Goal: Task Accomplishment & Management: Use online tool/utility

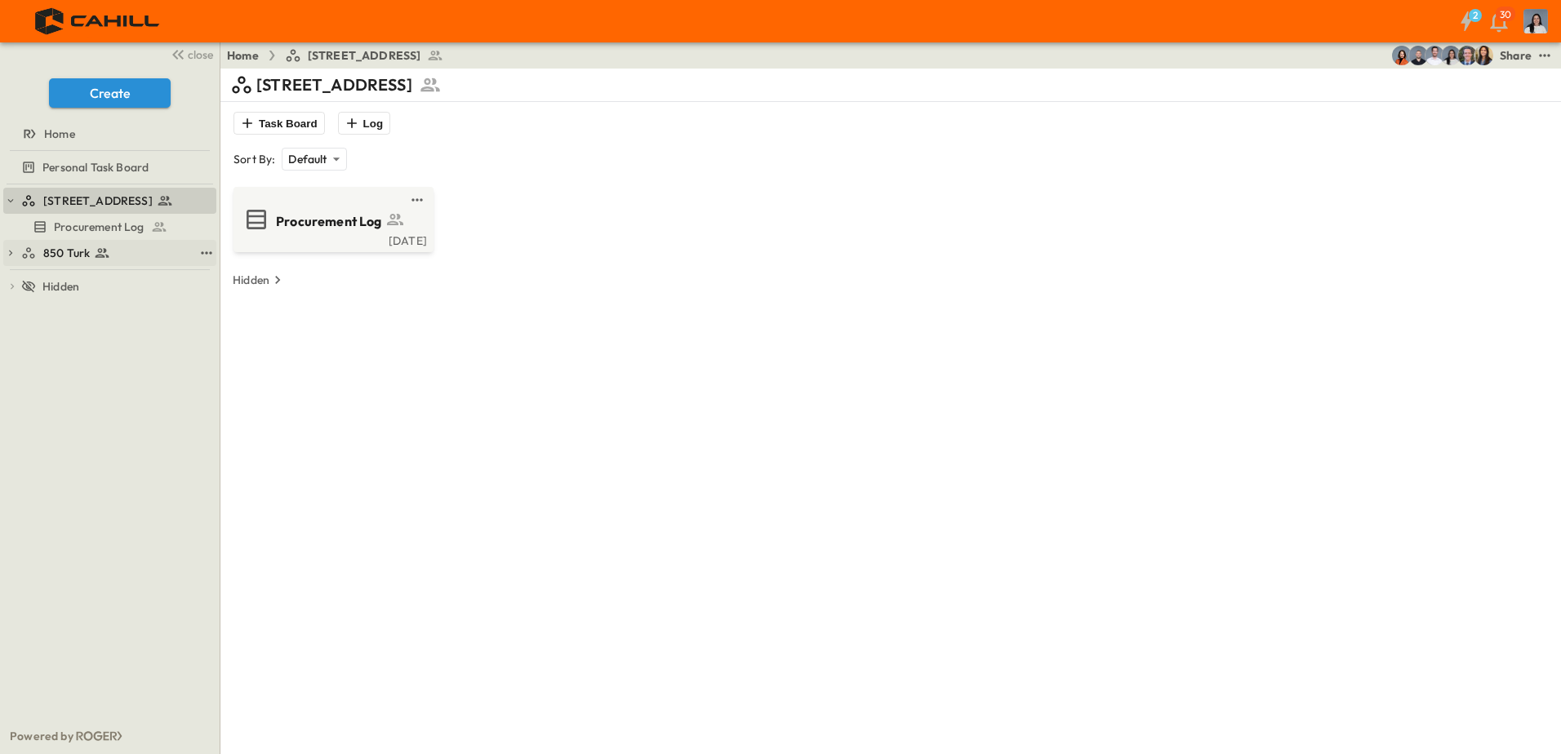
click at [122, 250] on div "850 Turk" at bounding box center [107, 253] width 172 height 16
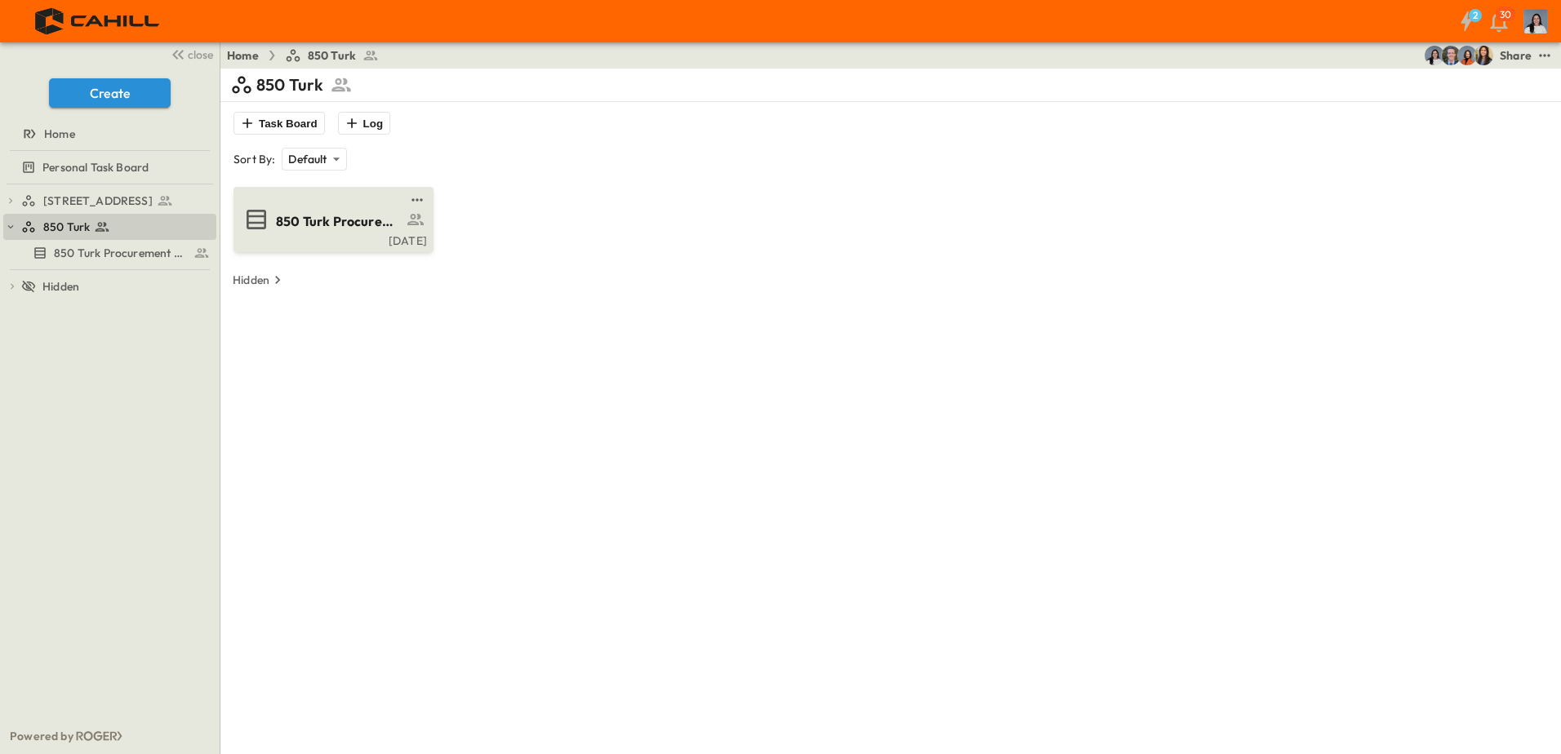
click at [392, 244] on div "Thu, Sep. 11" at bounding box center [332, 239] width 190 height 13
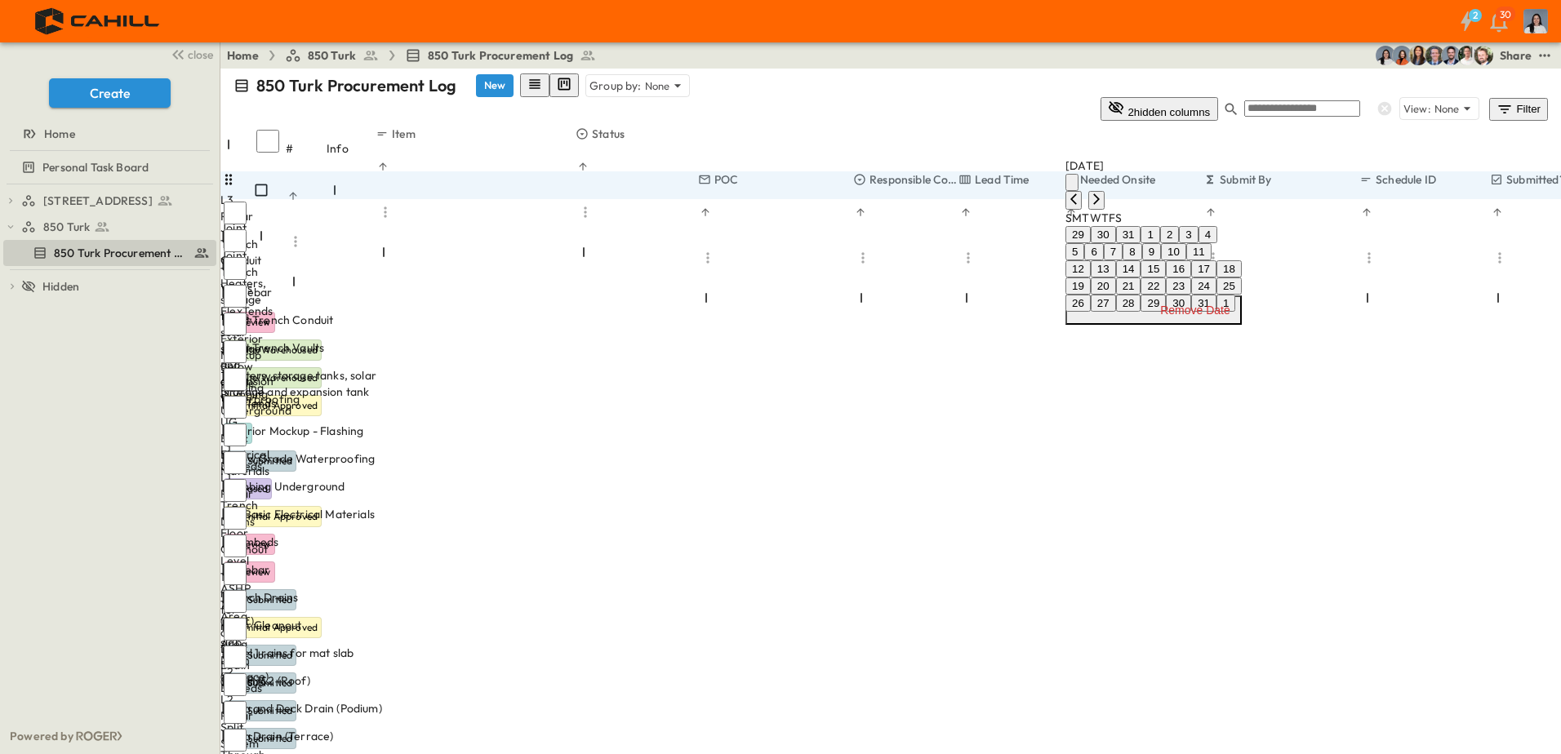
click at [1072, 186] on icon "calendar view is open, switch to year view" at bounding box center [1072, 186] width 0 height 0
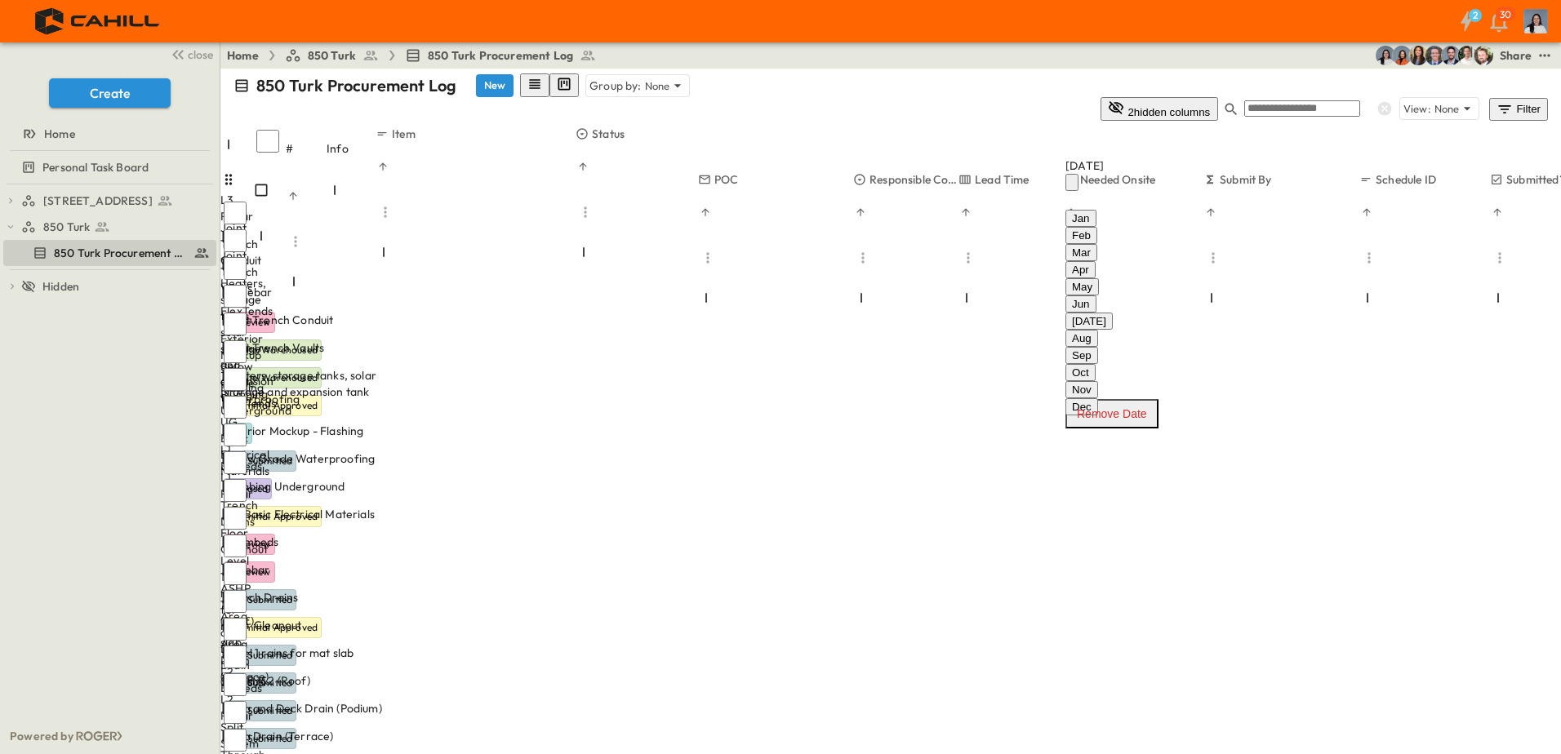
click at [1098, 398] on button "Dec" at bounding box center [1081, 406] width 33 height 17
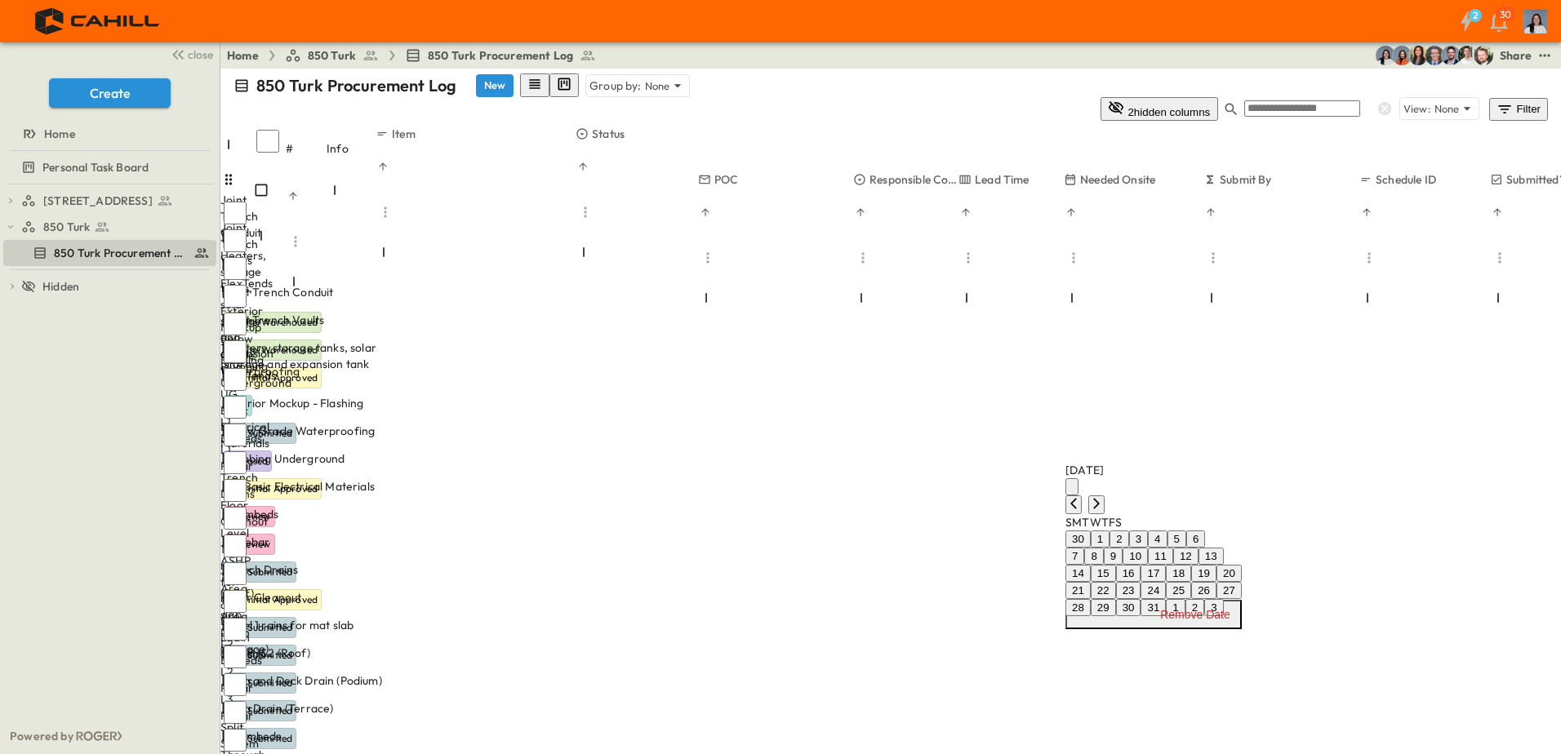
click at [1148, 548] on button "10" at bounding box center [1135, 556] width 25 height 17
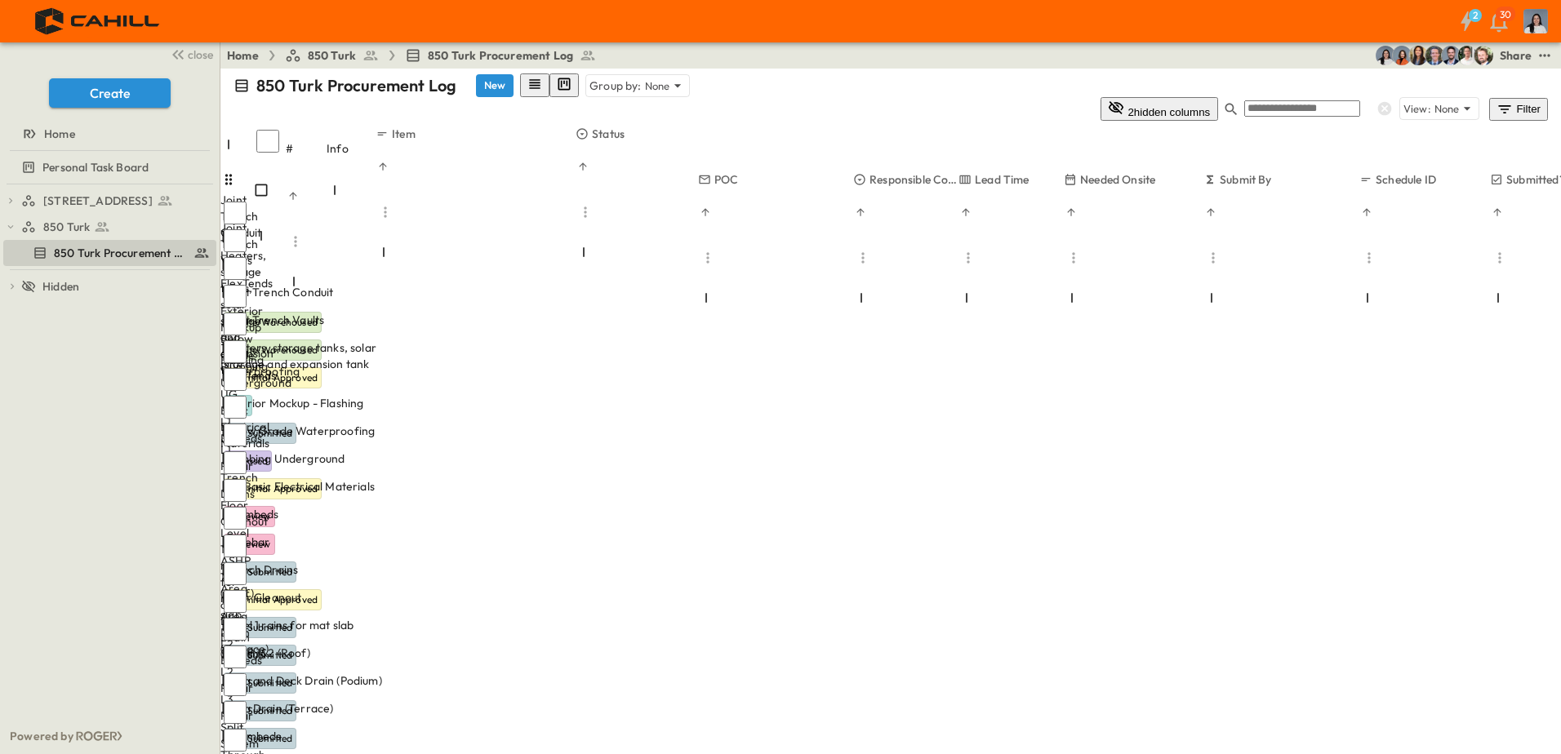
click at [163, 482] on div "750 Golden Gate Procurement Log 850 Turk 850 Turk Procurement Log To pick up a …" at bounding box center [110, 452] width 220 height 534
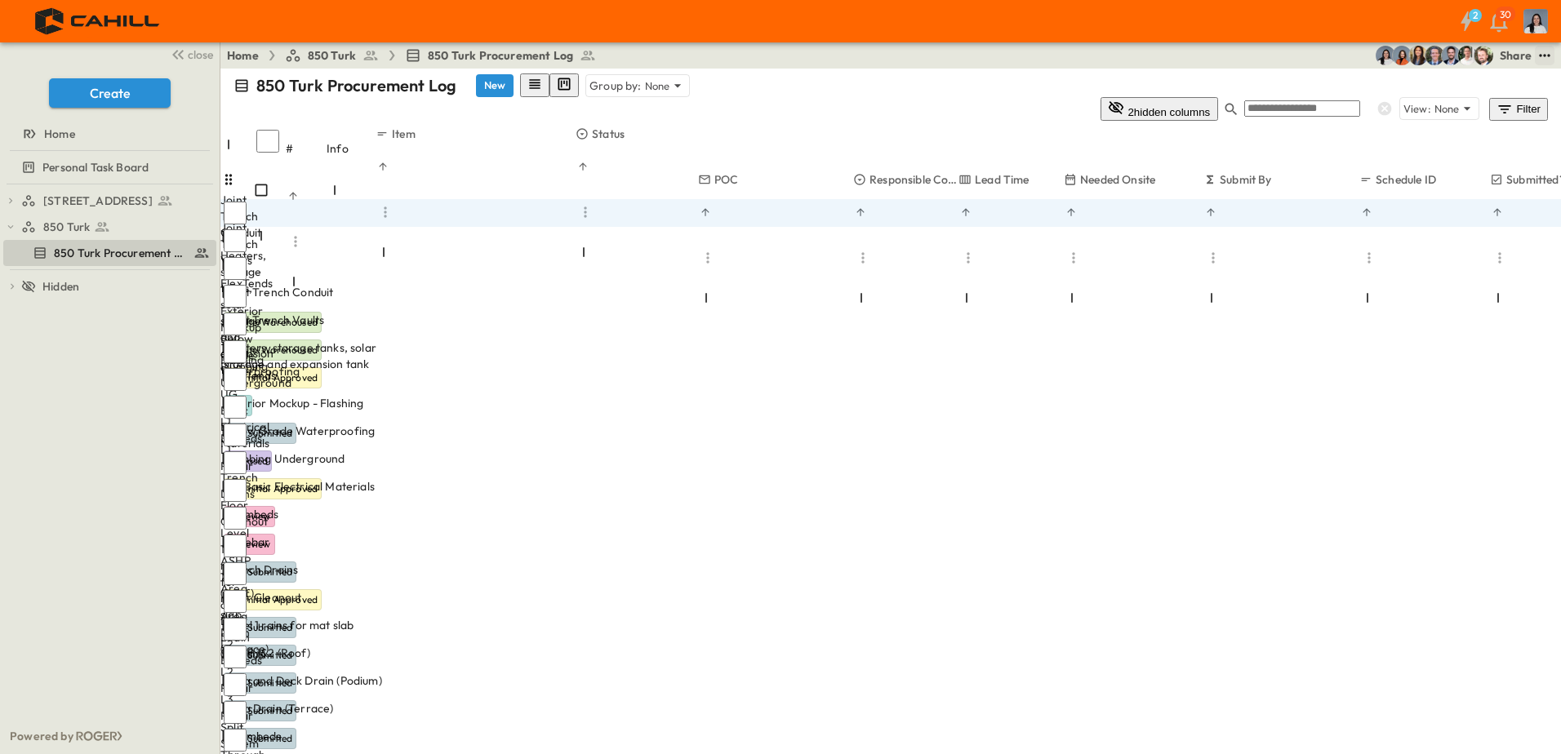
click at [1547, 55] on icon "test" at bounding box center [1545, 55] width 16 height 16
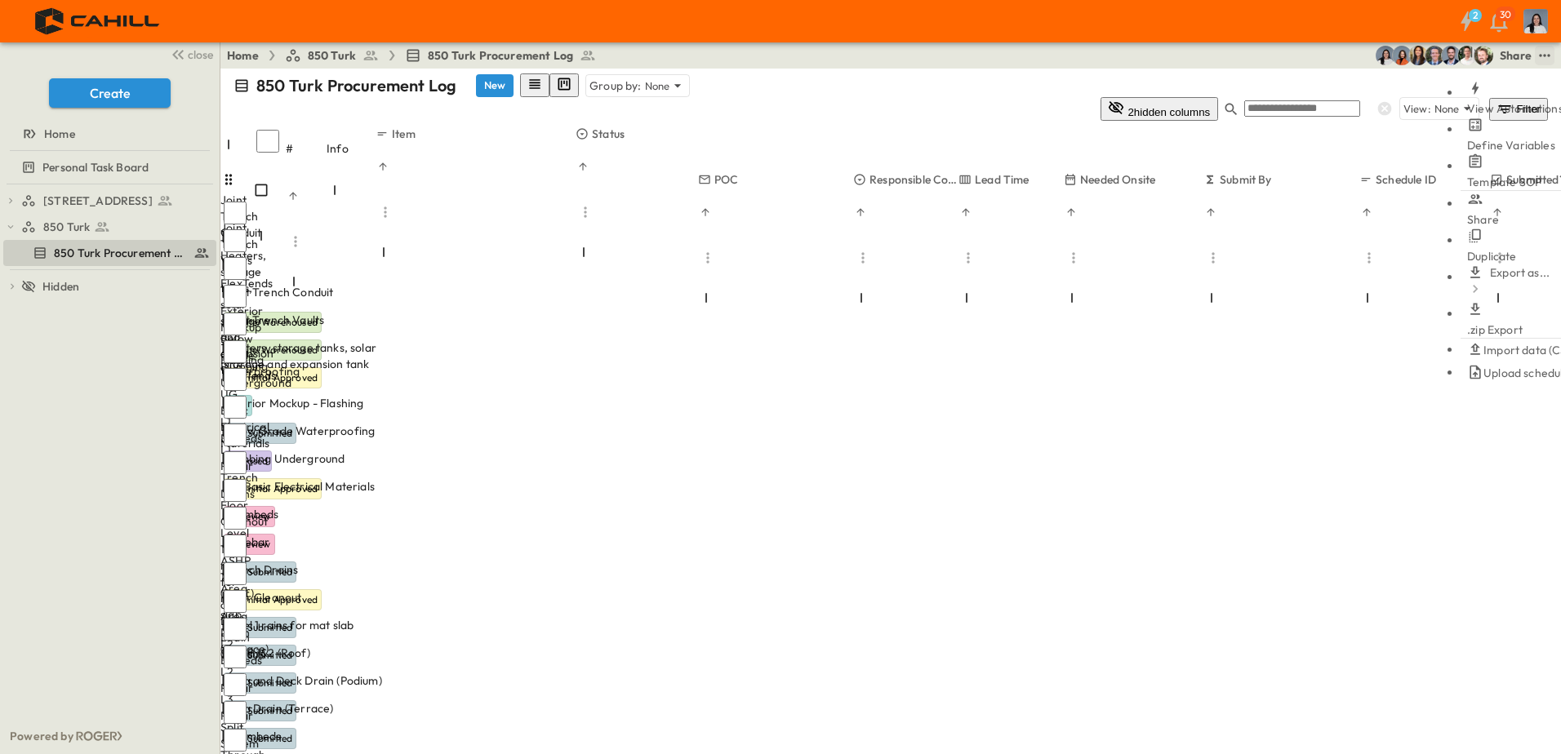
click at [1486, 365] on span "Upload schedule" at bounding box center [1526, 373] width 87 height 16
click at [0, 0] on input "Upload schedule" at bounding box center [0, 0] width 0 height 0
click at [1486, 365] on span "Upload schedule" at bounding box center [1526, 373] width 87 height 16
click at [0, 0] on input "Upload schedule" at bounding box center [0, 0] width 0 height 0
click at [680, 357] on body "2 30 close Create Home Personal Task Board 750 Golden Gate Procurement Log 850 …" at bounding box center [780, 573] width 1561 height 1146
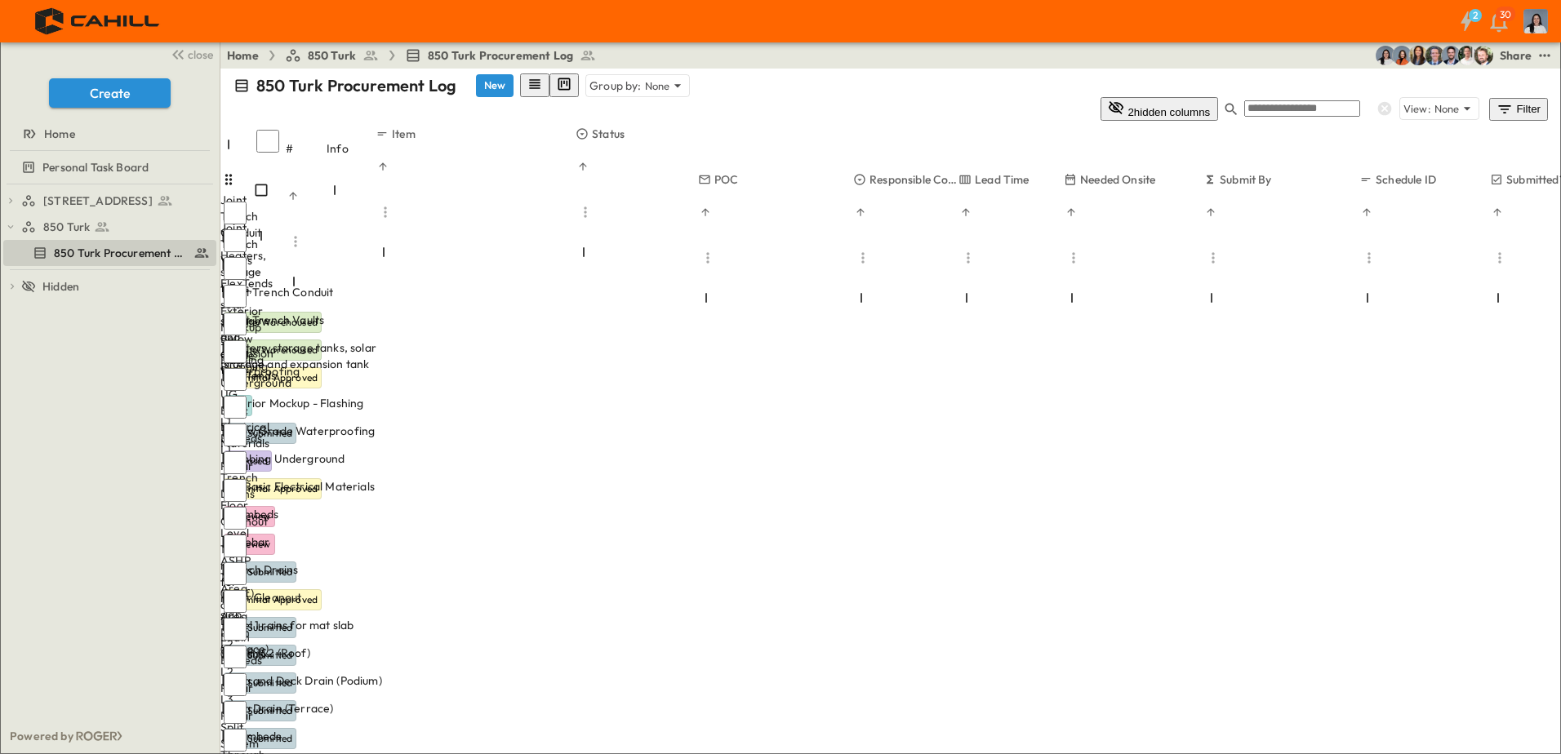
type input "***"
click at [875, 349] on body "2 30 close Create Home Personal Task Board 750 Golden Gate Procurement Log 850 …" at bounding box center [780, 573] width 1561 height 1146
type input "**********"
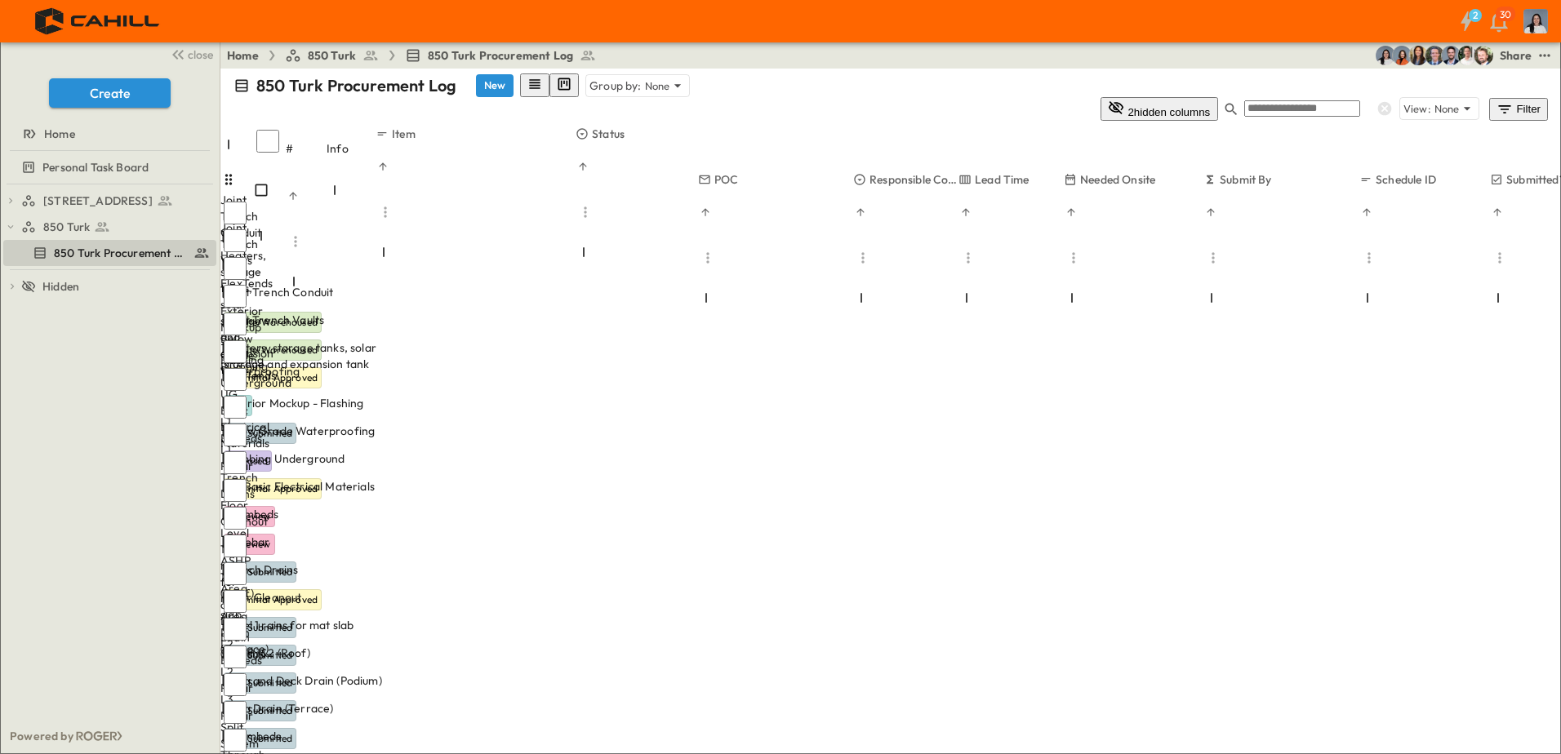
click at [994, 272] on body "2 30 close Create Home Personal Task Board 750 Golden Gate Procurement Log 850 …" at bounding box center [780, 573] width 1561 height 1146
click at [960, 272] on body "2 30 close Create Home Personal Task Board 750 Golden Gate Procurement Log 850 …" at bounding box center [780, 573] width 1561 height 1146
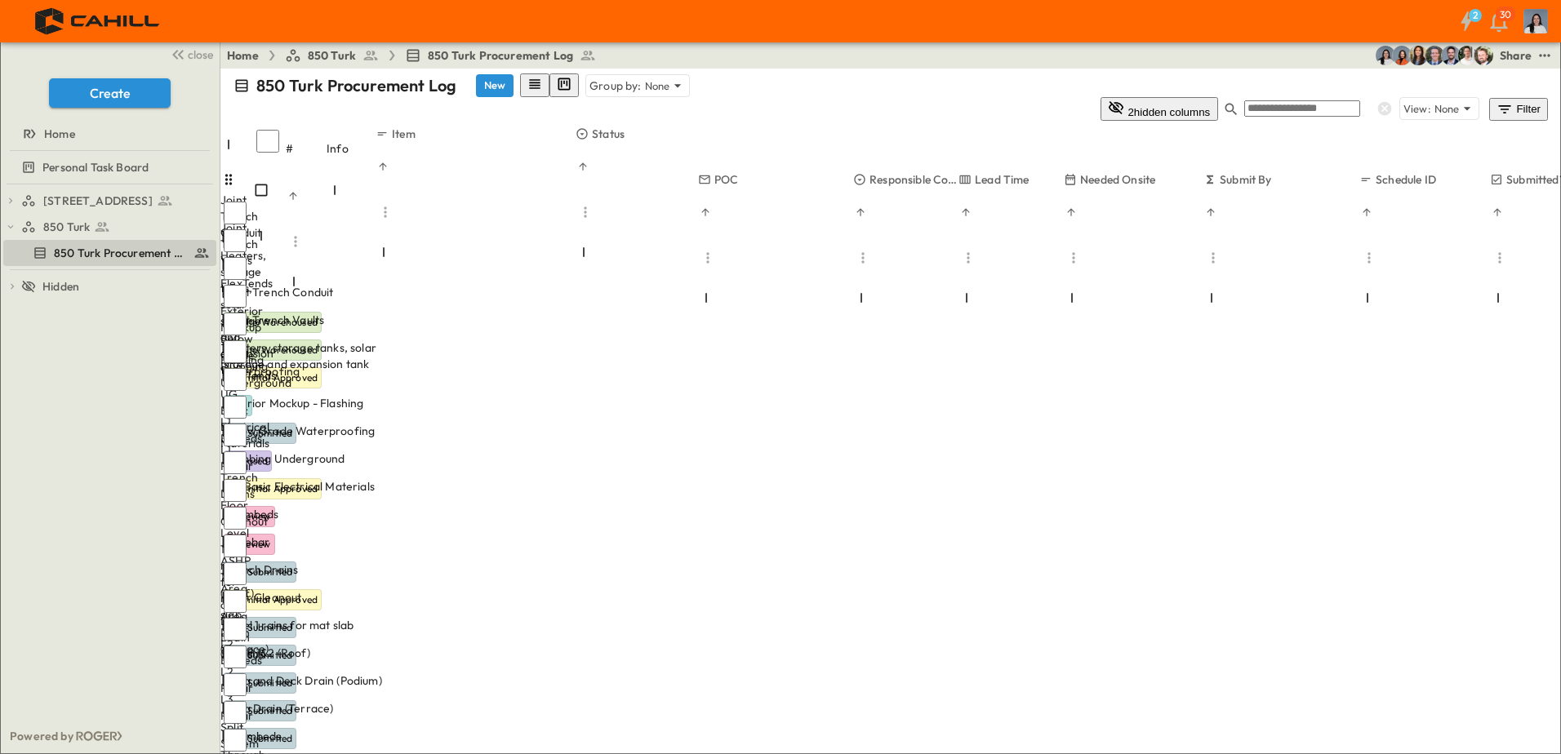
type input "***"
click at [592, 350] on body "2 30 close Create Home Personal Task Board 750 Golden Gate Procurement Log 850 …" at bounding box center [780, 573] width 1561 height 1146
type input "*****"
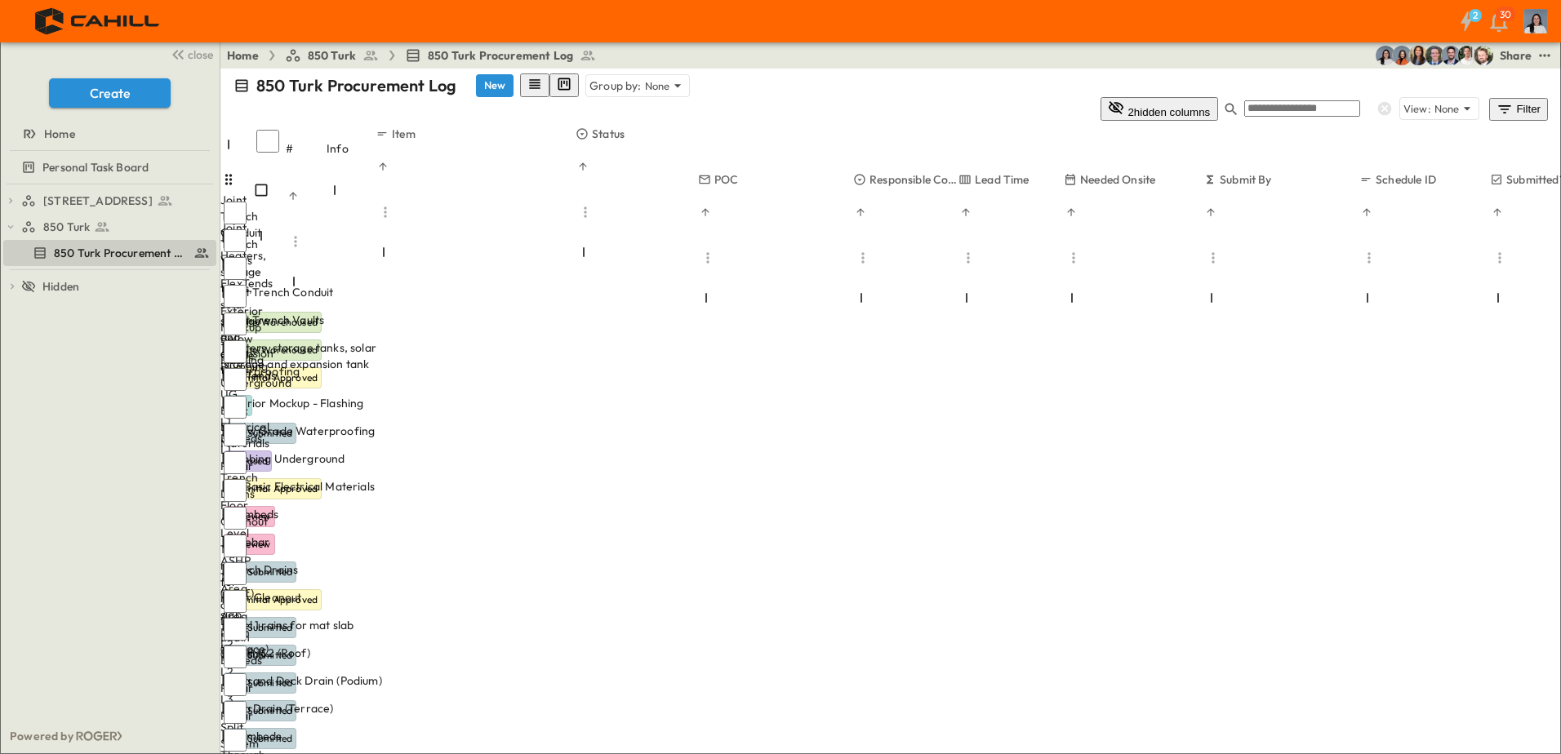
click at [865, 349] on body "2 30 close Create Home Personal Task Board 750 Golden Gate Procurement Log 850 …" at bounding box center [780, 573] width 1561 height 1146
type input "**********"
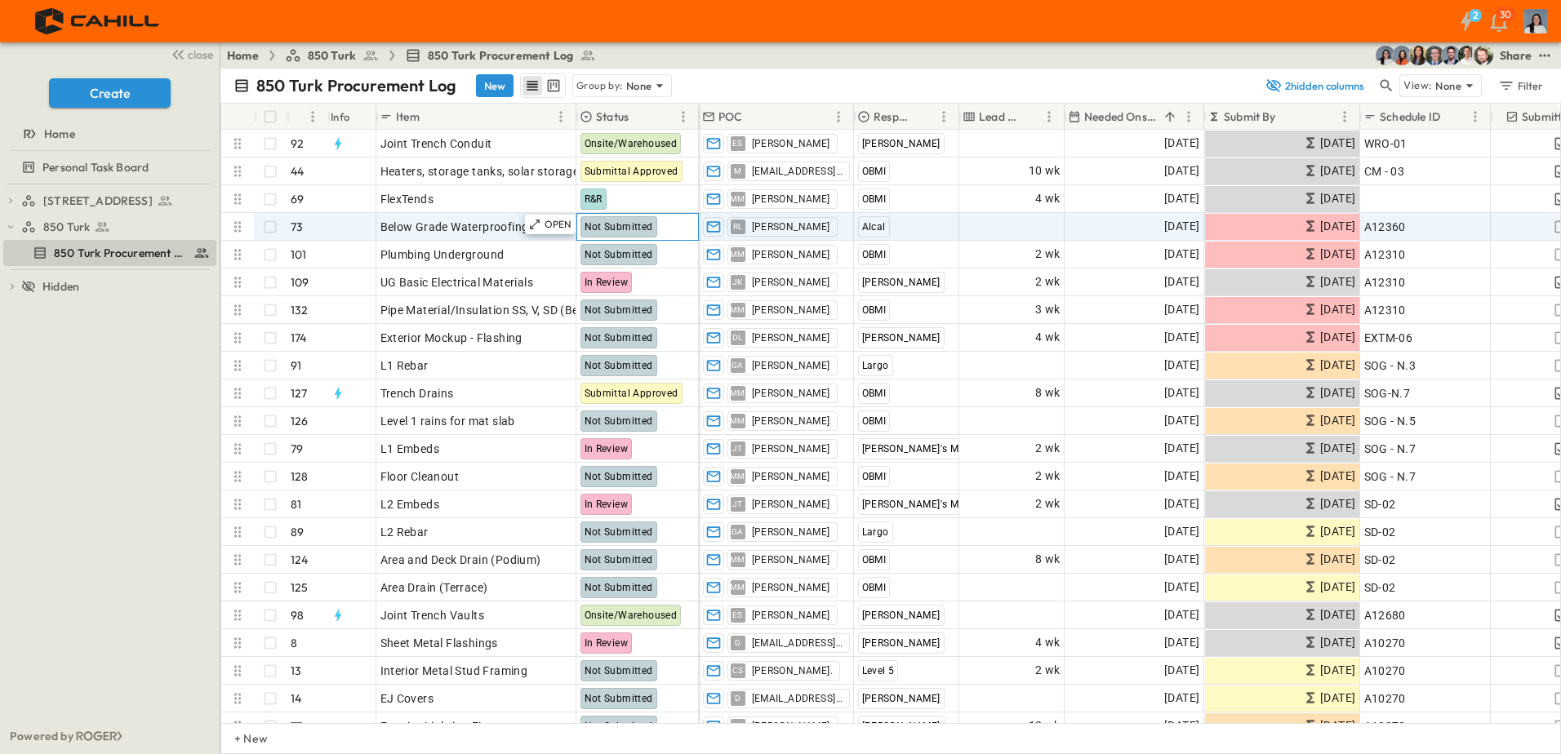
click at [616, 225] on span "Not Submitted" at bounding box center [619, 226] width 69 height 11
click at [559, 229] on p "OPEN" at bounding box center [559, 224] width 28 height 13
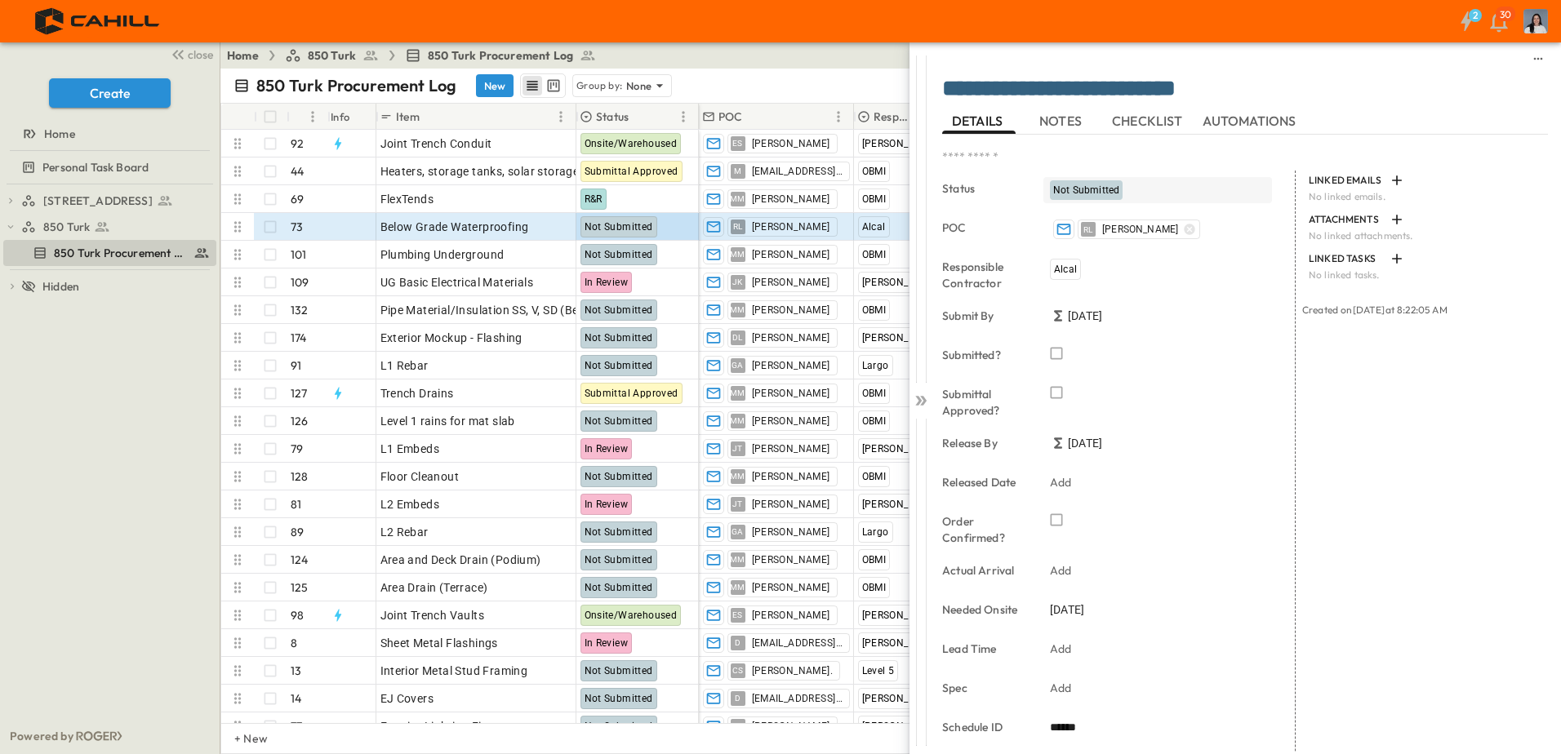
click at [1080, 189] on span "Not Submitted" at bounding box center [1086, 190] width 66 height 11
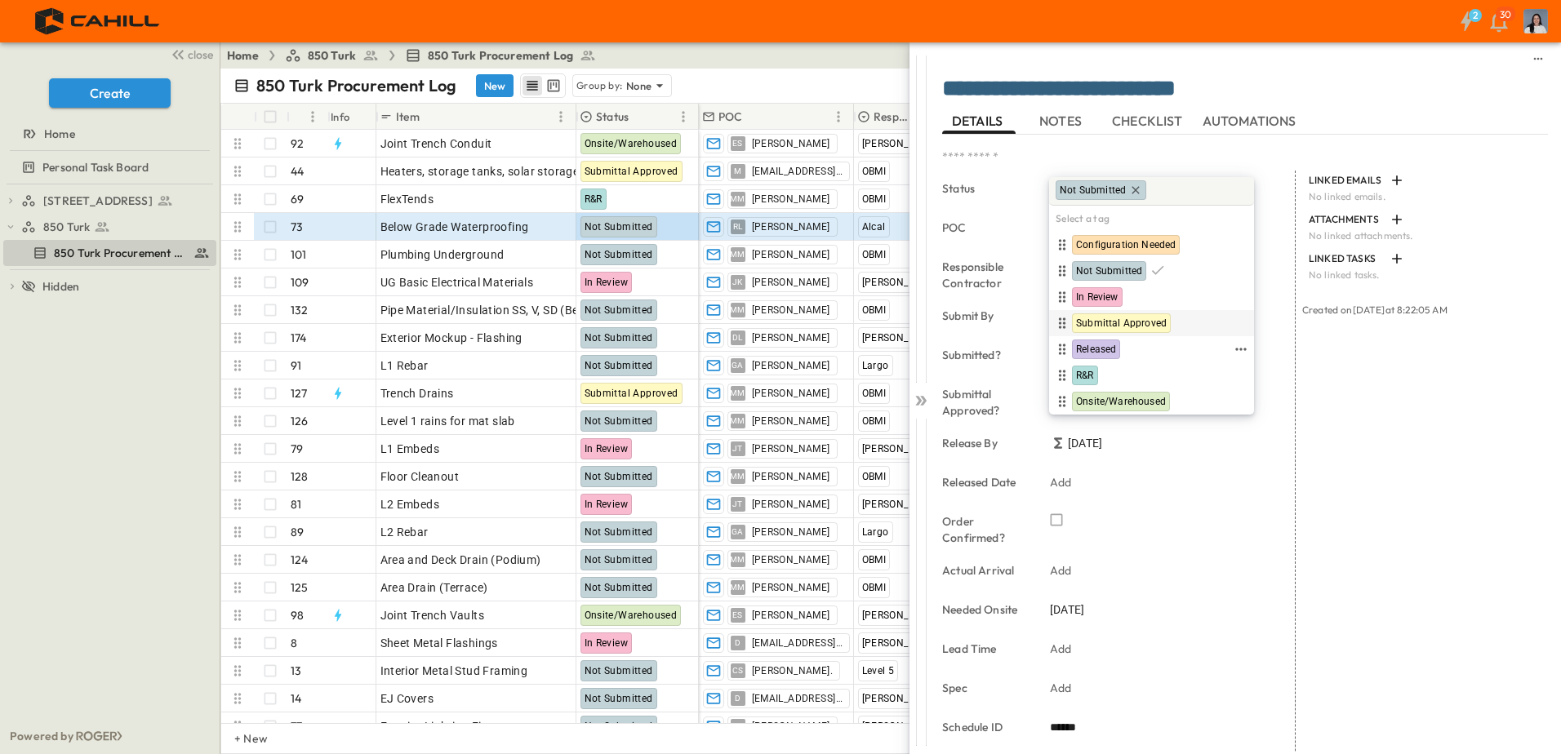
click at [1154, 316] on div "Submittal Approved" at bounding box center [1121, 324] width 99 height 20
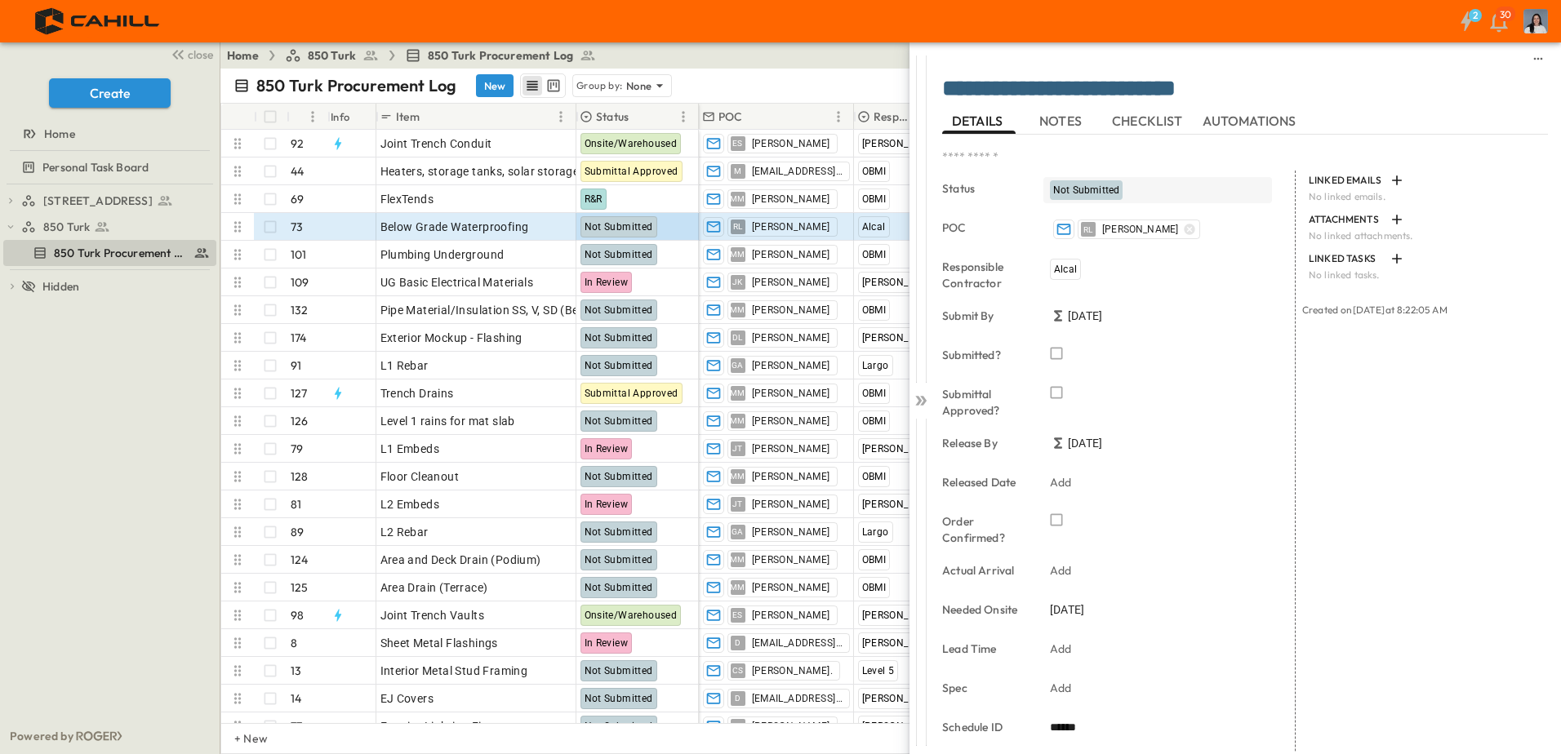
click at [1123, 188] on div "Not Submitted" at bounding box center [1157, 190] width 229 height 26
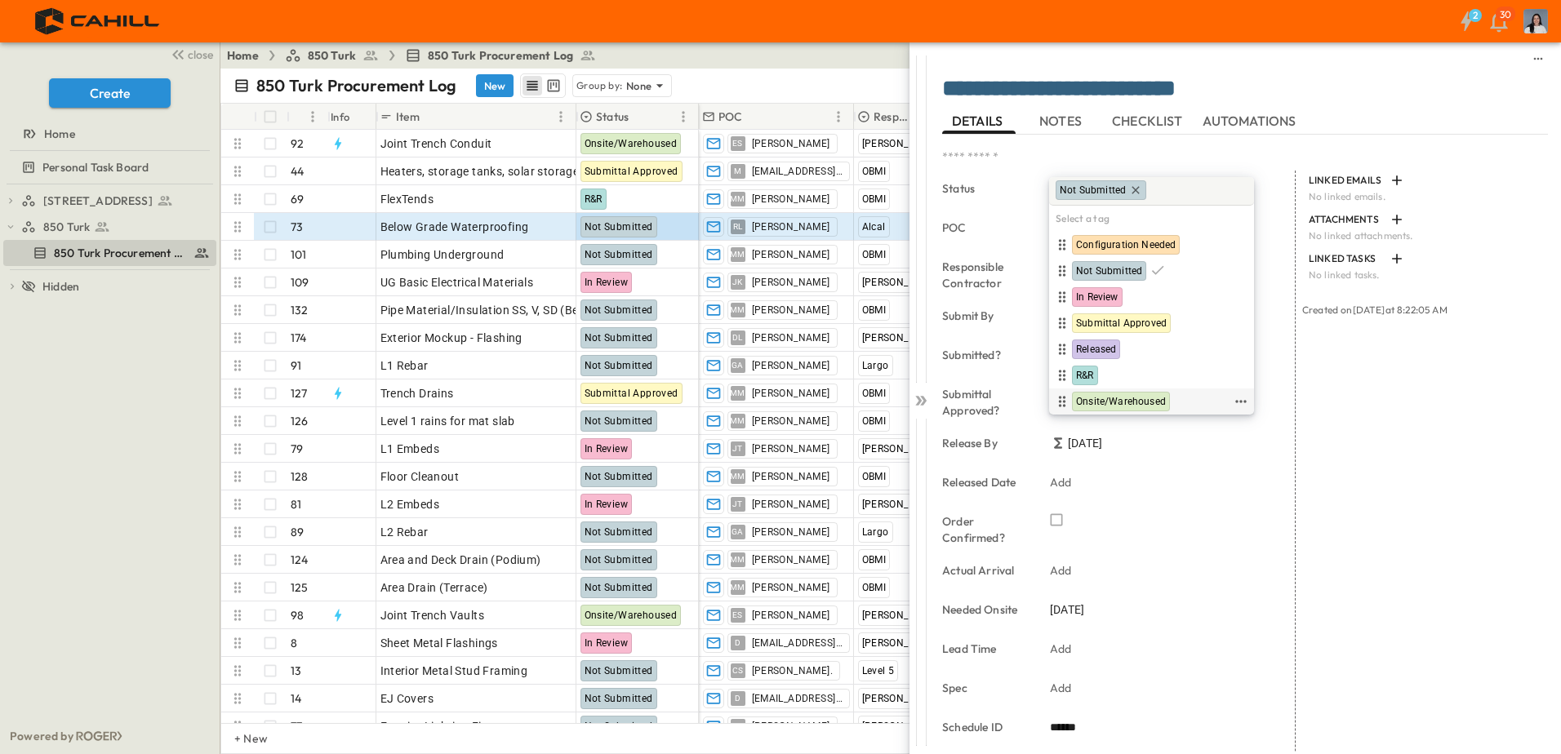
click at [1141, 400] on span "Onsite/Warehoused" at bounding box center [1121, 401] width 90 height 13
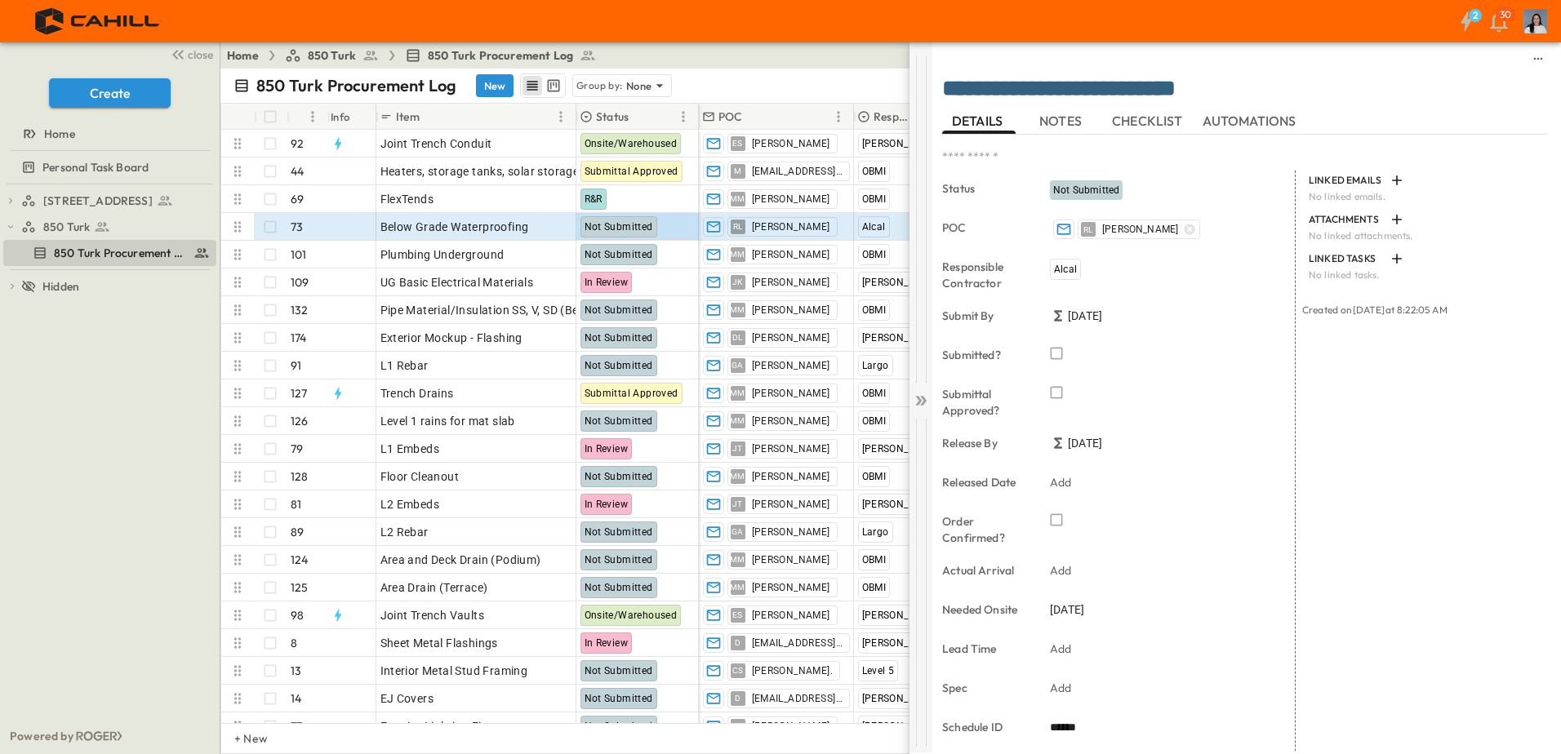
click at [928, 403] on icon at bounding box center [921, 401] width 16 height 16
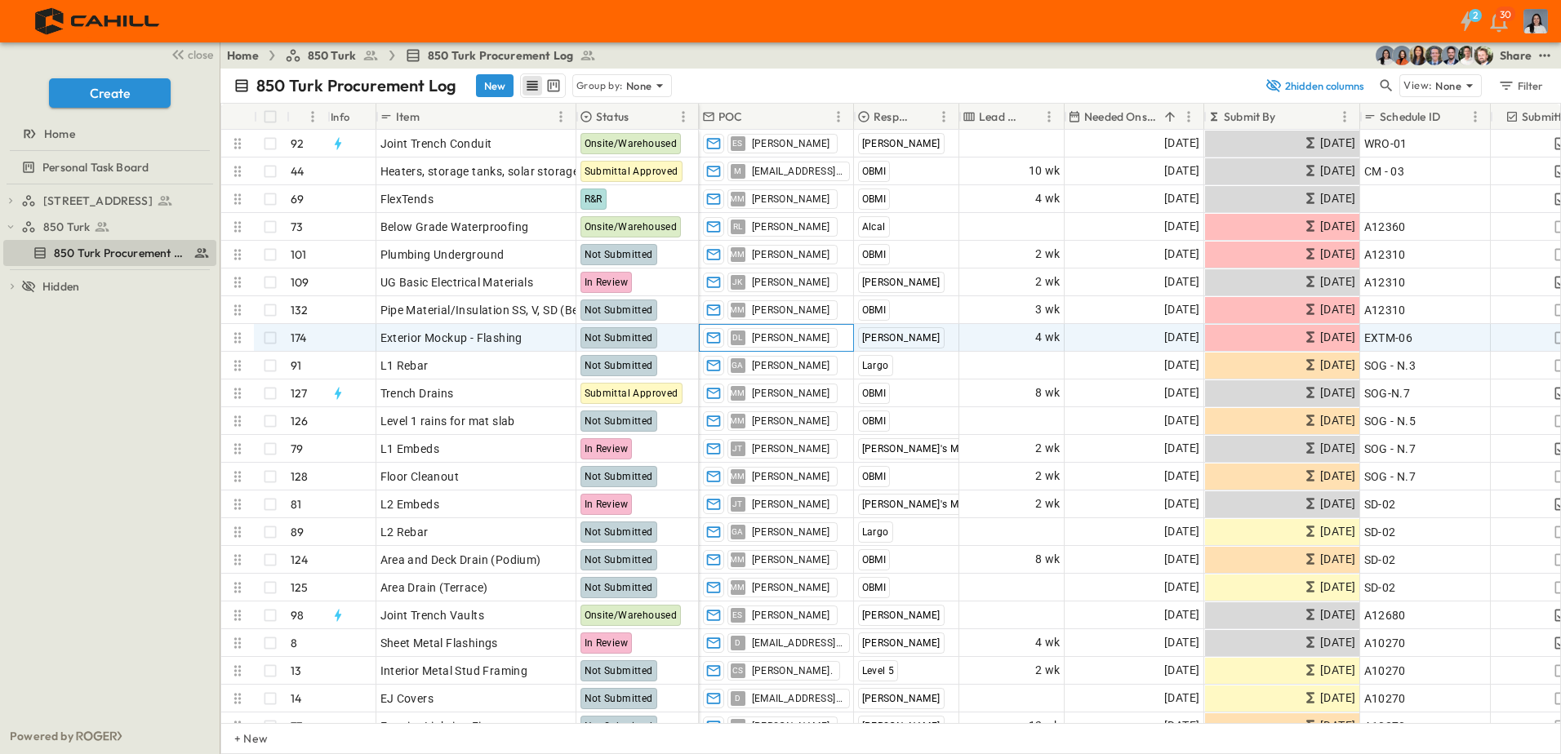
click at [737, 337] on span "DL" at bounding box center [737, 337] width 11 height 1
click at [892, 337] on span "[PERSON_NAME]" at bounding box center [901, 337] width 78 height 11
click at [1390, 331] on span "EXTM-06" at bounding box center [1388, 338] width 49 height 16
click at [1401, 339] on input "*******" at bounding box center [1425, 337] width 128 height 20
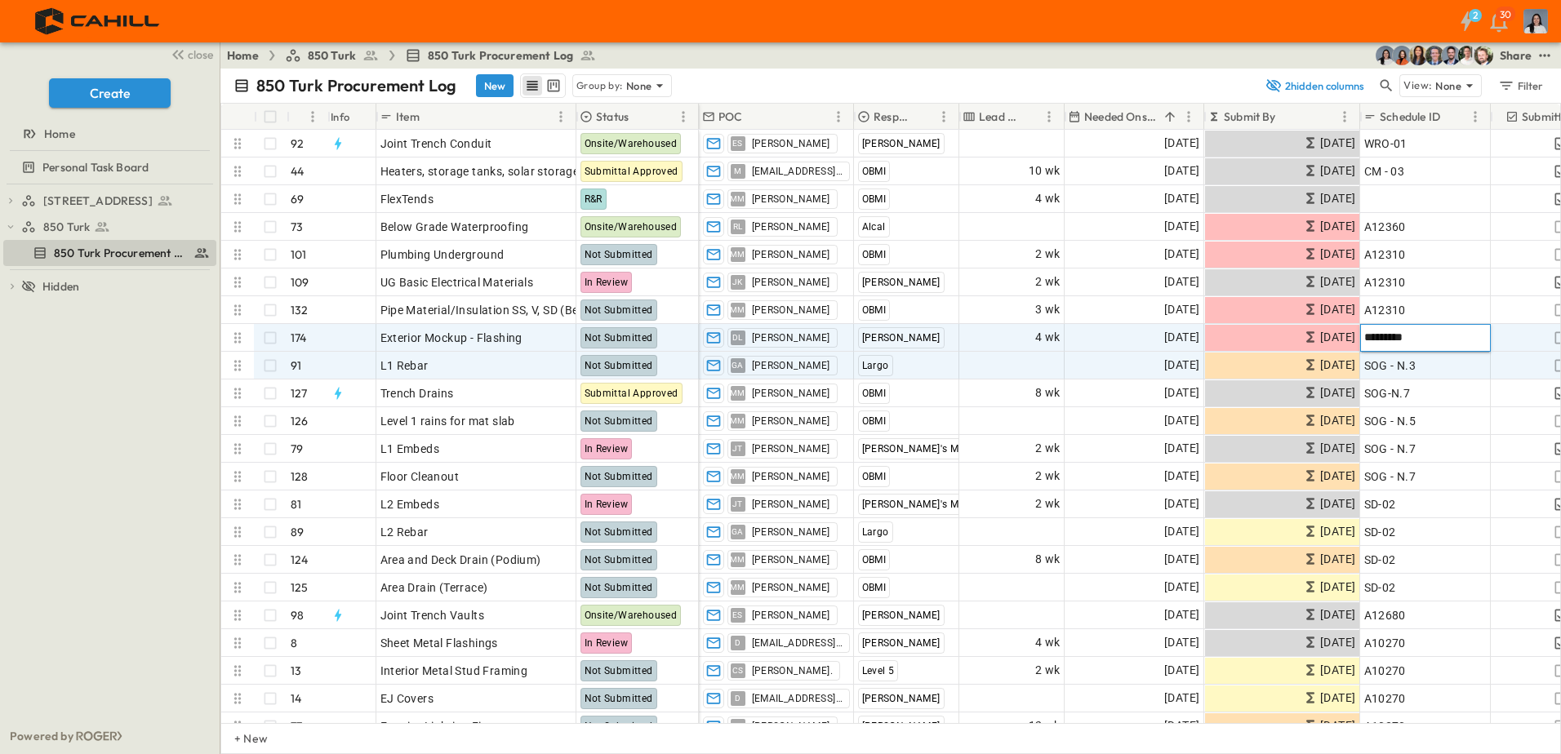
type input "*********"
click at [1412, 363] on span "SOG - N.3" at bounding box center [1390, 366] width 52 height 16
click at [1167, 337] on span "09/10/2025" at bounding box center [1181, 337] width 35 height 19
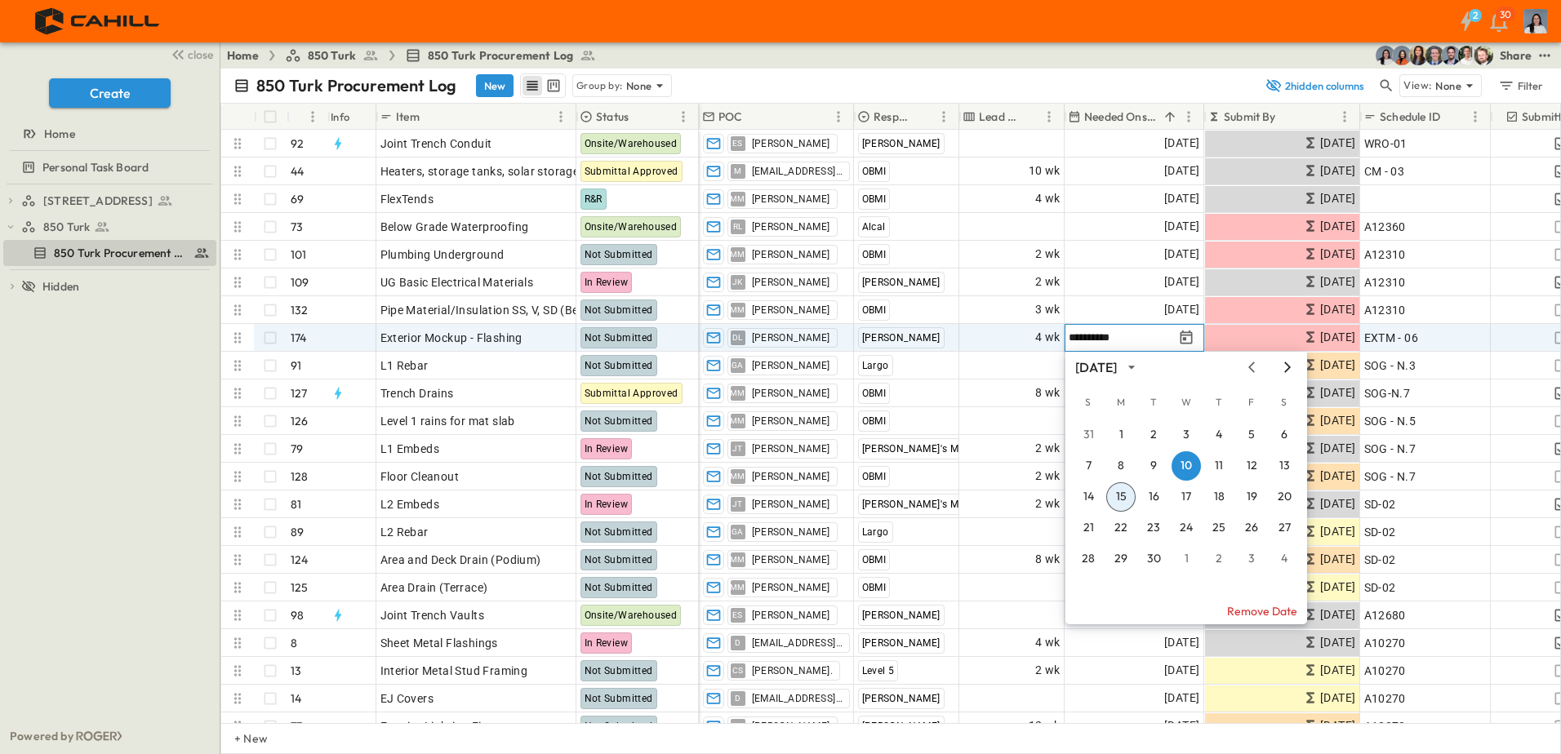
click at [1294, 367] on icon "Next month" at bounding box center [1288, 367] width 20 height 13
click at [1125, 458] on button "6" at bounding box center [1120, 465] width 29 height 29
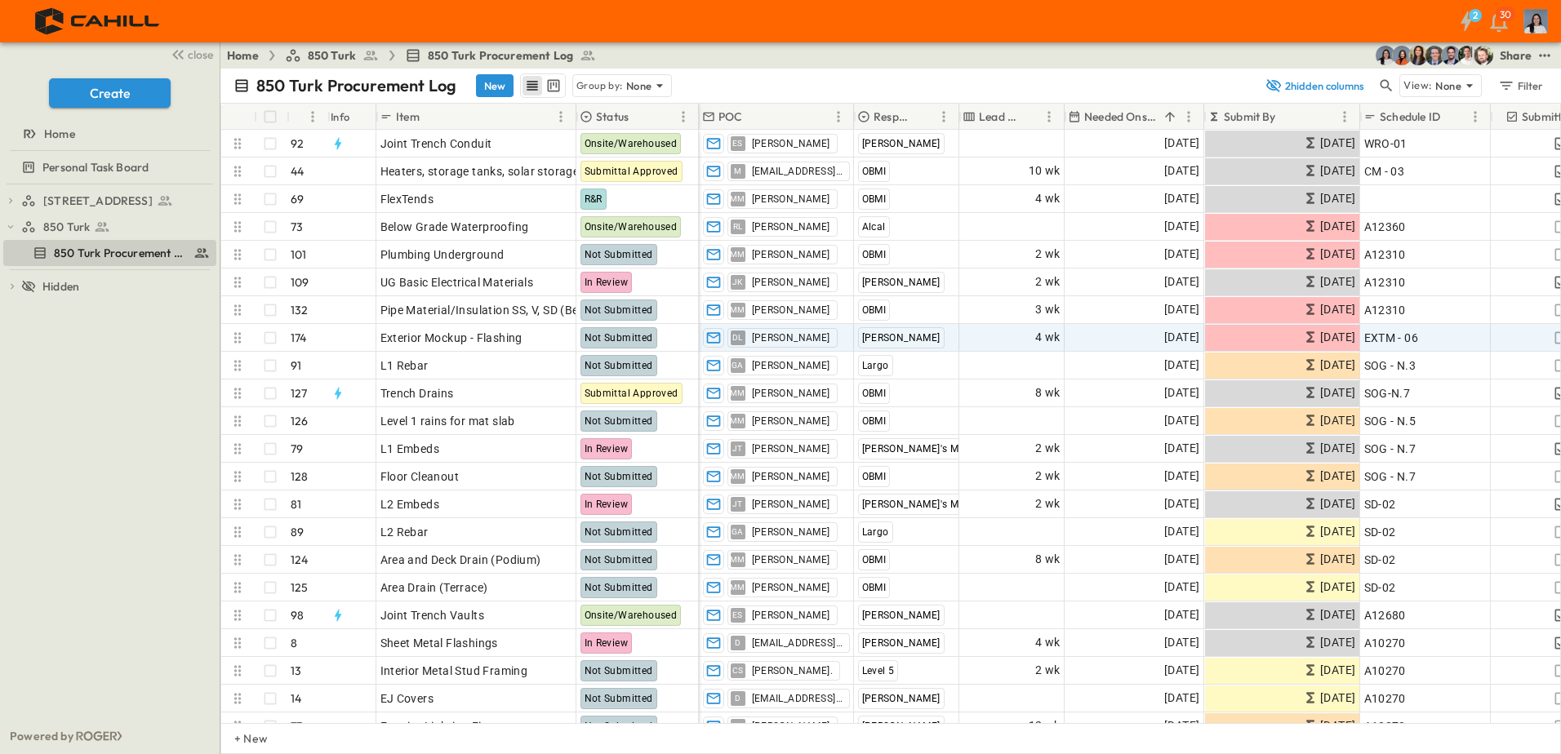
click at [91, 465] on div "750 Golden Gate Procurement Log 850 Turk 850 Turk Procurement Log To pick up a …" at bounding box center [110, 452] width 220 height 534
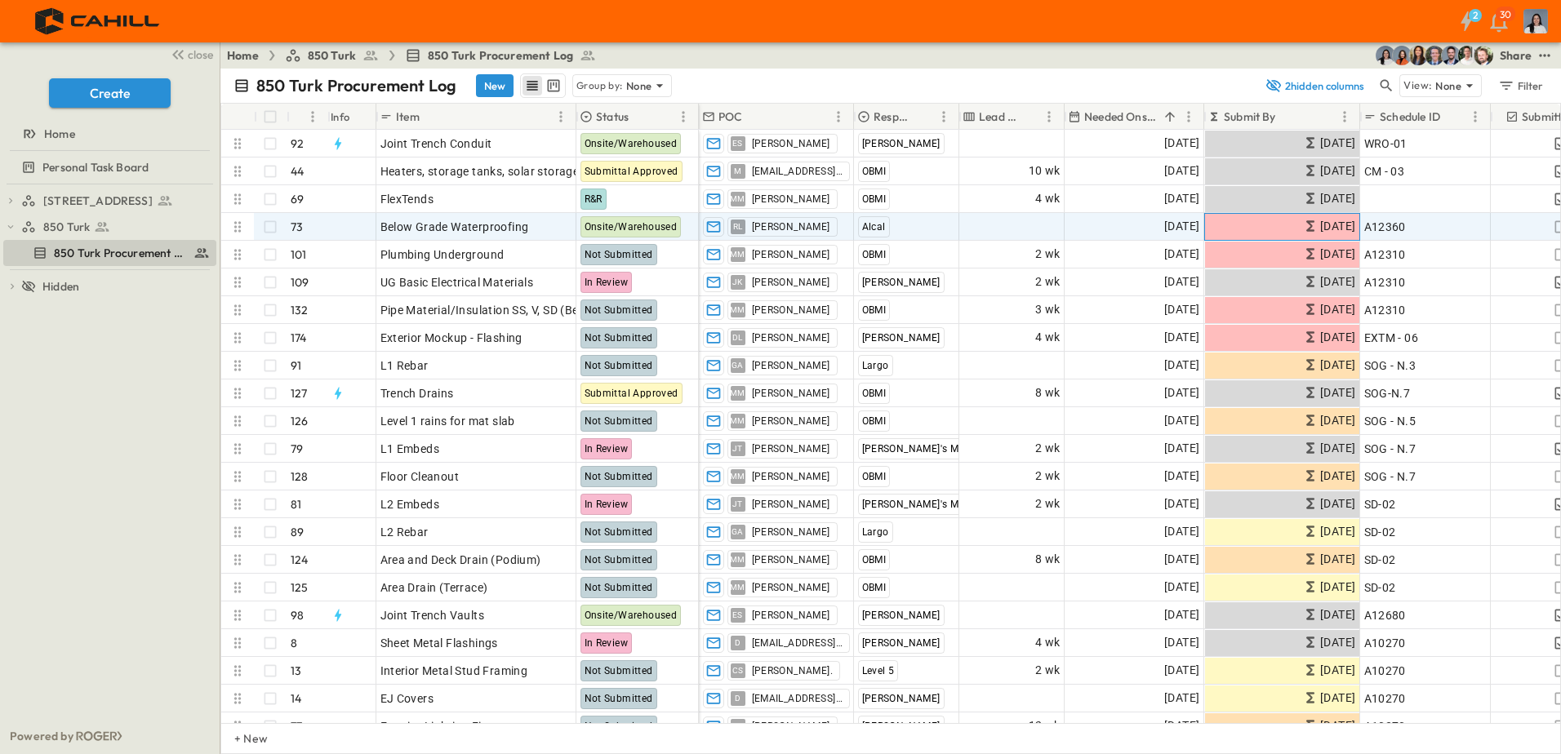
click at [1302, 231] on icon at bounding box center [1310, 226] width 16 height 16
click at [46, 425] on div "750 Golden Gate Procurement Log 850 Turk 850 Turk Procurement Log To pick up a …" at bounding box center [110, 452] width 220 height 534
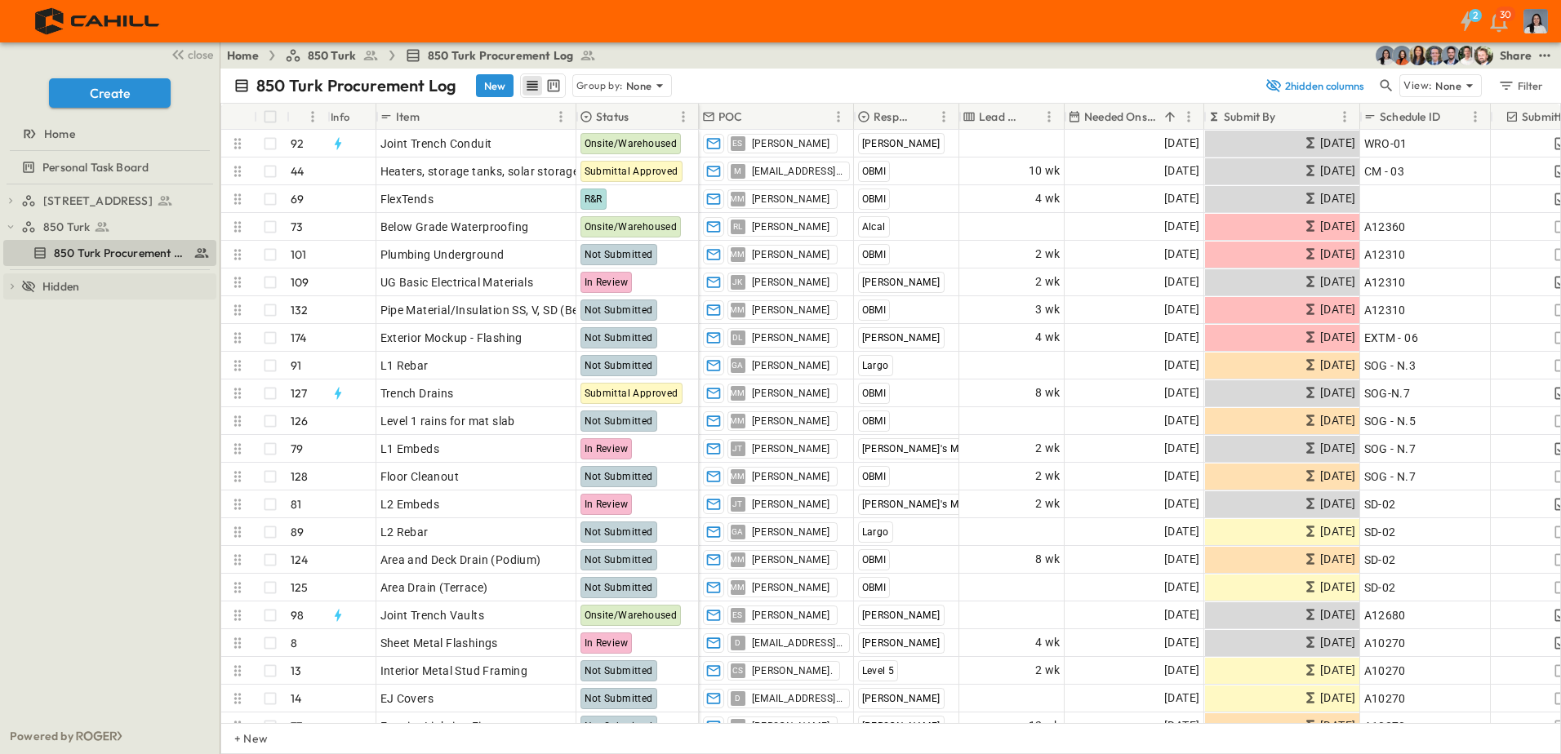
click at [71, 282] on span "Hidden" at bounding box center [60, 286] width 37 height 16
click at [104, 136] on div "Home" at bounding box center [108, 134] width 210 height 16
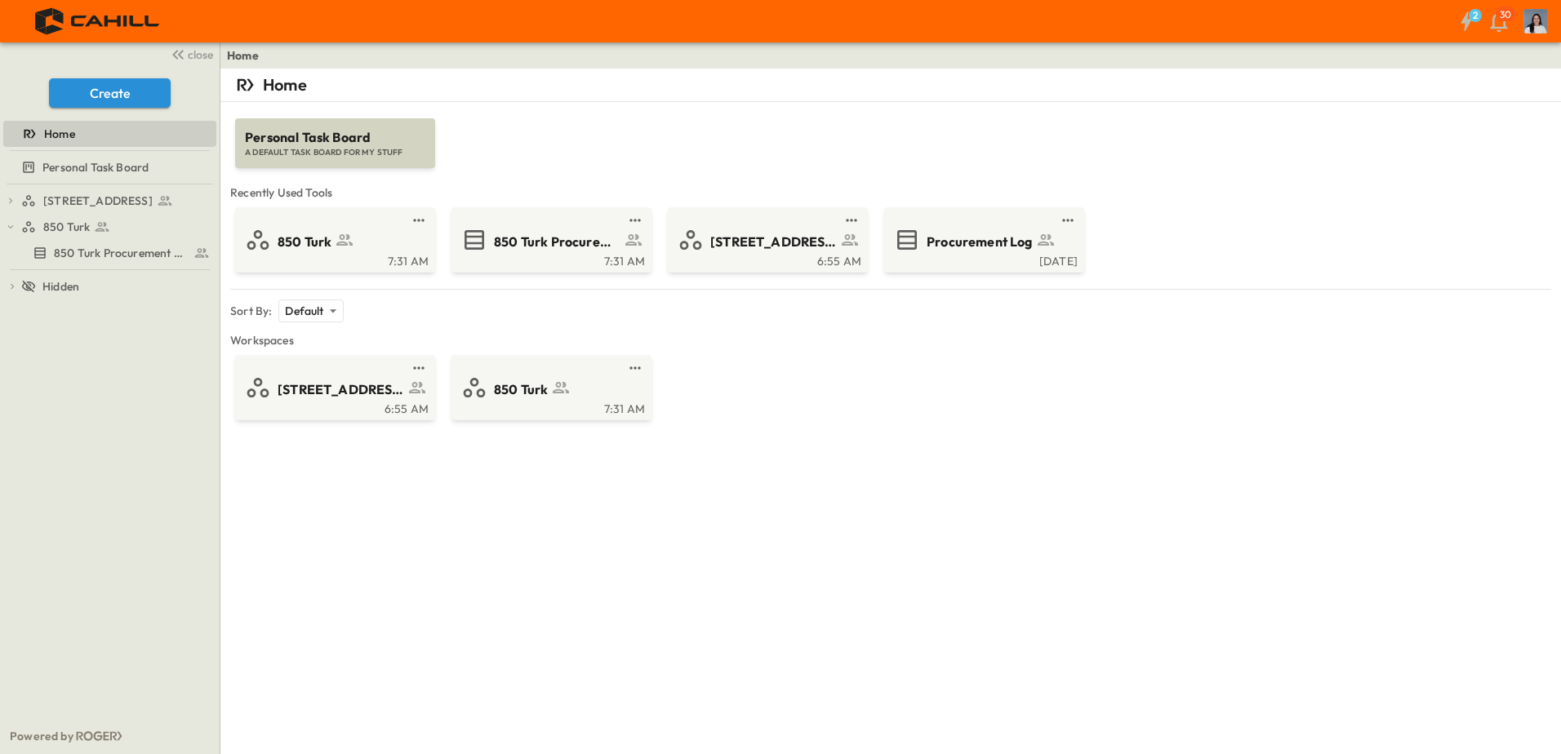
click at [366, 136] on span "Personal Task Board" at bounding box center [335, 137] width 180 height 19
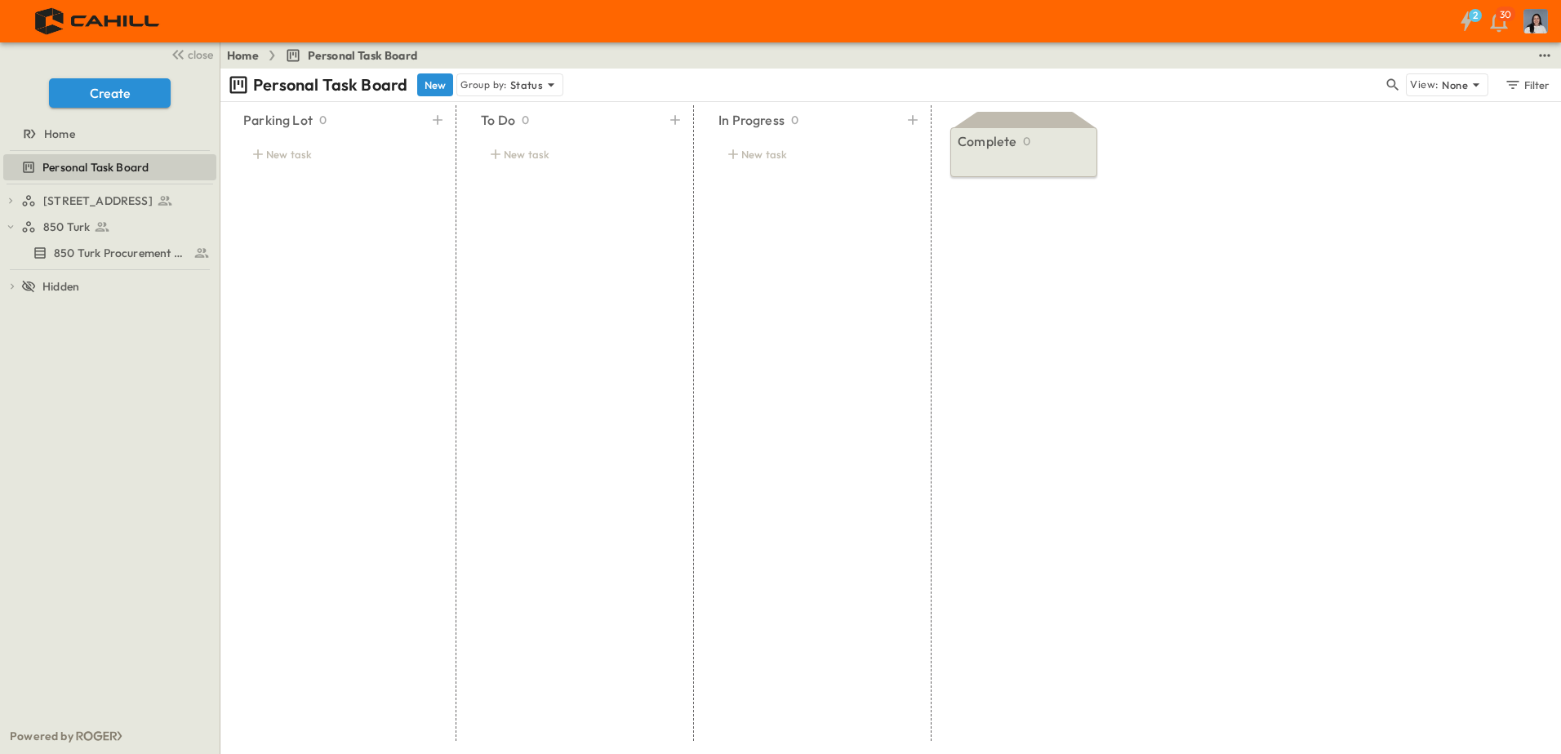
click at [242, 56] on link "Home" at bounding box center [243, 55] width 32 height 16
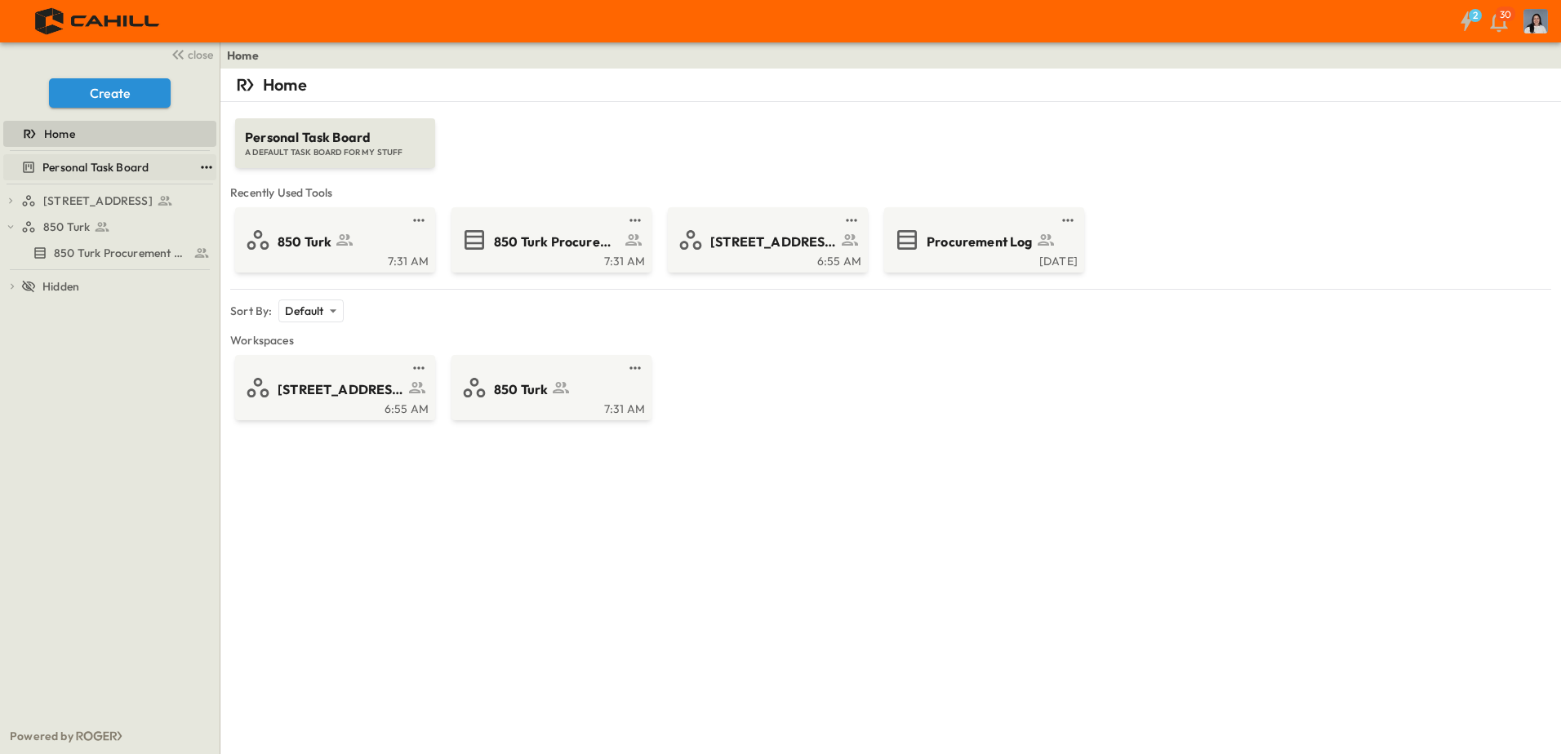
click at [198, 165] on button "test" at bounding box center [207, 168] width 20 height 20
click at [90, 330] on div "750 Golden Gate Procurement Log 850 Turk 850 Turk Procurement Log To pick up a …" at bounding box center [110, 452] width 220 height 534
click at [105, 257] on span "850 Turk Procurement Log" at bounding box center [110, 253] width 113 height 16
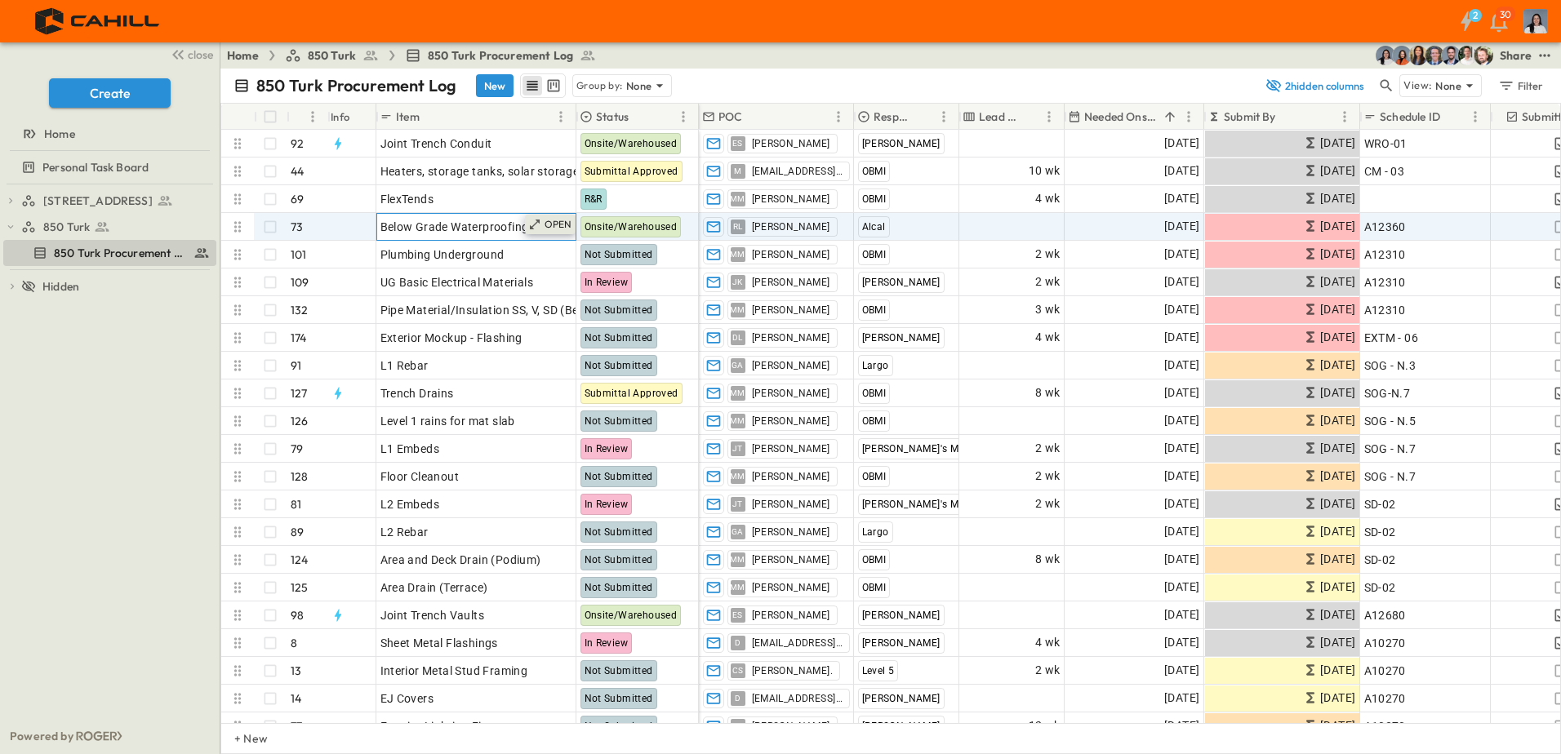
click at [544, 216] on div "OPEN" at bounding box center [550, 225] width 51 height 20
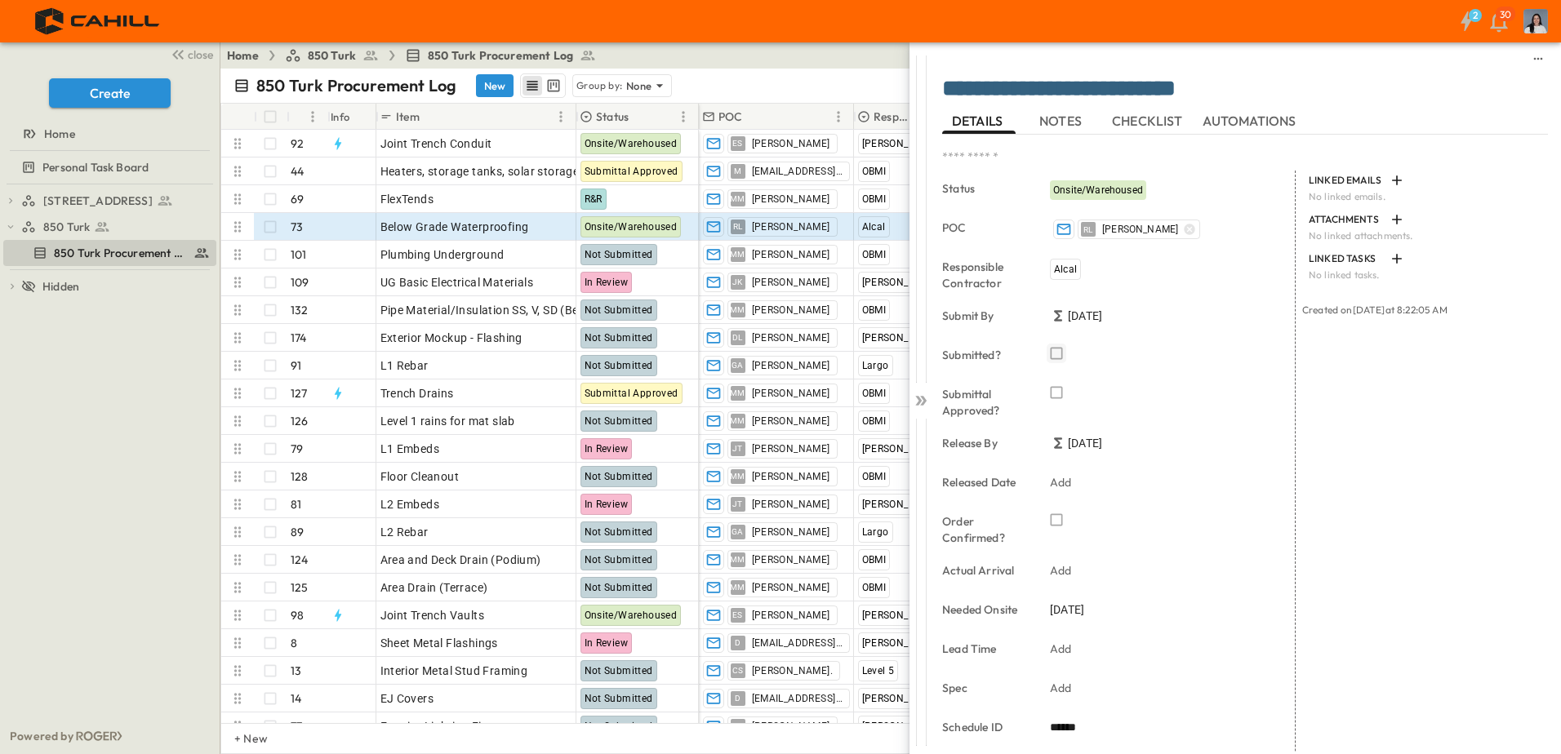
click at [1058, 355] on icon "button" at bounding box center [1056, 353] width 16 height 16
click at [1059, 394] on icon "button" at bounding box center [1056, 393] width 16 height 16
click at [1056, 520] on icon "button" at bounding box center [1056, 520] width 16 height 16
click at [924, 404] on icon at bounding box center [923, 401] width 7 height 10
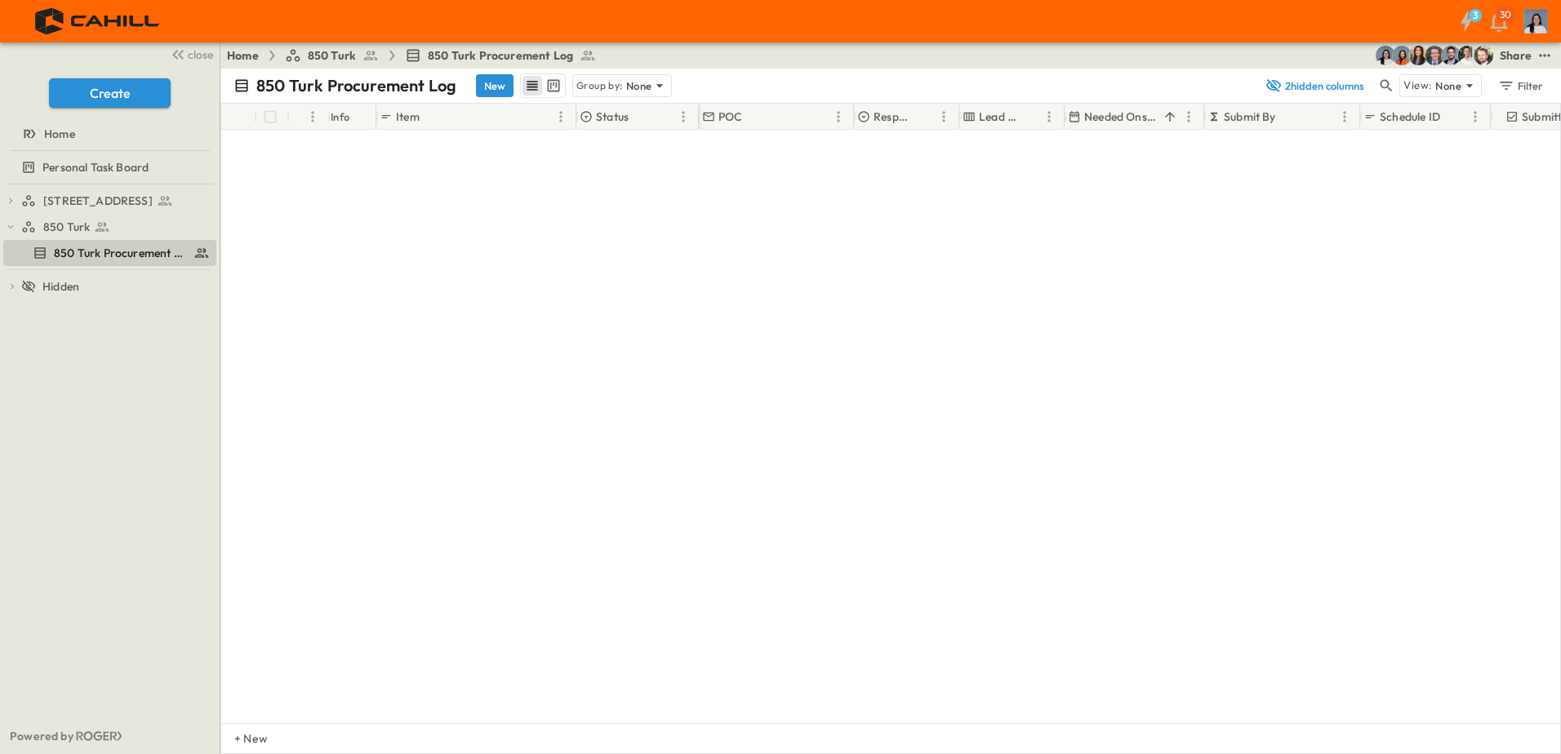
scroll to position [5193, 0]
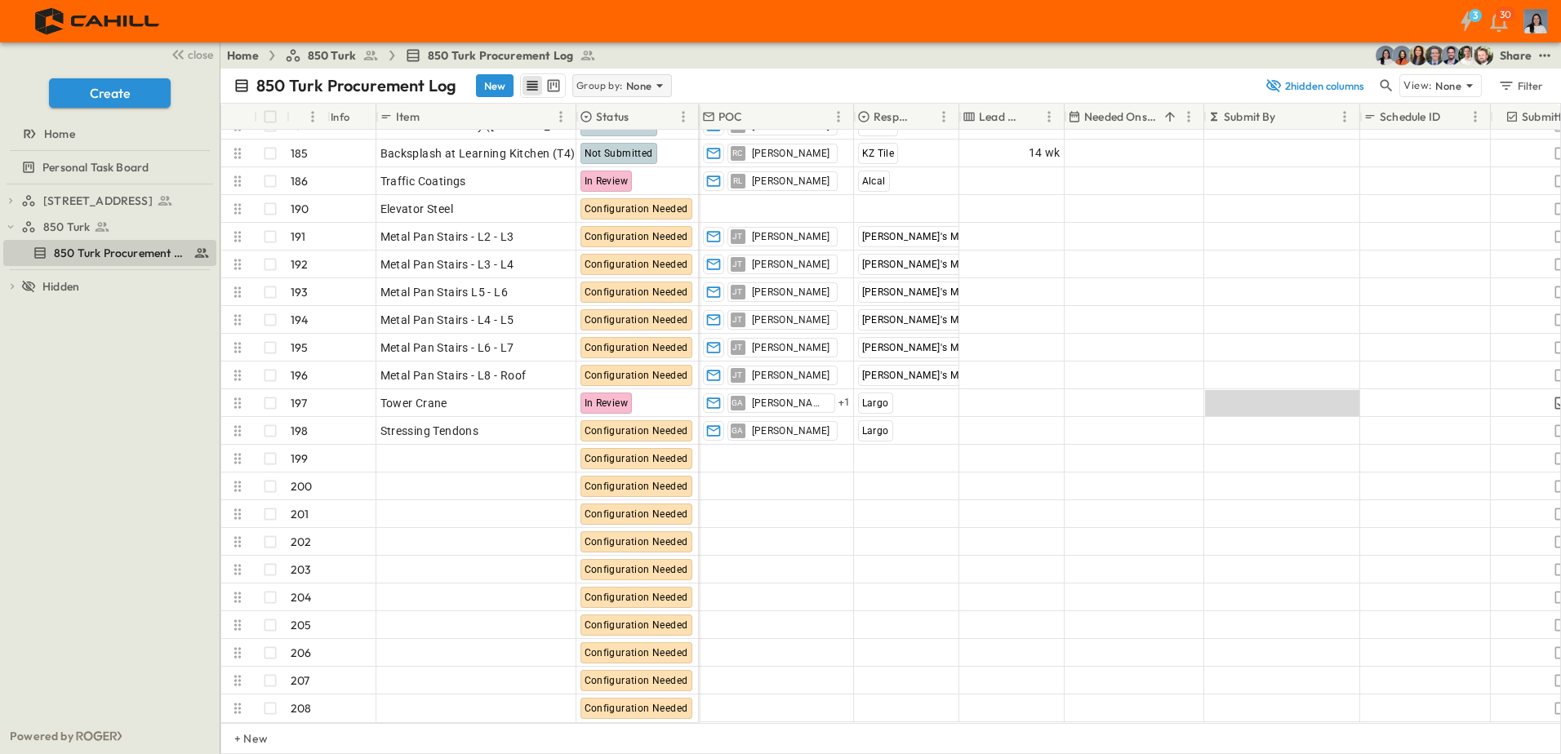
click at [632, 83] on p "None" at bounding box center [639, 86] width 26 height 16
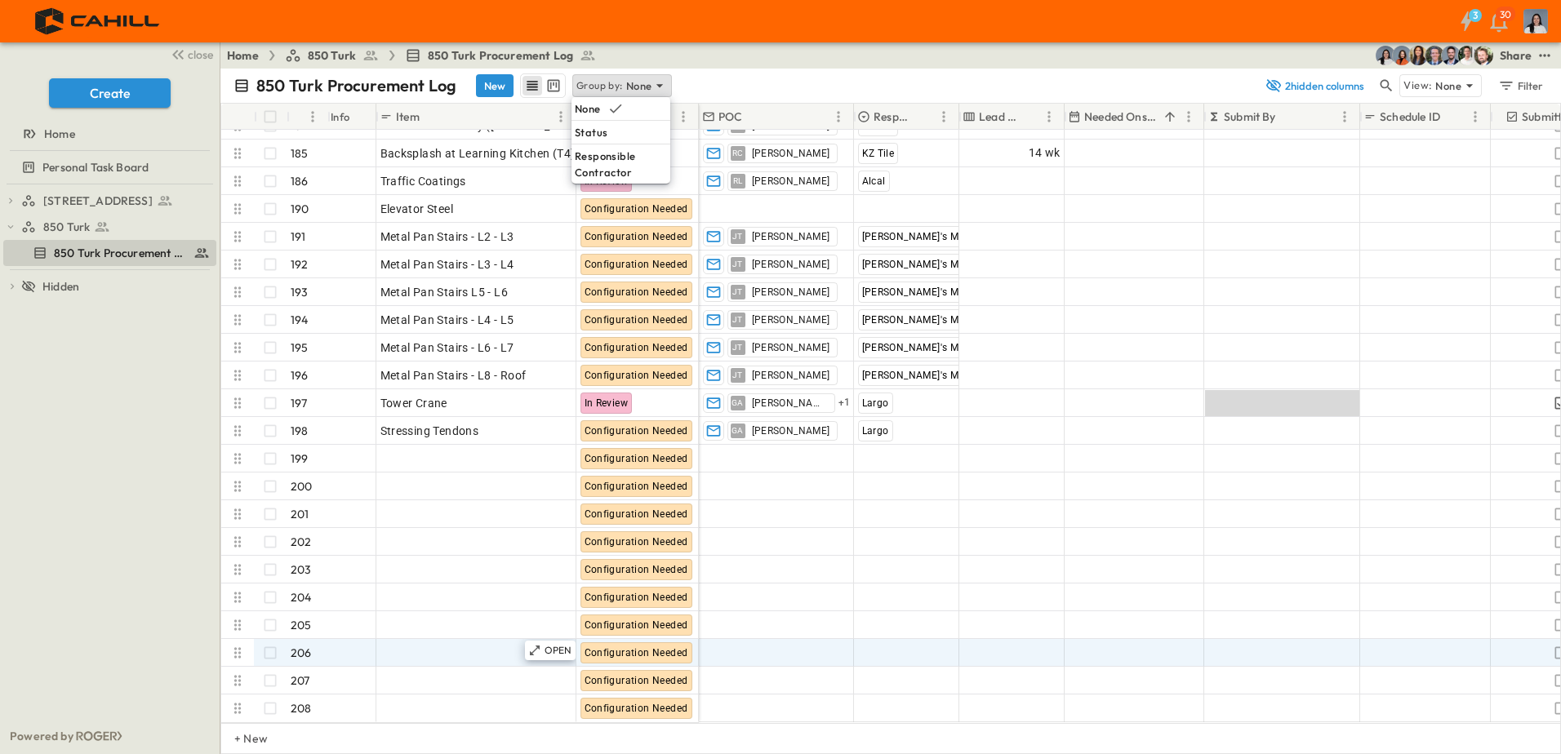
scroll to position [5193, 0]
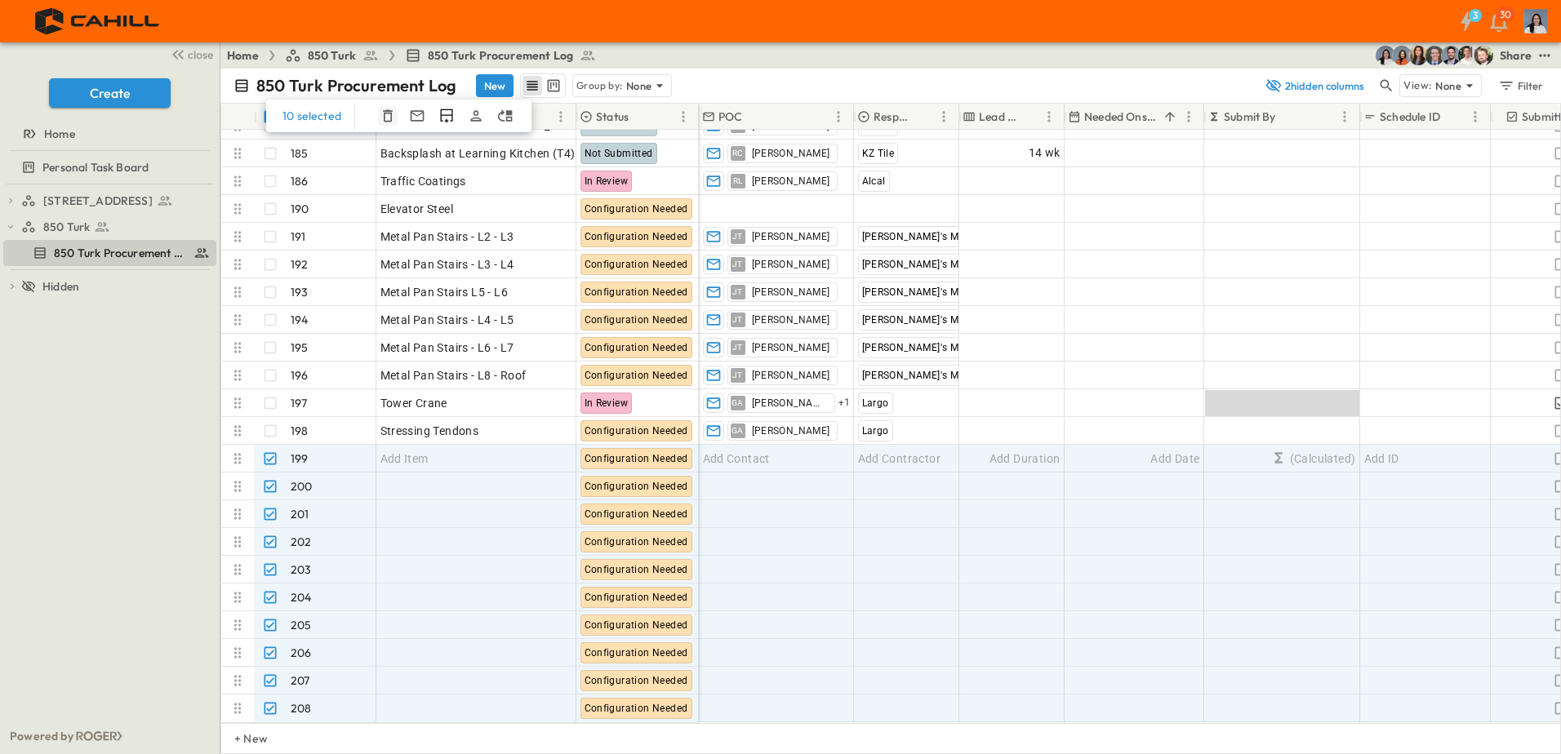
click at [388, 113] on icon "button" at bounding box center [388, 116] width 10 height 12
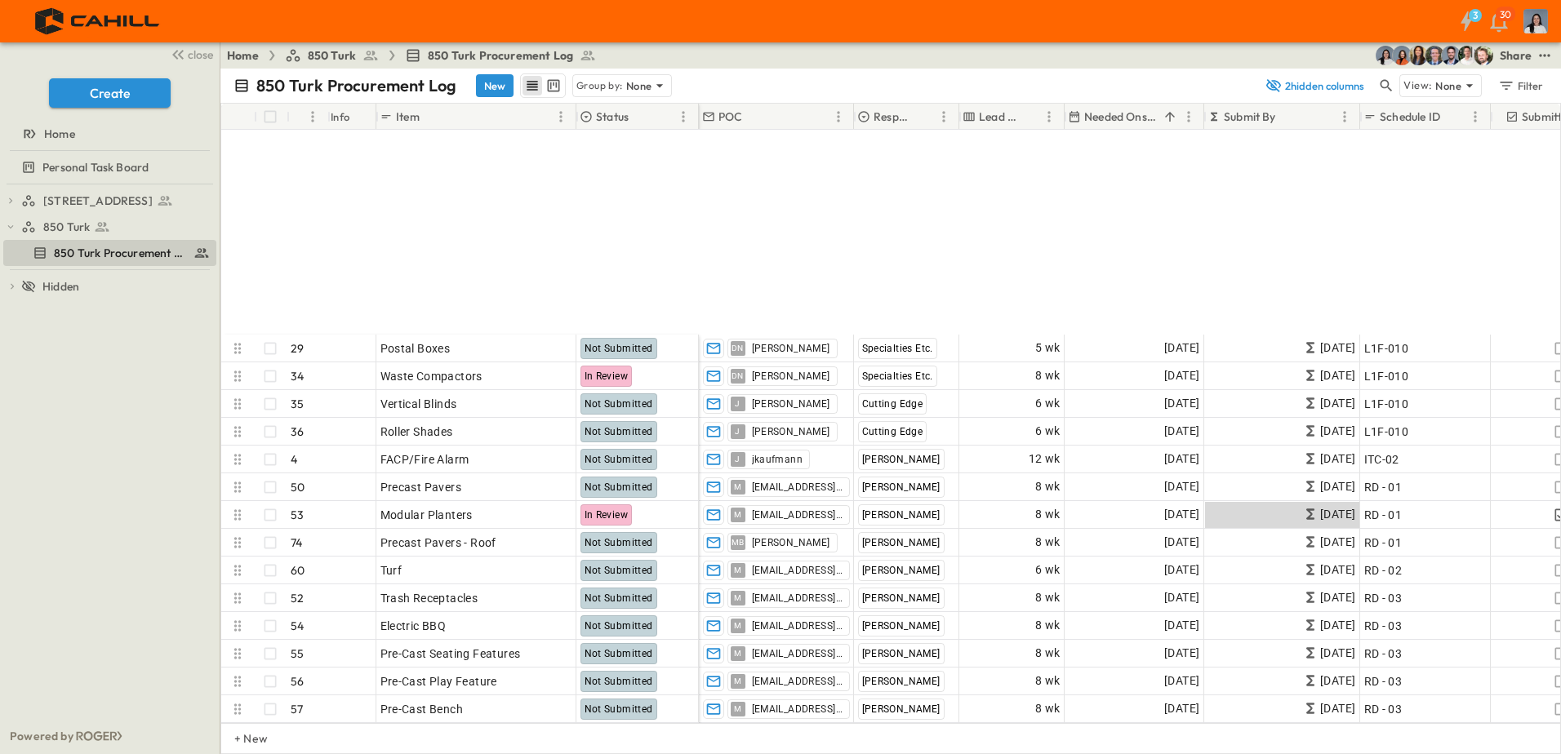
scroll to position [3511, 0]
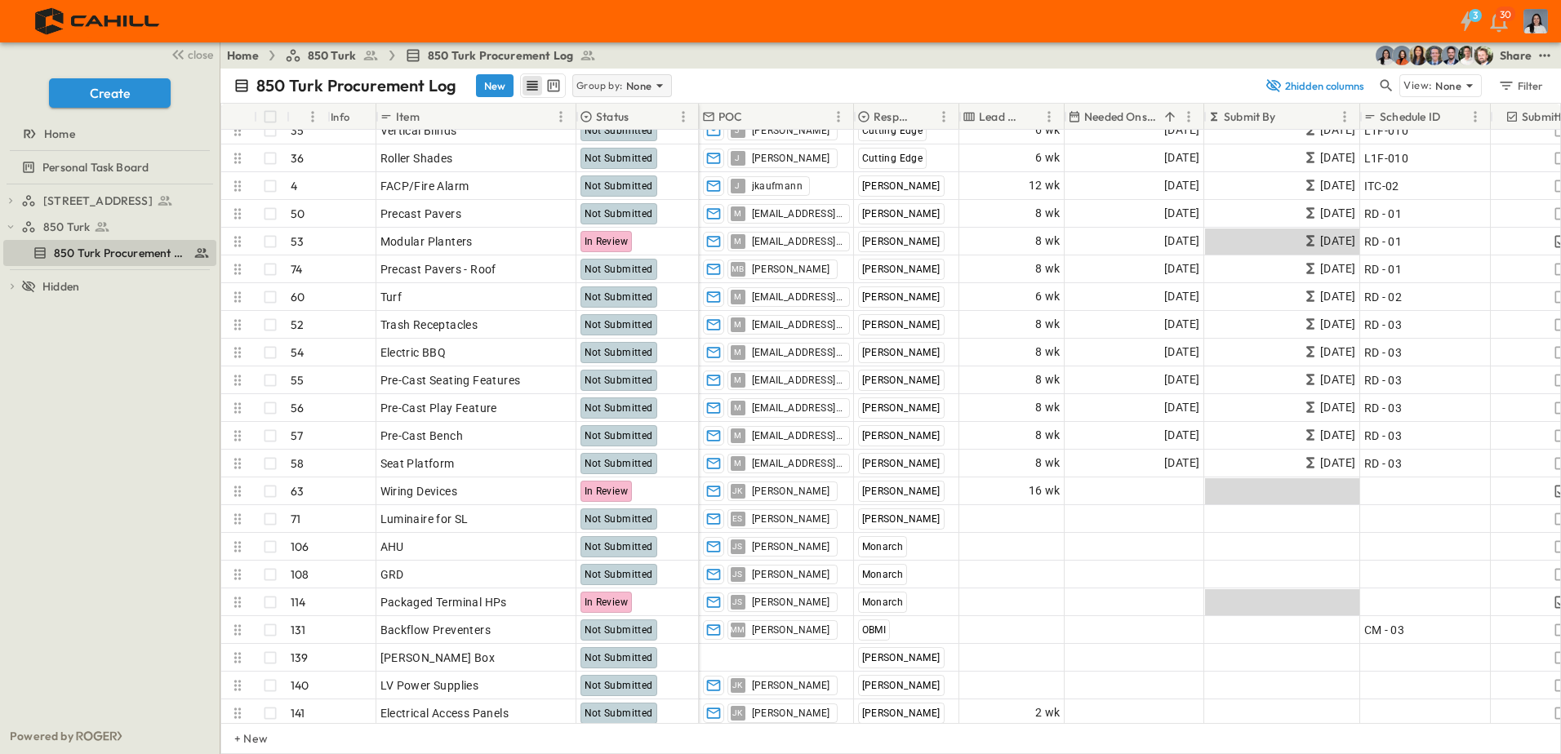
click at [609, 79] on p "Group by:" at bounding box center [599, 86] width 47 height 16
click at [627, 155] on p "Responsible Contractor" at bounding box center [621, 164] width 92 height 33
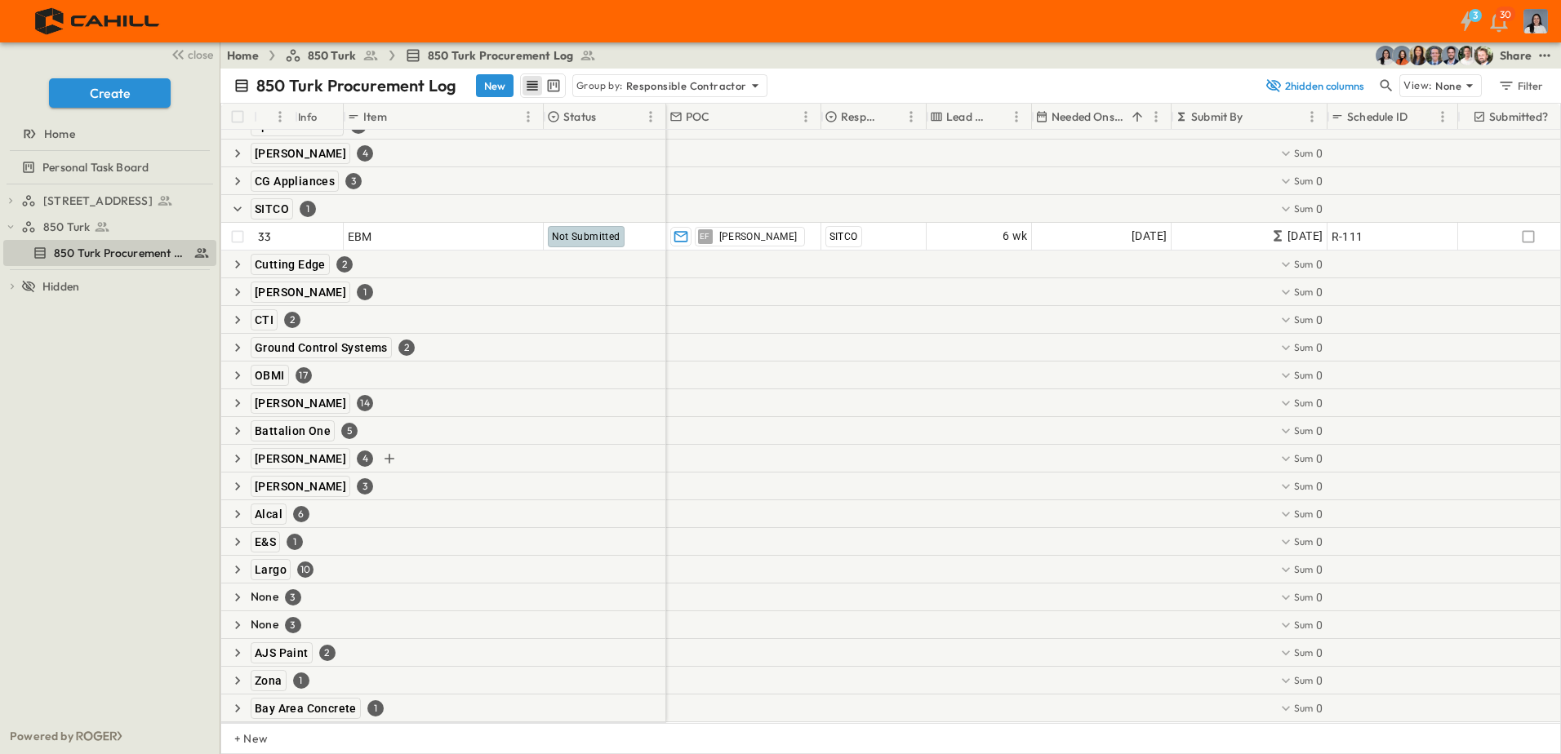
scroll to position [1001, 0]
click at [657, 82] on p "Responsible Contractor" at bounding box center [686, 86] width 121 height 16
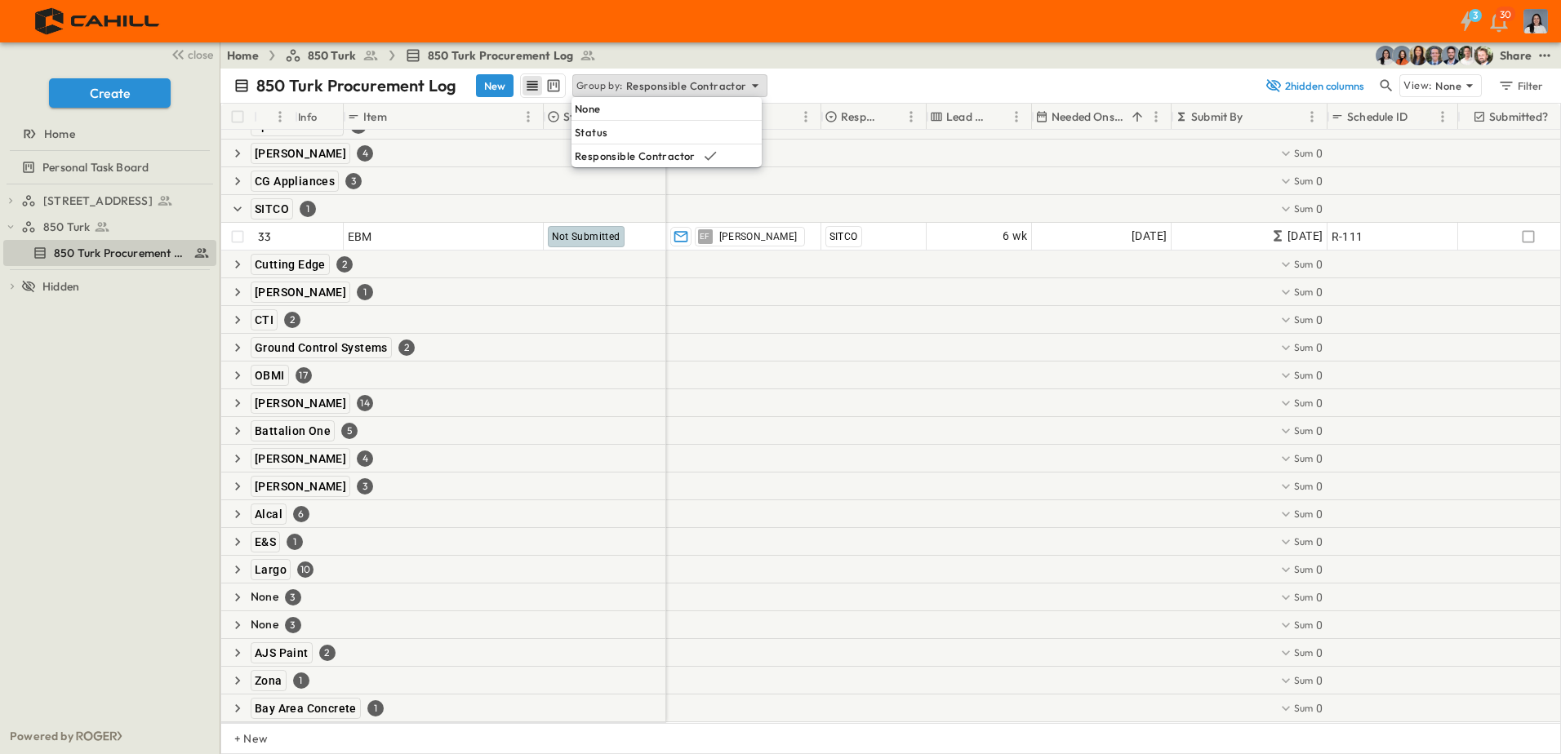
click at [842, 76] on div "850 Turk Procurement Log New Group by: Responsible Contractor" at bounding box center [744, 85] width 1022 height 24
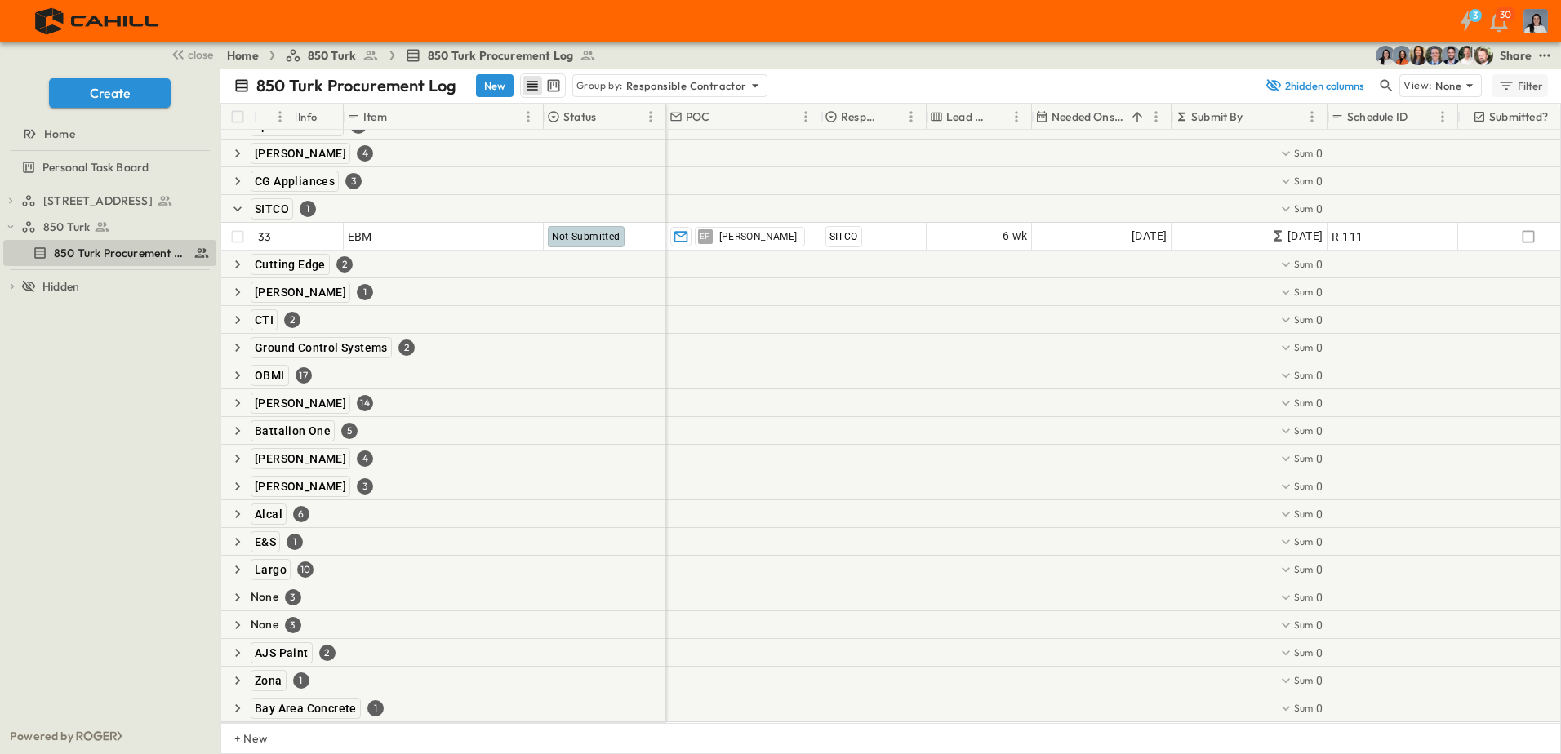
click at [1507, 88] on icon "button" at bounding box center [1506, 86] width 16 height 16
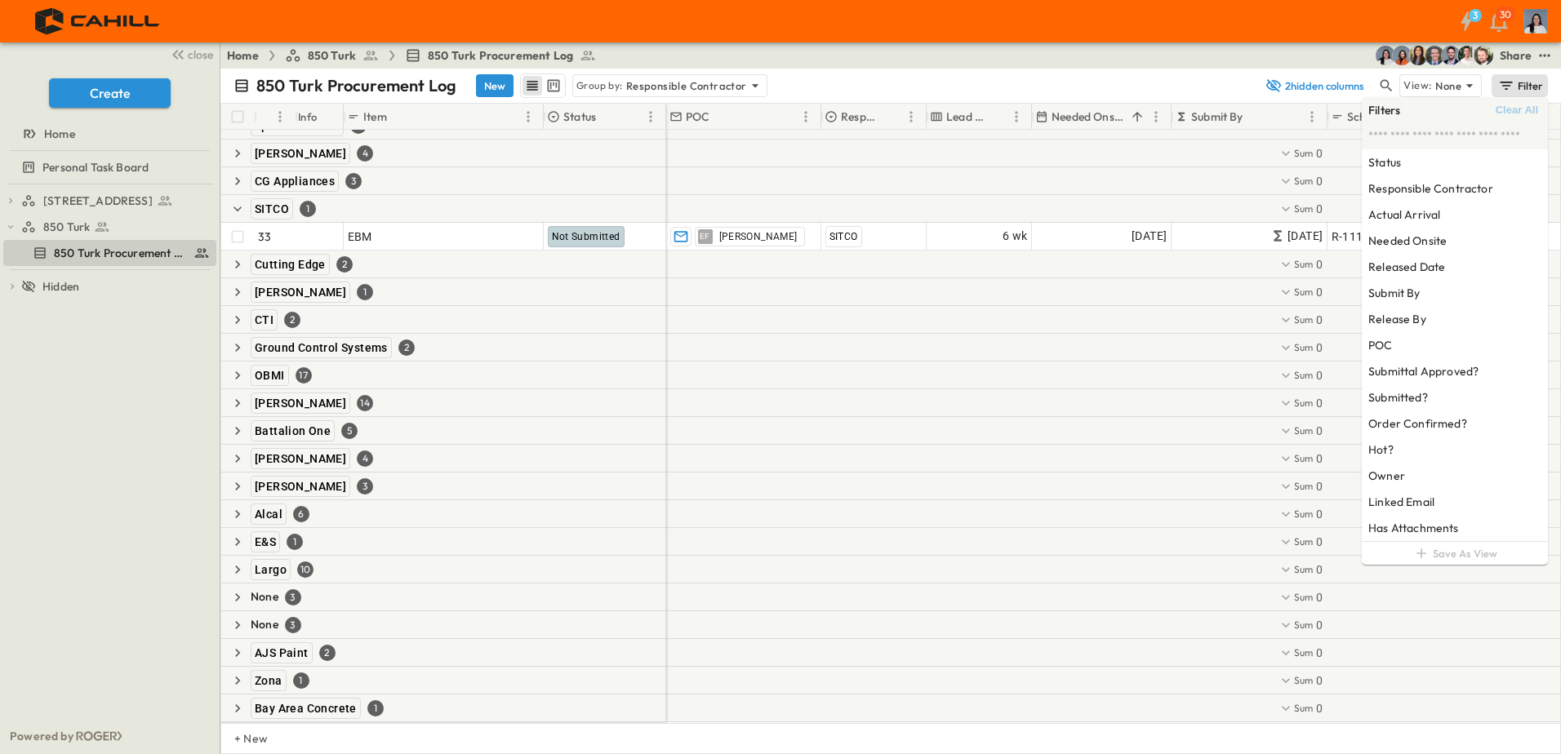
click at [1144, 85] on div "850 Turk Procurement Log New Group by: Responsible Contractor" at bounding box center [744, 85] width 1022 height 24
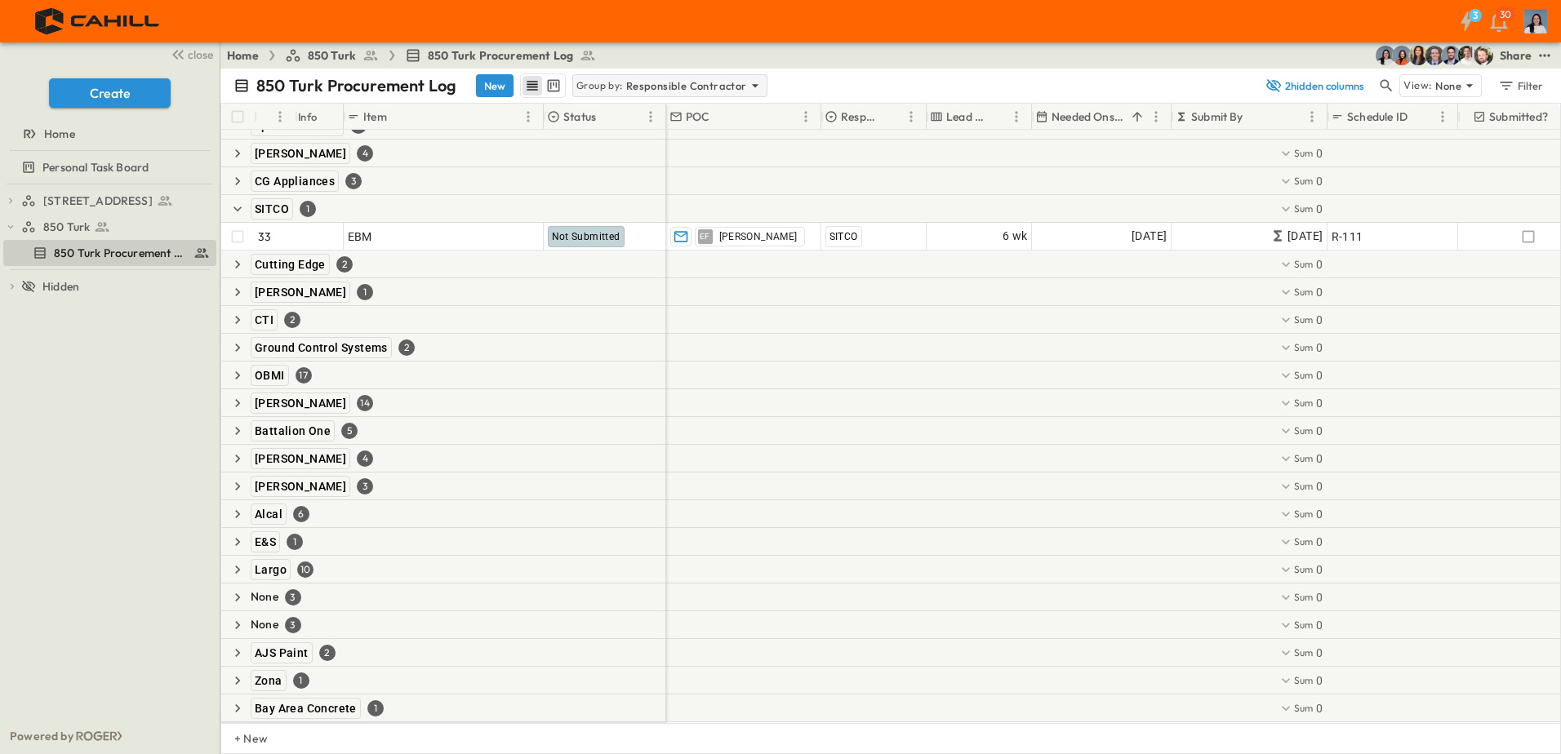
click at [728, 88] on p "Responsible Contractor" at bounding box center [686, 86] width 121 height 16
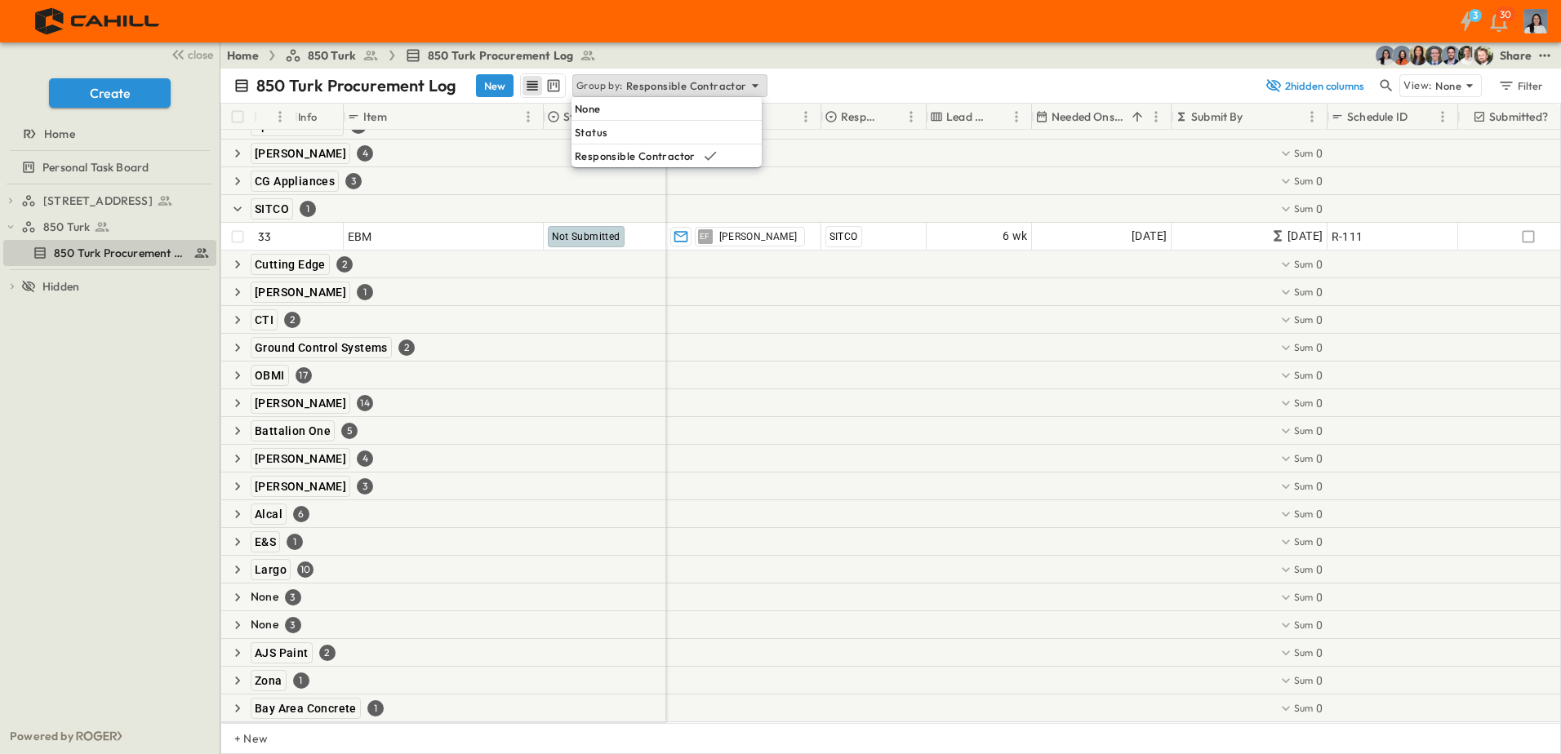
click at [803, 73] on div "850 Turk Procurement Log New Group by: Responsible Contractor 2 hidden columns …" at bounding box center [890, 86] width 1341 height 34
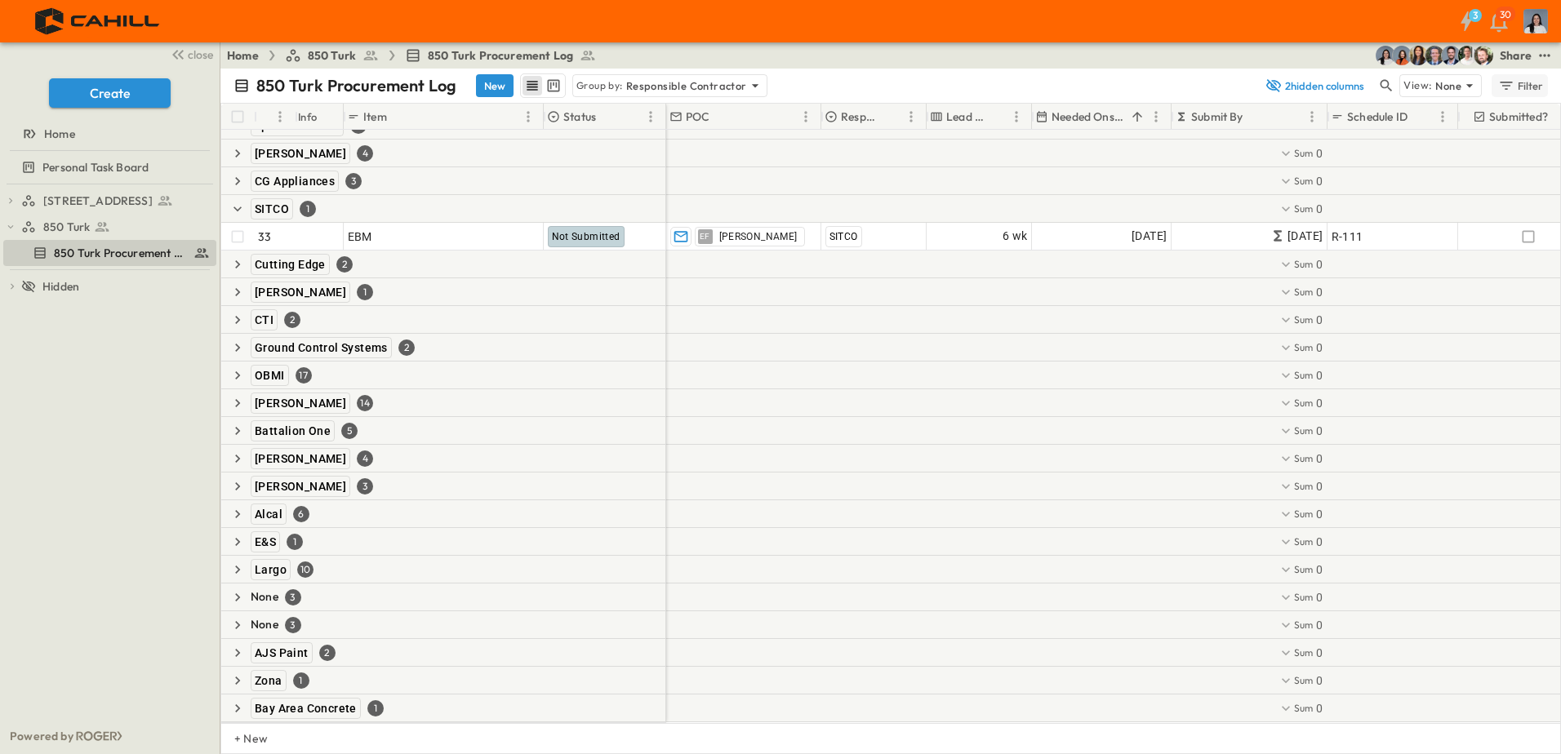
click at [1521, 82] on div "Filter" at bounding box center [1520, 86] width 47 height 18
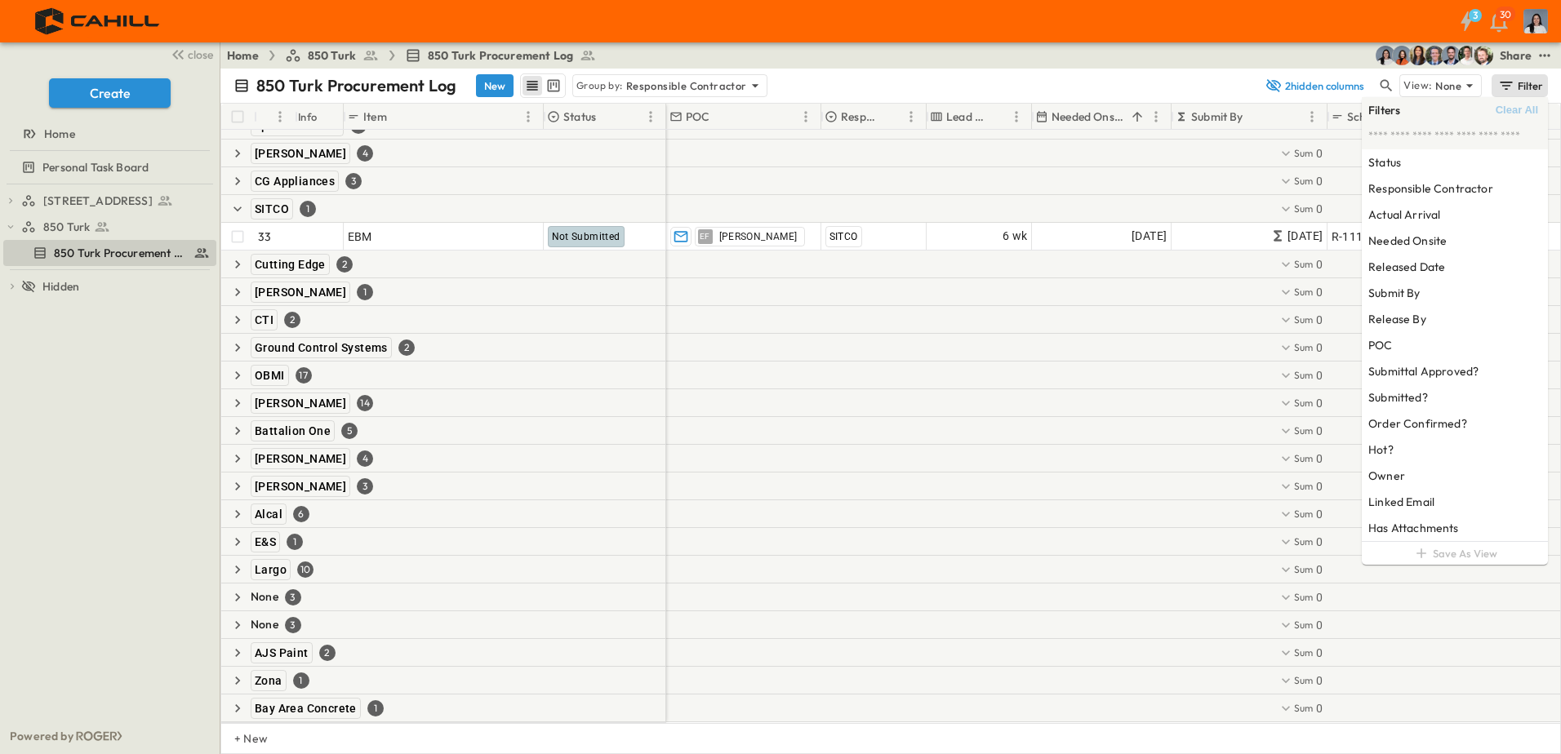
click at [1012, 77] on div "850 Turk Procurement Log New Group by: Responsible Contractor" at bounding box center [744, 85] width 1022 height 24
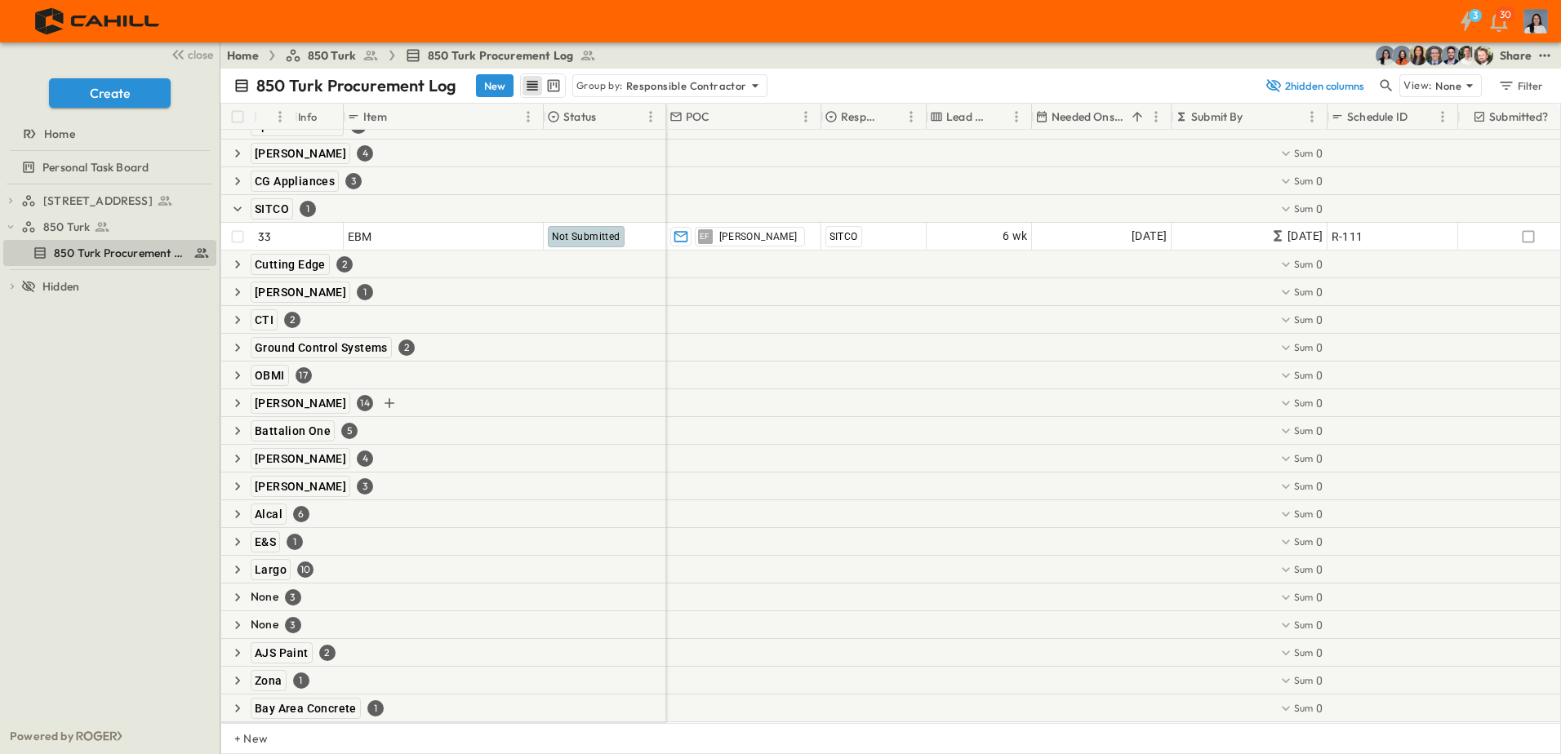
scroll to position [1002, 0]
click at [242, 145] on icon "button" at bounding box center [237, 153] width 16 height 16
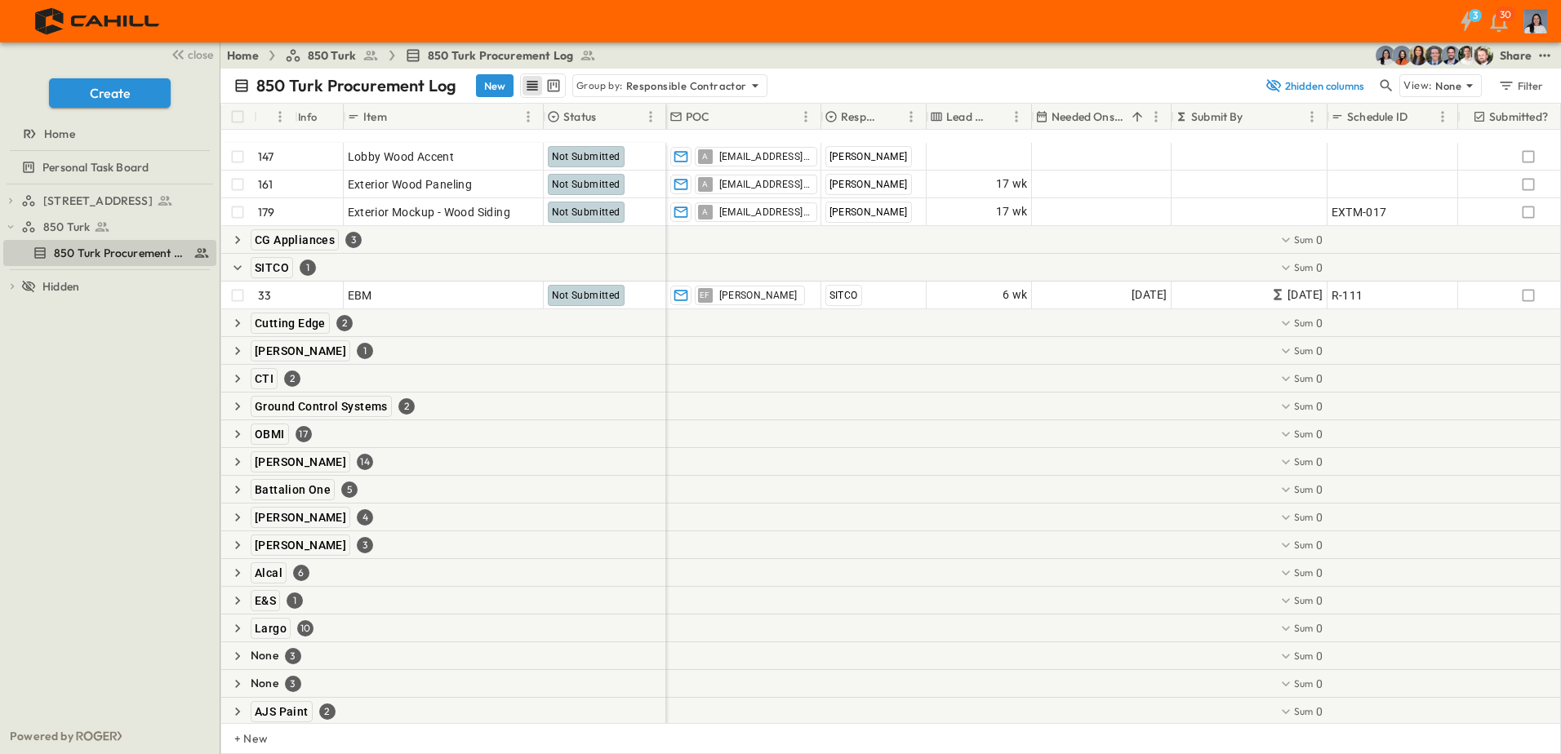
scroll to position [1113, 0]
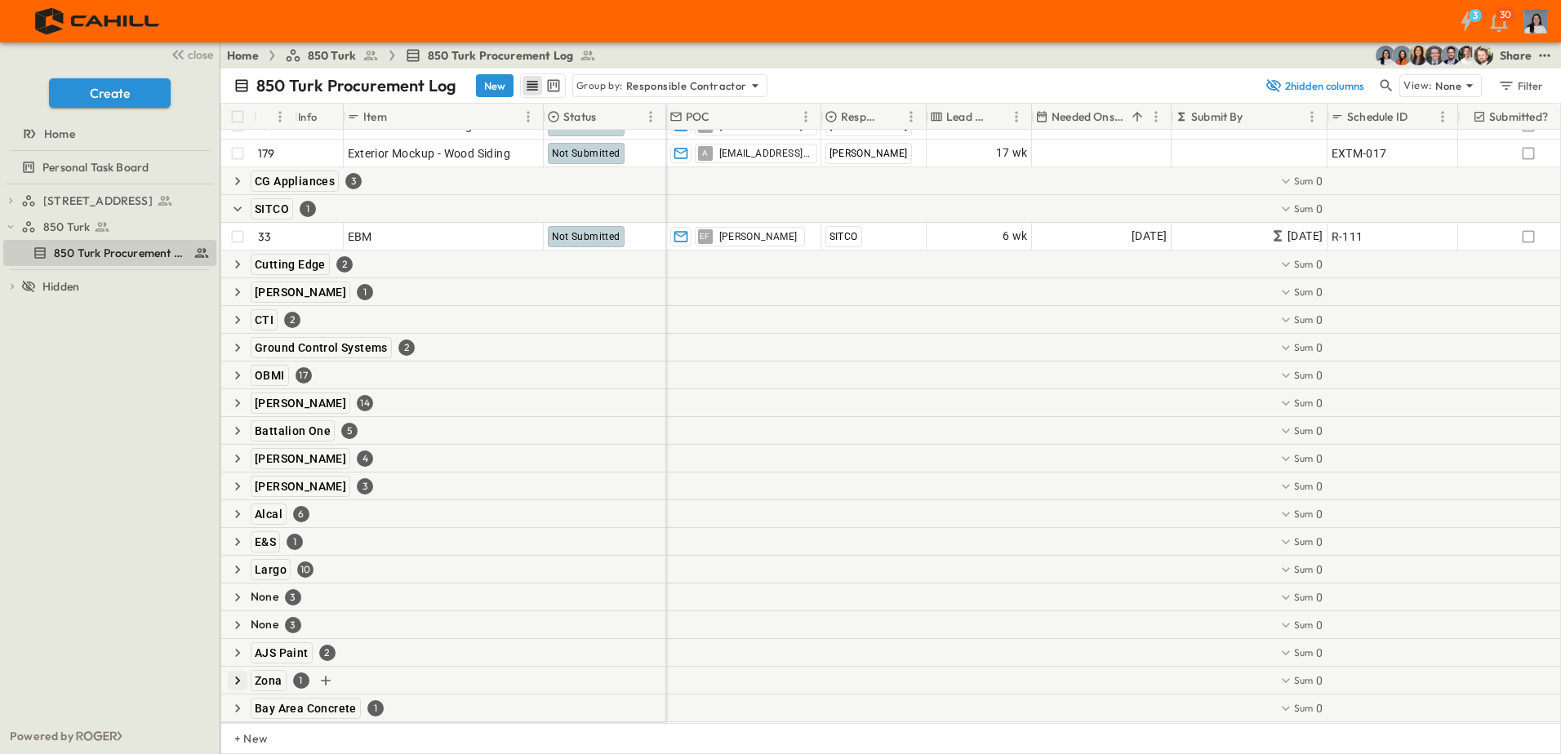
click at [238, 704] on icon "button" at bounding box center [237, 708] width 16 height 16
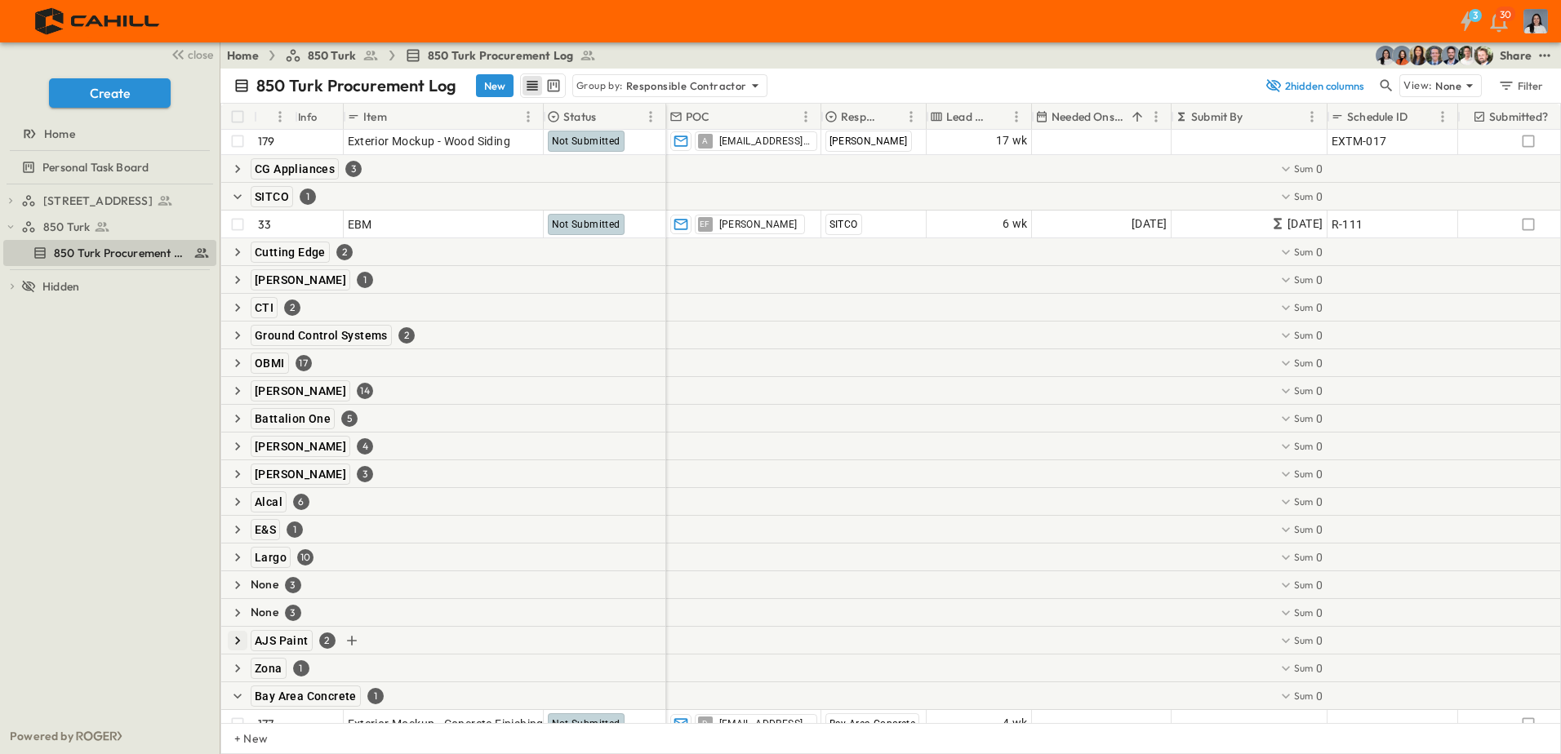
click at [237, 667] on icon "button" at bounding box center [237, 668] width 16 height 16
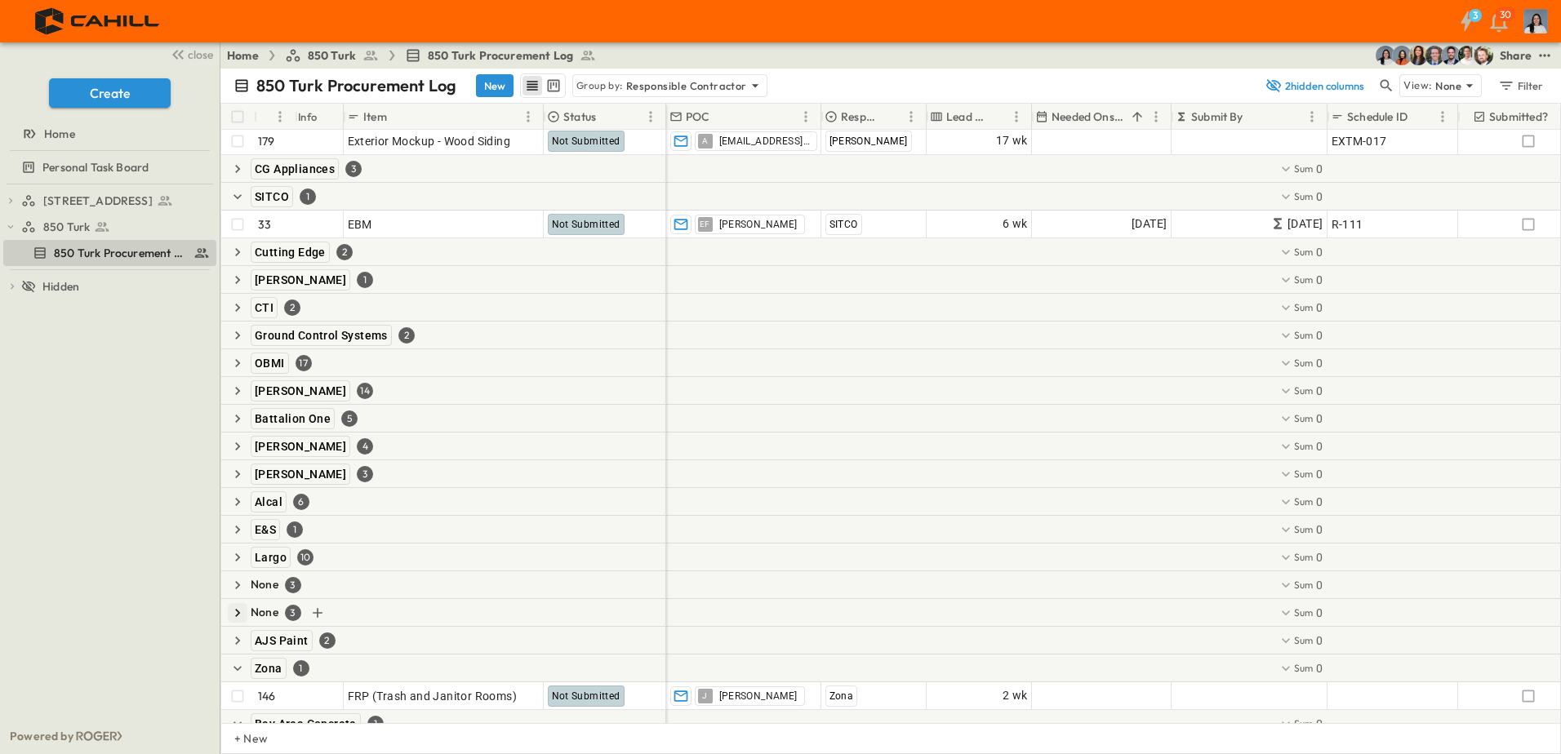
click at [235, 639] on icon "button" at bounding box center [237, 641] width 16 height 16
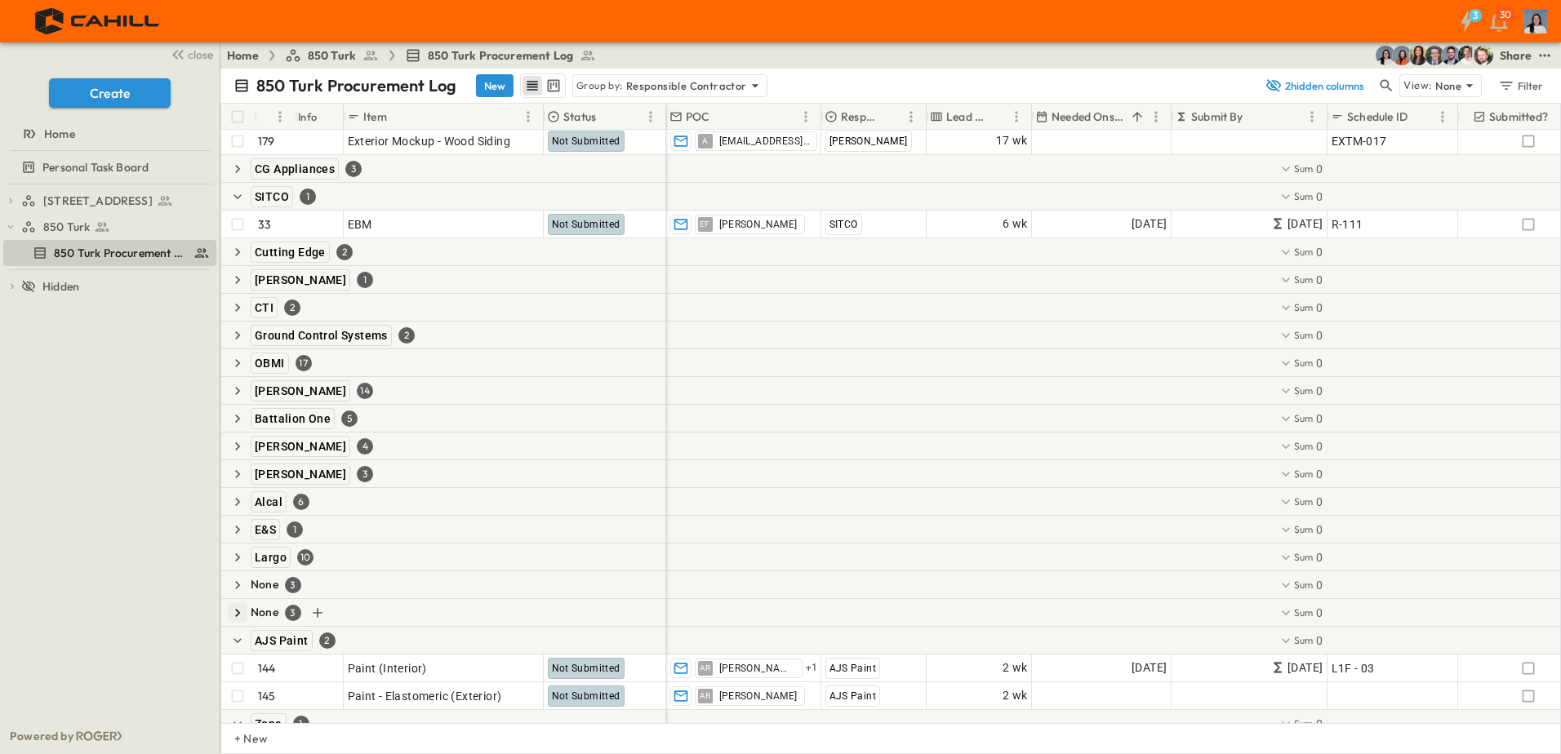
drag, startPoint x: 239, startPoint y: 613, endPoint x: 238, endPoint y: 589, distance: 24.5
click at [239, 612] on icon "button" at bounding box center [237, 613] width 5 height 8
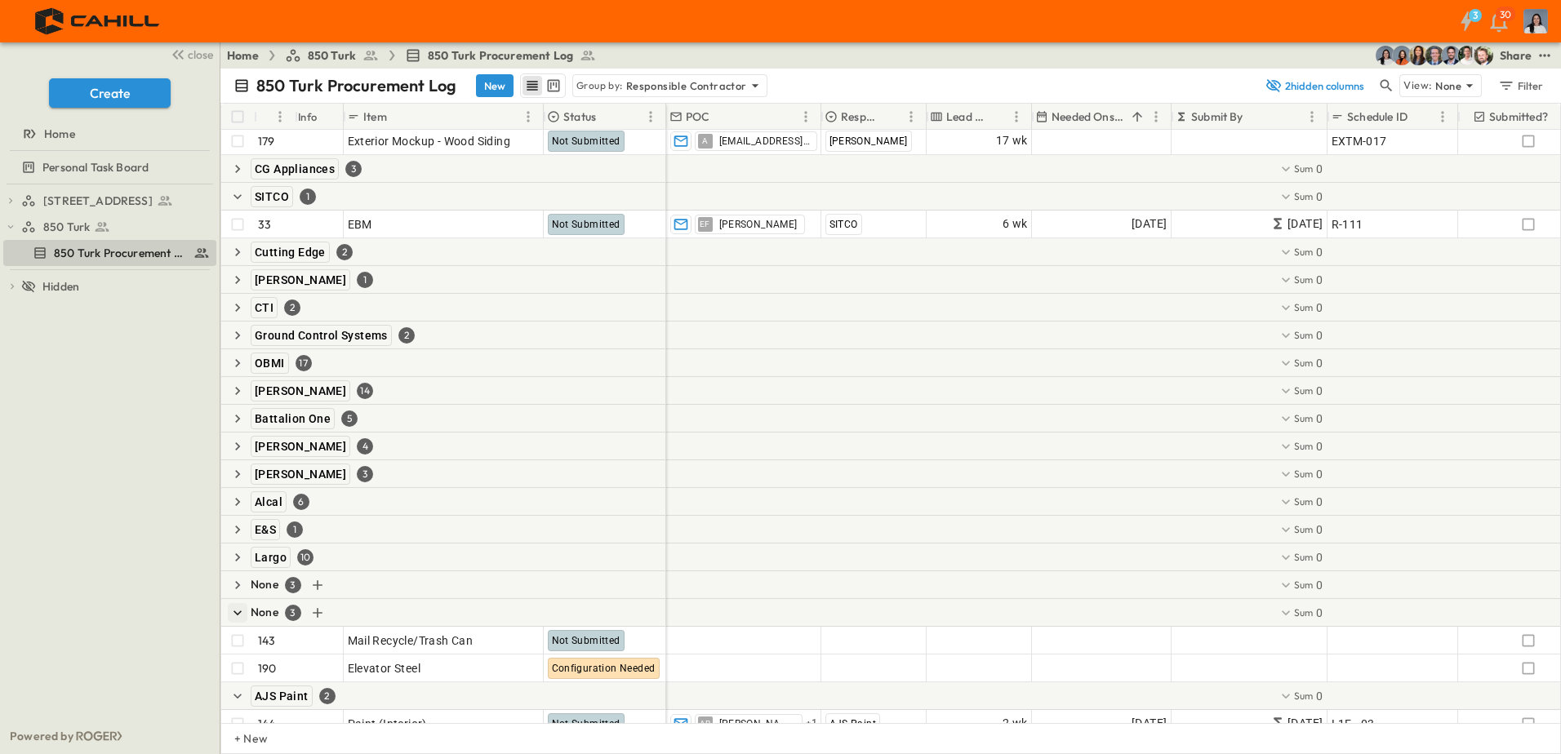
click at [234, 582] on icon "button" at bounding box center [237, 585] width 16 height 16
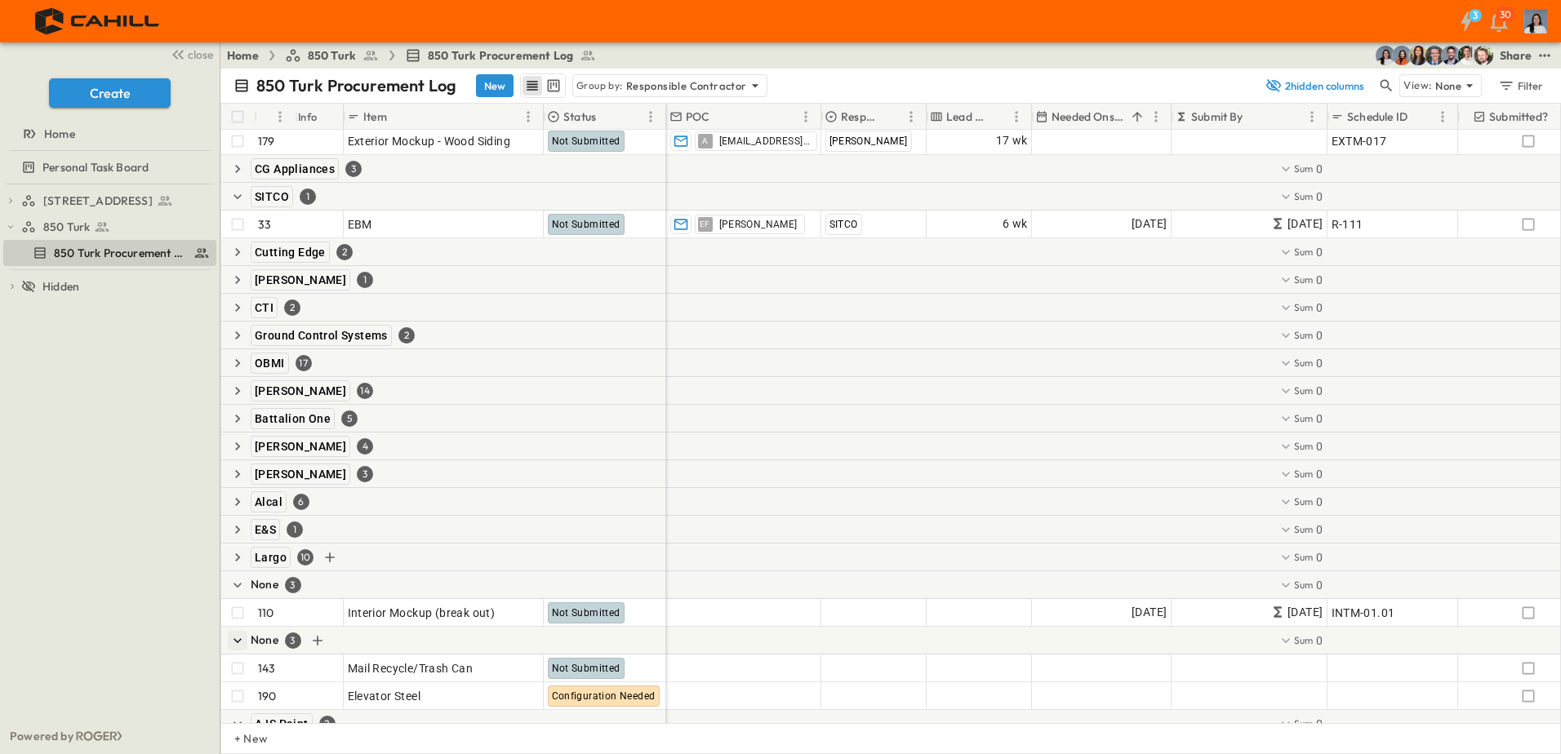
click at [240, 557] on icon "button" at bounding box center [237, 557] width 16 height 16
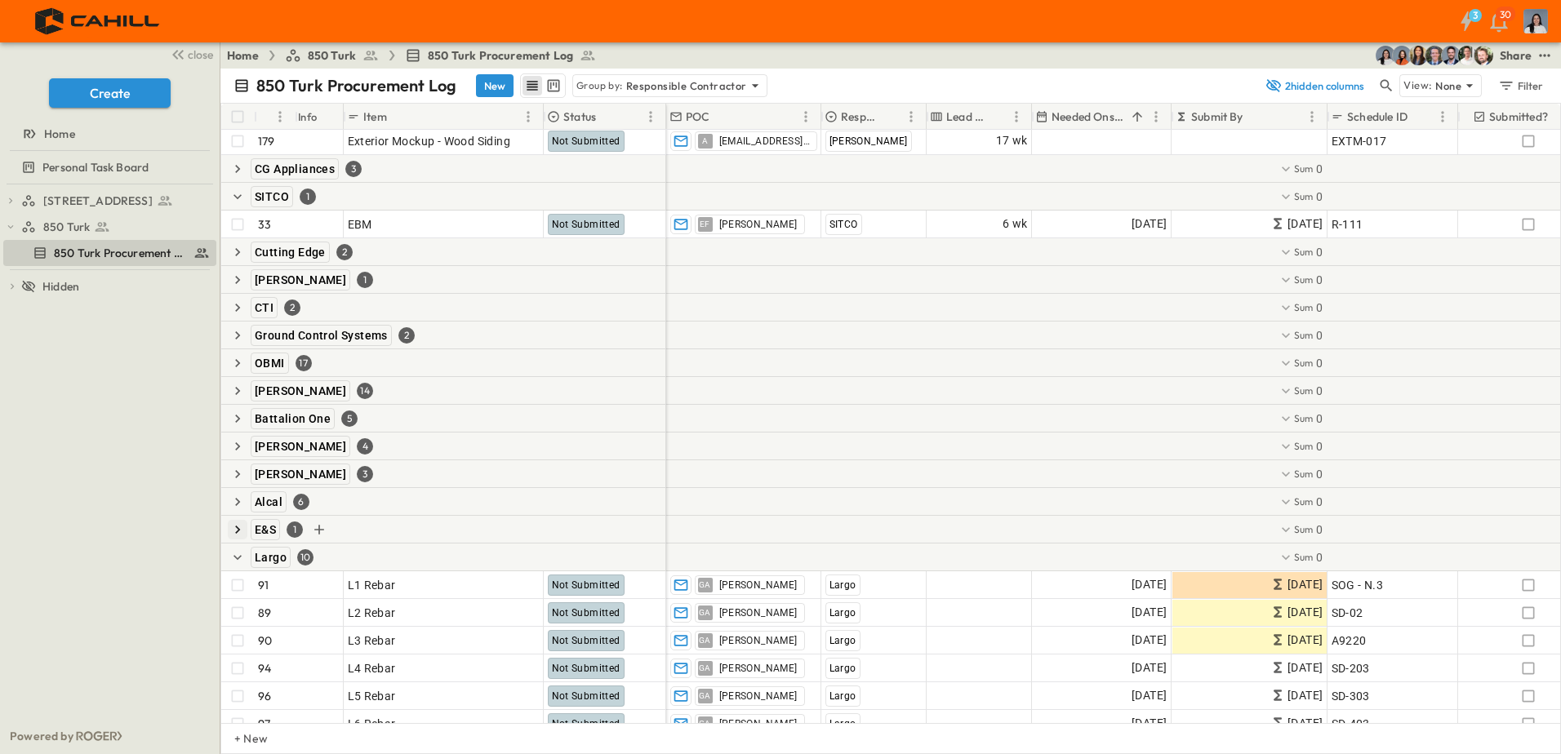
click at [239, 531] on icon "button" at bounding box center [237, 530] width 16 height 16
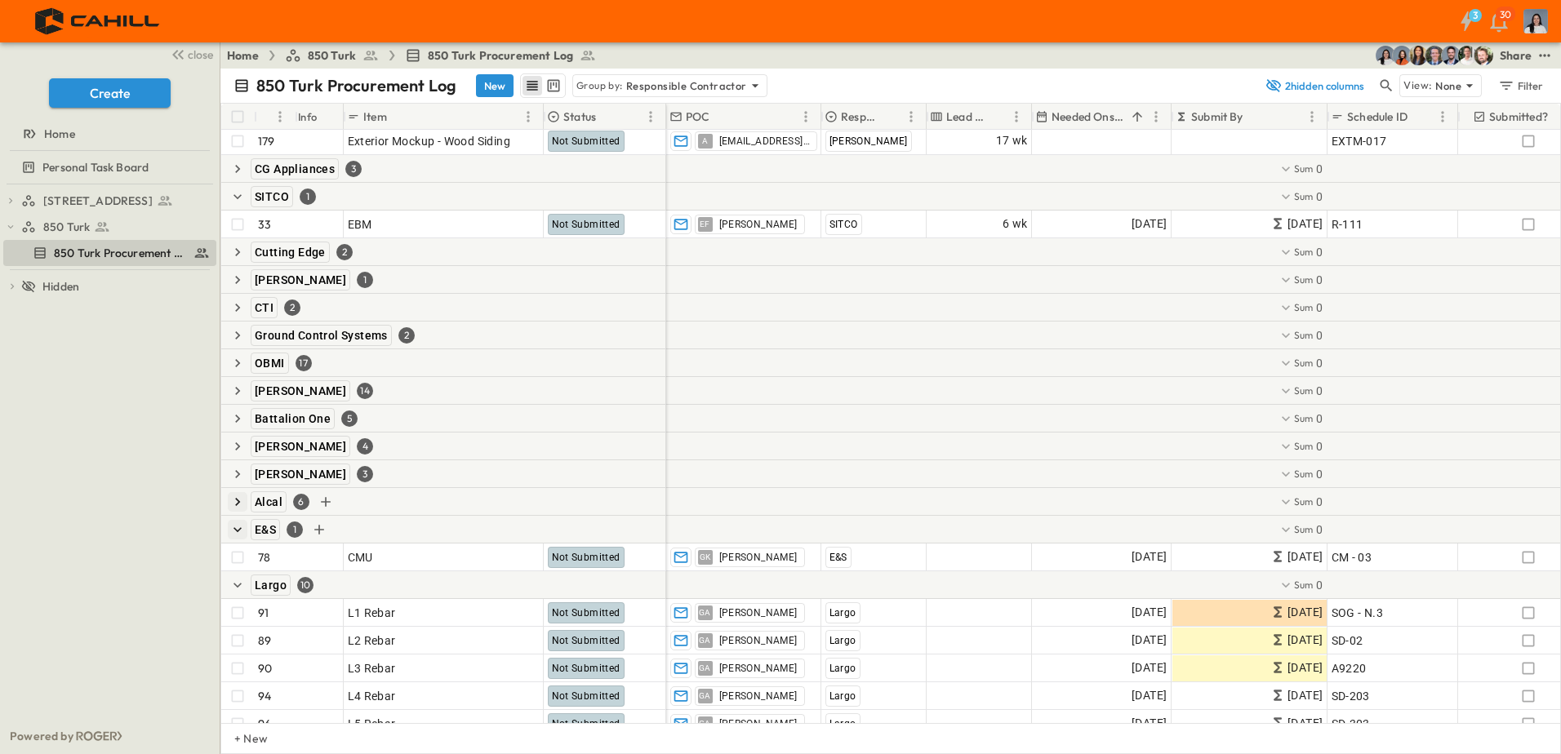
click at [240, 509] on icon "button" at bounding box center [237, 502] width 16 height 16
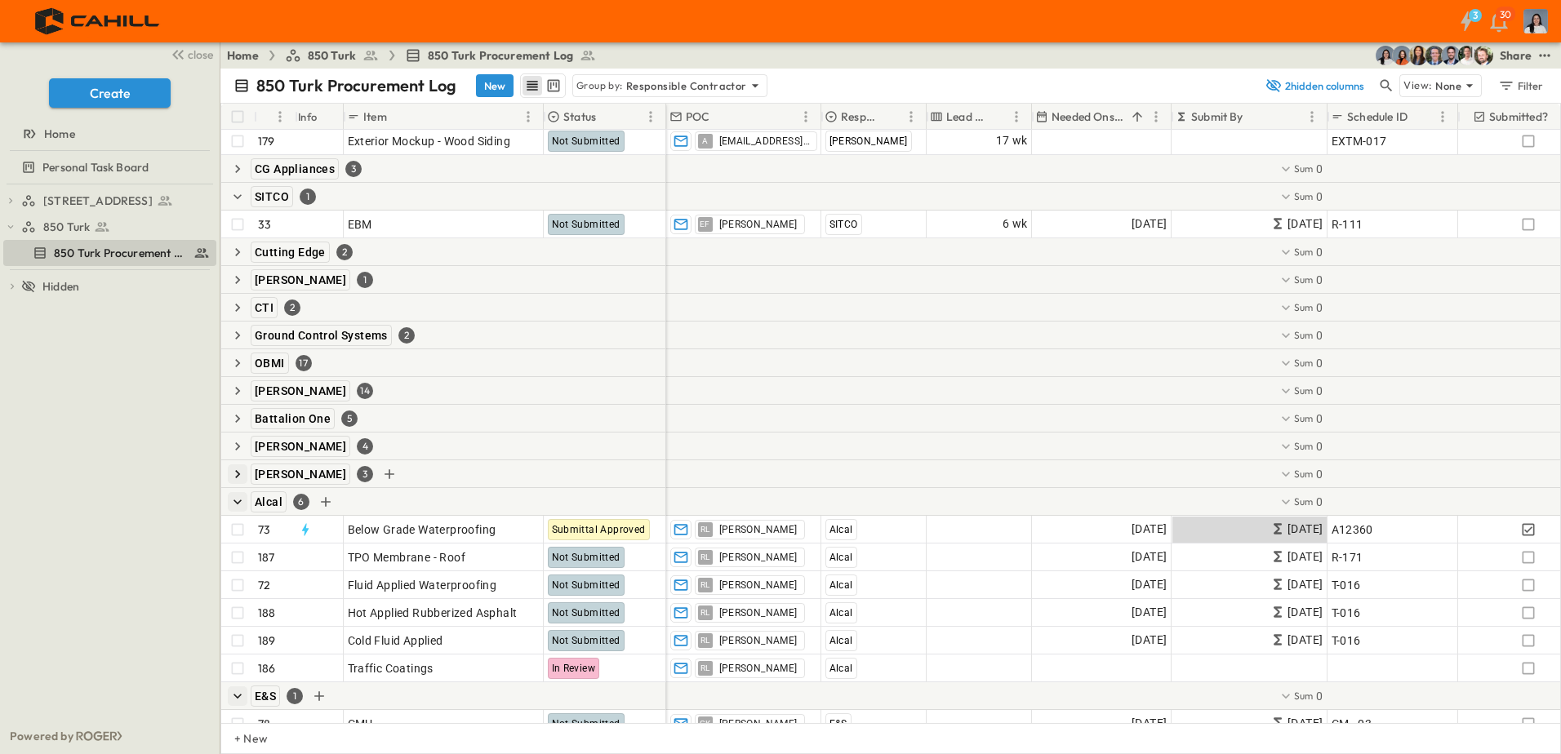
click at [238, 478] on icon "button" at bounding box center [237, 474] width 16 height 16
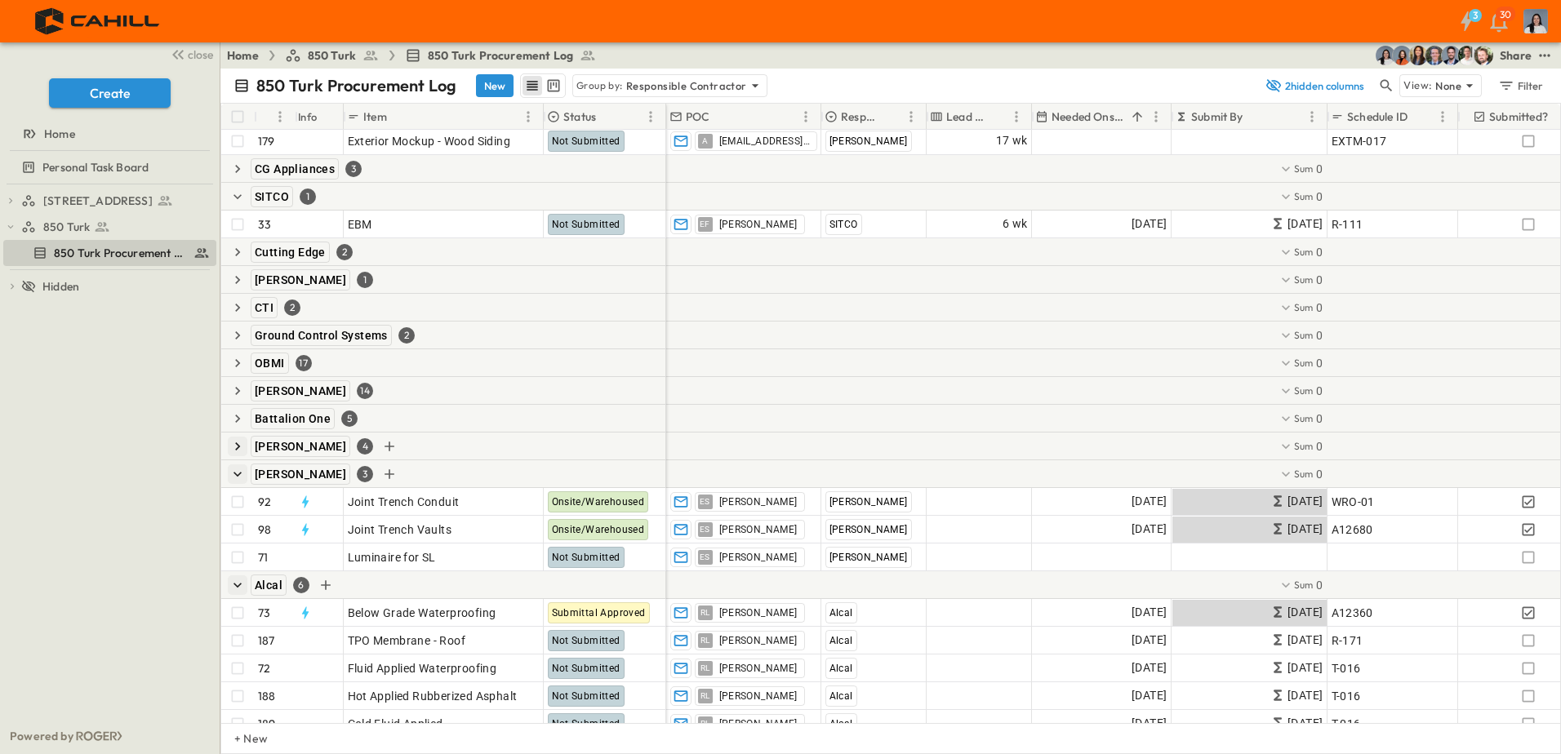
click at [242, 447] on icon "button" at bounding box center [237, 446] width 16 height 16
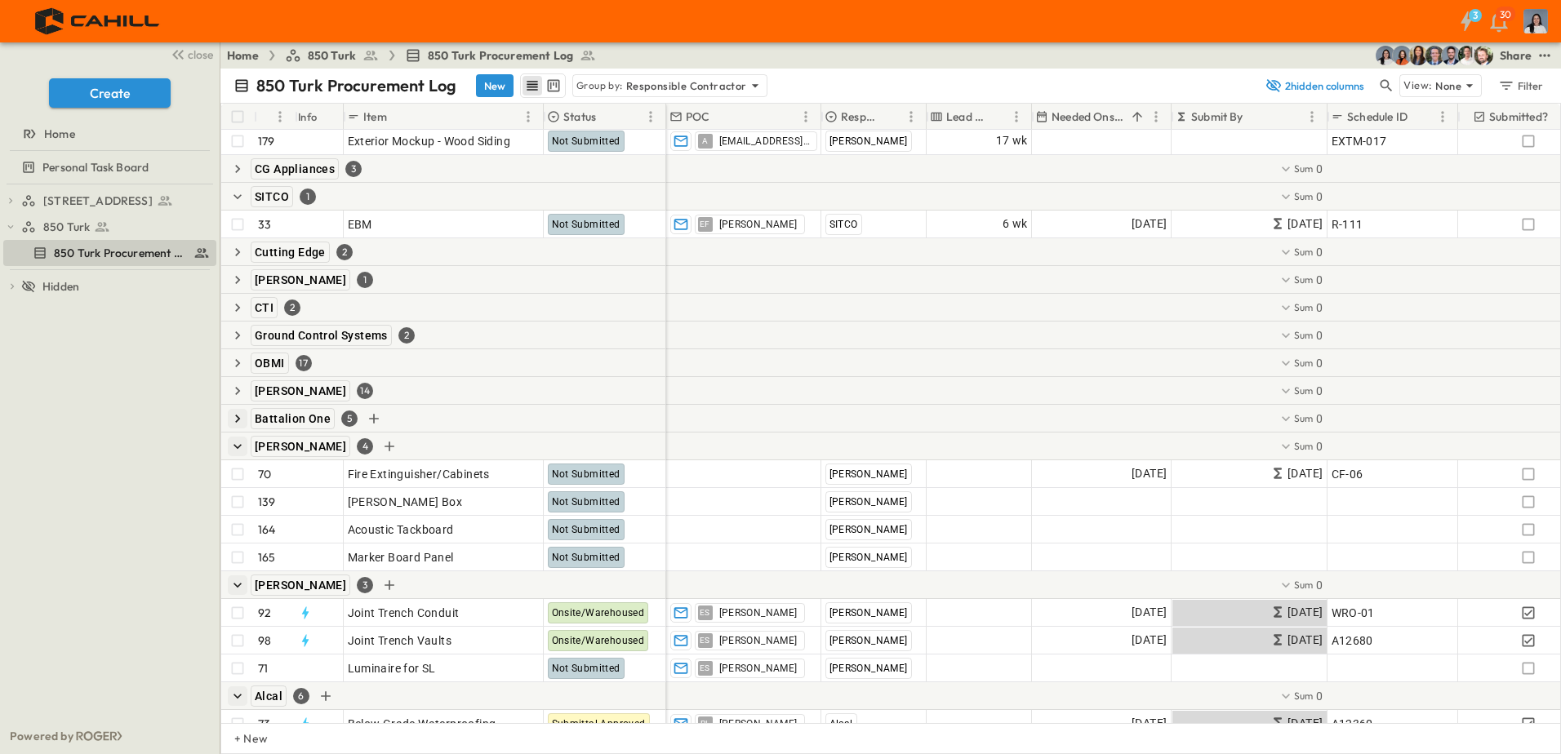
click at [233, 419] on icon "button" at bounding box center [237, 419] width 16 height 16
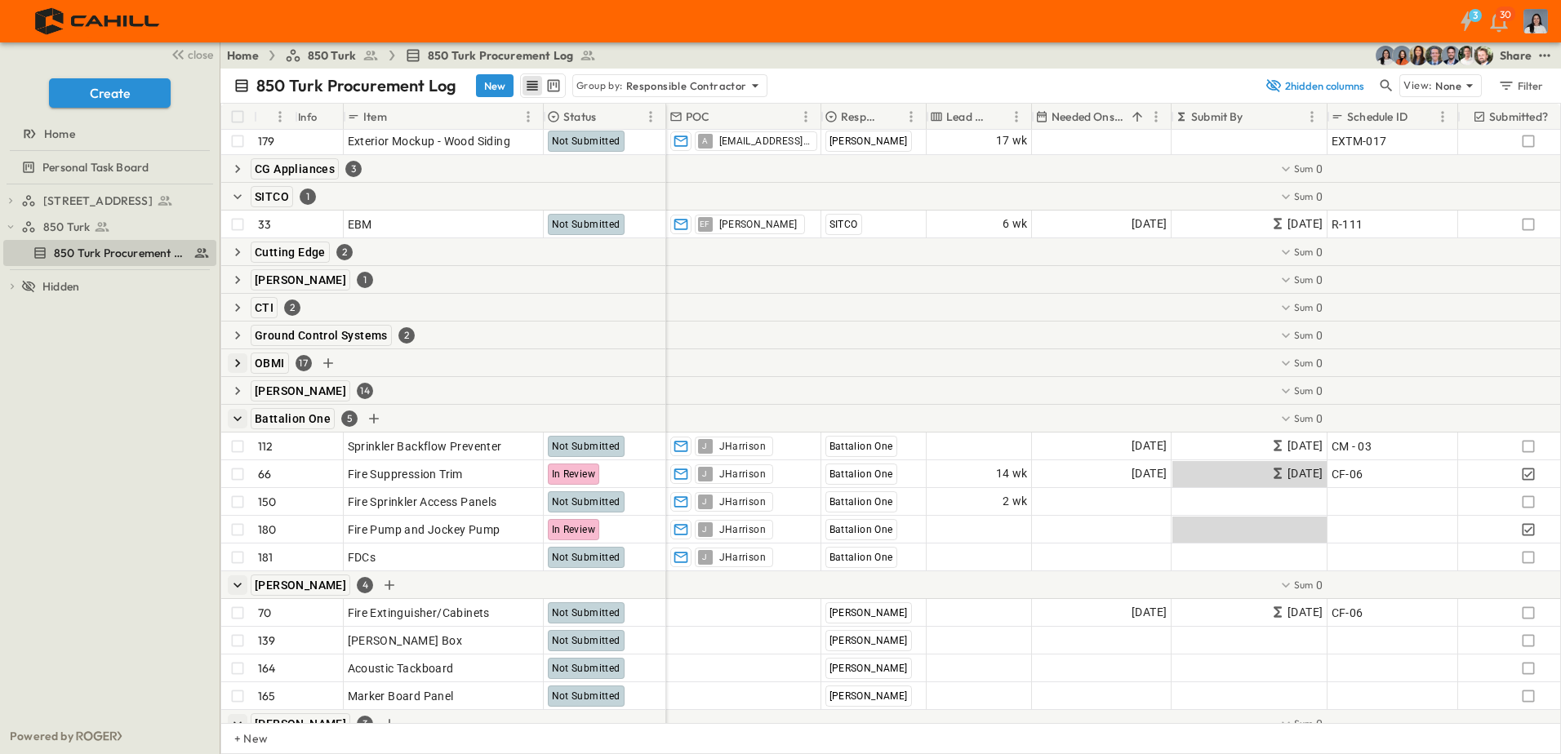
click at [239, 391] on icon "button" at bounding box center [237, 391] width 5 height 8
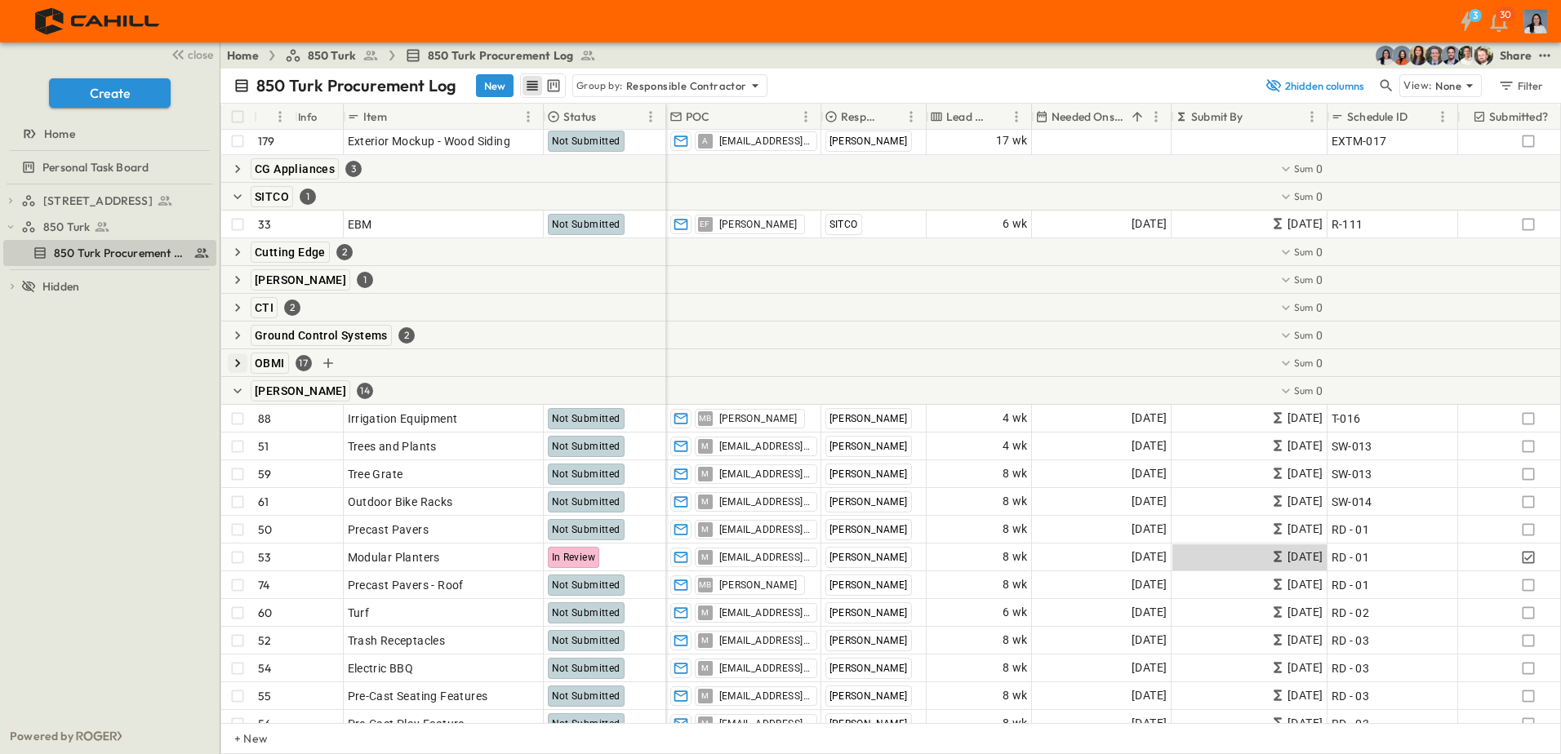
click at [238, 362] on icon "button" at bounding box center [237, 363] width 5 height 8
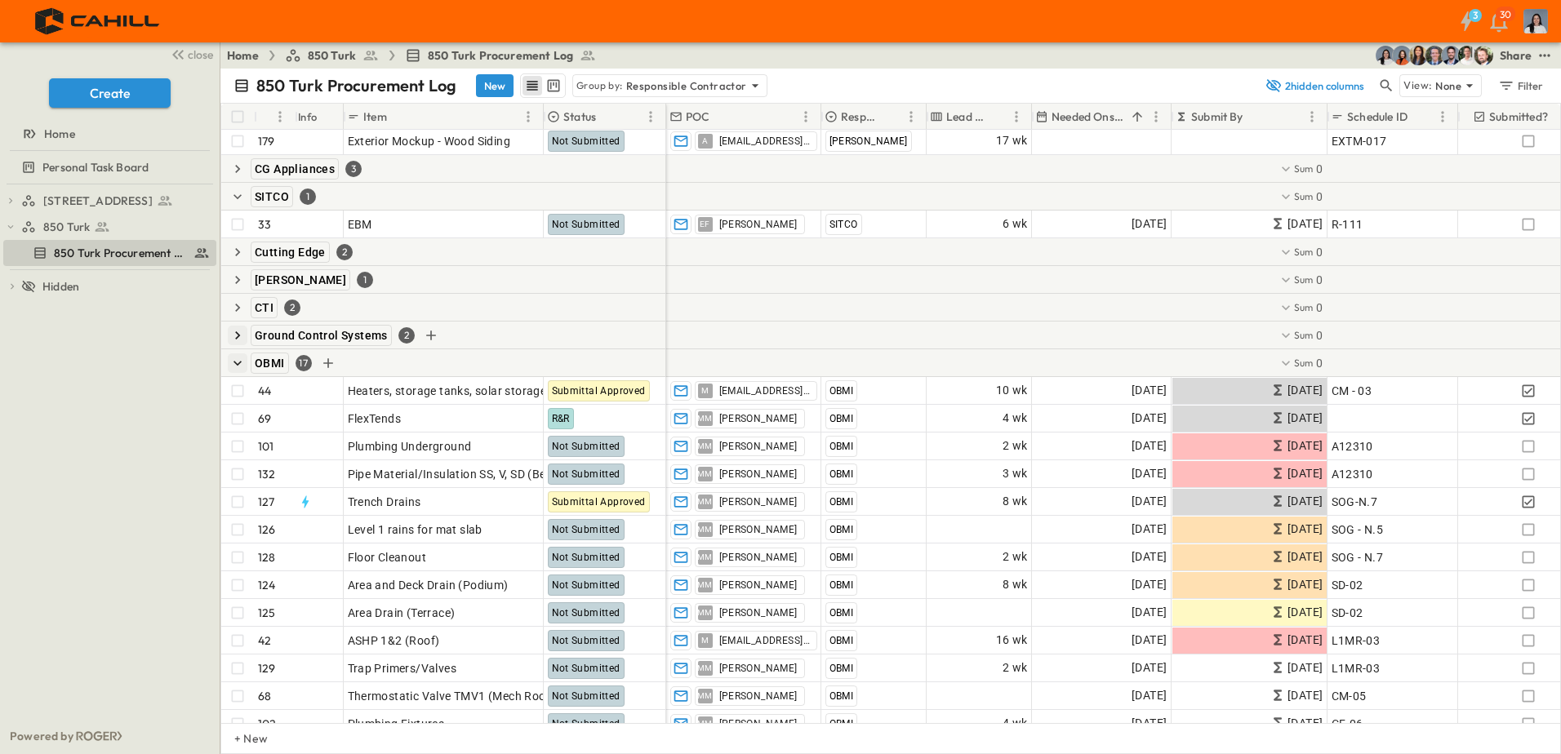
click at [236, 343] on icon "button" at bounding box center [237, 335] width 16 height 16
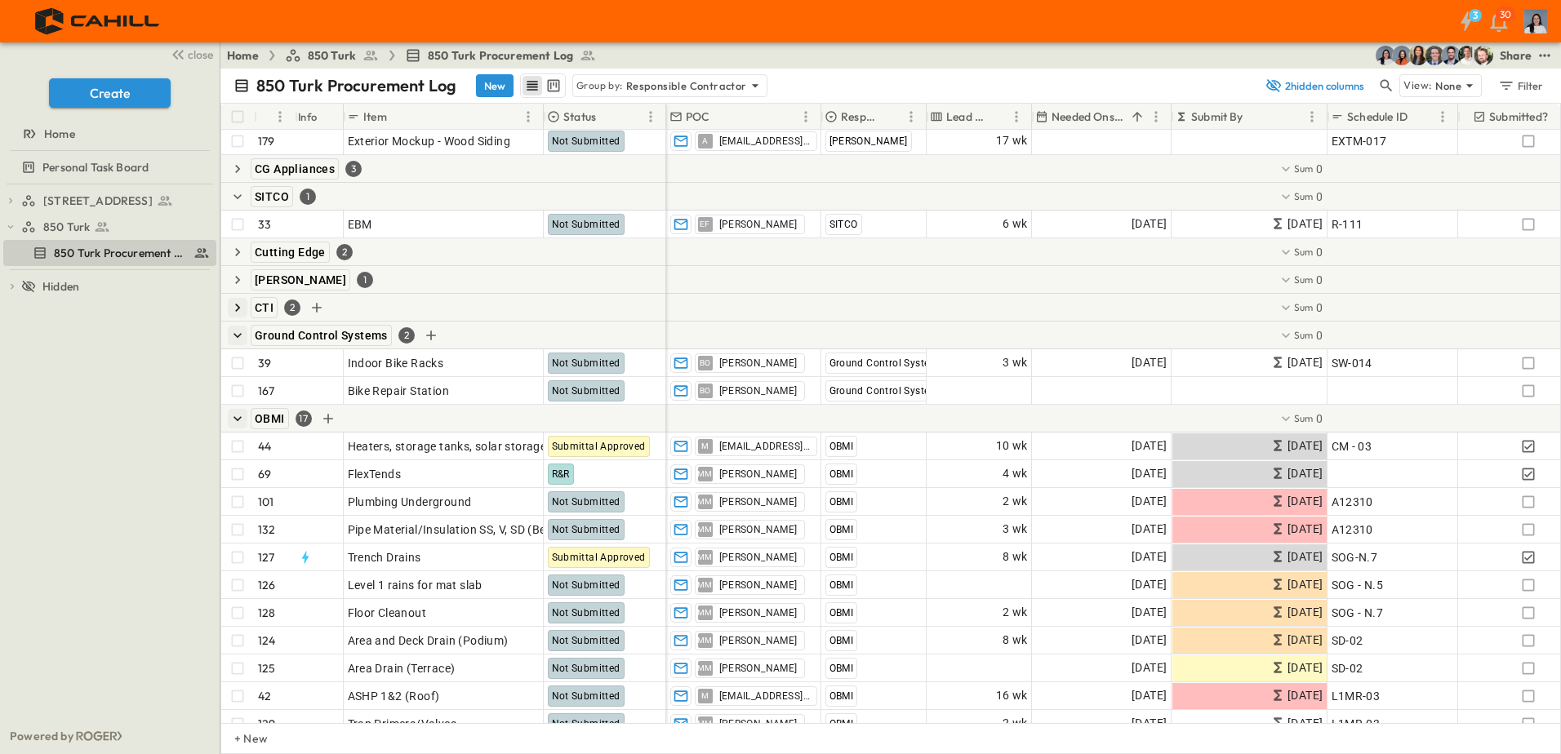
click at [238, 304] on icon "button" at bounding box center [237, 308] width 16 height 16
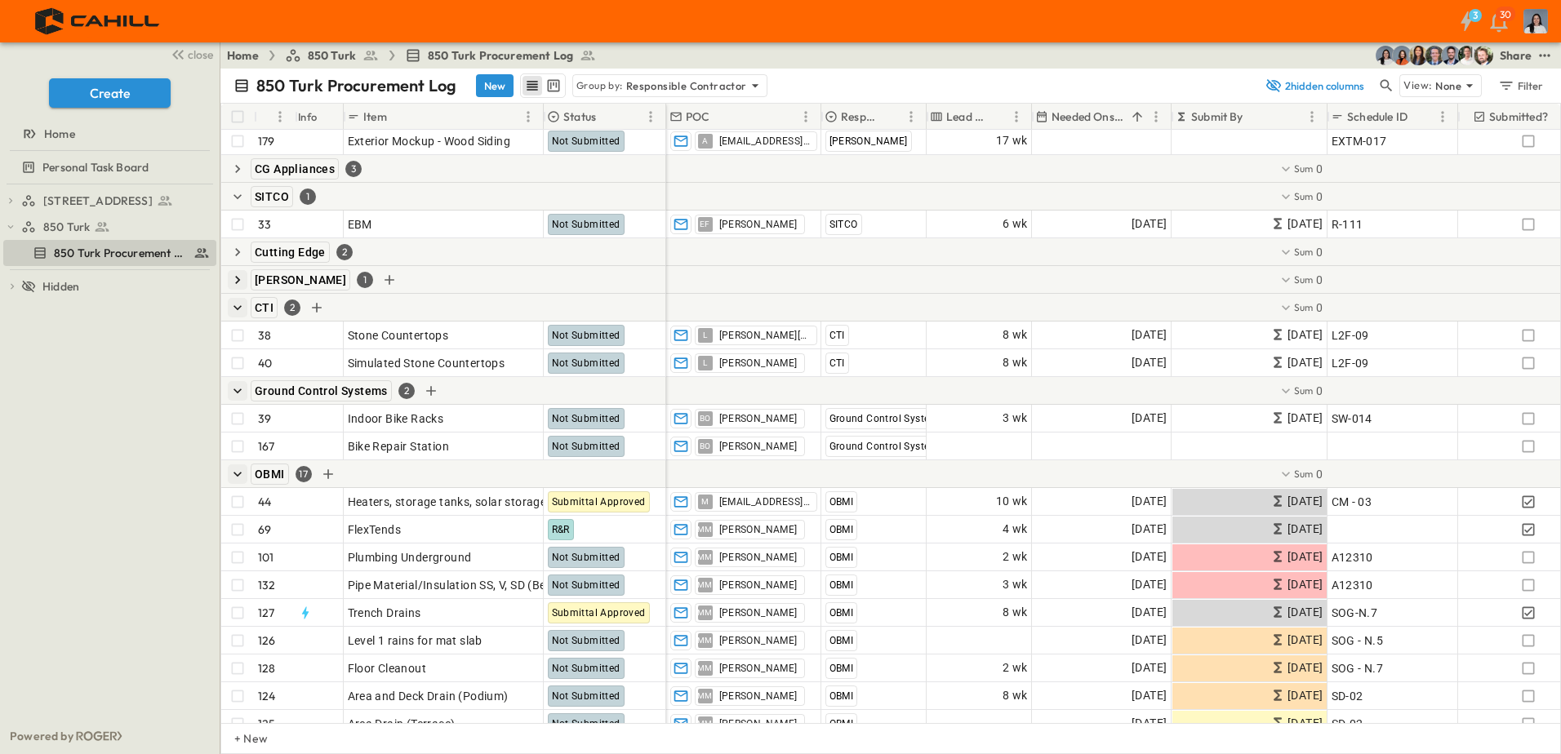
click at [239, 282] on icon "button" at bounding box center [237, 280] width 16 height 16
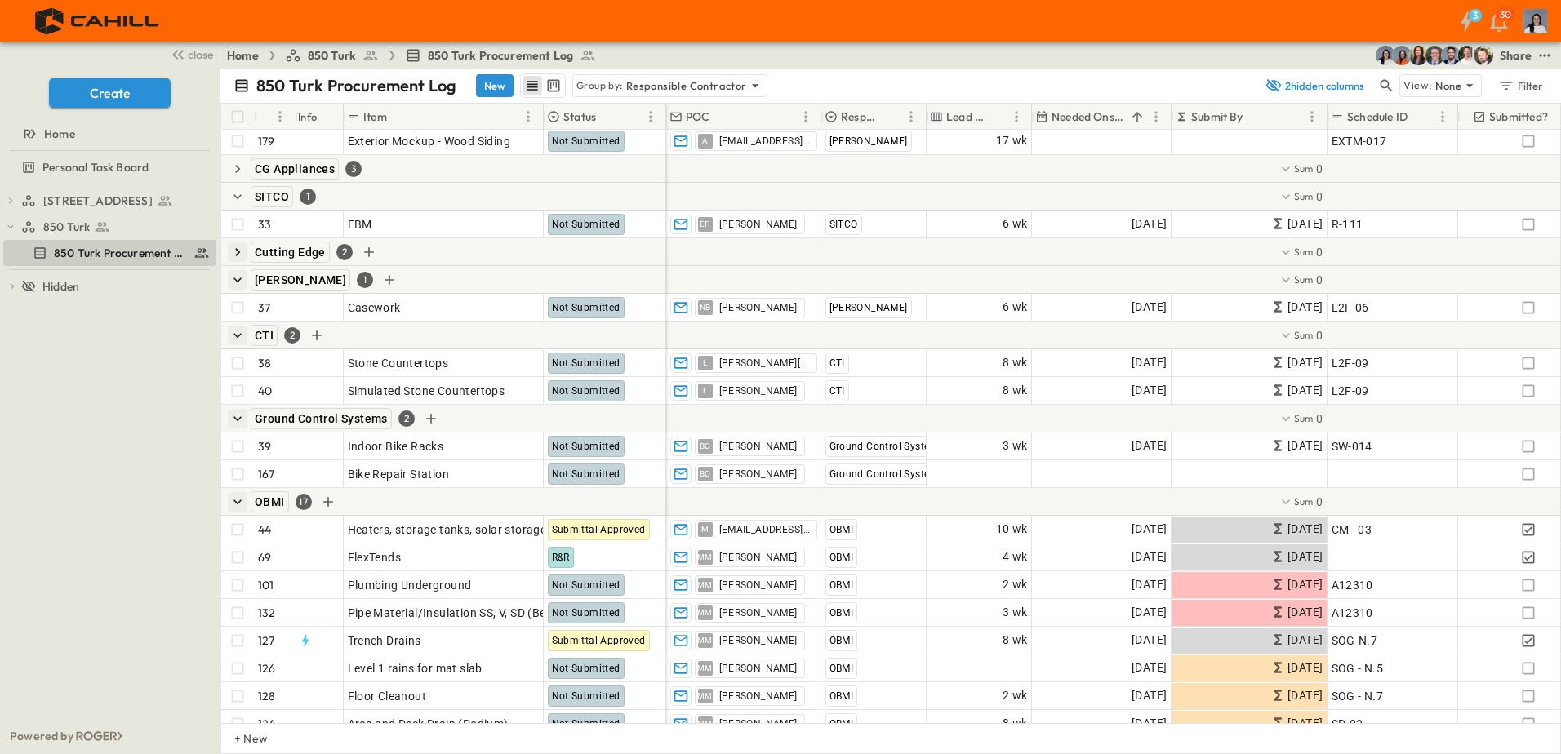
click at [238, 248] on icon "button" at bounding box center [237, 252] width 16 height 16
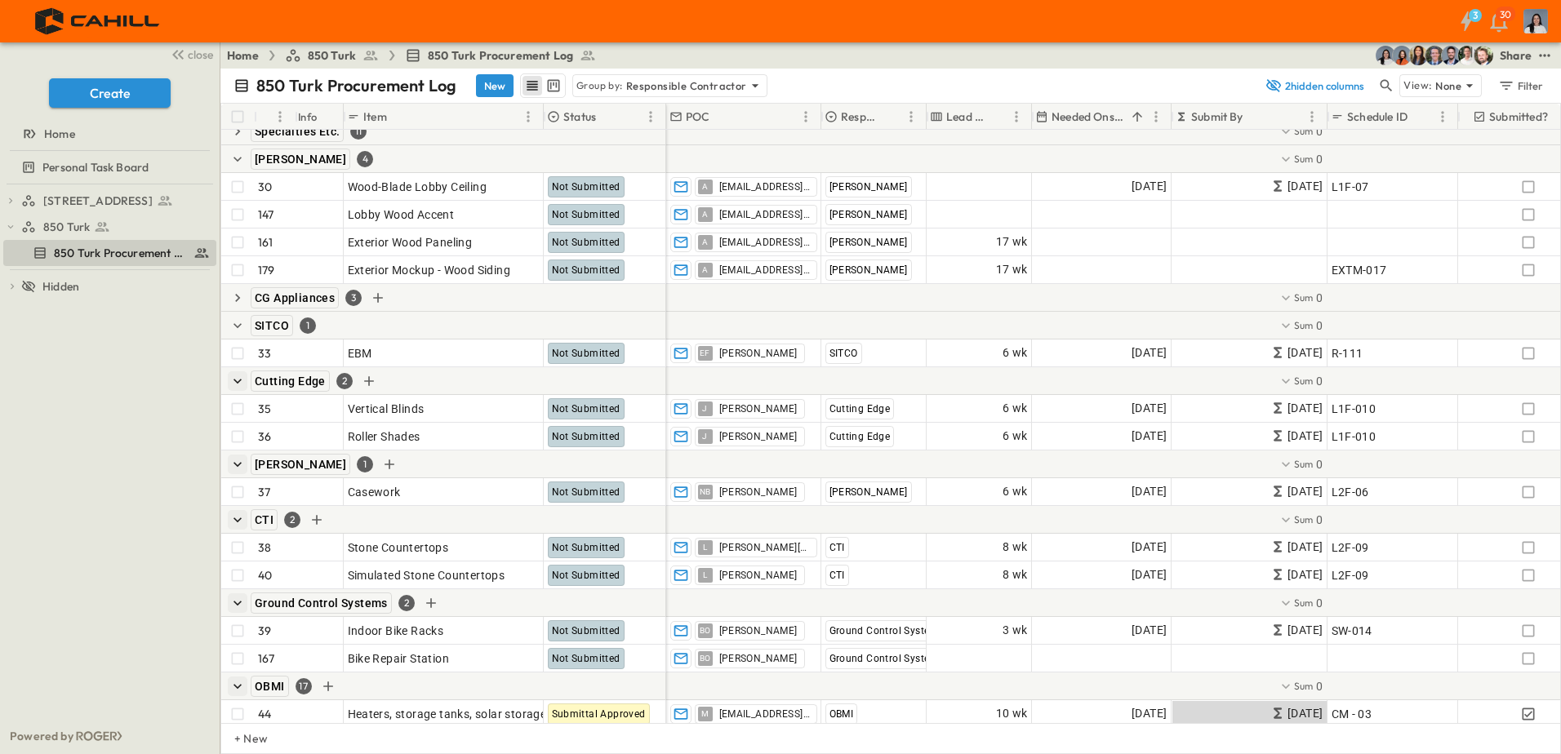
scroll to position [950, 0]
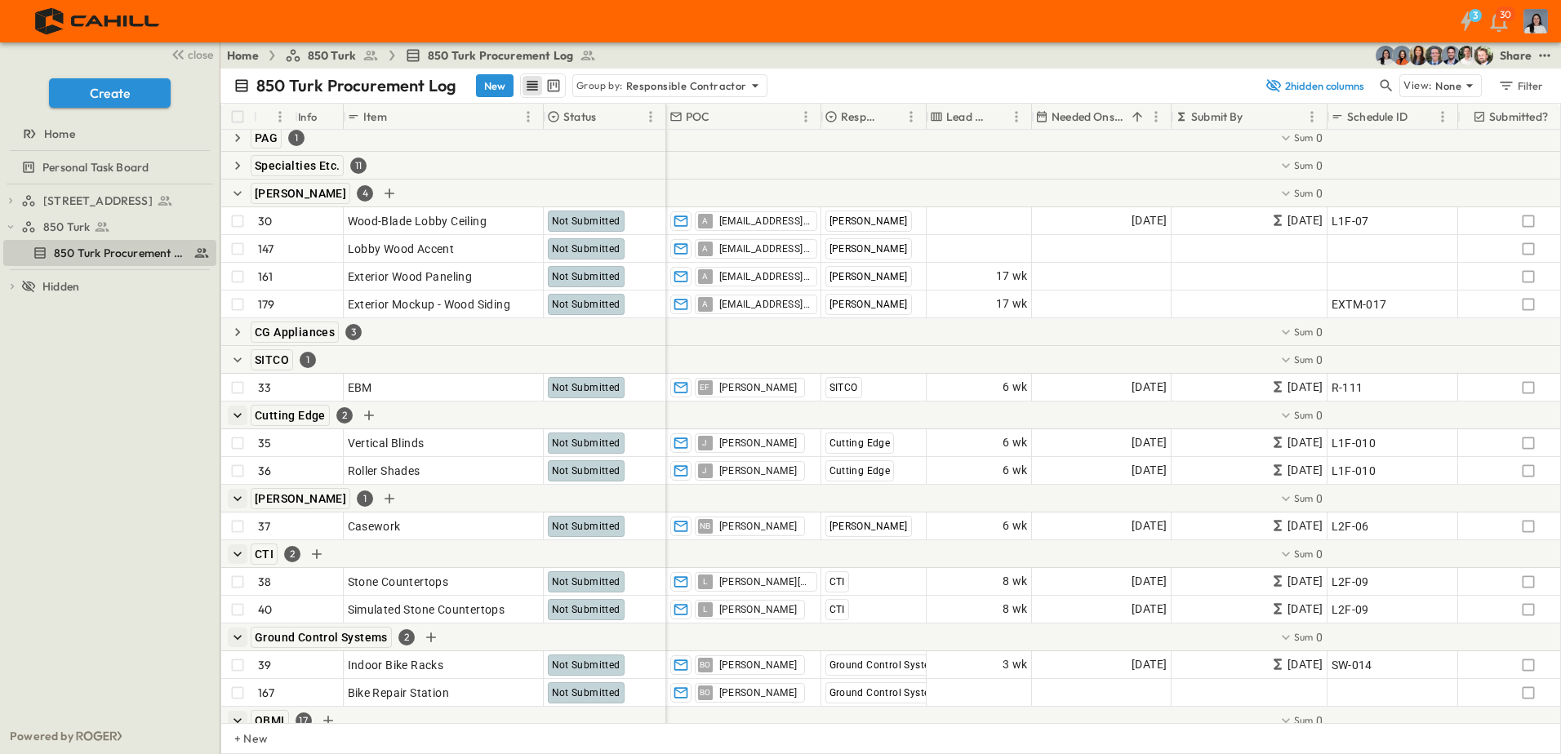
click at [236, 337] on icon "button" at bounding box center [237, 332] width 16 height 16
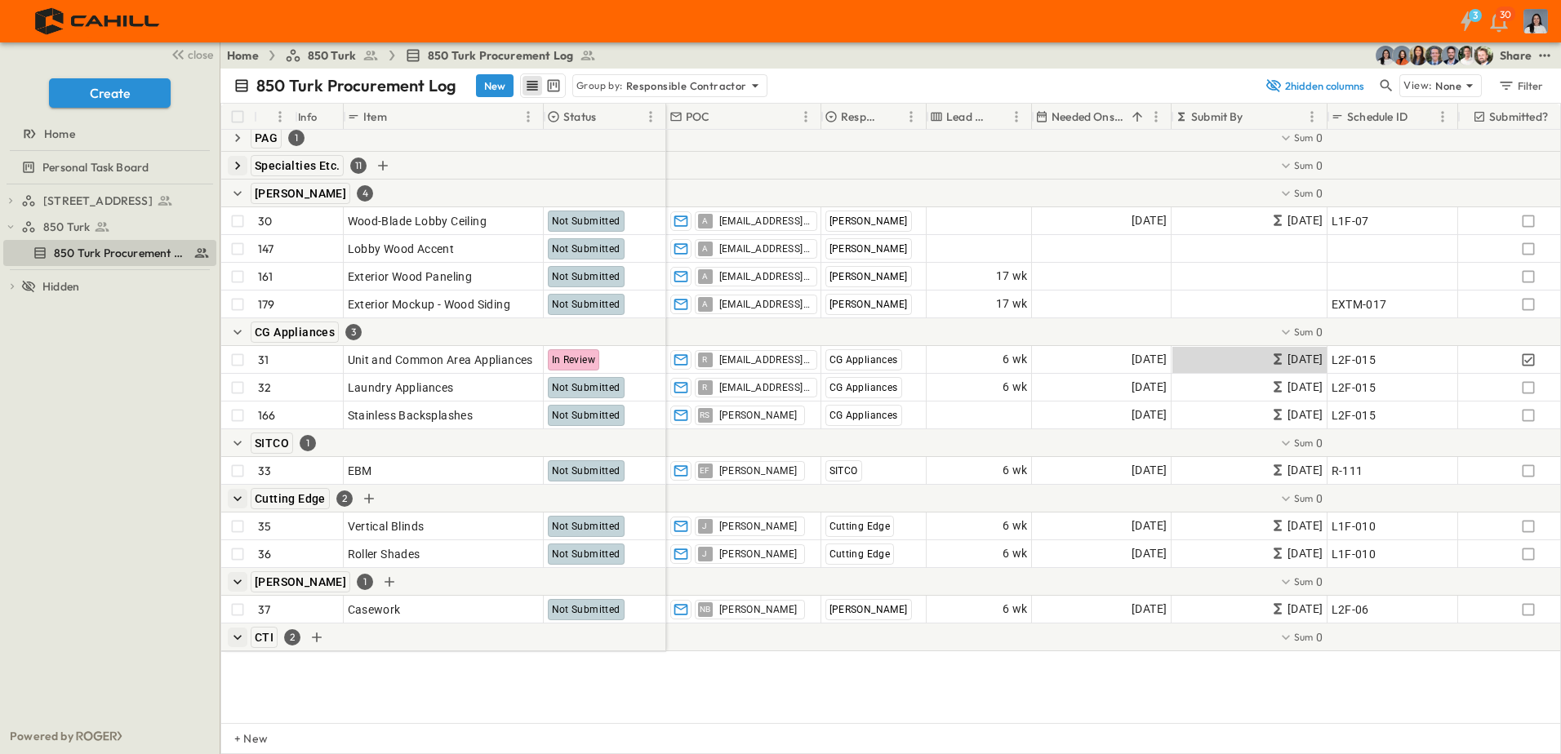
scroll to position [786, 0]
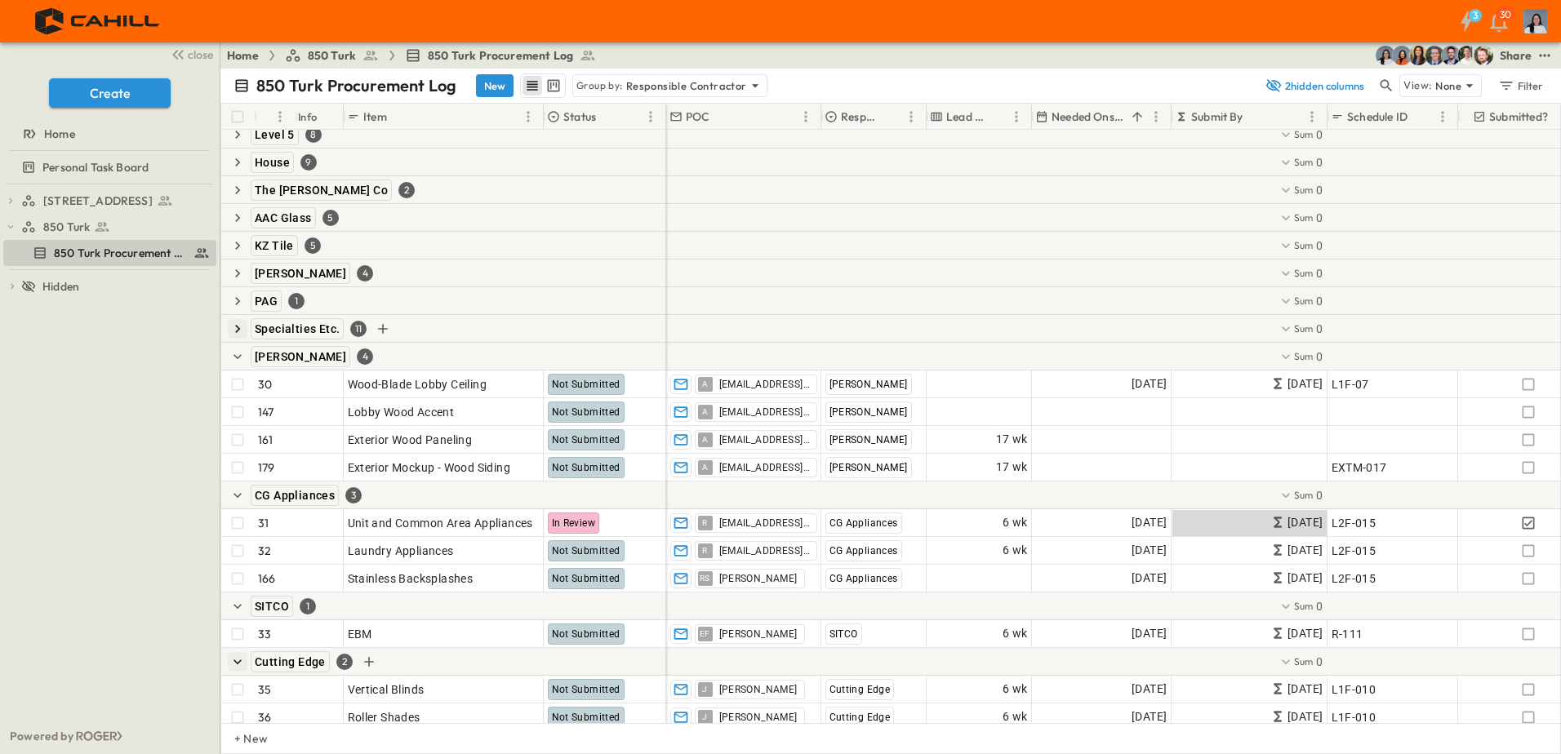
click at [240, 336] on icon "button" at bounding box center [237, 329] width 16 height 16
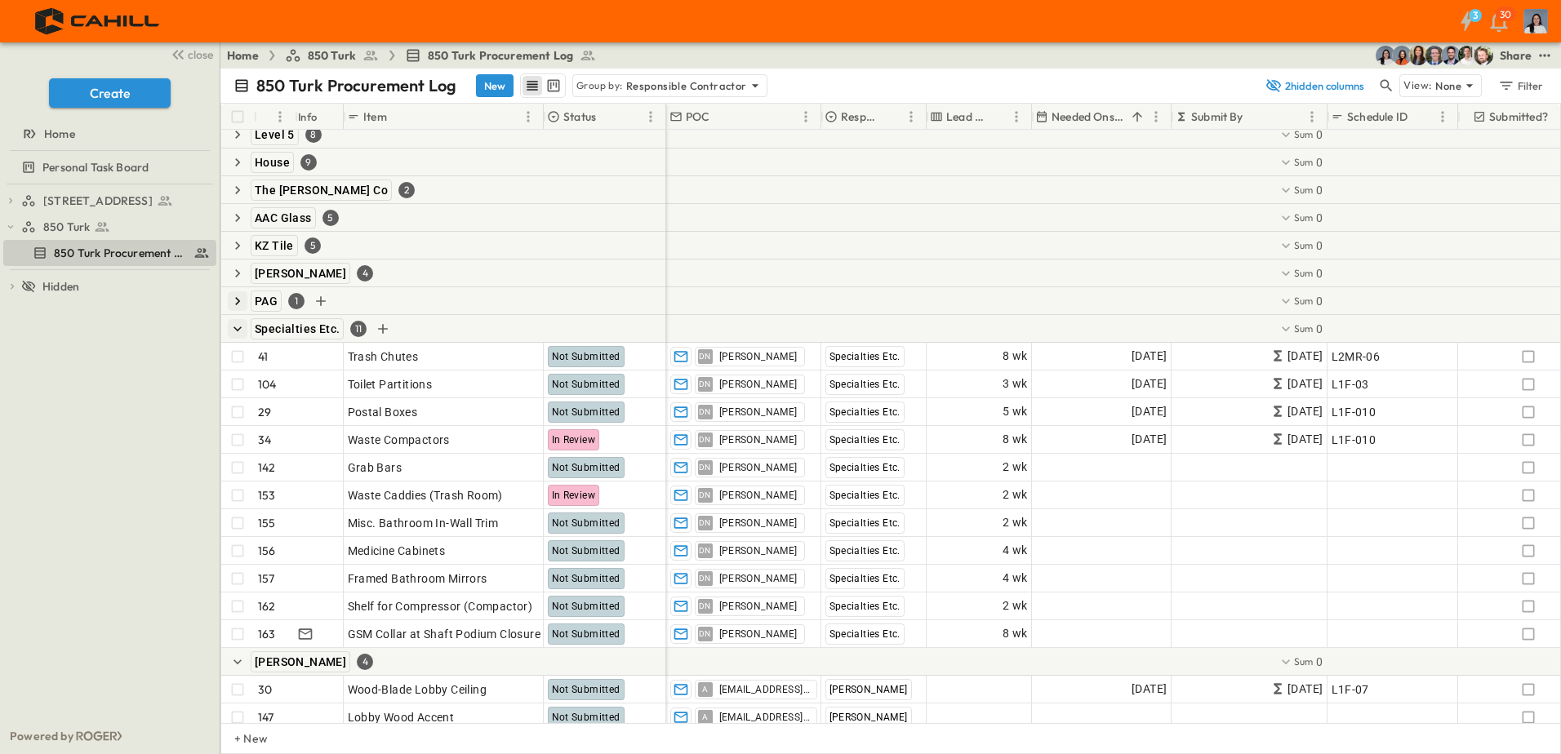
click at [240, 298] on icon "button" at bounding box center [237, 301] width 16 height 16
click at [235, 273] on icon "button" at bounding box center [237, 273] width 16 height 16
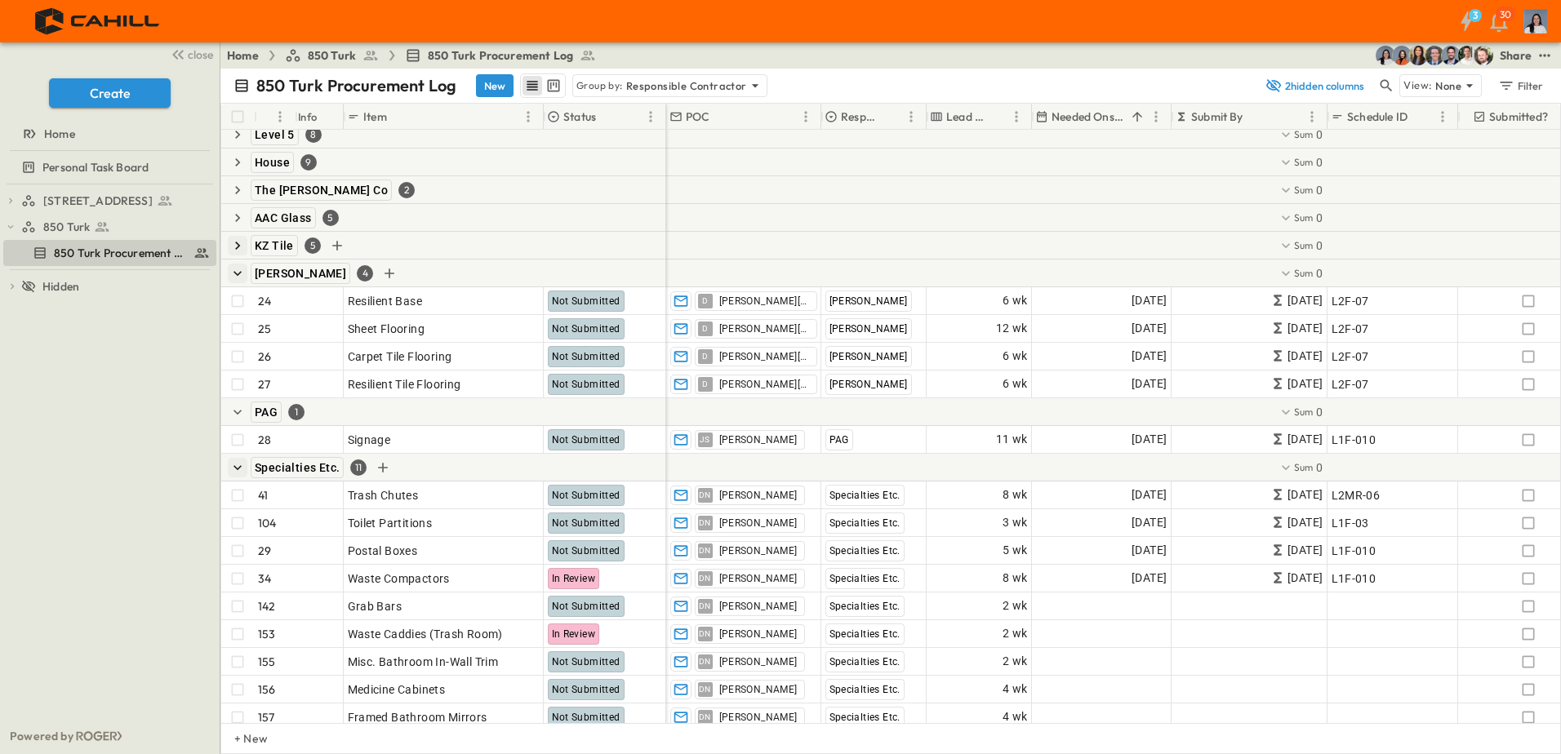
click at [235, 247] on icon "button" at bounding box center [237, 246] width 16 height 16
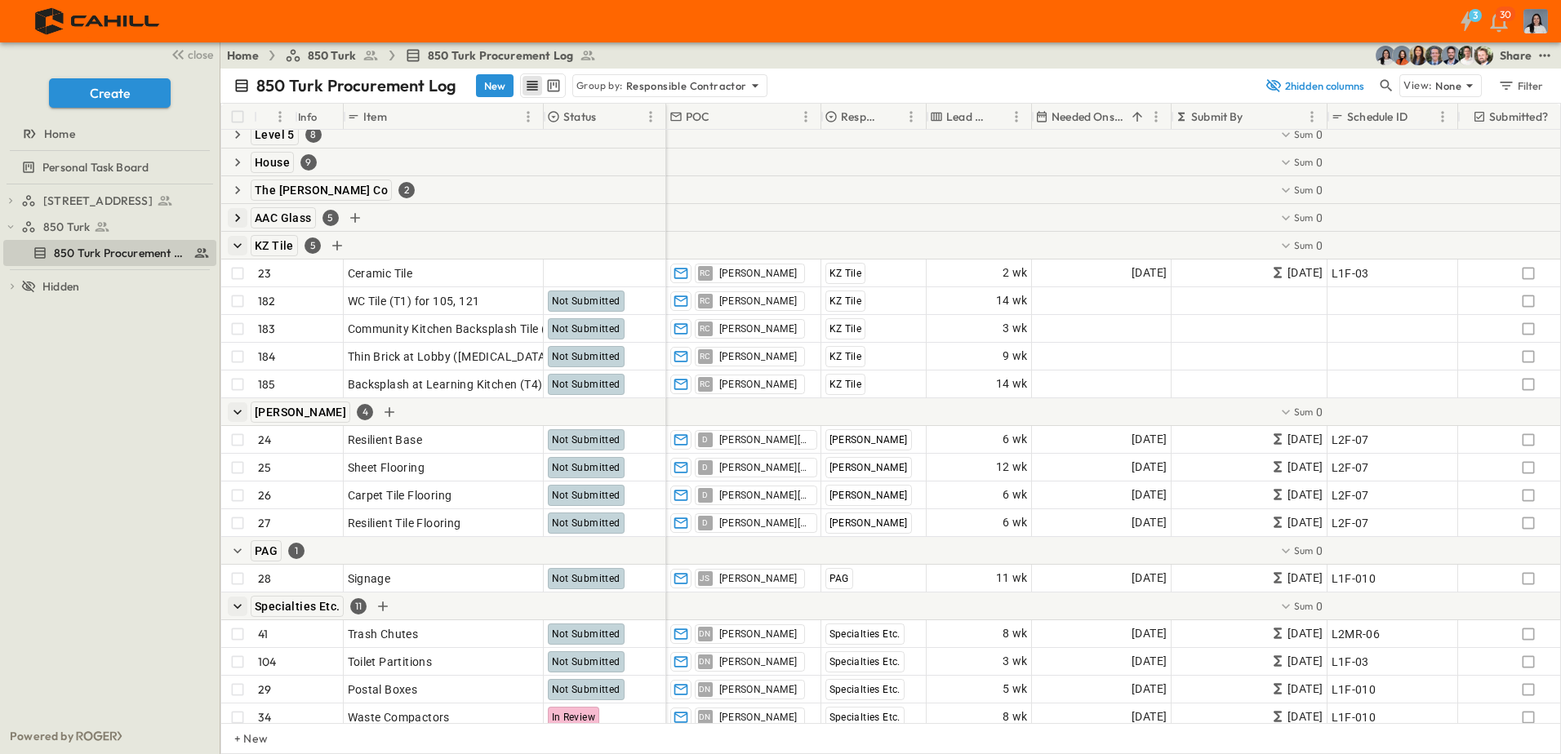
click at [238, 221] on icon "button" at bounding box center [237, 218] width 16 height 16
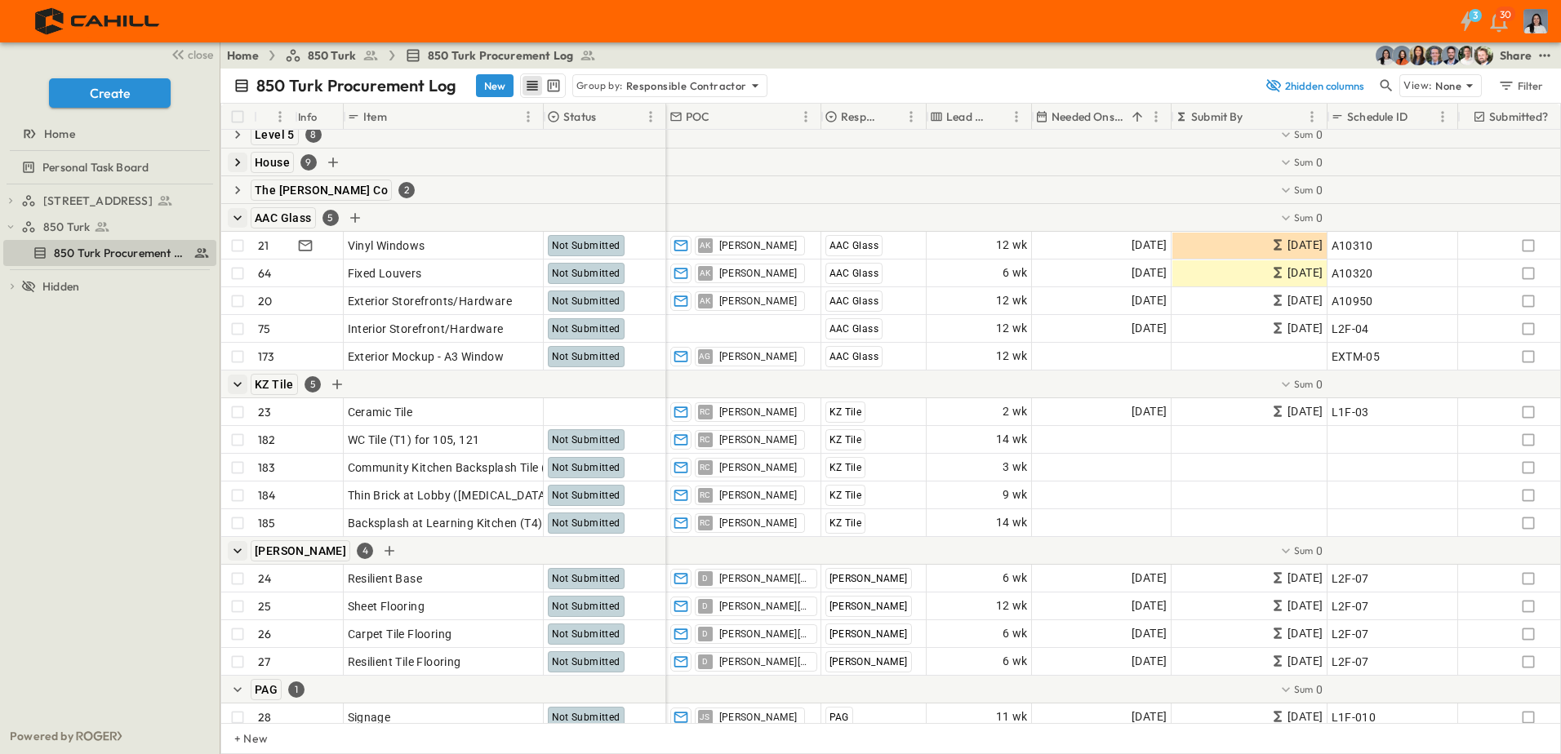
click at [239, 191] on icon "button" at bounding box center [237, 190] width 16 height 16
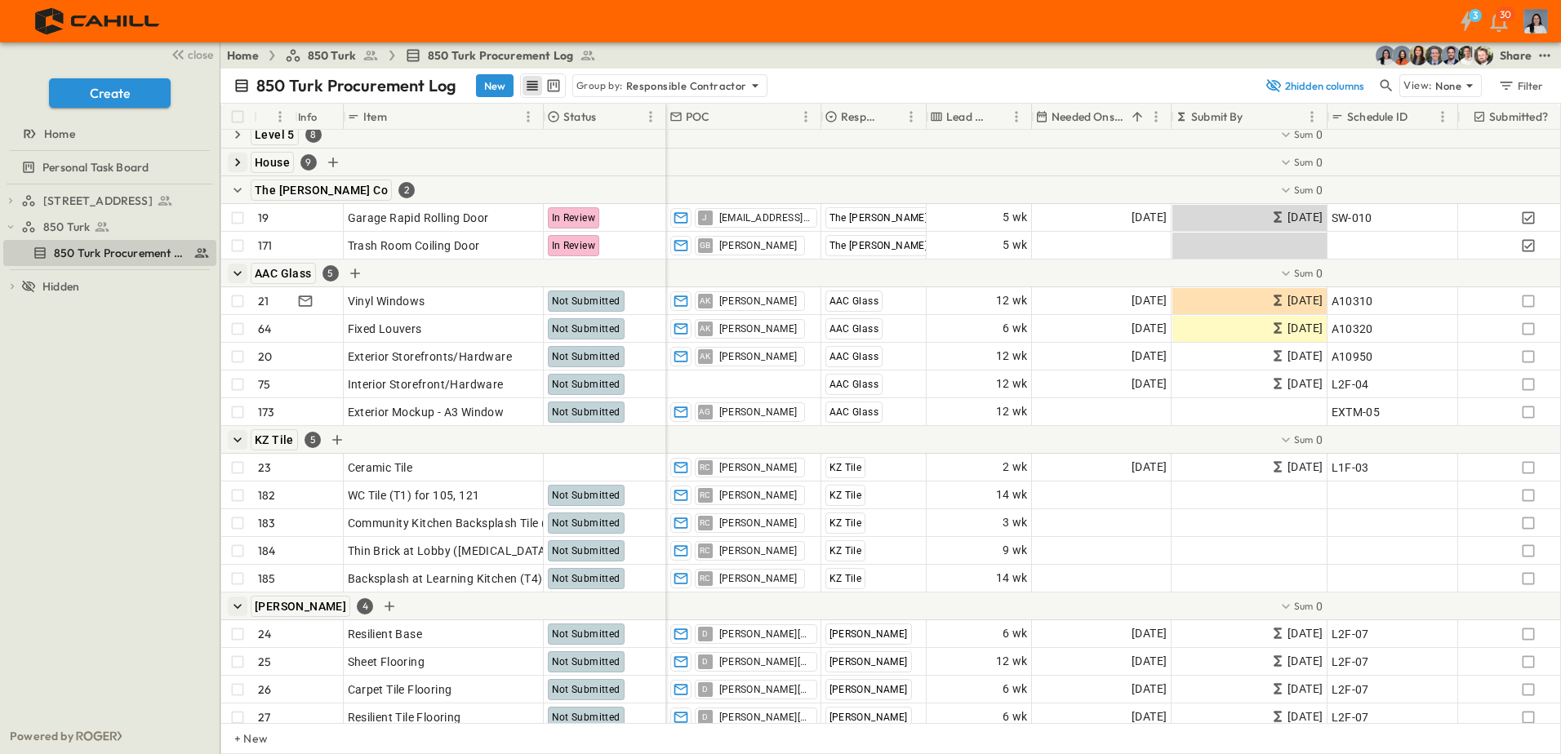
click at [244, 159] on icon "button" at bounding box center [237, 162] width 16 height 16
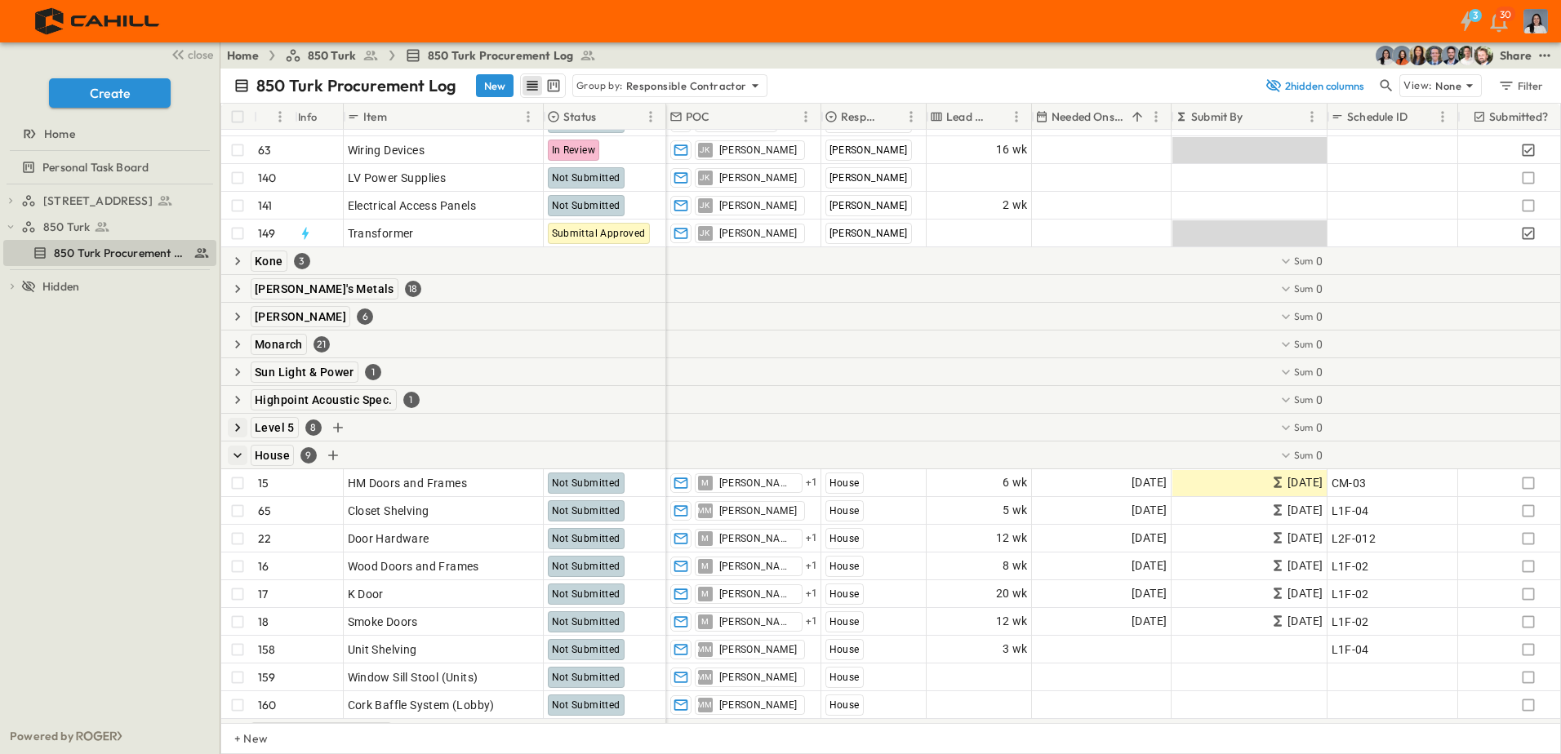
scroll to position [460, 0]
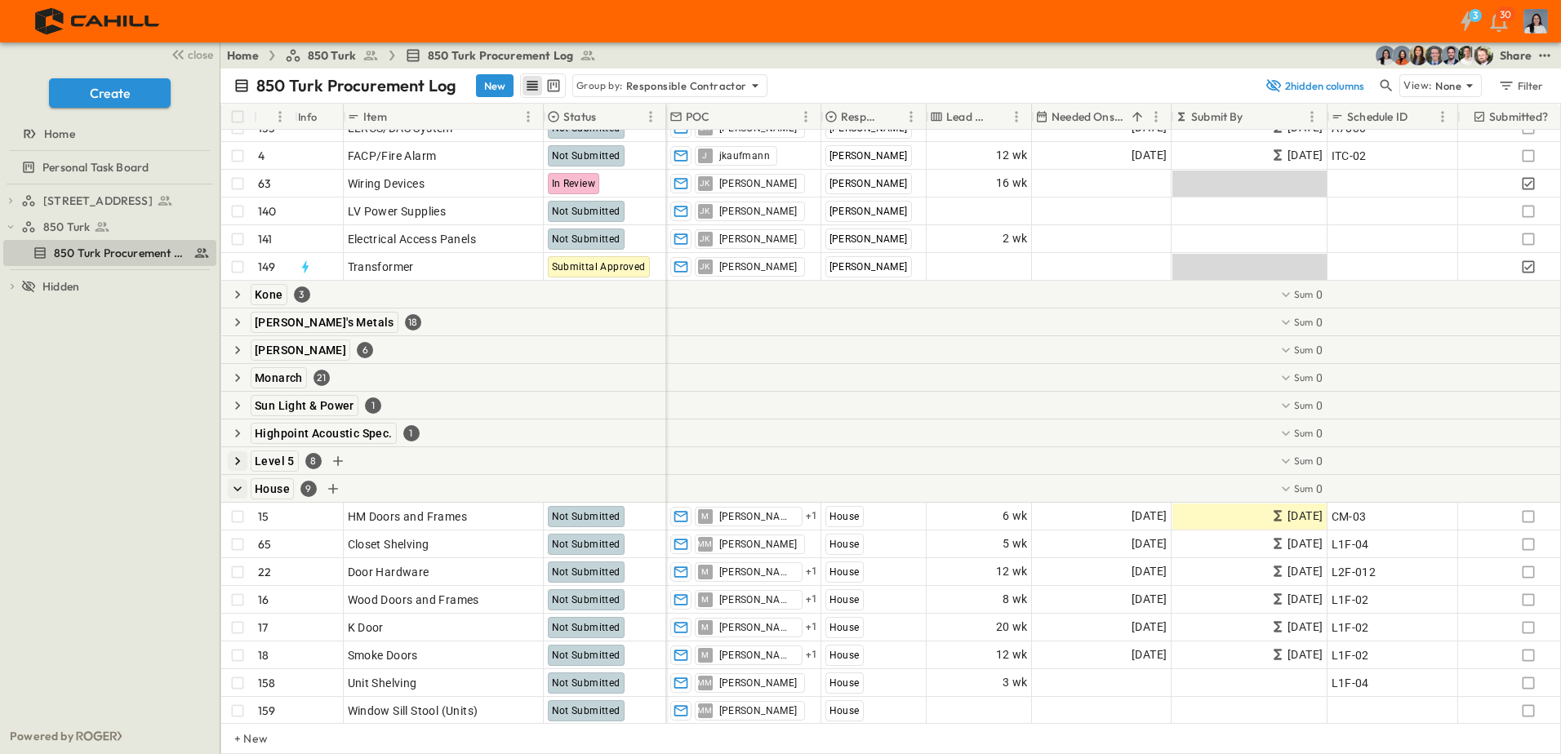
click at [235, 464] on icon "button" at bounding box center [237, 461] width 16 height 16
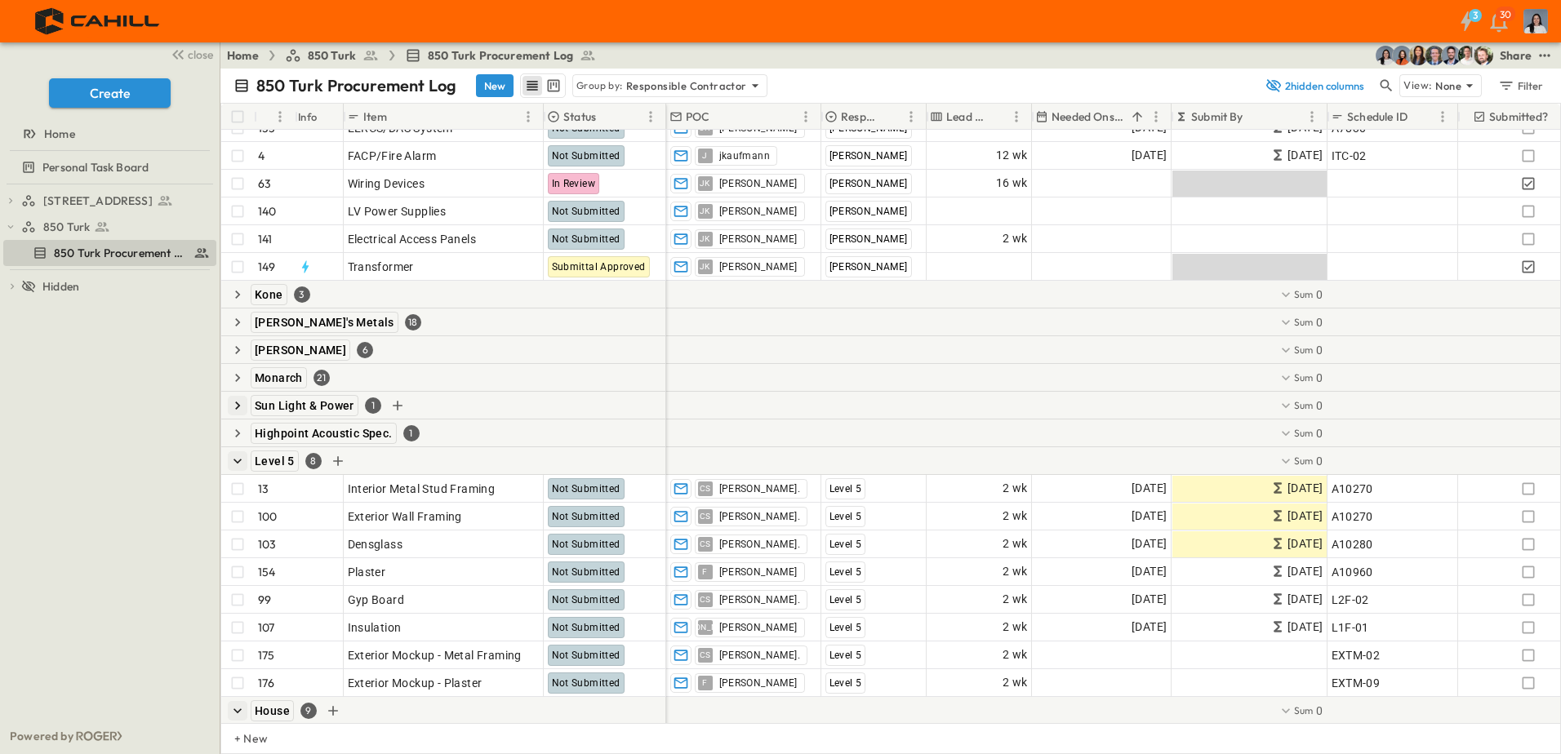
click at [243, 434] on icon "button" at bounding box center [237, 433] width 16 height 16
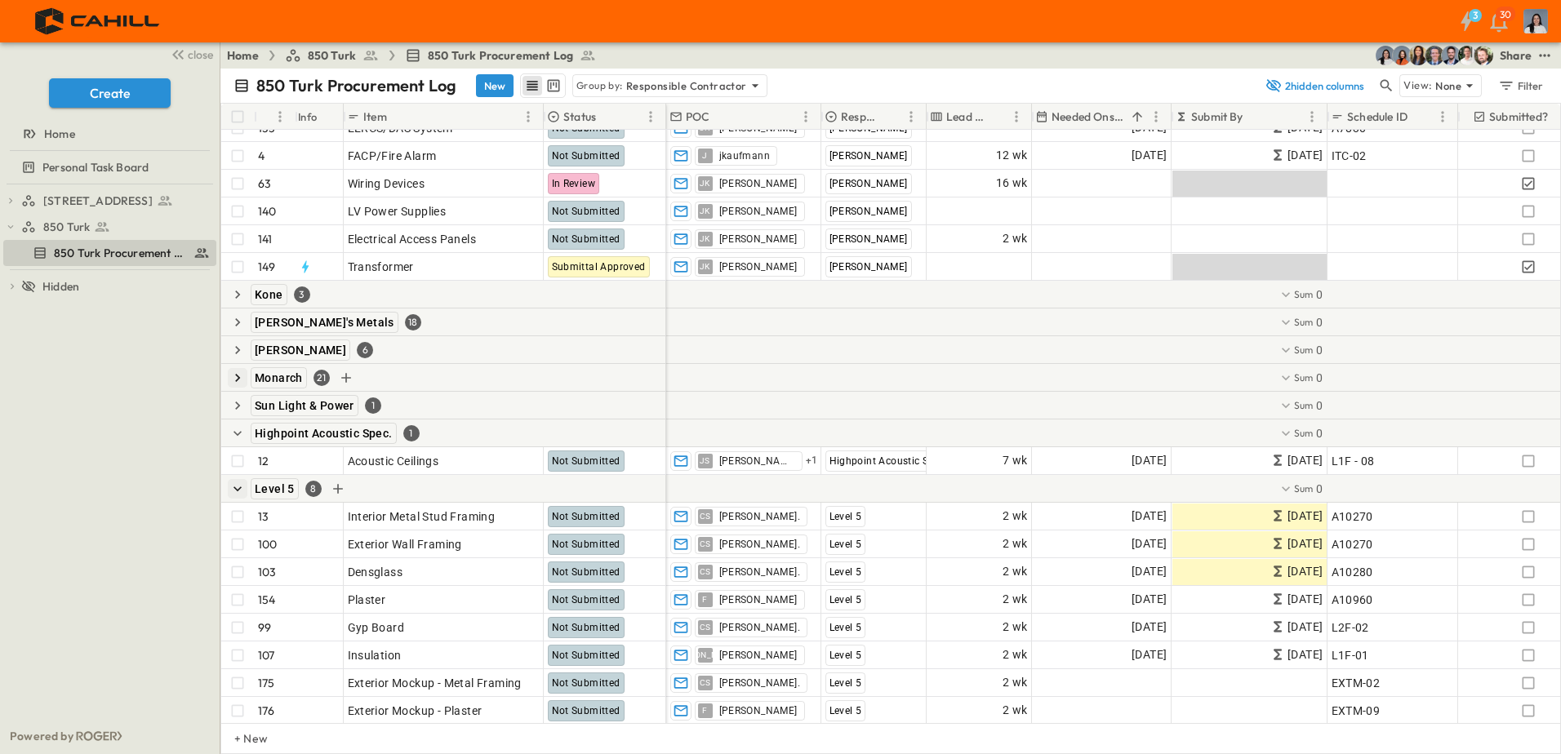
click at [238, 405] on icon "button" at bounding box center [237, 406] width 5 height 8
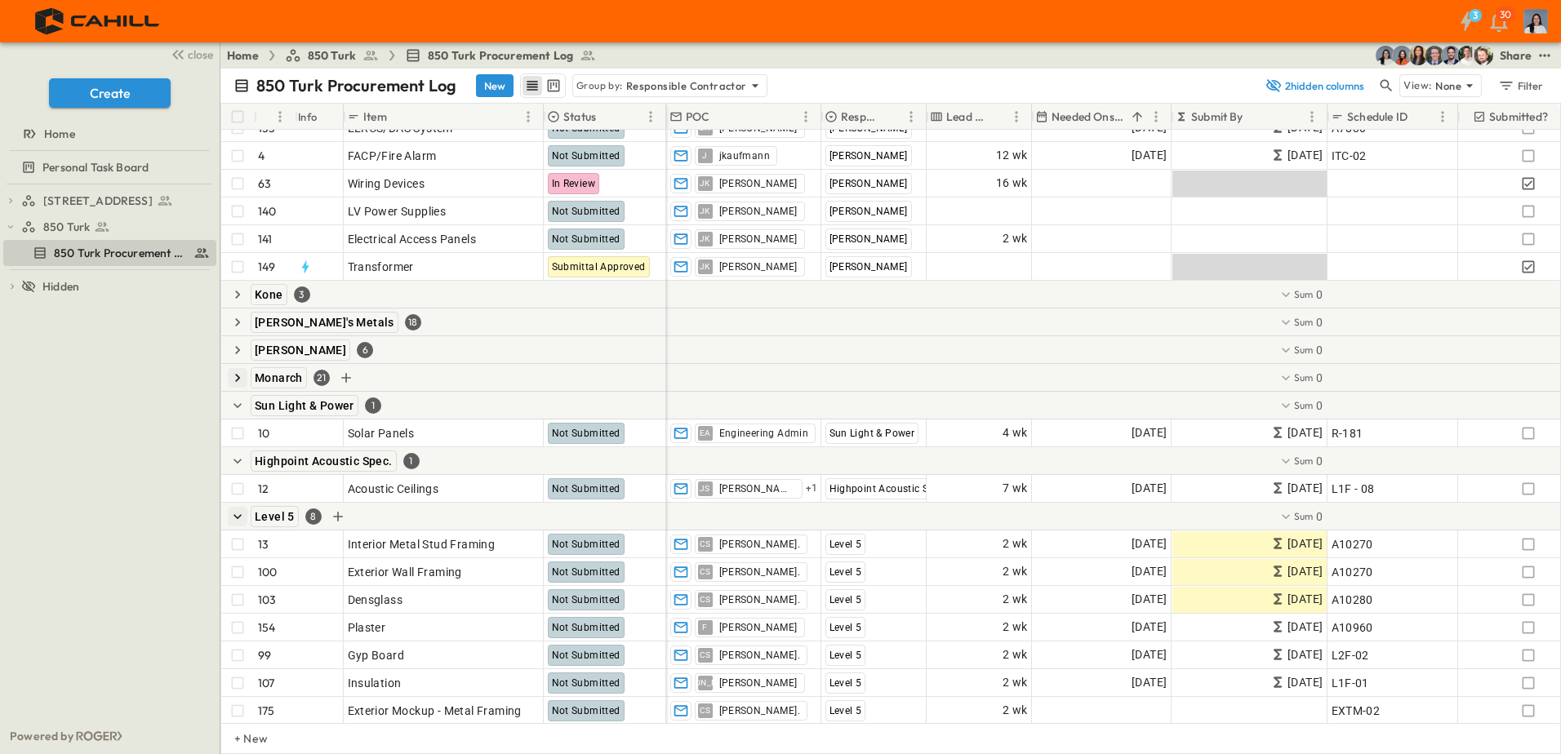
click at [233, 382] on icon "button" at bounding box center [237, 378] width 16 height 16
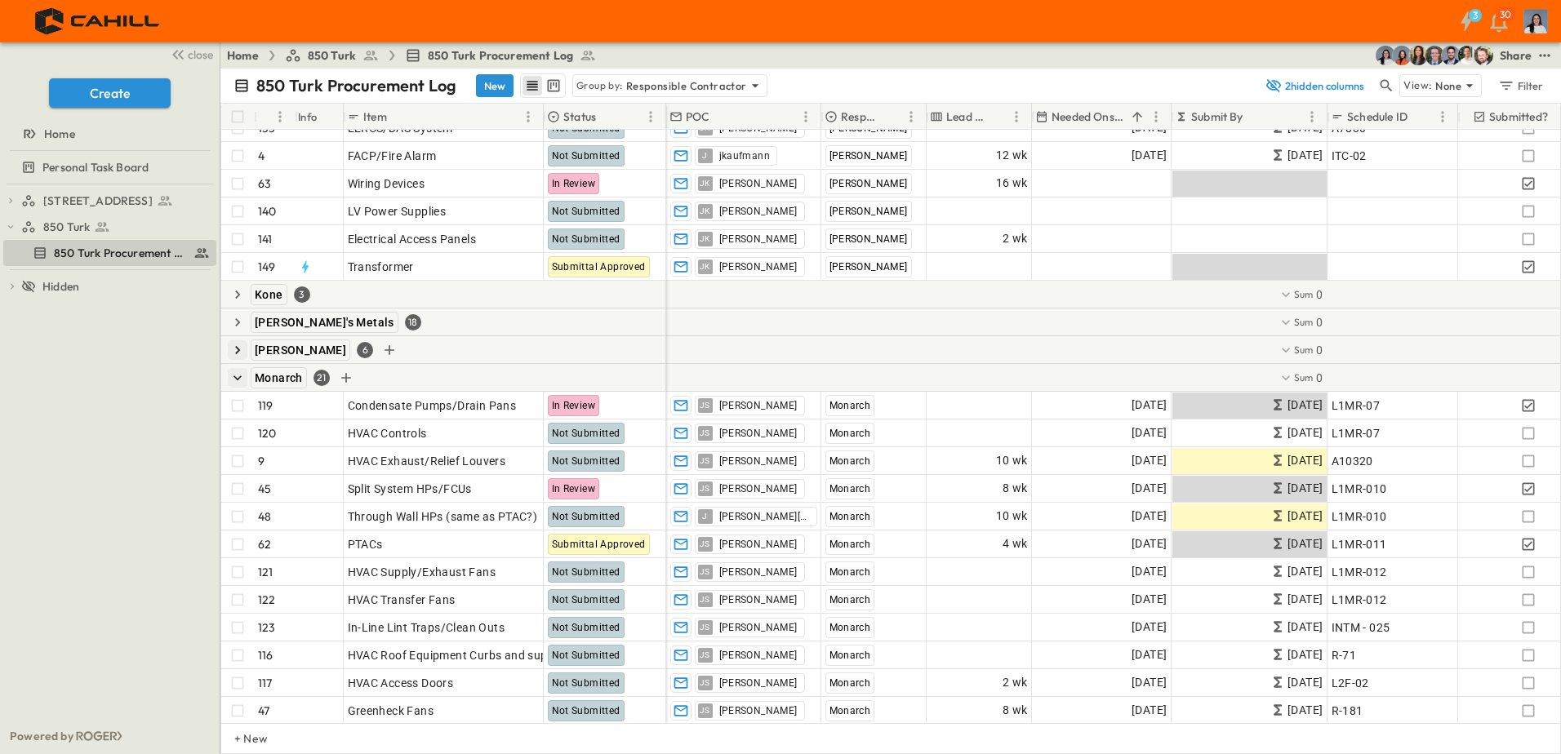
click at [237, 344] on icon "button" at bounding box center [237, 350] width 16 height 16
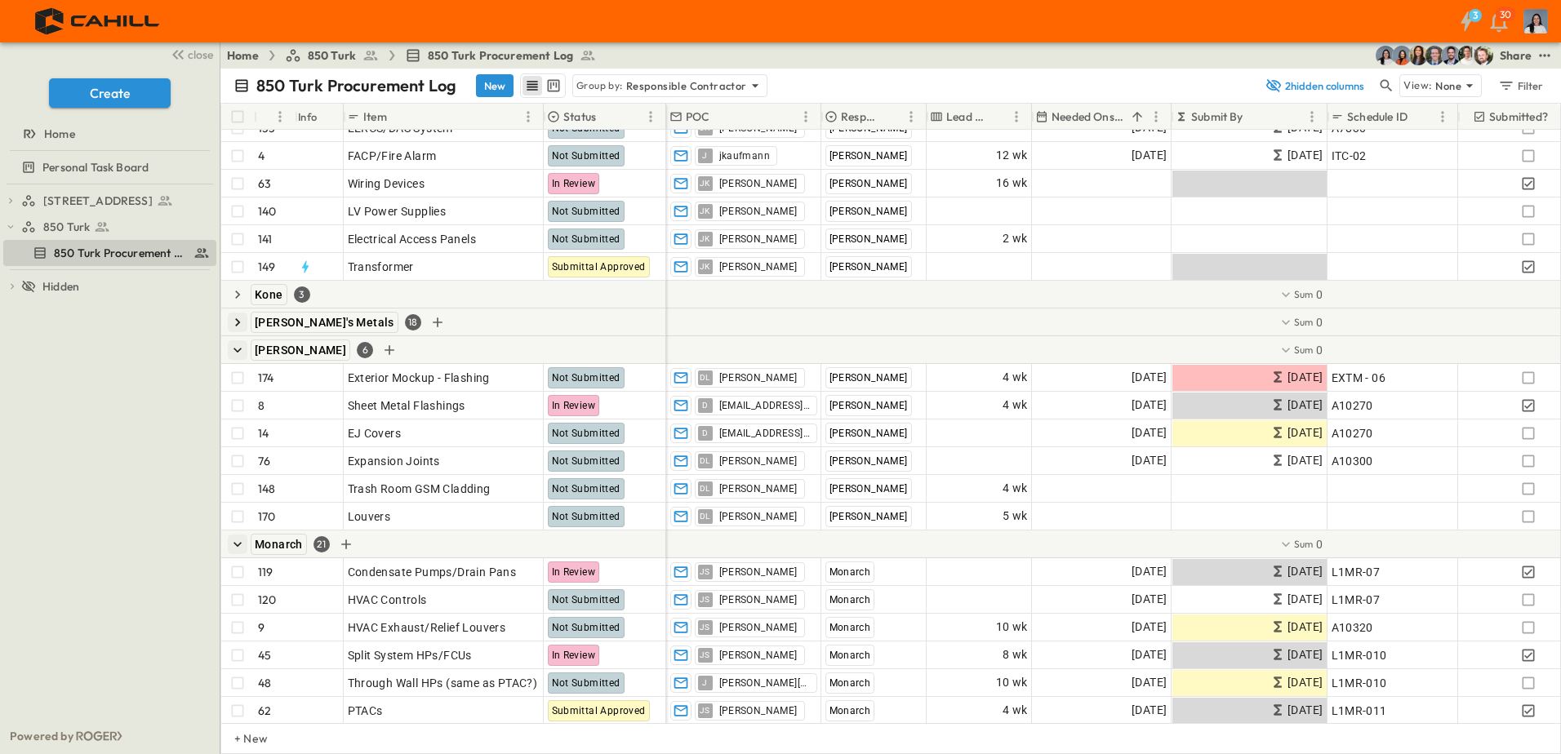
click at [237, 319] on icon "button" at bounding box center [237, 322] width 5 height 8
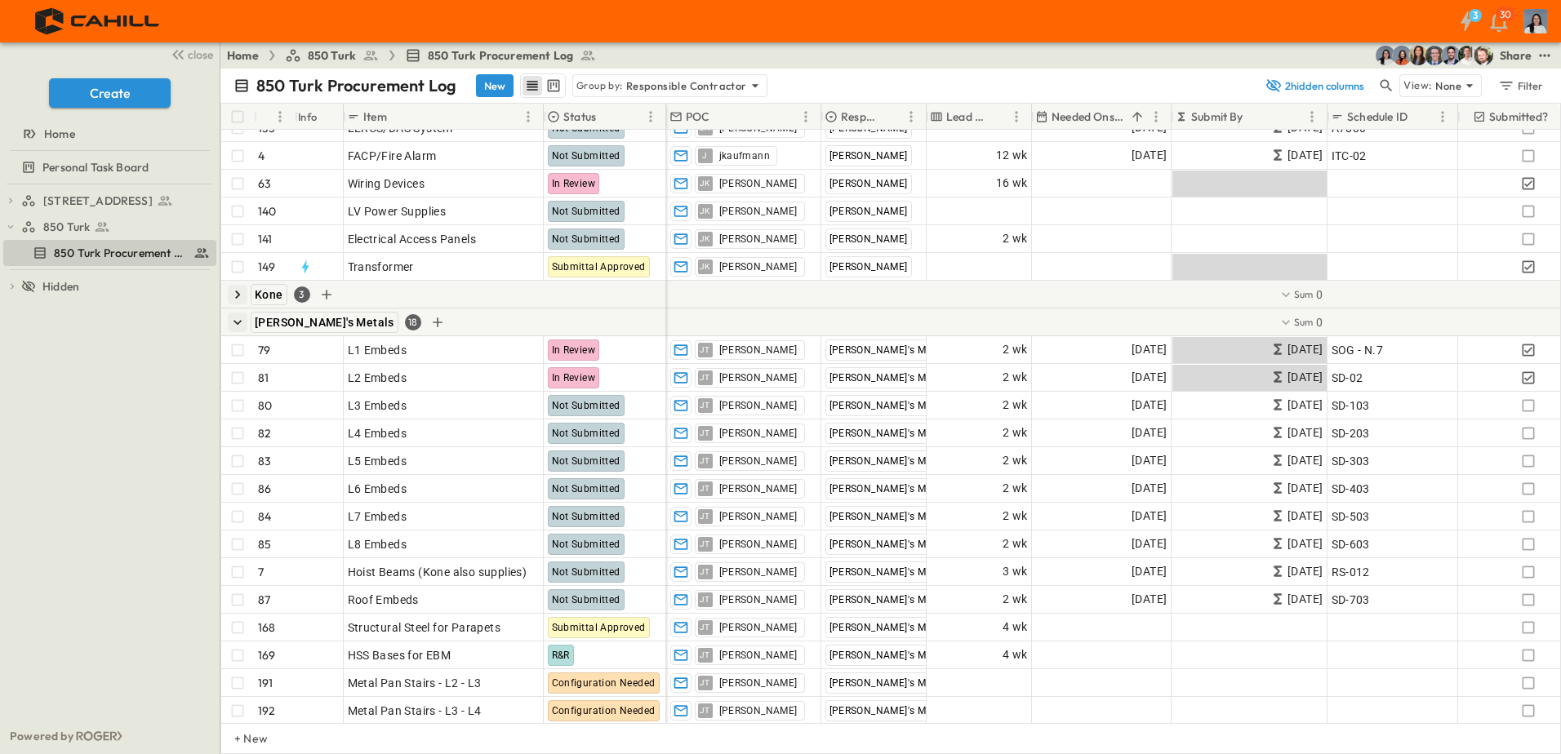
click at [238, 300] on icon "button" at bounding box center [237, 295] width 16 height 16
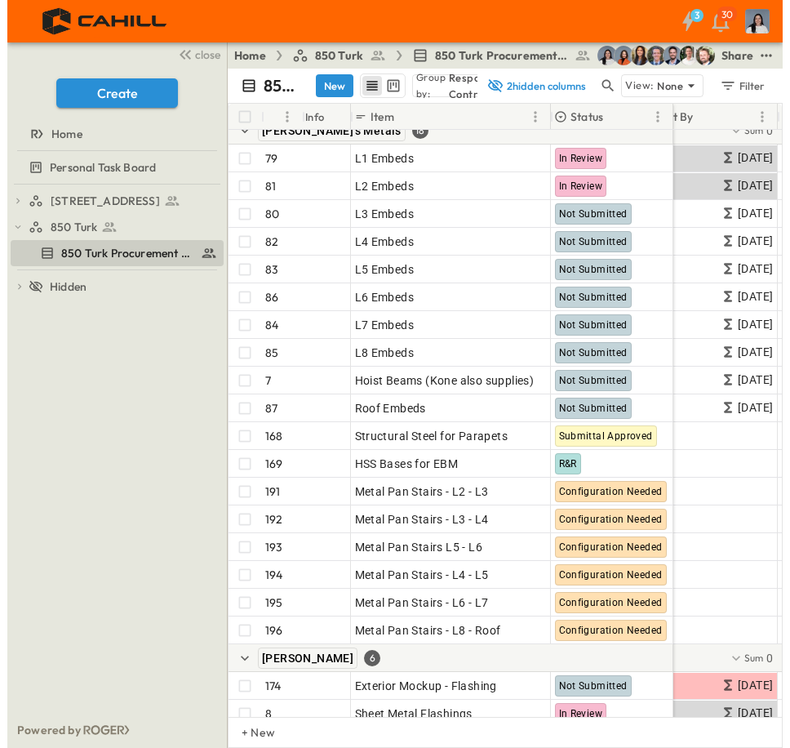
scroll to position [735, 560]
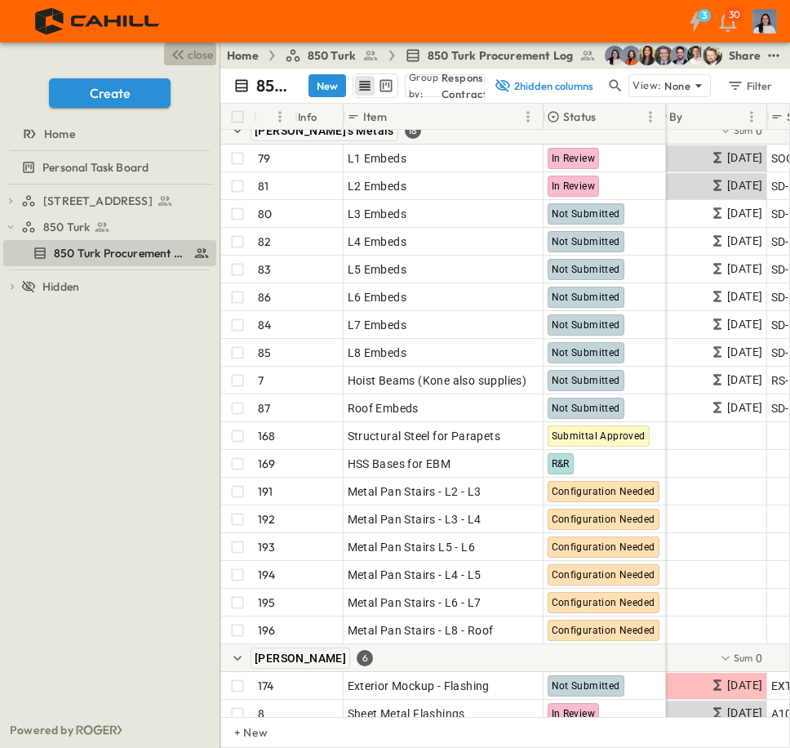
click at [207, 58] on span "close" at bounding box center [200, 55] width 25 height 16
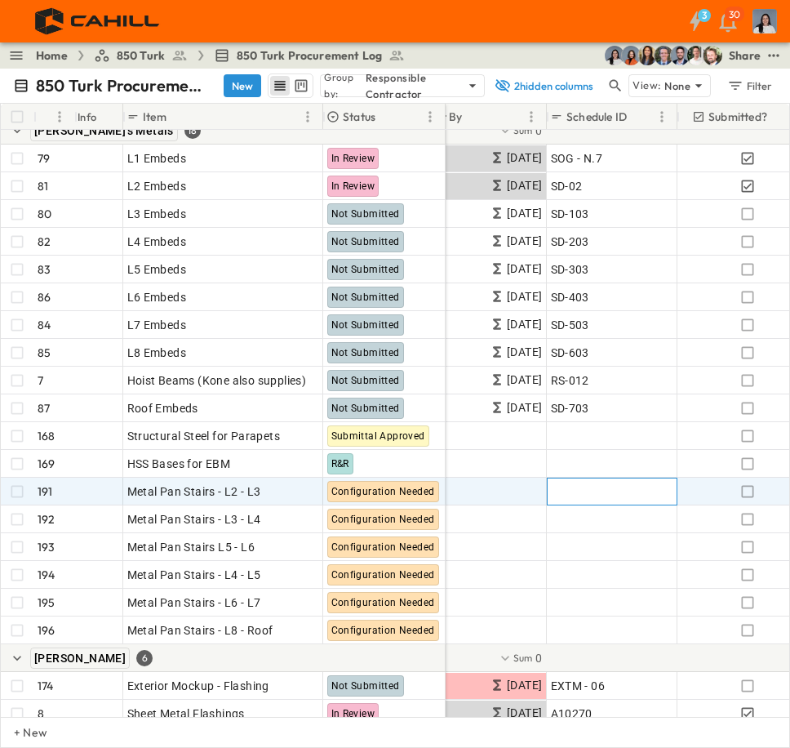
click at [582, 487] on span "Add ID" at bounding box center [568, 491] width 35 height 16
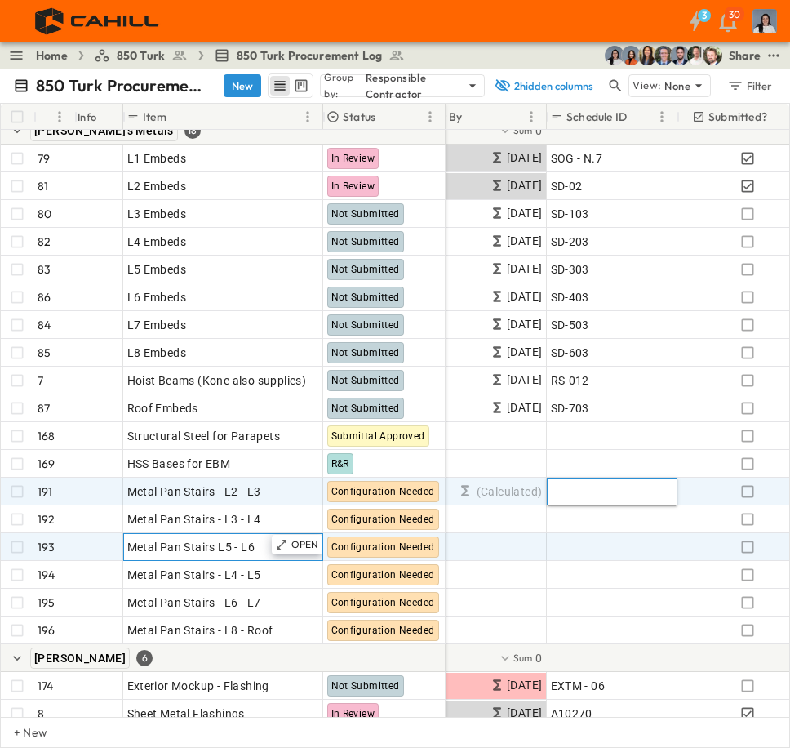
click at [227, 550] on span "Metal Pan Stairs L5 - L6" at bounding box center [191, 547] width 128 height 16
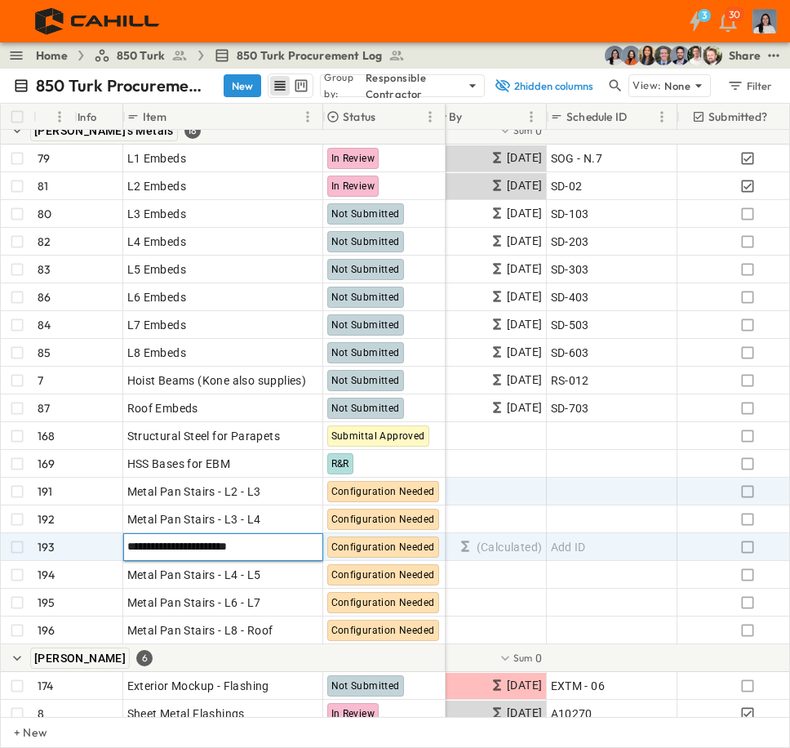
click at [225, 547] on input "**********" at bounding box center [223, 546] width 198 height 20
click at [214, 547] on input "**********" at bounding box center [223, 546] width 198 height 20
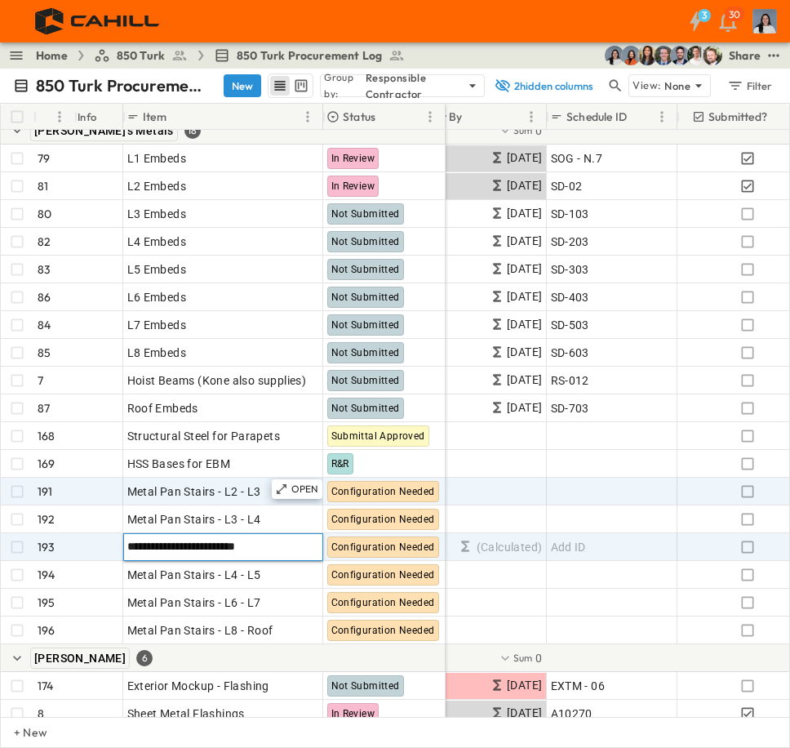
type input "**********"
click at [92, 492] on div at bounding box center [97, 491] width 51 height 26
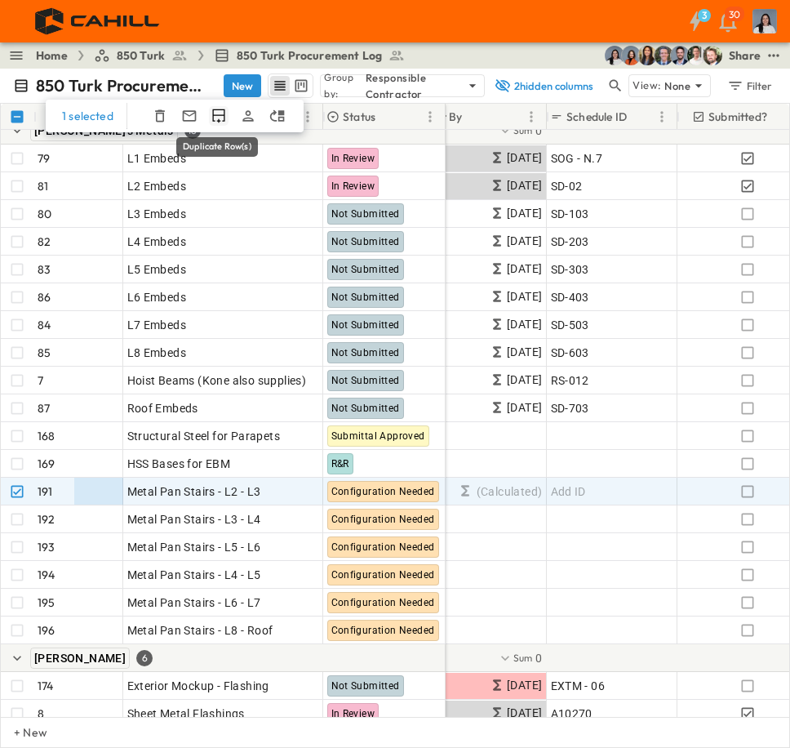
click at [224, 116] on icon "Duplicate Row(s)" at bounding box center [219, 116] width 16 height 16
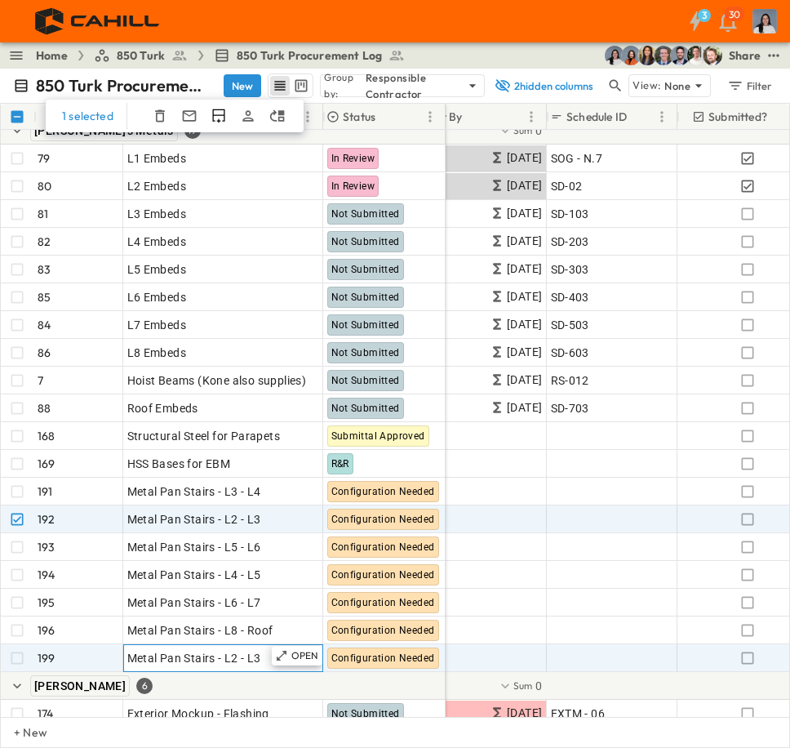
click at [229, 656] on span "Metal Pan Stairs - L2 - L3" at bounding box center [194, 658] width 134 height 16
click at [233, 654] on input "**********" at bounding box center [223, 657] width 198 height 20
type input "**********"
click at [553, 658] on span "Add ID" at bounding box center [568, 658] width 35 height 16
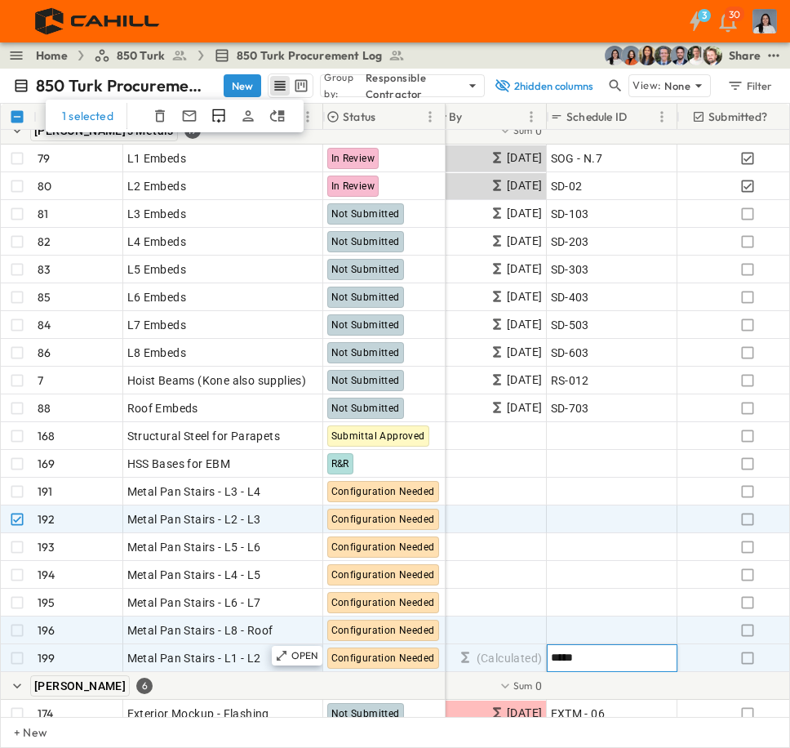
type input "******"
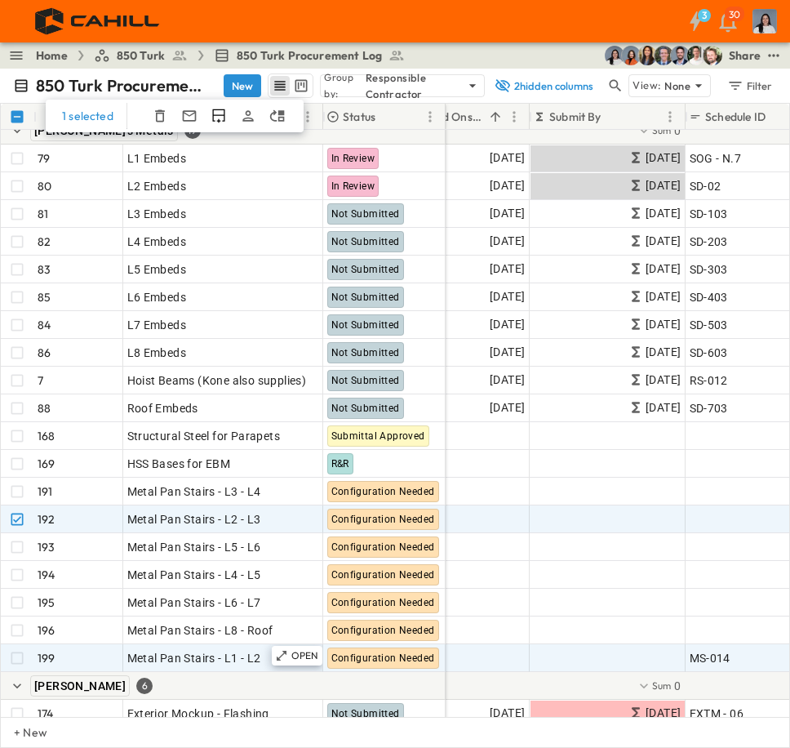
scroll to position [735, 386]
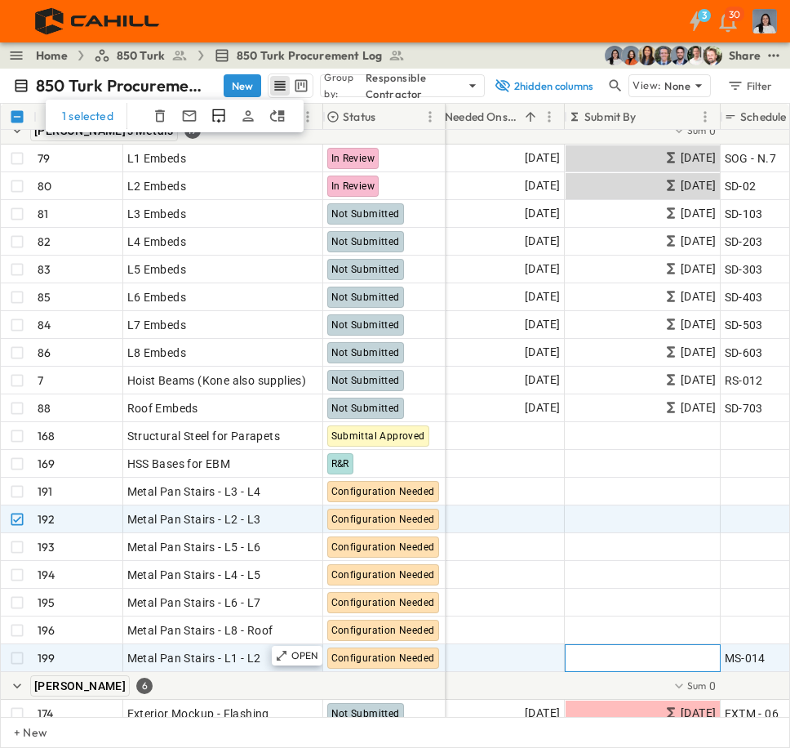
click at [578, 660] on div "(Calculated)" at bounding box center [643, 658] width 154 height 26
click at [583, 659] on div "(Calculated)" at bounding box center [643, 658] width 154 height 26
click at [650, 654] on span "(Calculated)" at bounding box center [674, 658] width 86 height 18
click at [536, 666] on div "Add Date" at bounding box center [495, 658] width 138 height 26
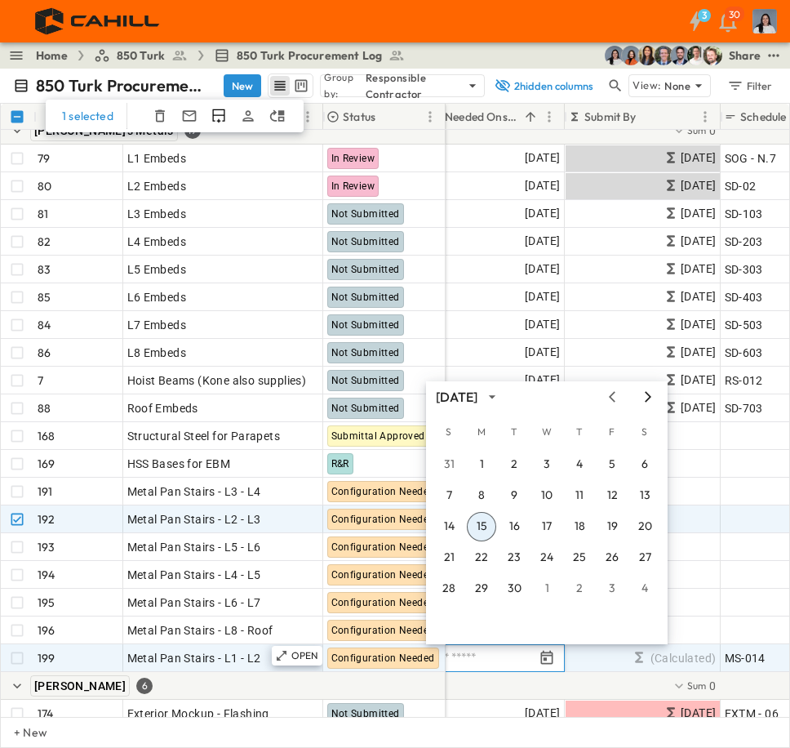
click at [644, 396] on icon "Next month" at bounding box center [648, 396] width 20 height 13
click at [647, 397] on icon "Next month" at bounding box center [648, 396] width 20 height 13
click at [488, 593] on button "29" at bounding box center [481, 588] width 29 height 29
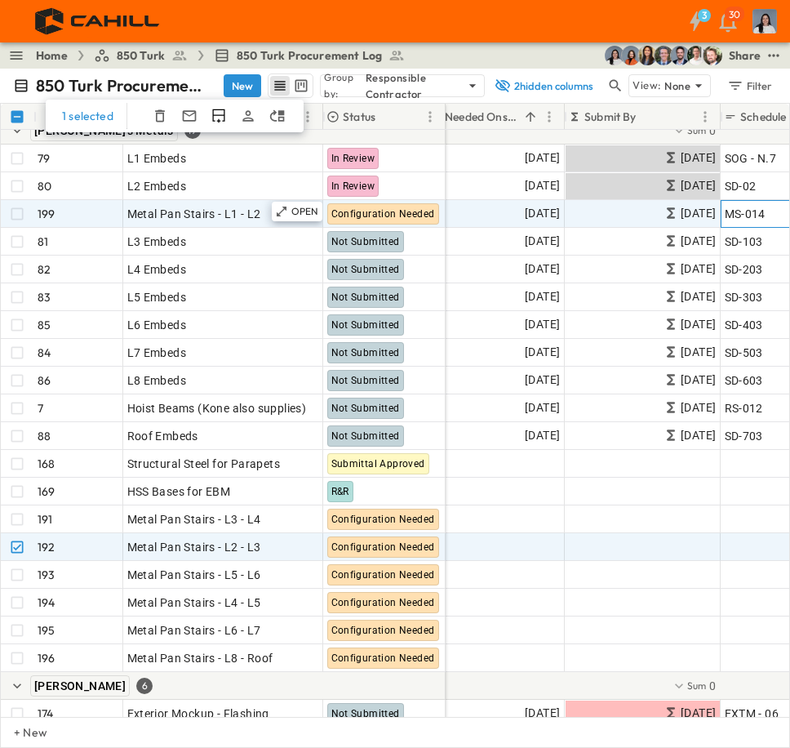
click at [763, 213] on span "MS-014" at bounding box center [745, 214] width 41 height 16
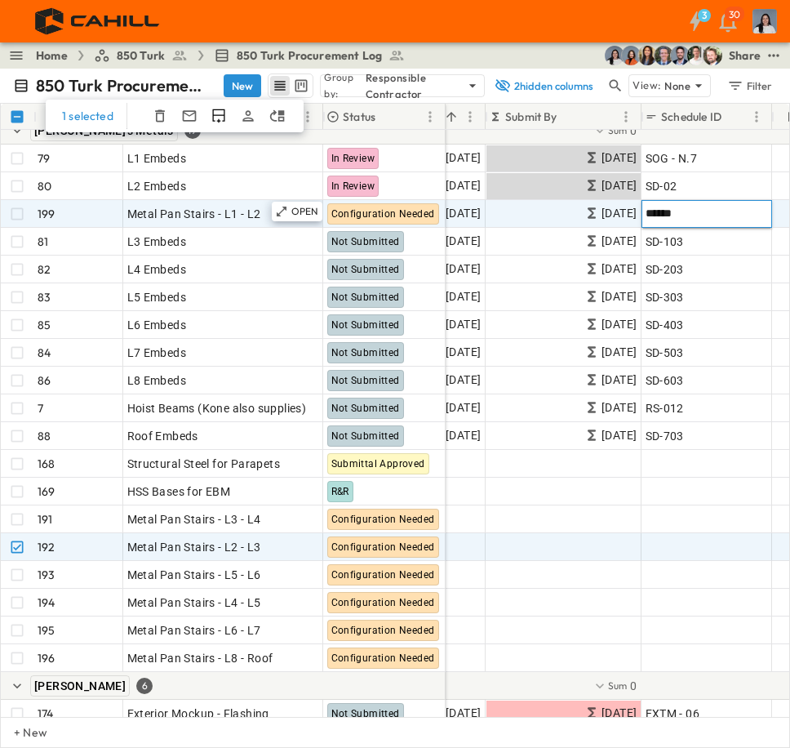
click at [719, 225] on div "******" at bounding box center [707, 214] width 131 height 28
click at [707, 212] on input "******" at bounding box center [707, 213] width 128 height 20
click at [701, 549] on div "Add ID" at bounding box center [707, 547] width 122 height 23
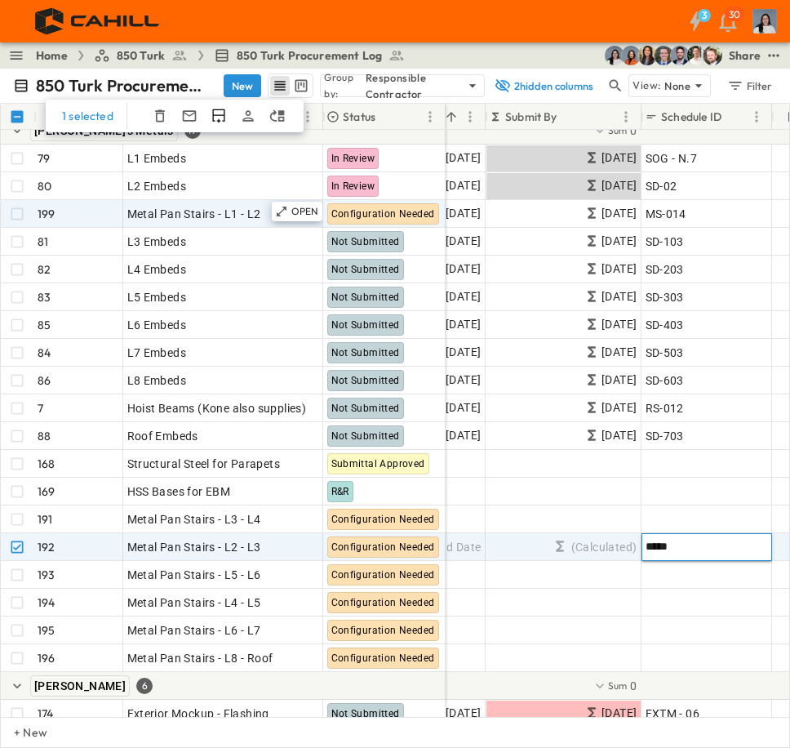
type input "******"
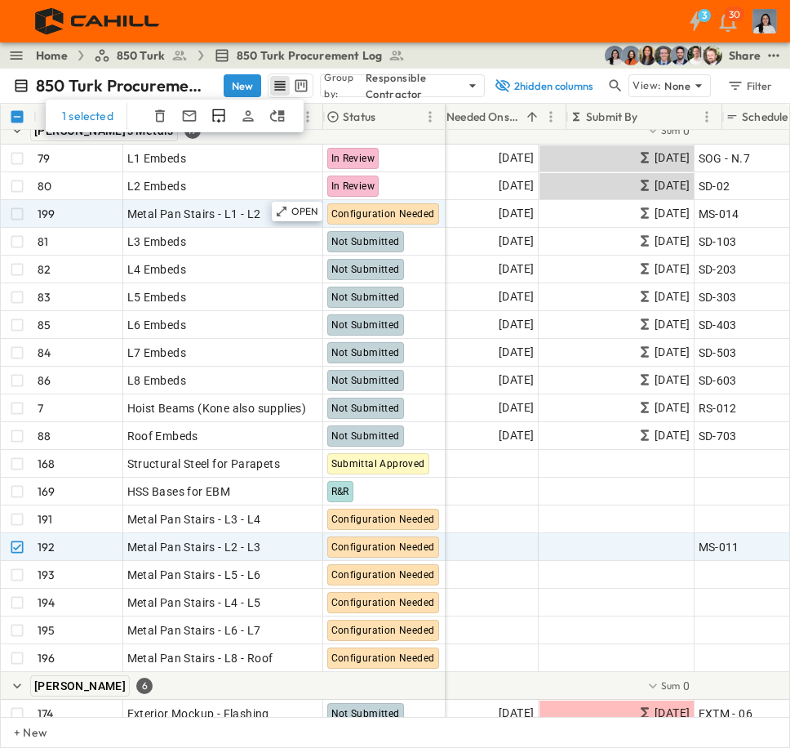
scroll to position [735, 380]
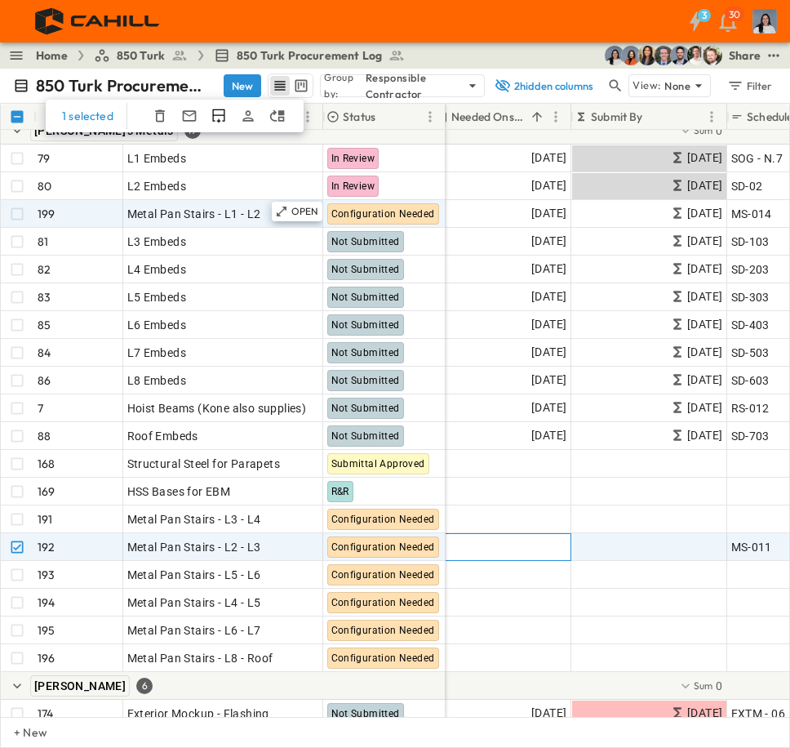
click at [547, 548] on span "Add Date" at bounding box center [542, 547] width 49 height 16
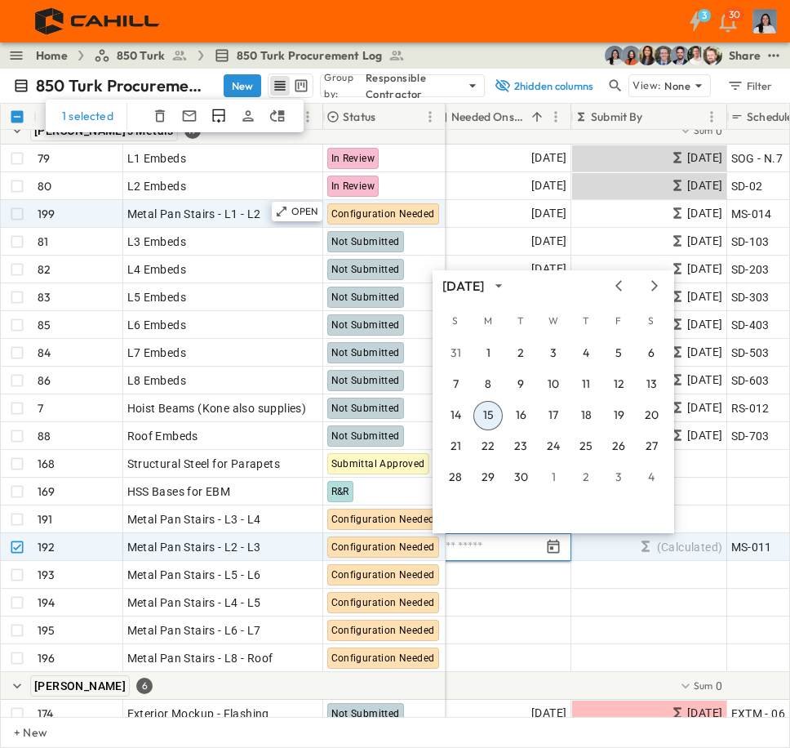
click at [489, 278] on div "September 2025" at bounding box center [466, 286] width 47 height 19
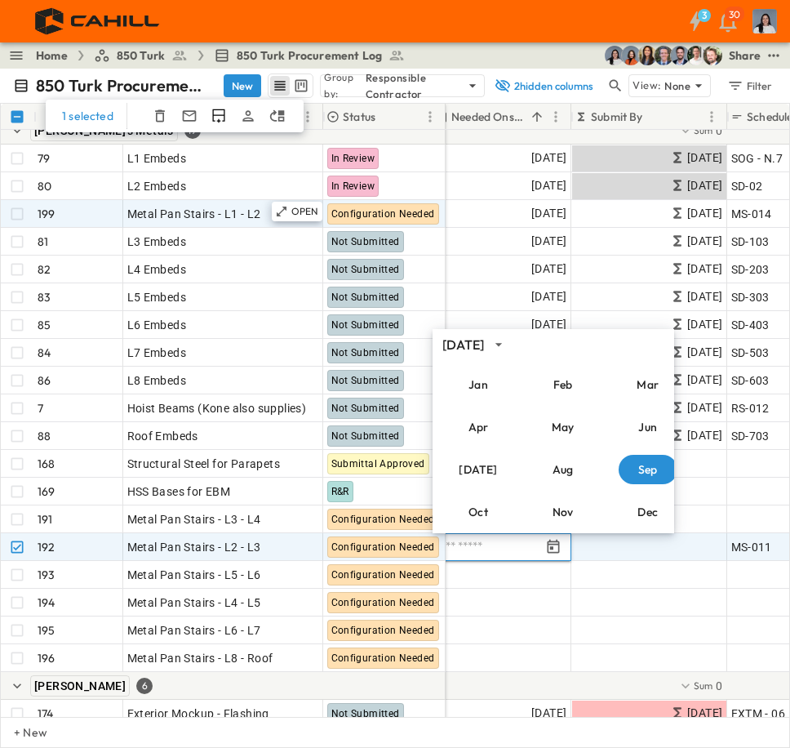
click at [489, 348] on div "September 2025" at bounding box center [466, 345] width 47 height 19
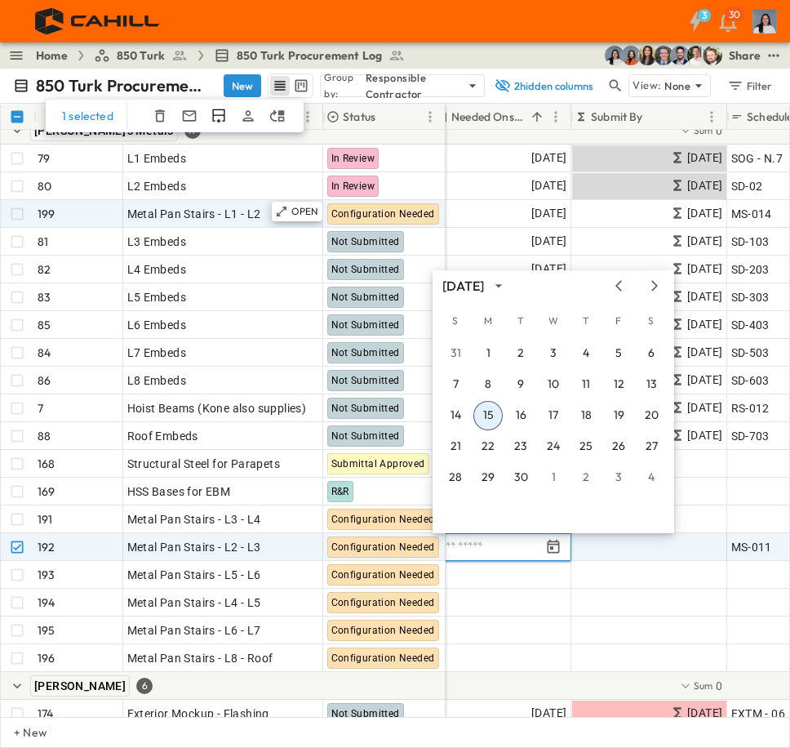
click at [654, 278] on div "September 2025" at bounding box center [554, 286] width 242 height 24
click at [652, 282] on icon "Next month" at bounding box center [655, 285] width 20 height 13
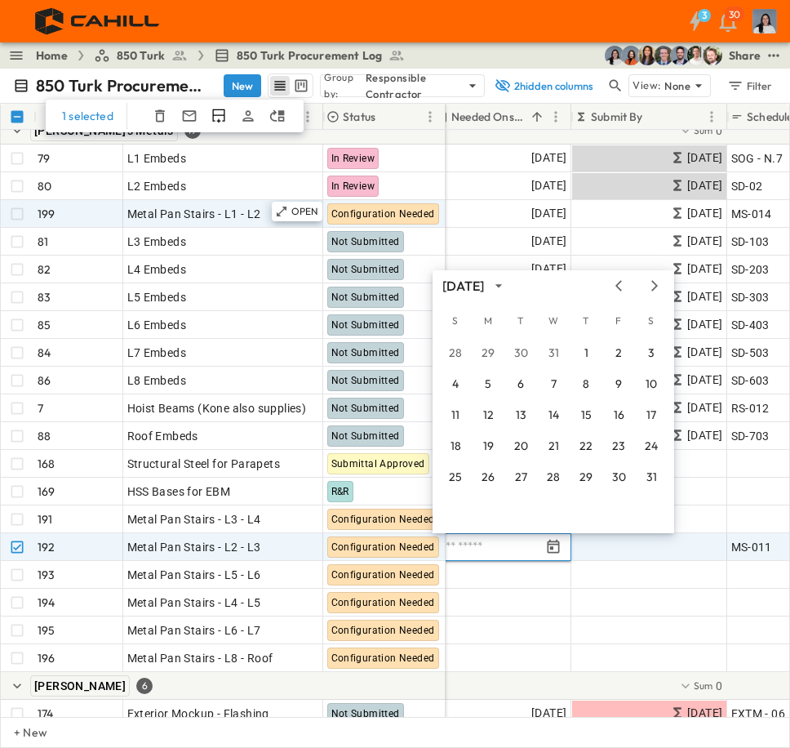
click at [654, 293] on div "January 2026" at bounding box center [554, 286] width 242 height 24
click at [649, 291] on icon "Next month" at bounding box center [655, 285] width 20 height 13
click at [622, 445] on button "27" at bounding box center [618, 446] width 29 height 29
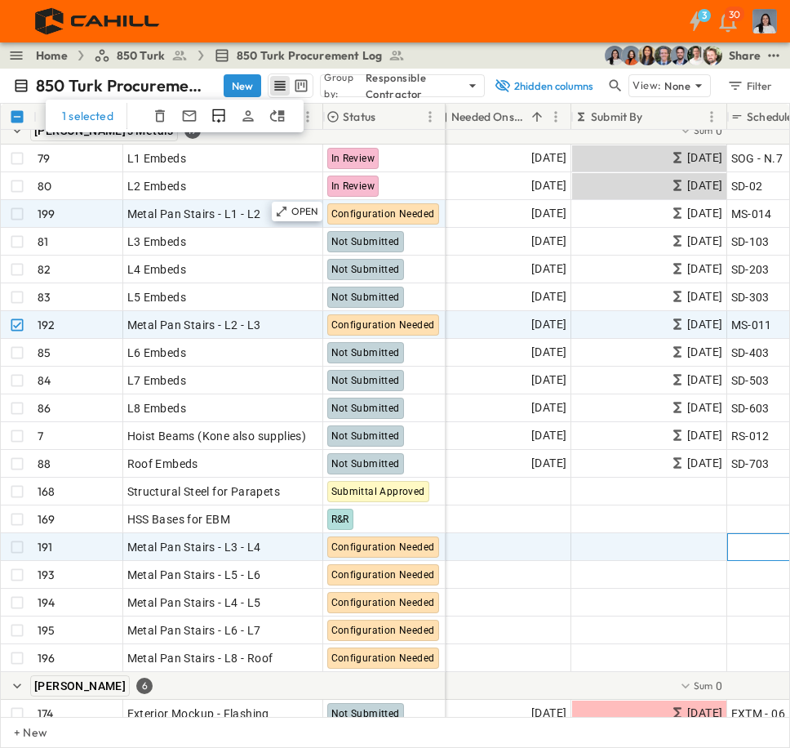
click at [756, 554] on span "Add ID" at bounding box center [749, 547] width 35 height 16
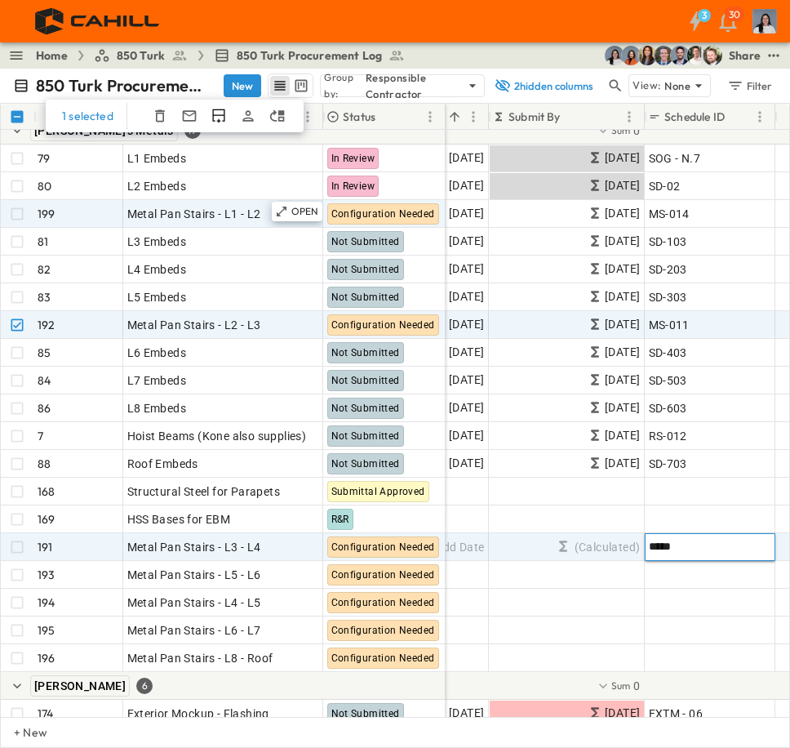
type input "******"
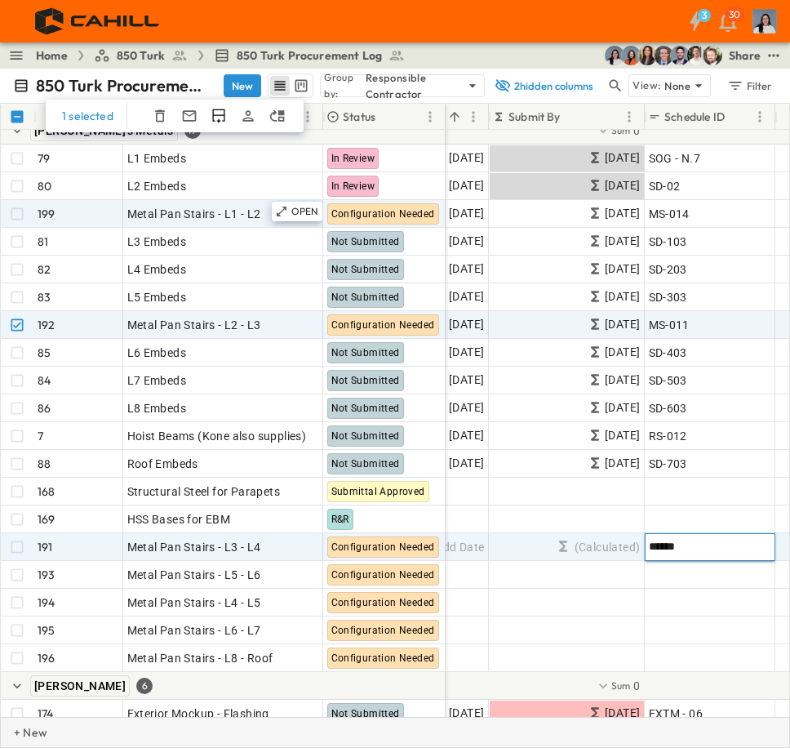
click at [508, 731] on div "+ New" at bounding box center [395, 732] width 790 height 31
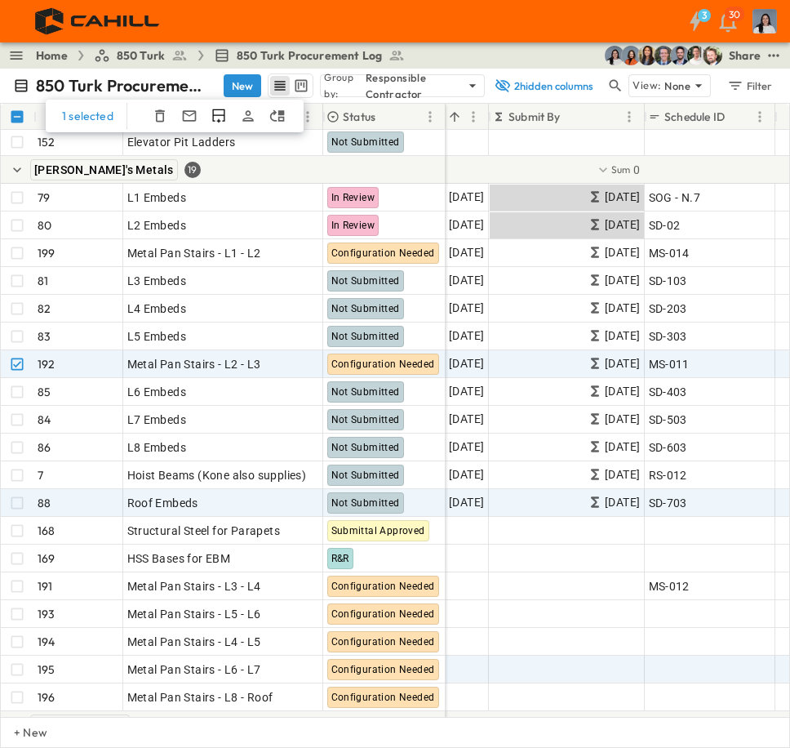
scroll to position [732, 462]
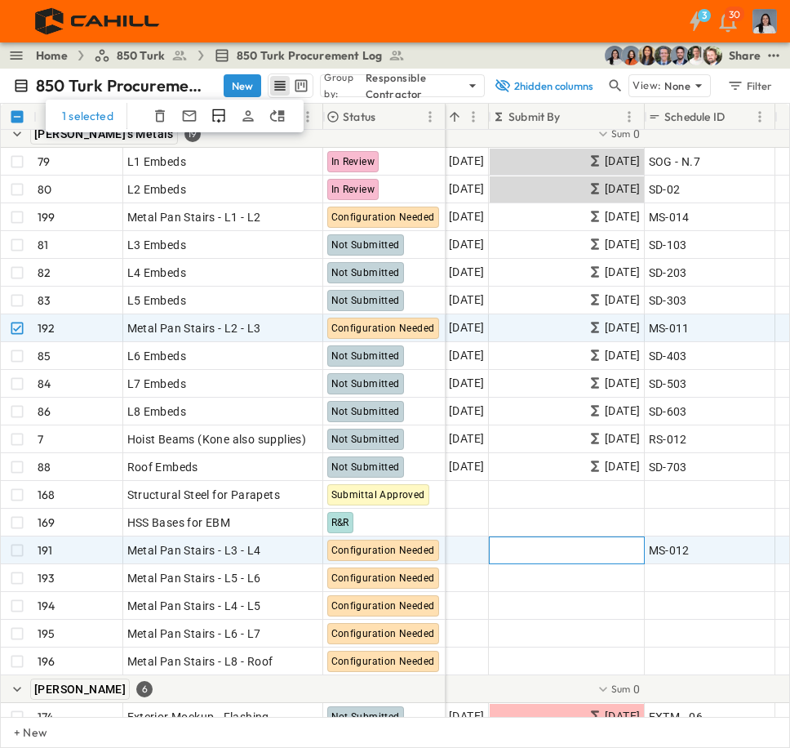
click at [496, 557] on div "(Calculated)" at bounding box center [567, 550] width 154 height 26
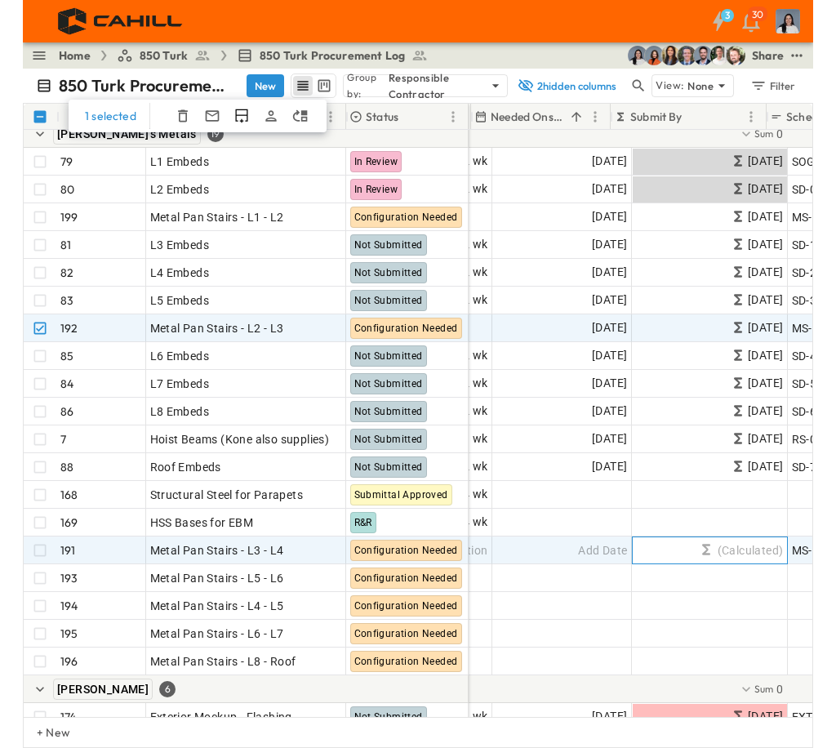
scroll to position [732, 381]
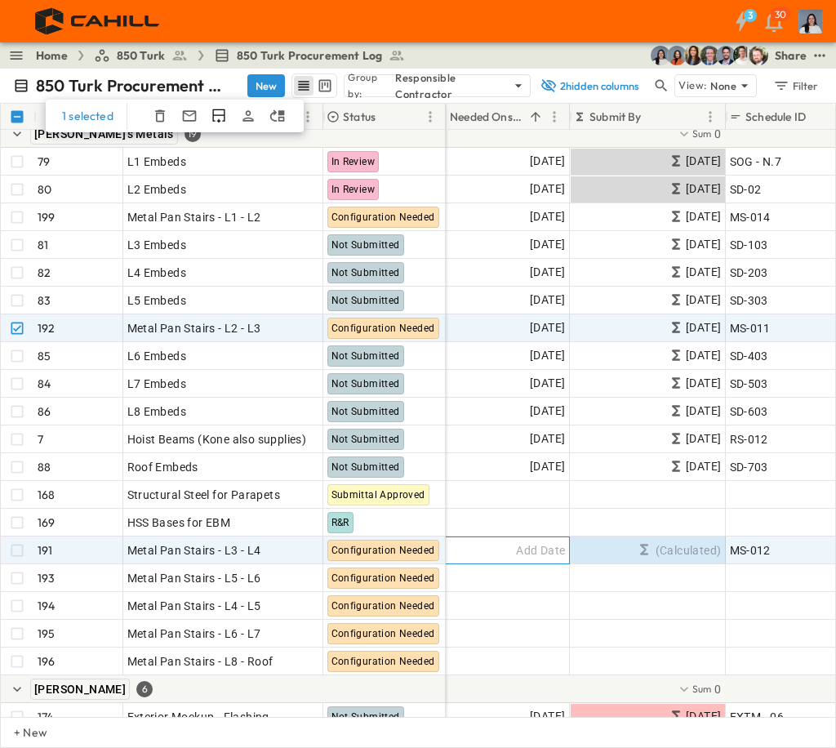
click at [525, 549] on span "Add Date" at bounding box center [540, 550] width 49 height 16
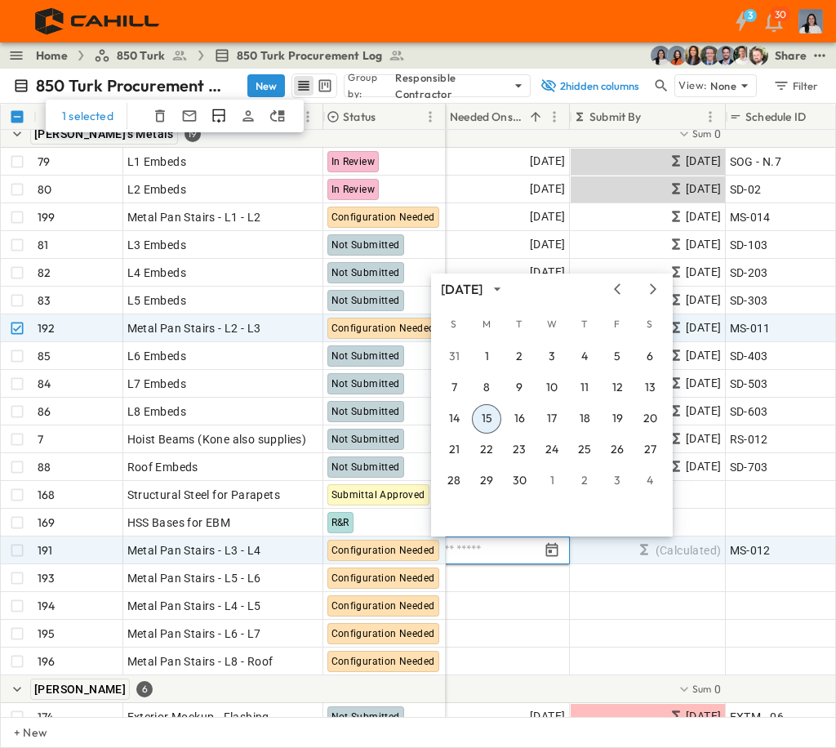
drag, startPoint x: 470, startPoint y: 561, endPoint x: 465, endPoint y: 549, distance: 13.2
click at [470, 560] on div at bounding box center [500, 550] width 140 height 28
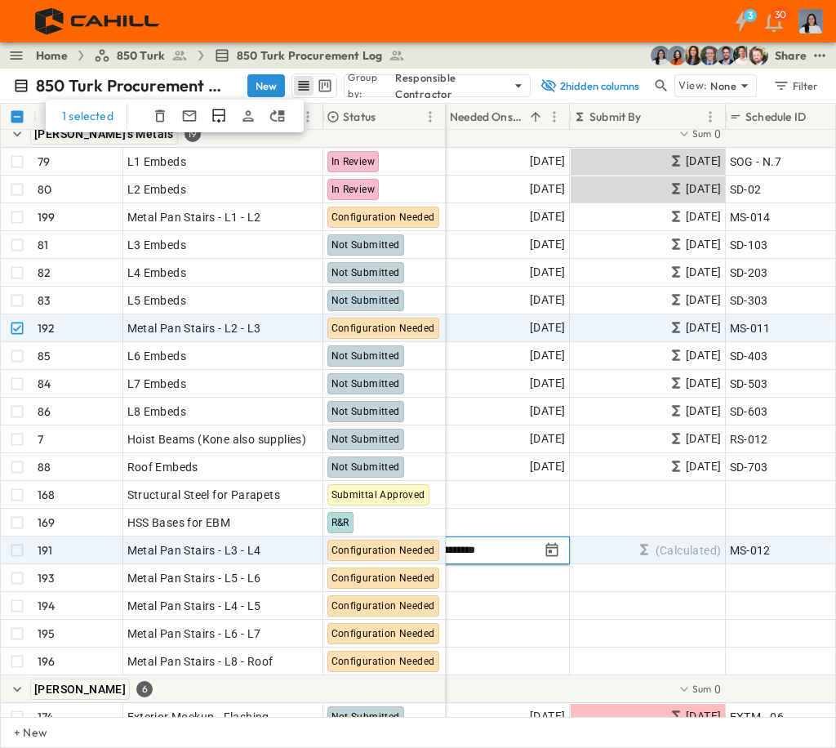
click at [465, 549] on input "**********" at bounding box center [486, 550] width 105 height 16
type input "**********"
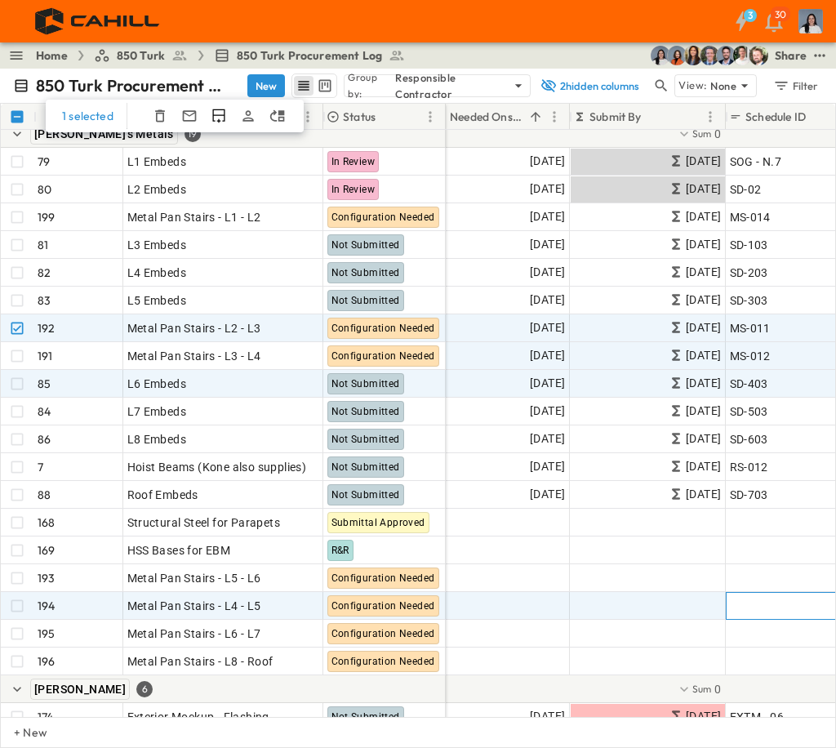
click at [764, 604] on span "Add ID" at bounding box center [747, 606] width 35 height 16
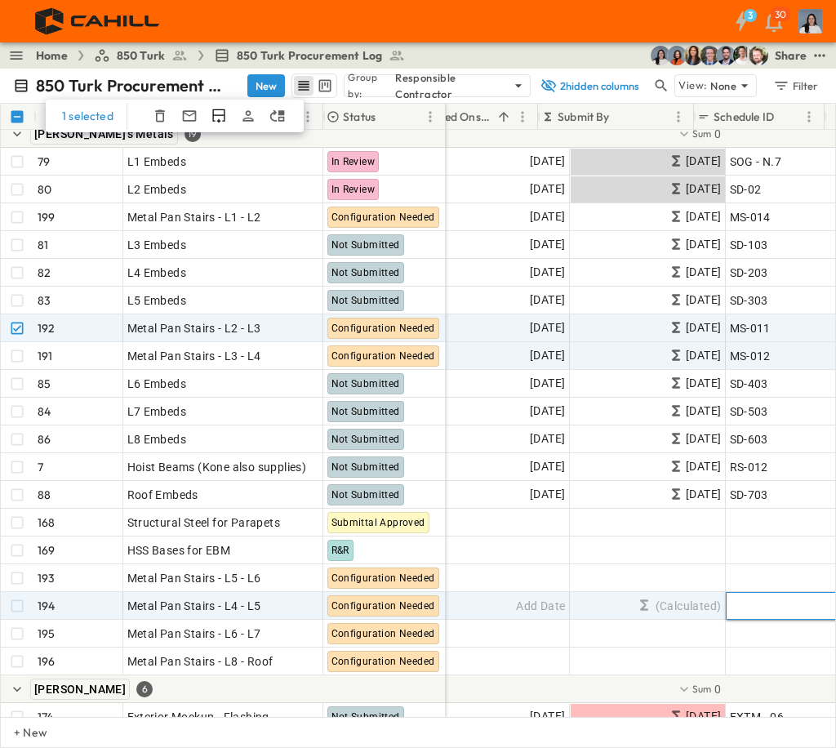
scroll to position [732, 413]
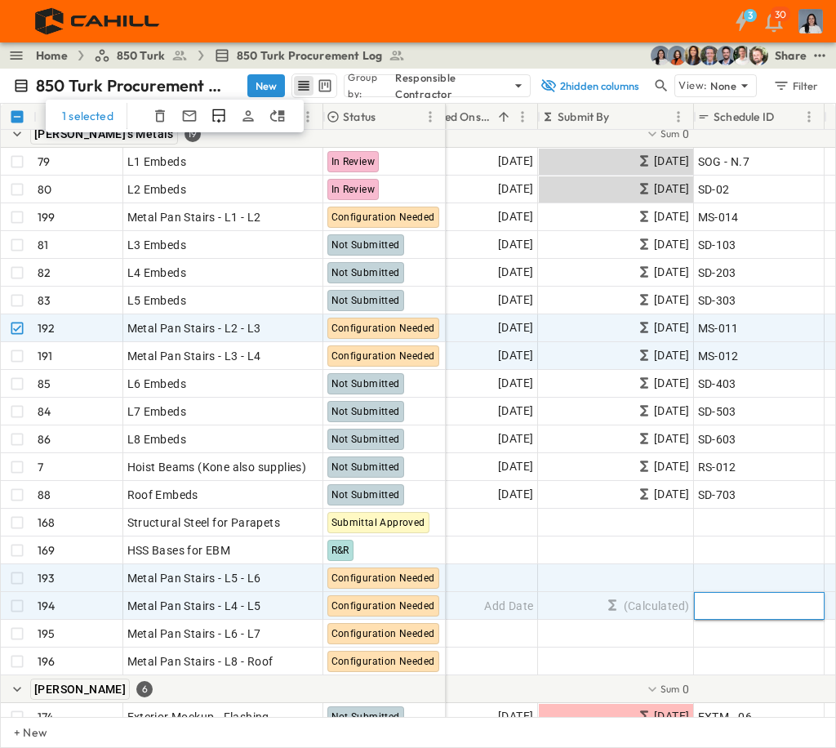
paste input "******"
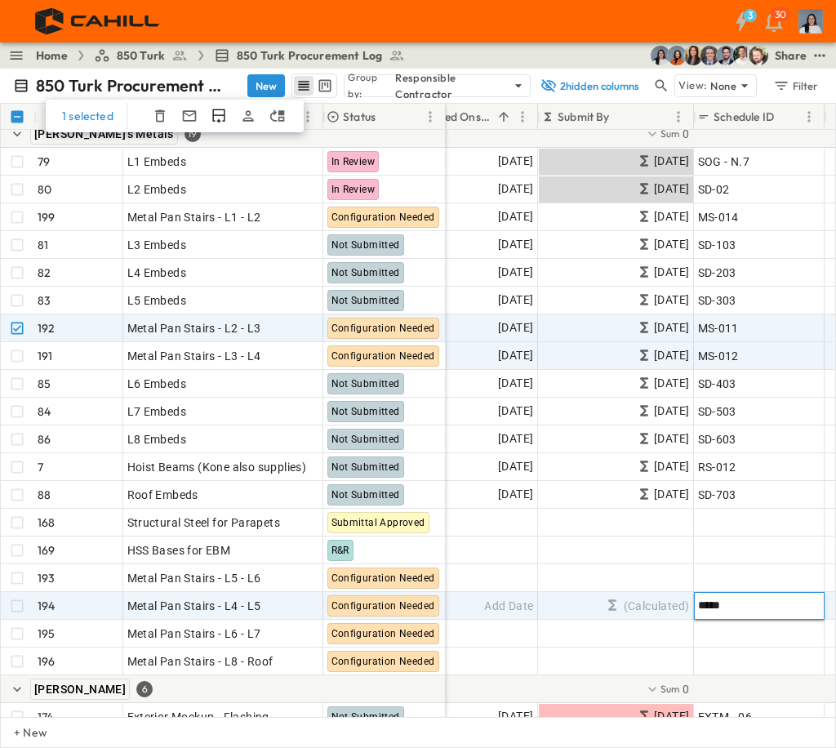
type input "******"
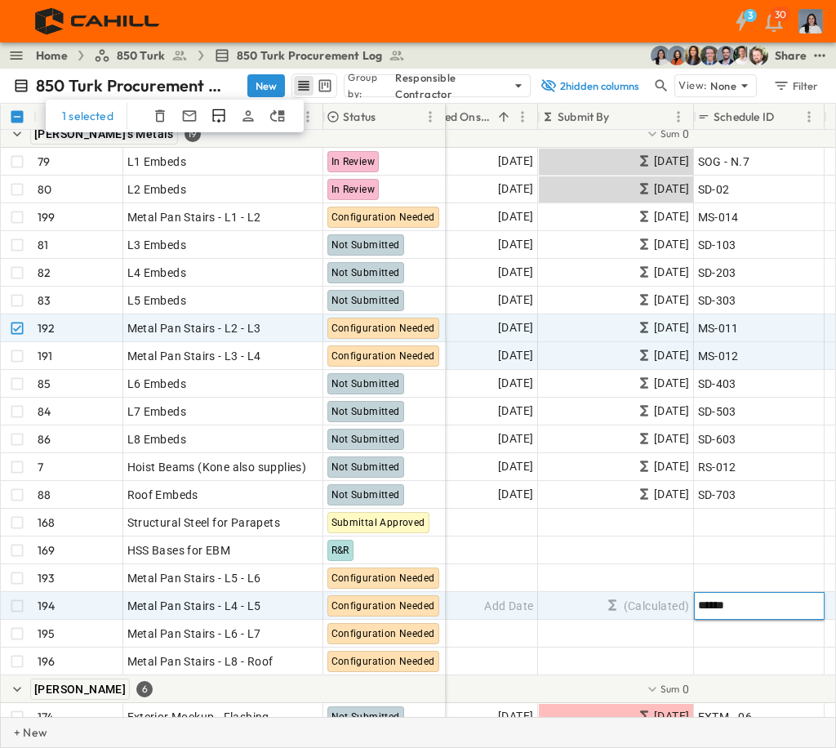
click at [411, 741] on div "+ New" at bounding box center [418, 732] width 836 height 31
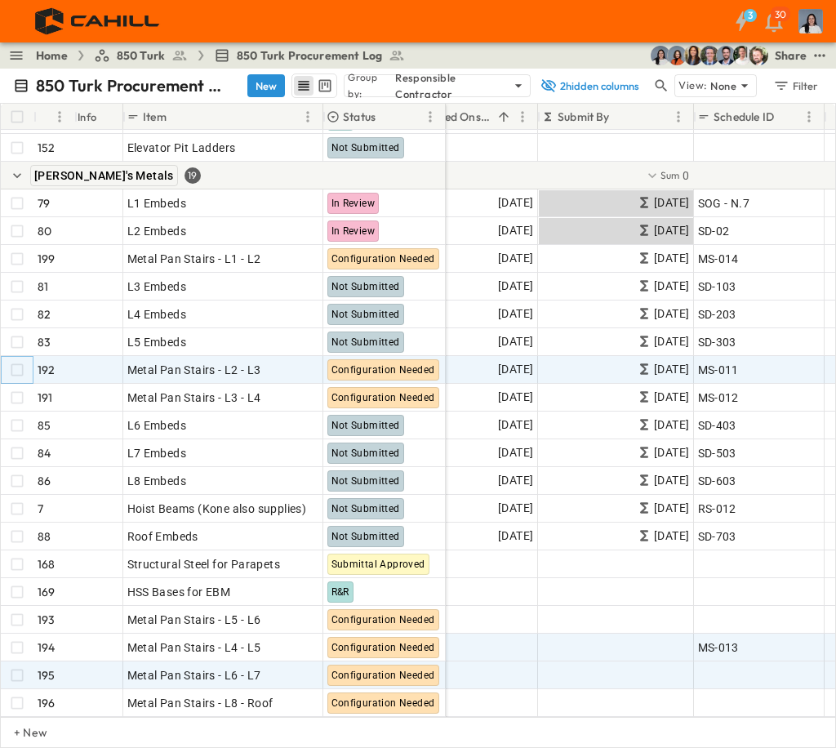
scroll to position [735, 413]
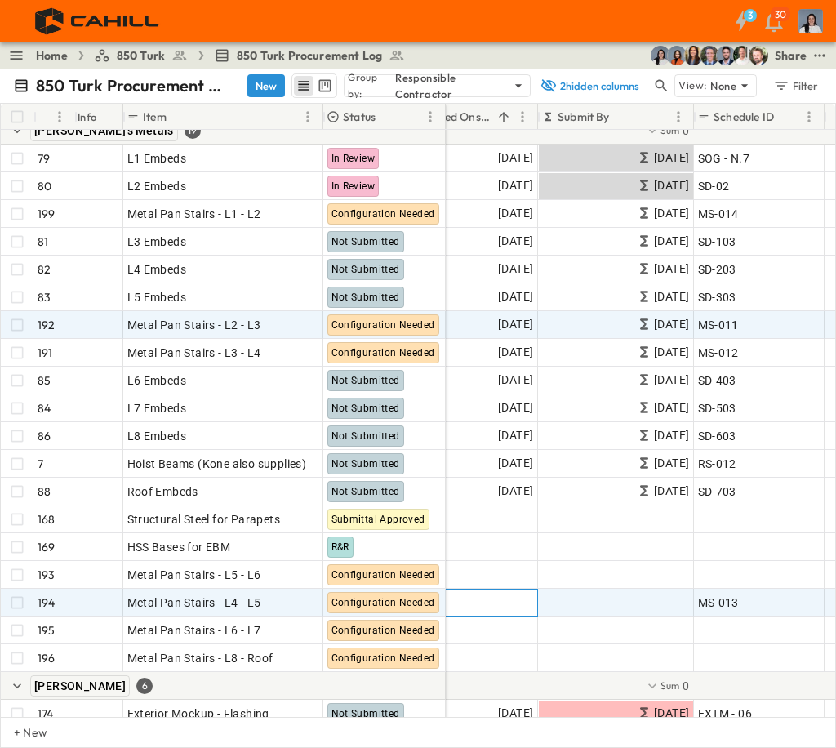
click at [495, 606] on span "Add Date" at bounding box center [508, 602] width 49 height 16
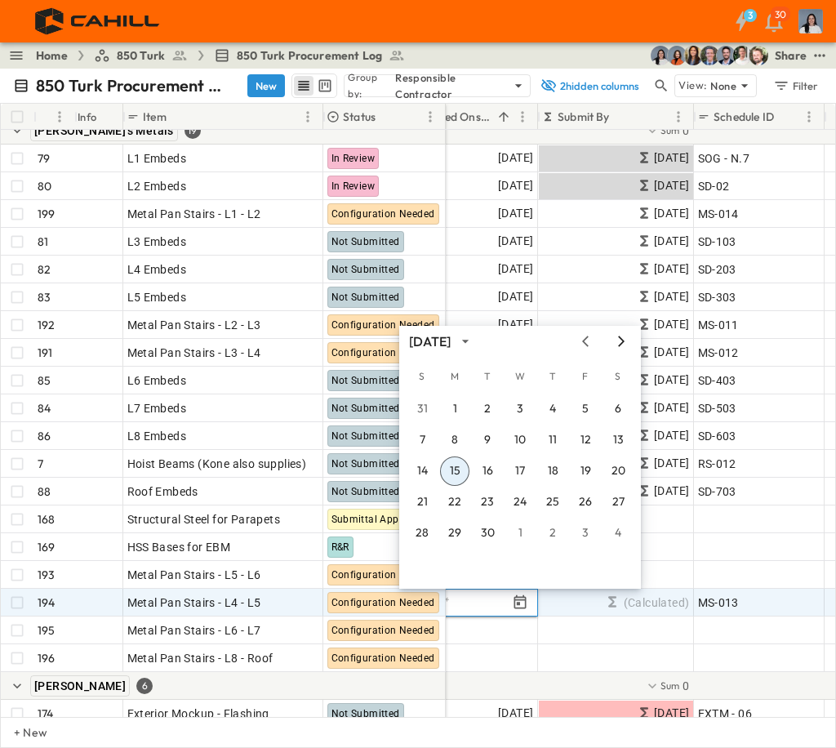
click at [625, 345] on icon "Next month" at bounding box center [622, 341] width 20 height 13
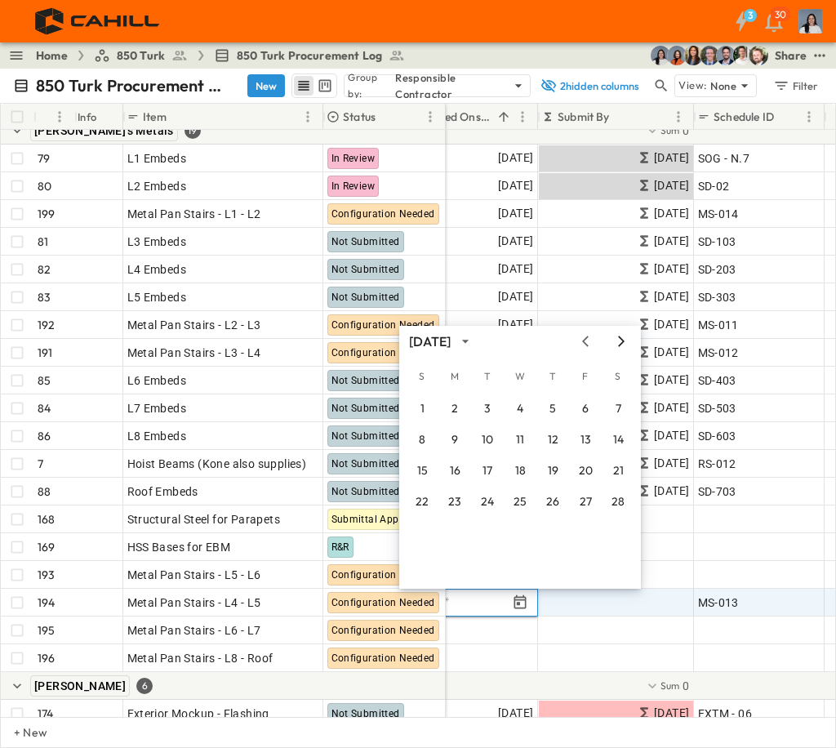
click at [625, 345] on icon "Next month" at bounding box center [622, 341] width 20 height 13
click at [457, 441] on button "6" at bounding box center [454, 439] width 29 height 29
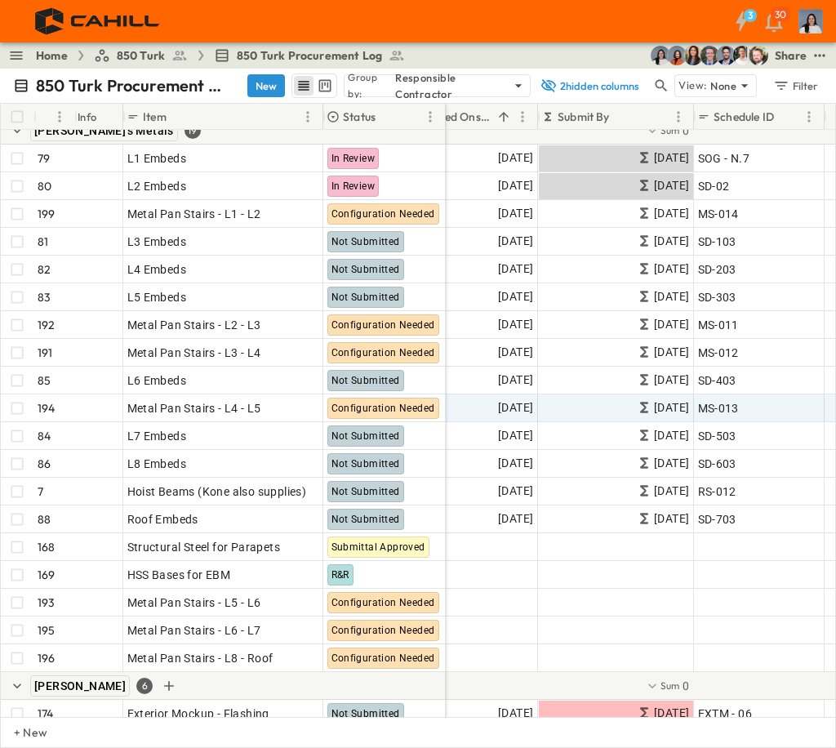
click at [370, 696] on div "Van Mulder 6" at bounding box center [223, 686] width 445 height 28
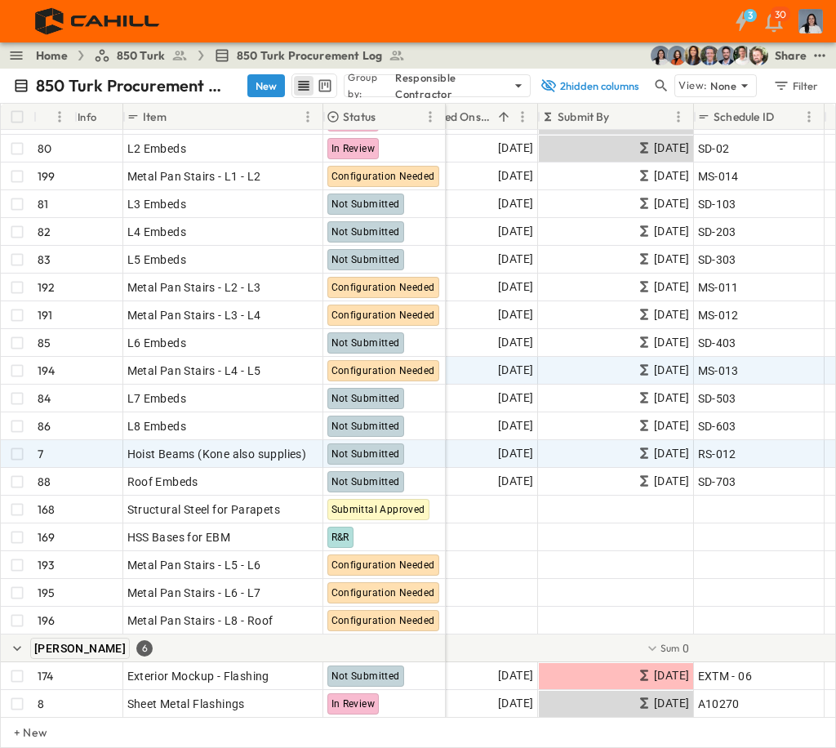
scroll to position [816, 413]
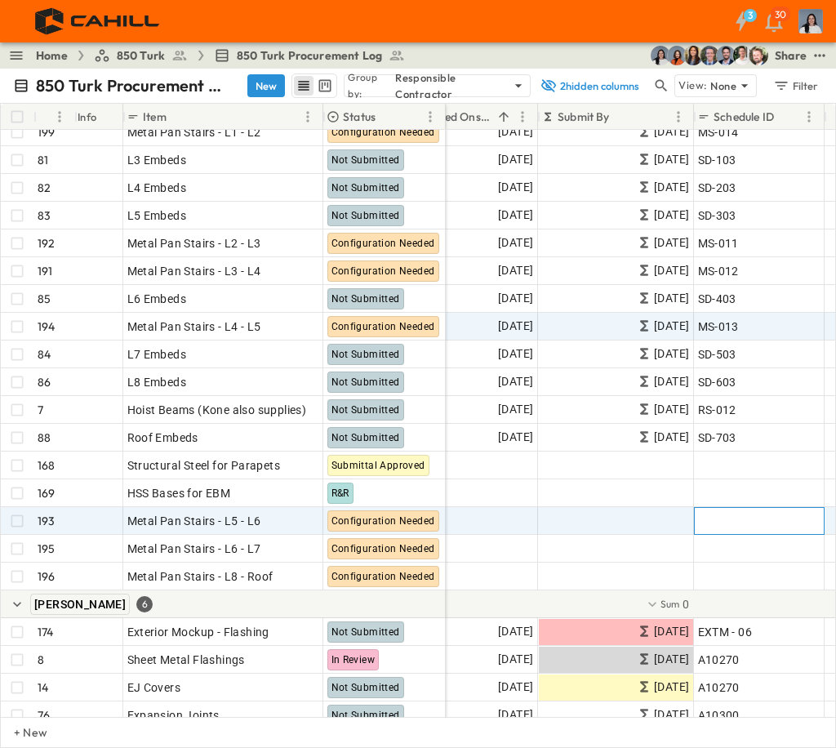
click at [734, 514] on div "Add ID" at bounding box center [759, 520] width 122 height 23
paste input "******"
type input "******"
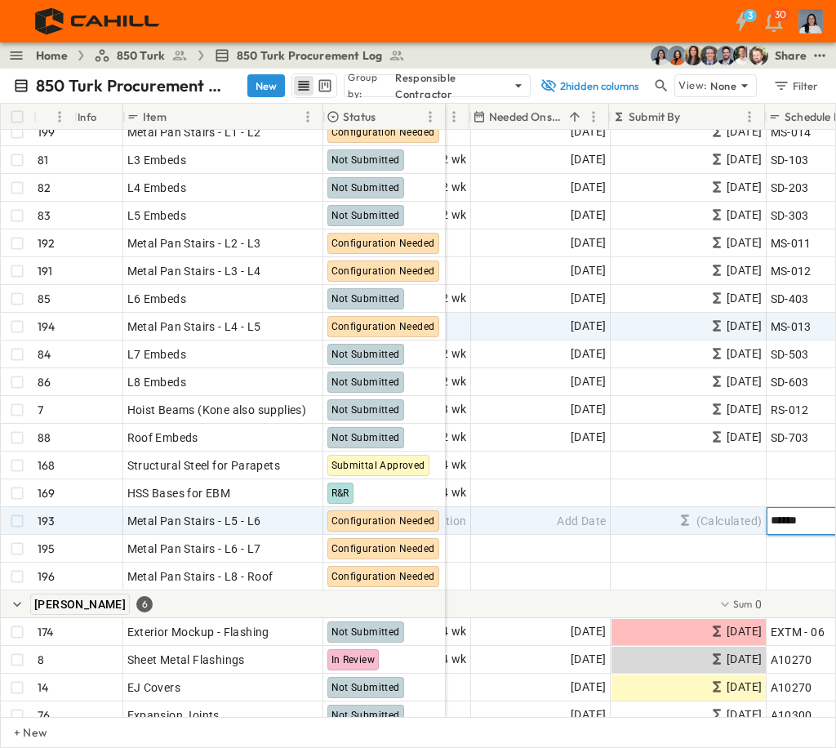
scroll to position [816, 334]
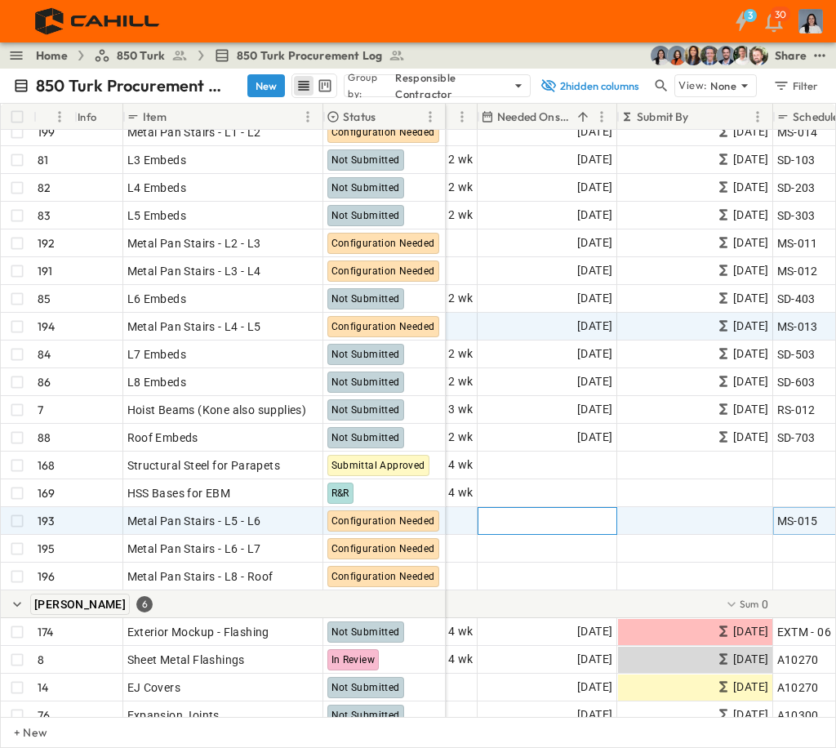
click at [558, 518] on div "Add Date" at bounding box center [547, 521] width 138 height 26
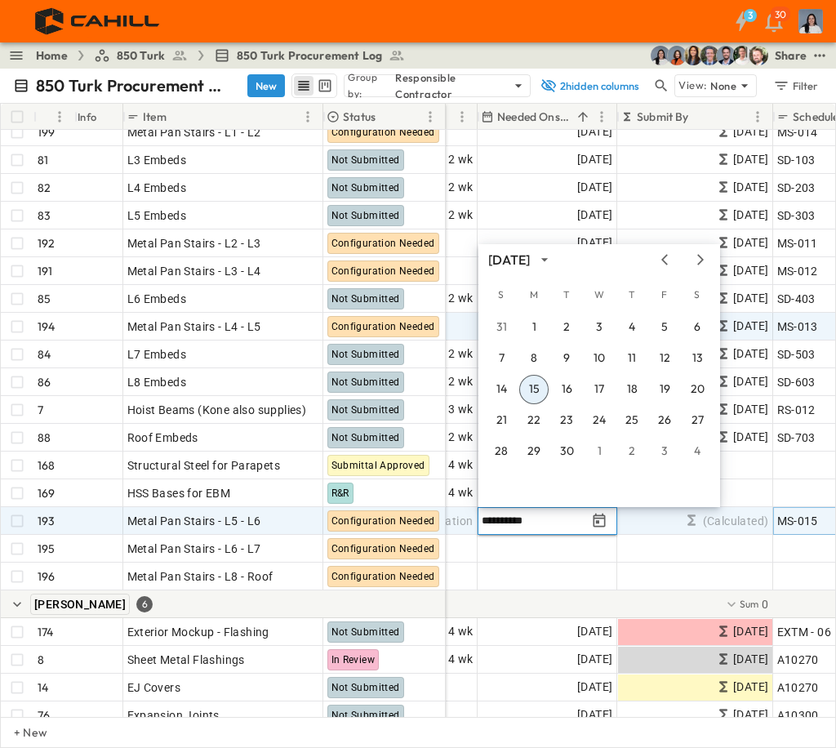
click at [502, 518] on input "**********" at bounding box center [534, 521] width 105 height 16
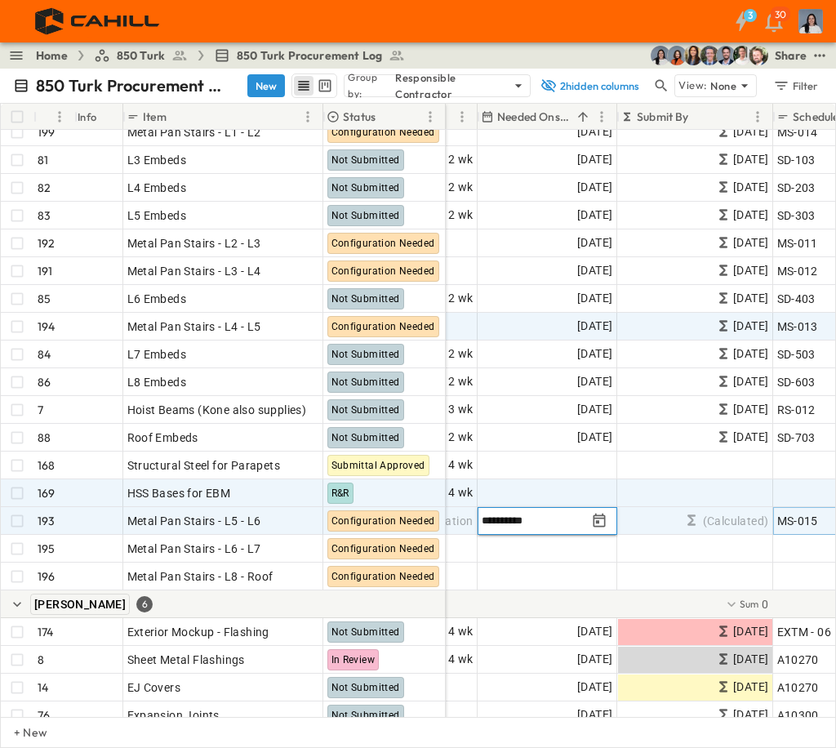
type input "**********"
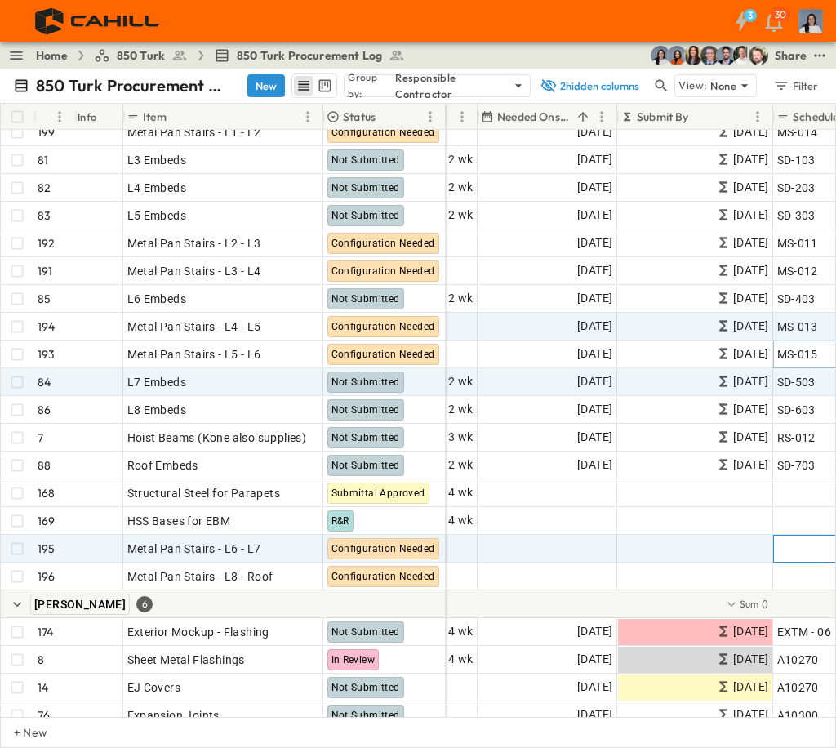
click at [792, 553] on span "Add ID" at bounding box center [794, 548] width 35 height 16
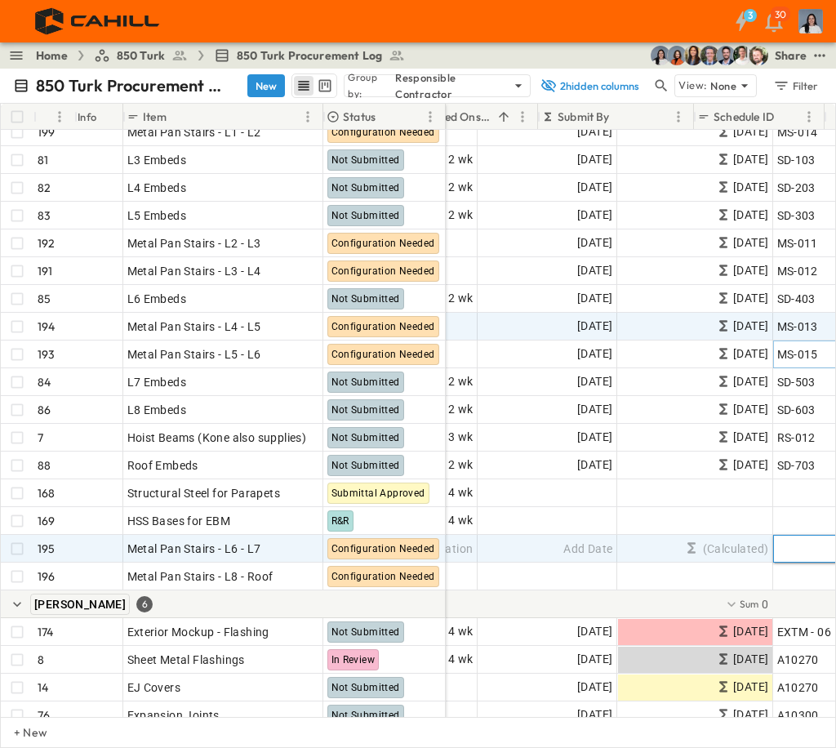
scroll to position [816, 413]
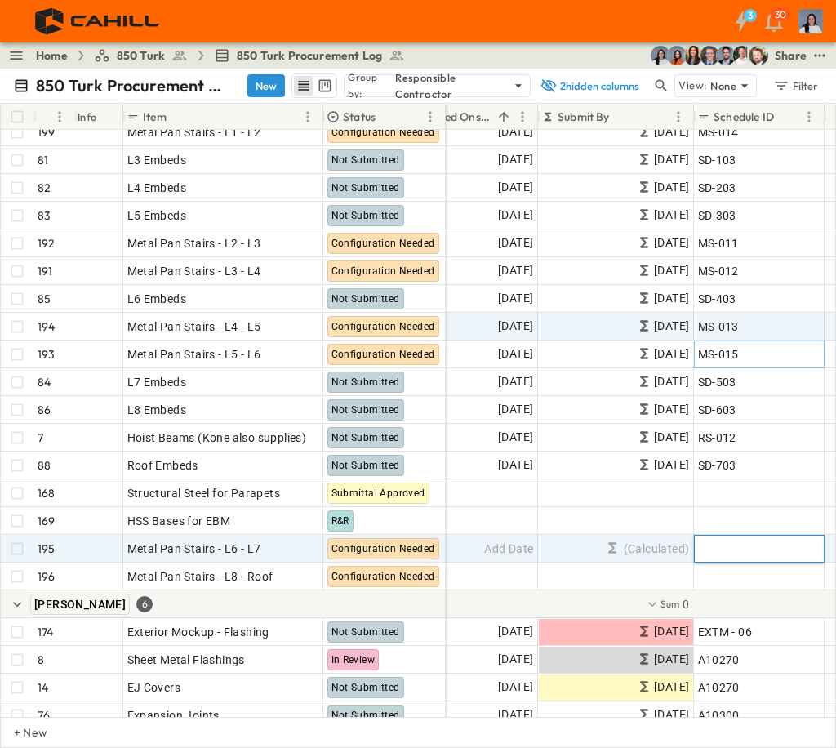
paste input "******"
type input "******"
click at [496, 550] on span "Add Date" at bounding box center [508, 548] width 49 height 16
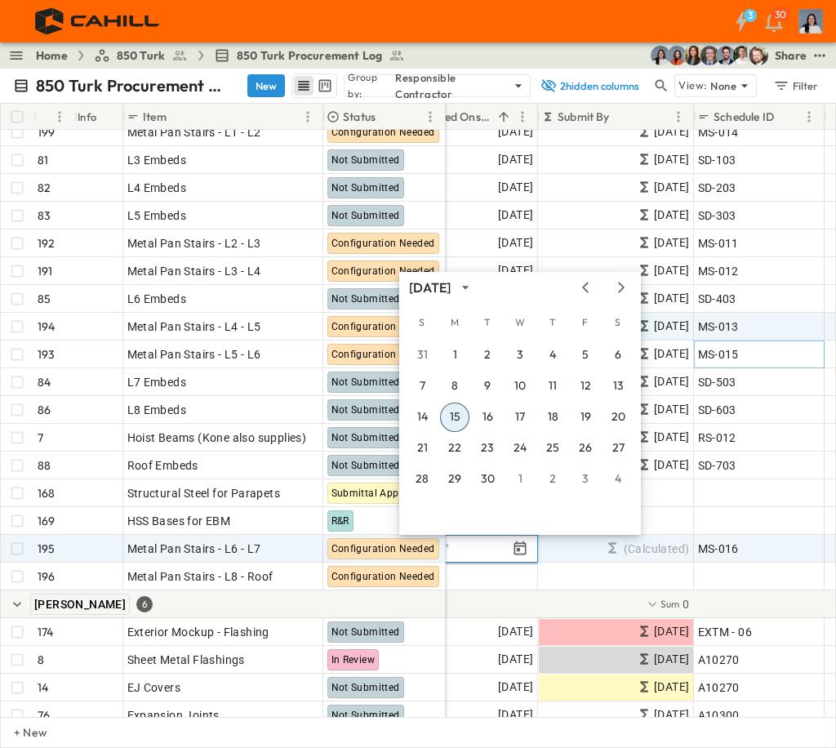
click at [477, 550] on input "text" at bounding box center [455, 548] width 105 height 16
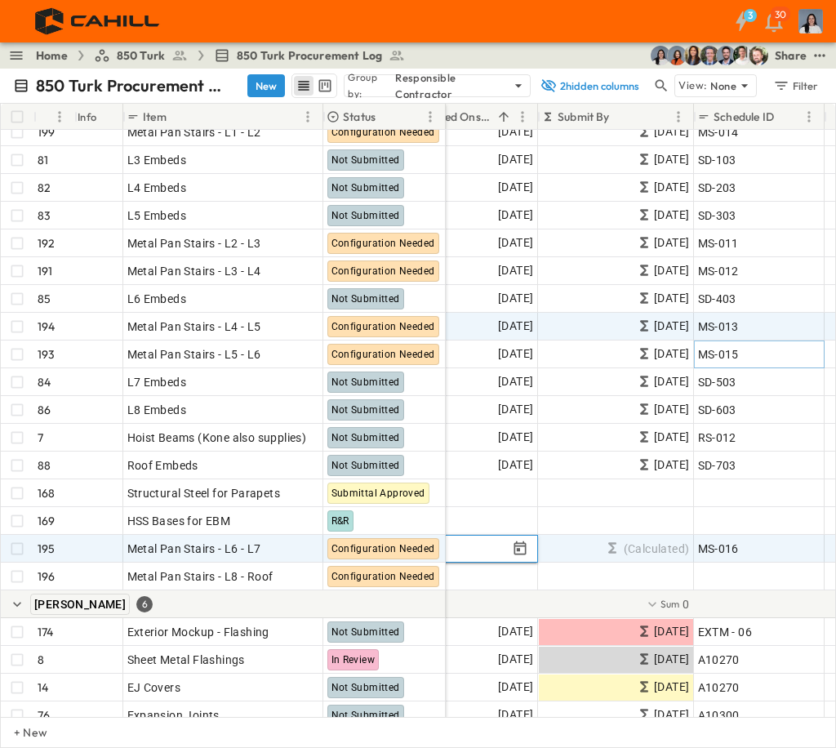
type input "**********"
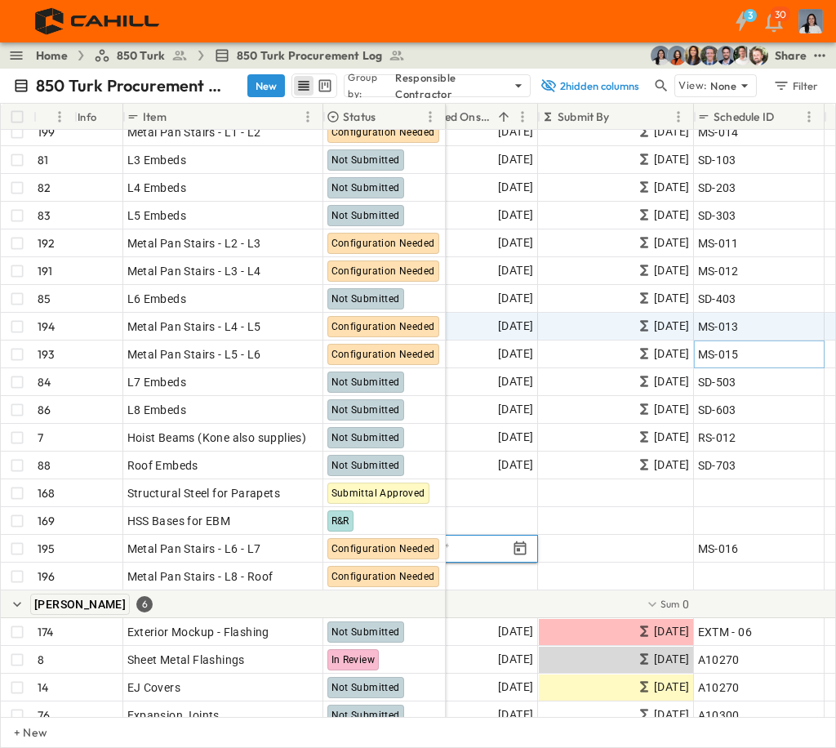
drag, startPoint x: 446, startPoint y: 717, endPoint x: 438, endPoint y: 711, distance: 10.0
click at [429, 716] on div "# Info Item Status POC Responsible Contractor Lead Time Needed Onsite Submit By…" at bounding box center [418, 425] width 836 height 645
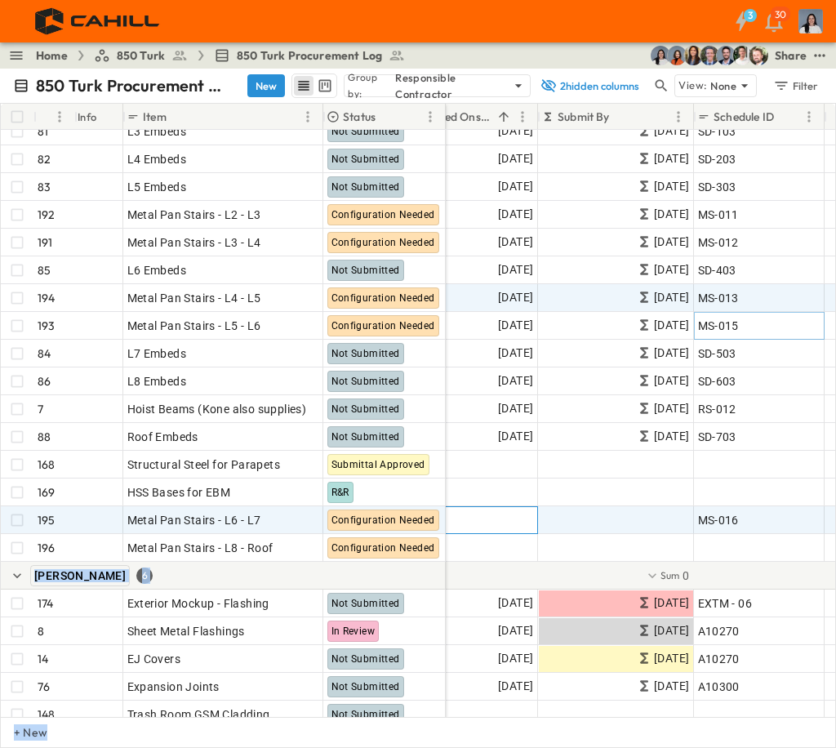
drag, startPoint x: 438, startPoint y: 711, endPoint x: 492, endPoint y: 519, distance: 199.5
click at [492, 519] on span "Add Date" at bounding box center [508, 520] width 49 height 16
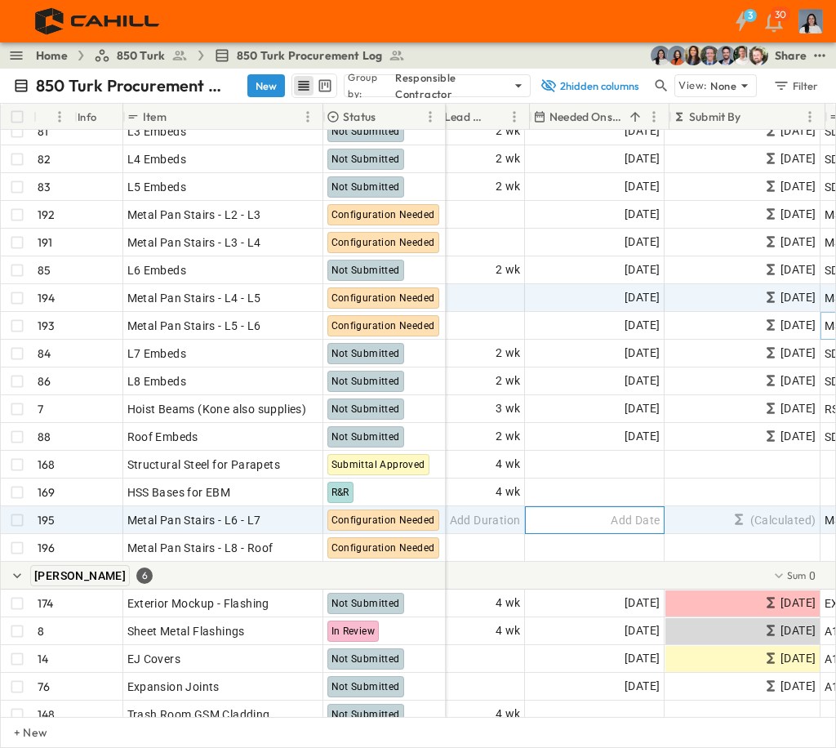
scroll to position [845, 282]
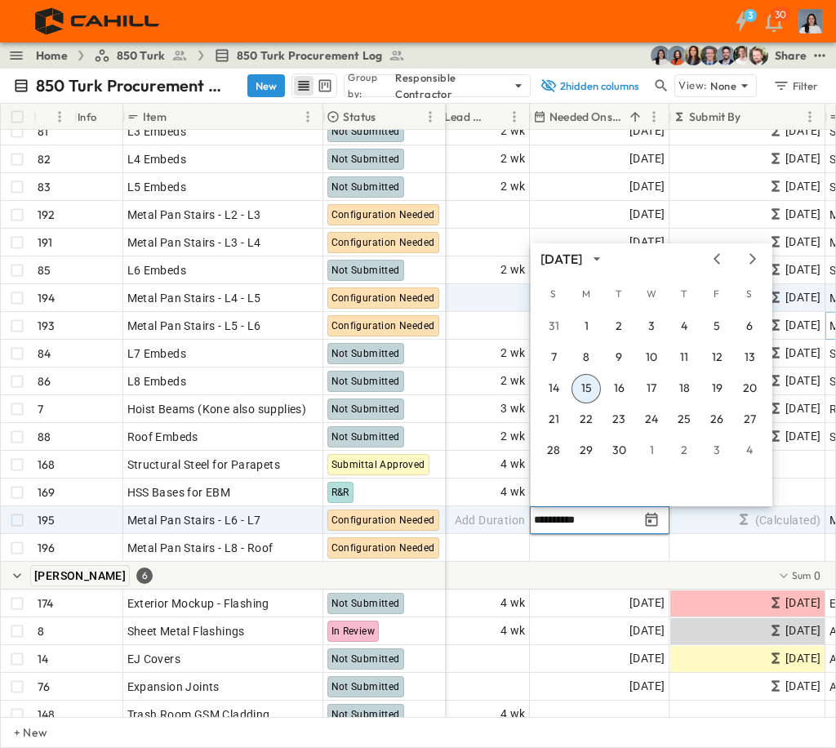
click at [560, 517] on input "**********" at bounding box center [586, 520] width 105 height 16
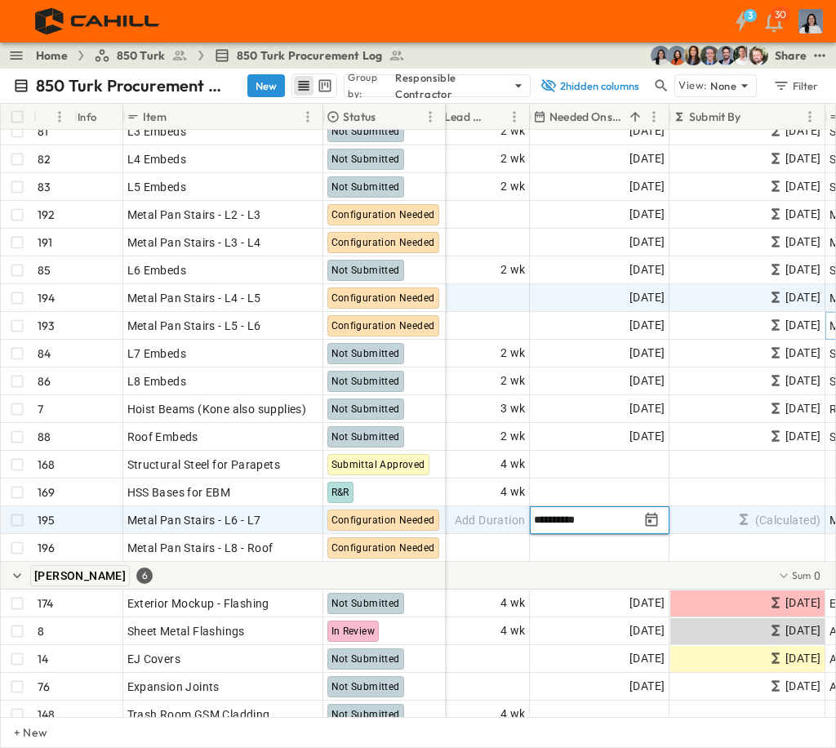
type input "**********"
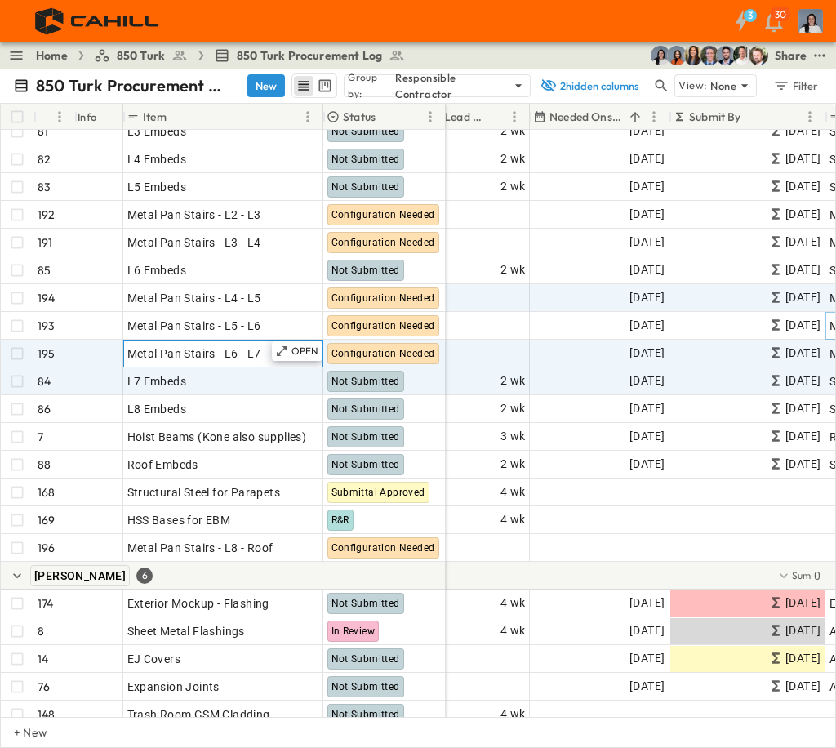
click at [174, 348] on span "Metal Pan Stairs - L6 - L7" at bounding box center [194, 353] width 134 height 16
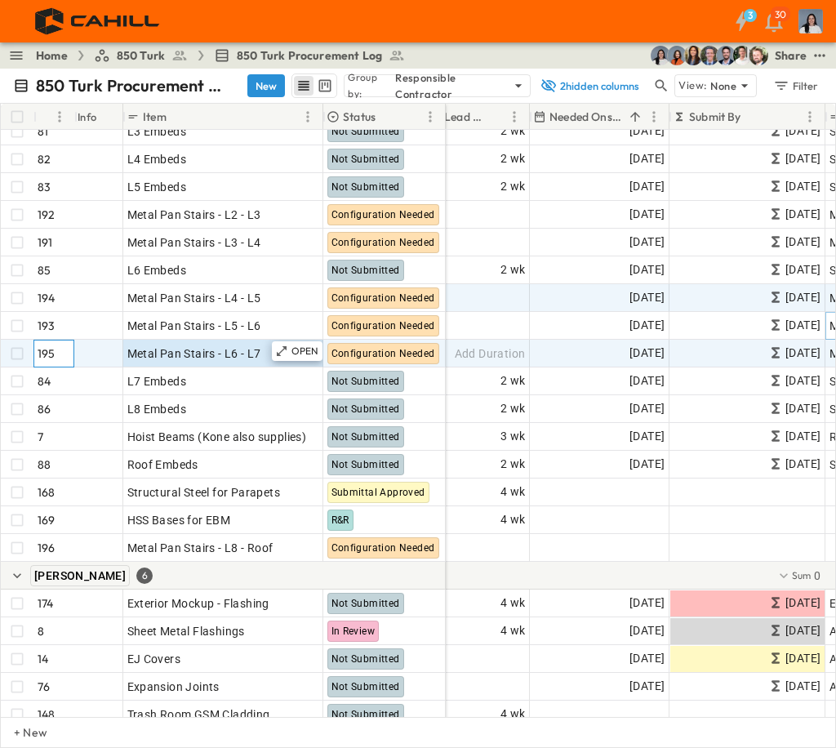
click at [35, 352] on div "195" at bounding box center [53, 354] width 41 height 28
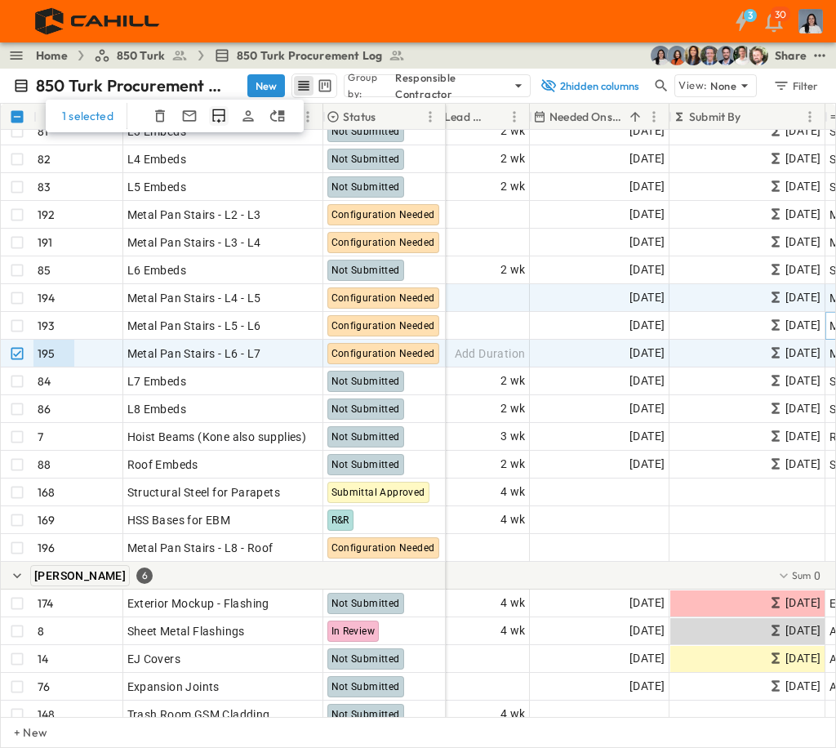
click at [218, 118] on icon "Duplicate Row(s)" at bounding box center [219, 116] width 16 height 16
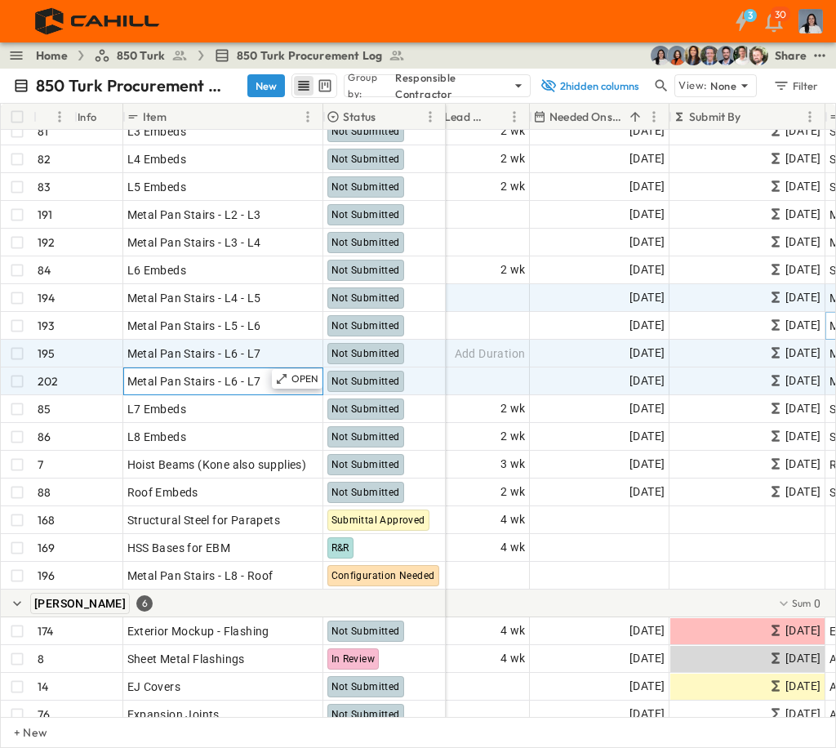
click at [237, 381] on span "Metal Pan Stairs - L6 - L7" at bounding box center [194, 381] width 134 height 16
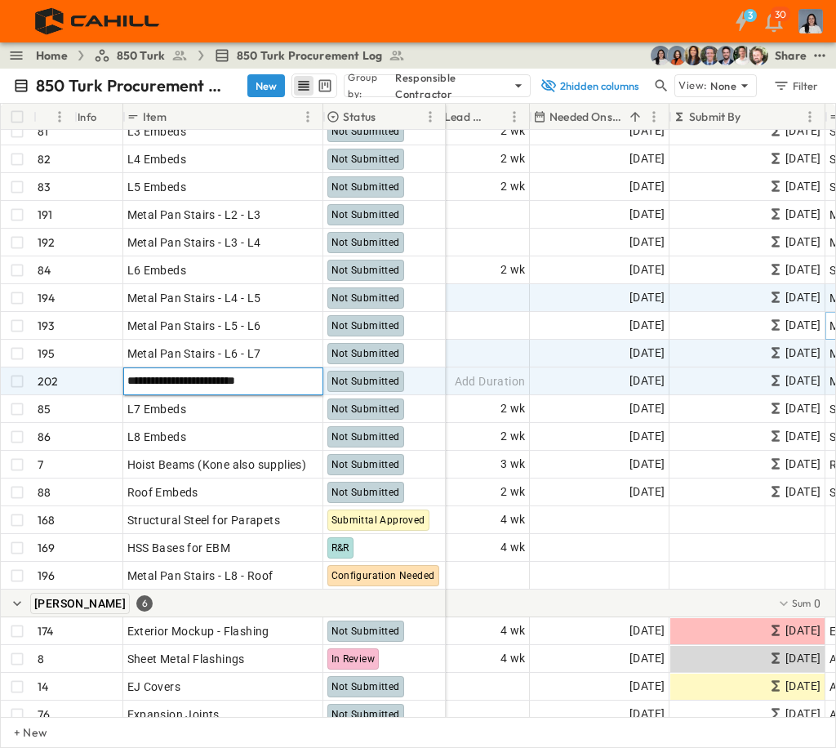
click at [233, 384] on input "**********" at bounding box center [223, 381] width 198 height 20
type input "**********"
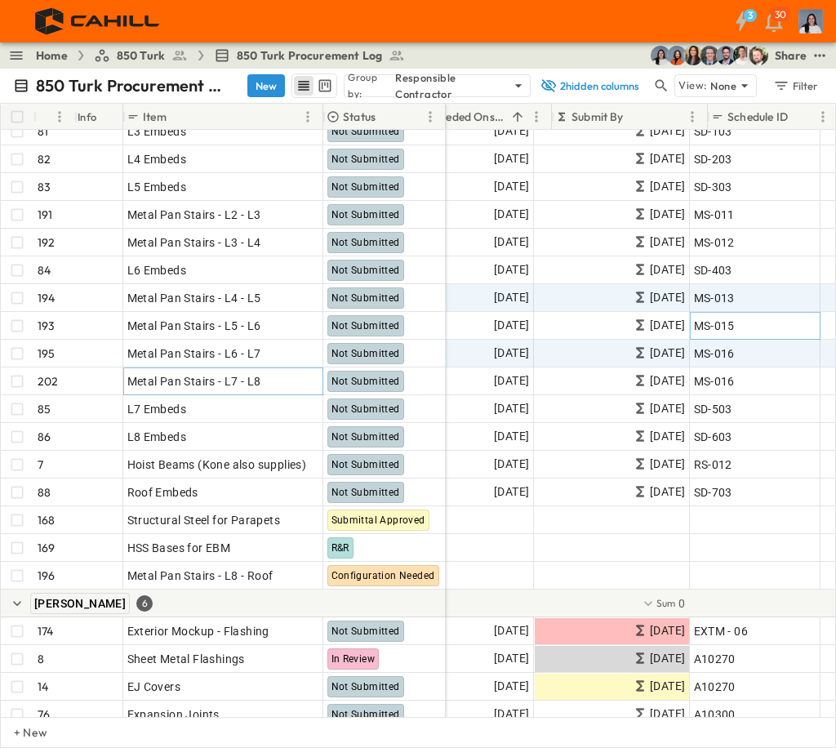
scroll to position [845, 446]
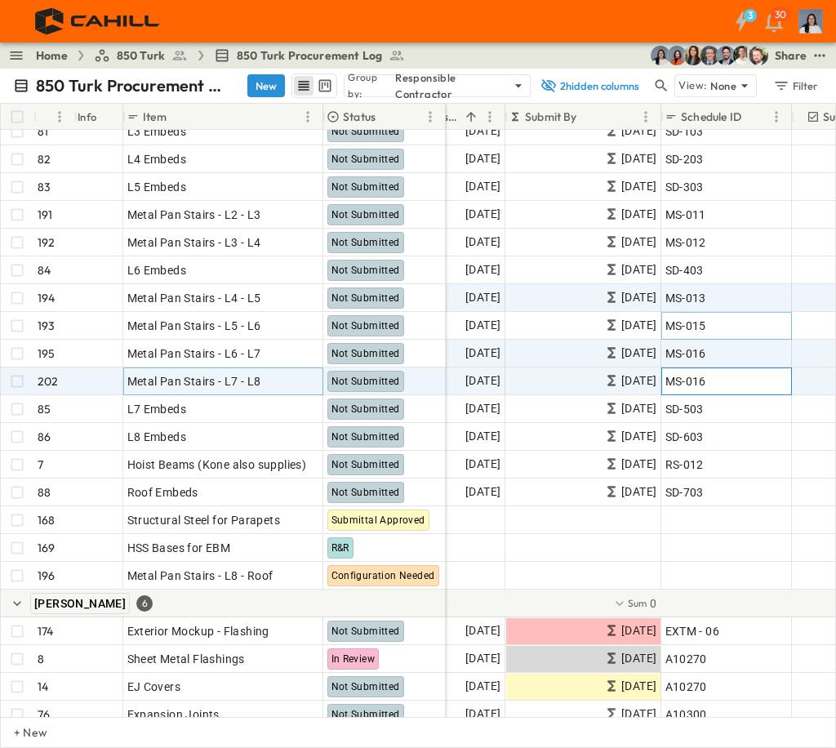
click at [717, 371] on div "MS-016" at bounding box center [726, 381] width 122 height 23
click at [714, 377] on input "******" at bounding box center [726, 381] width 128 height 20
type input "******"
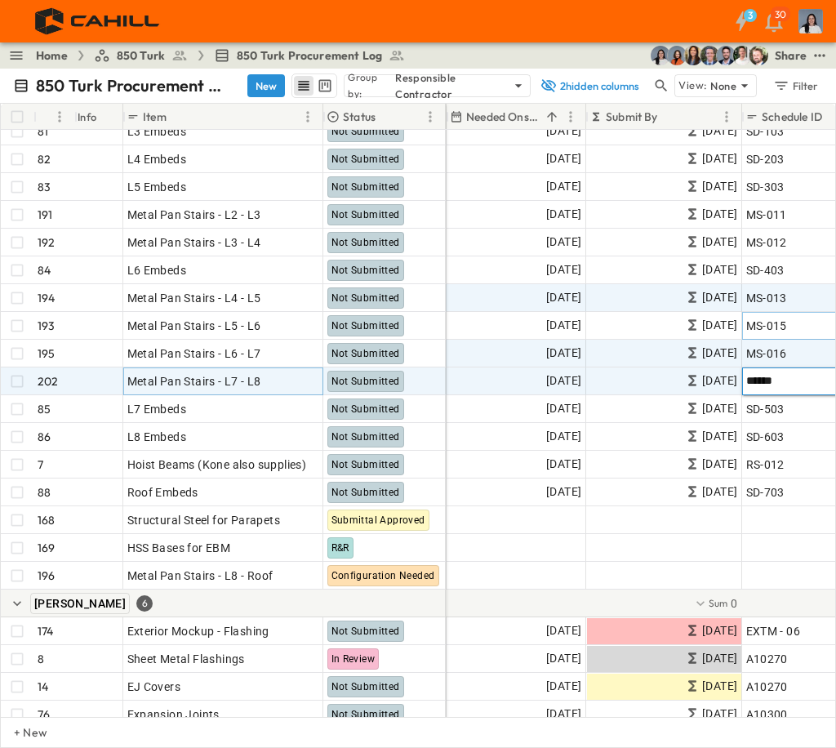
scroll to position [845, 356]
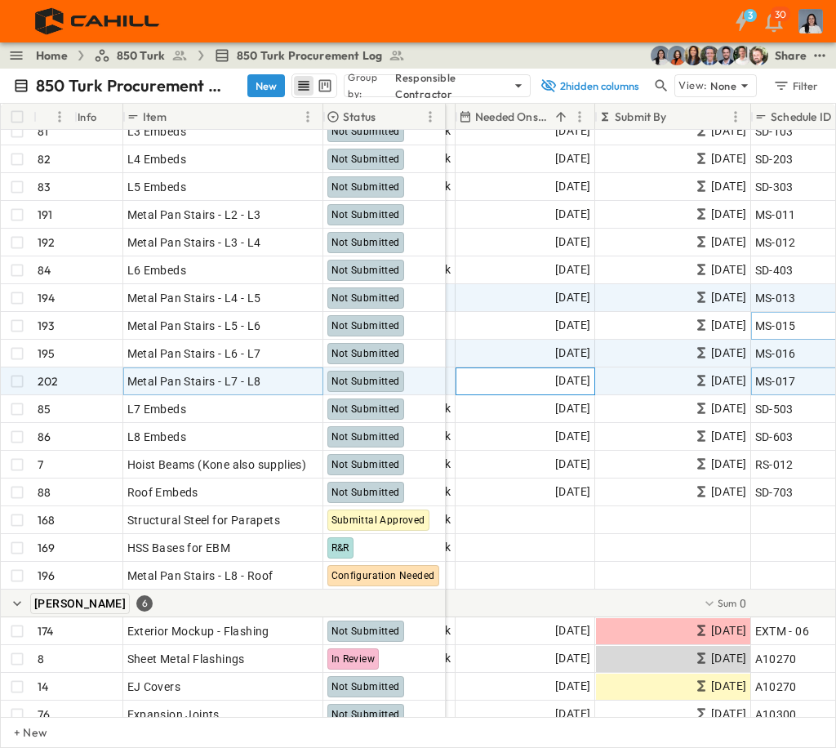
click at [563, 380] on span "04/14/2026" at bounding box center [572, 380] width 35 height 19
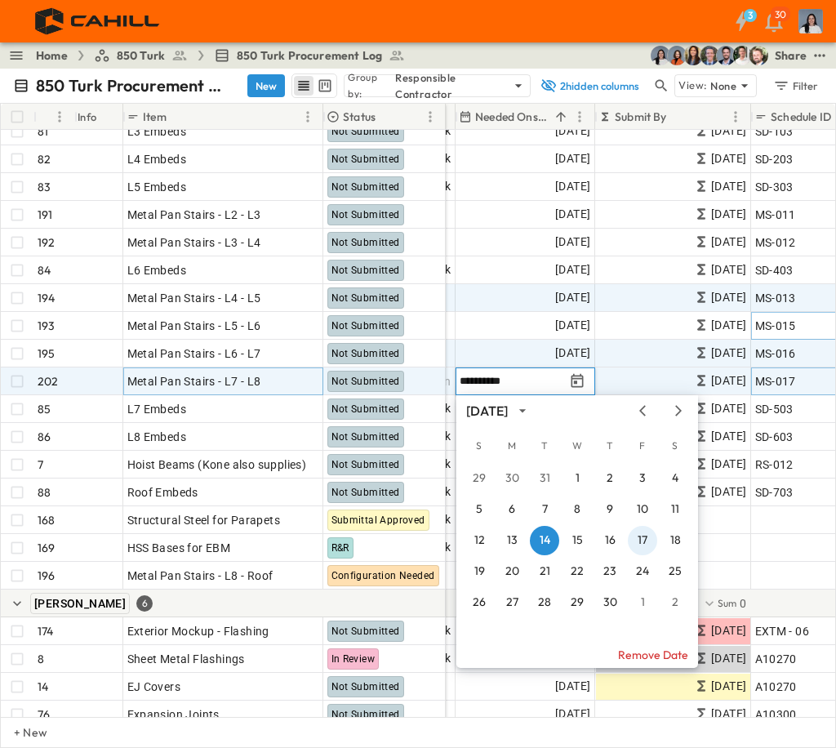
click at [635, 535] on button "17" at bounding box center [642, 540] width 29 height 29
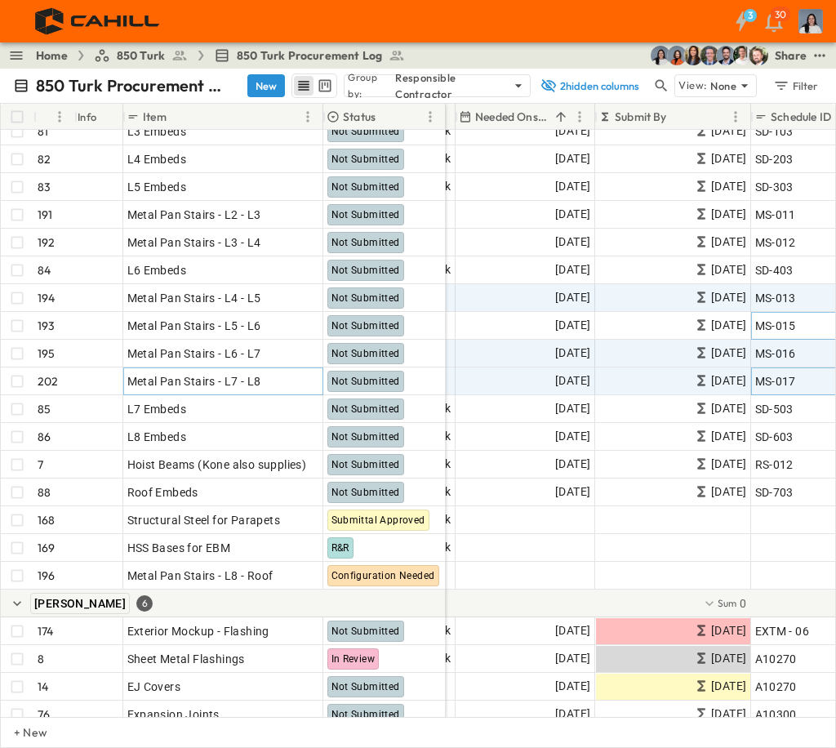
click at [354, 717] on div "+ New" at bounding box center [418, 732] width 836 height 31
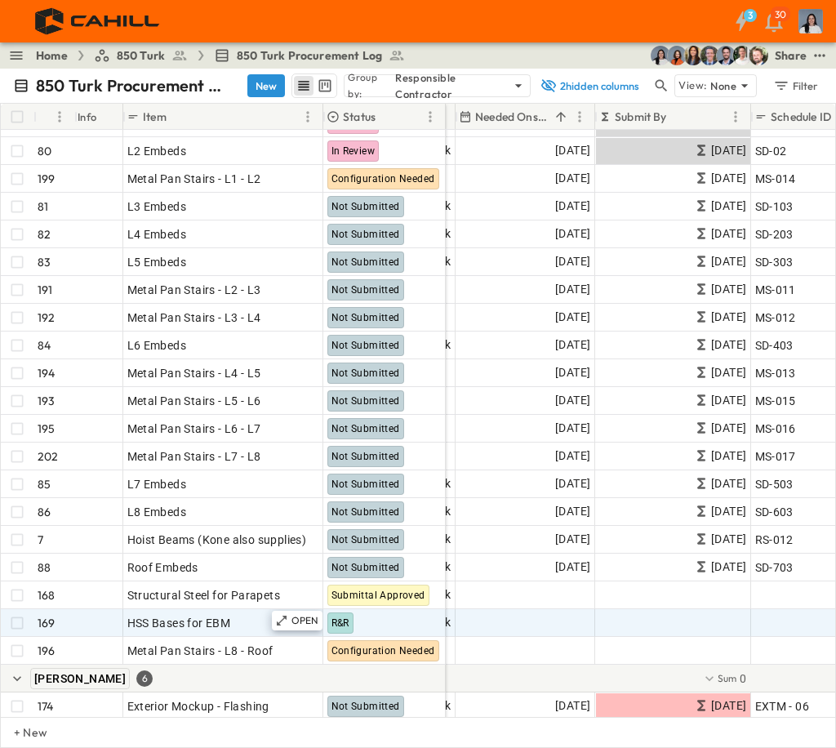
scroll to position [815, 356]
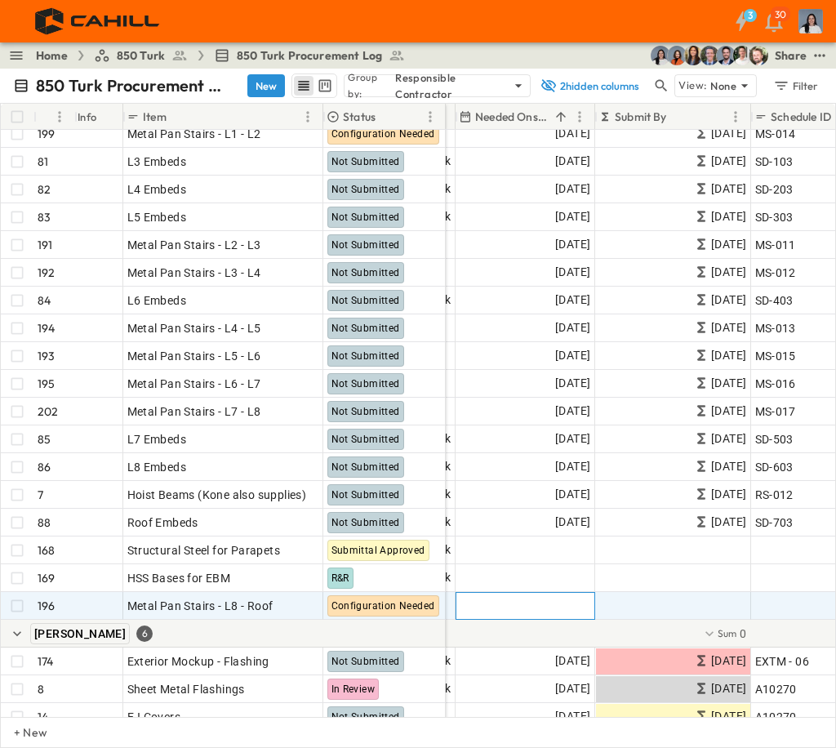
click at [554, 607] on span "Add Date" at bounding box center [565, 606] width 49 height 16
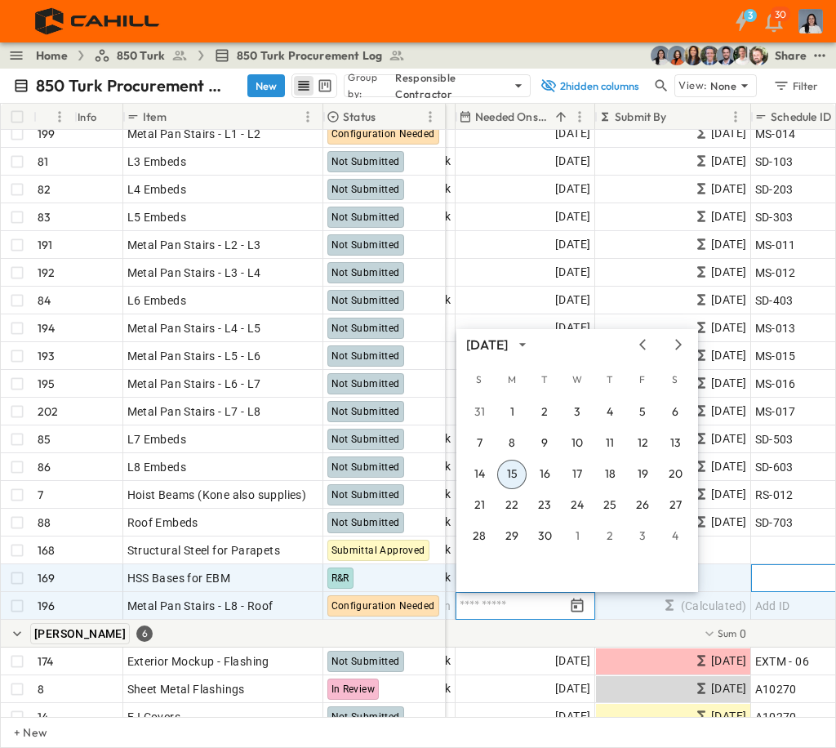
click at [753, 576] on div "Add ID" at bounding box center [816, 578] width 129 height 26
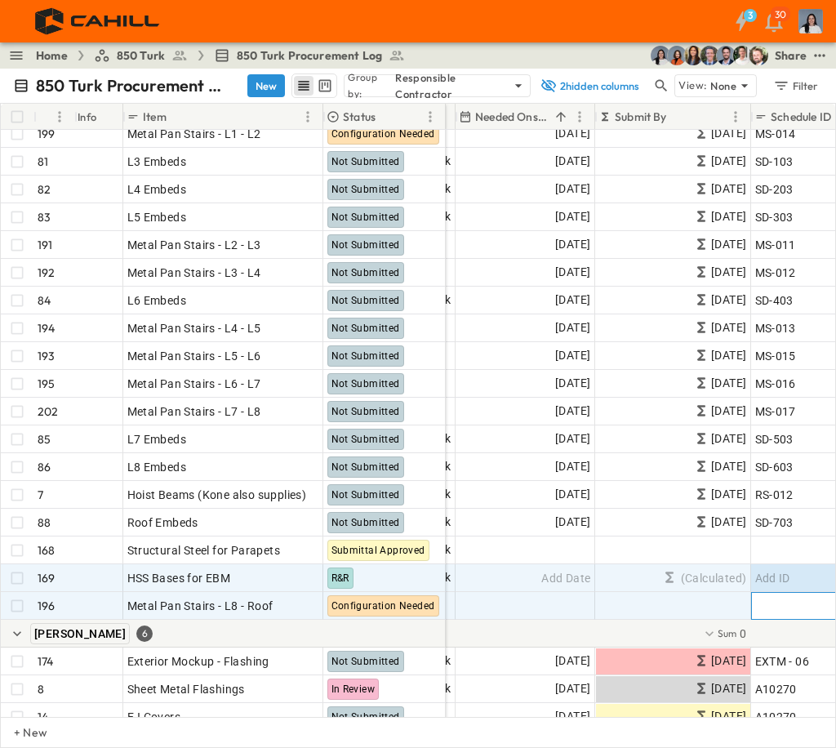
click at [767, 595] on div "Add ID" at bounding box center [816, 605] width 122 height 23
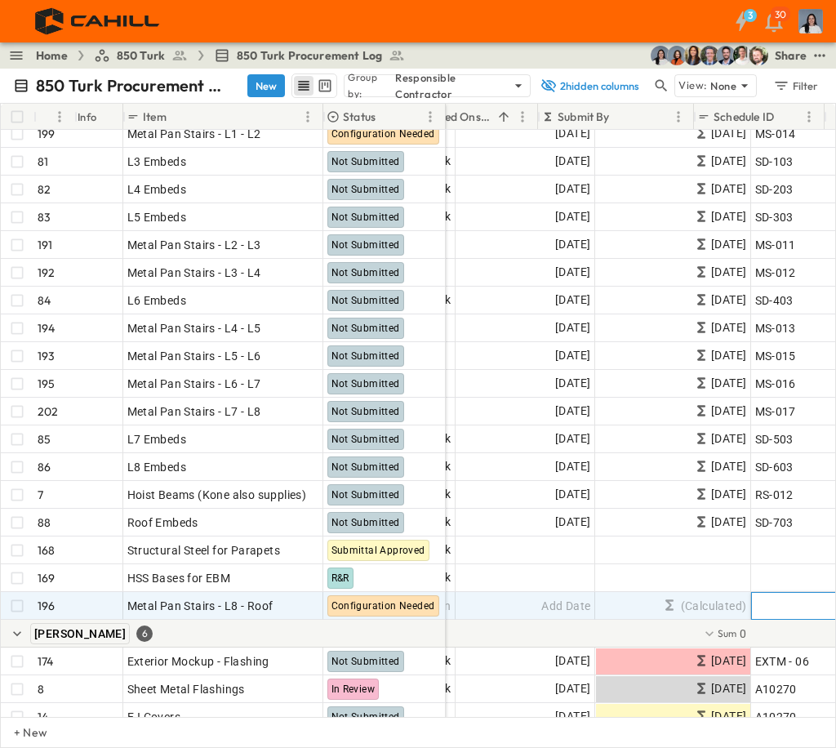
scroll to position [815, 413]
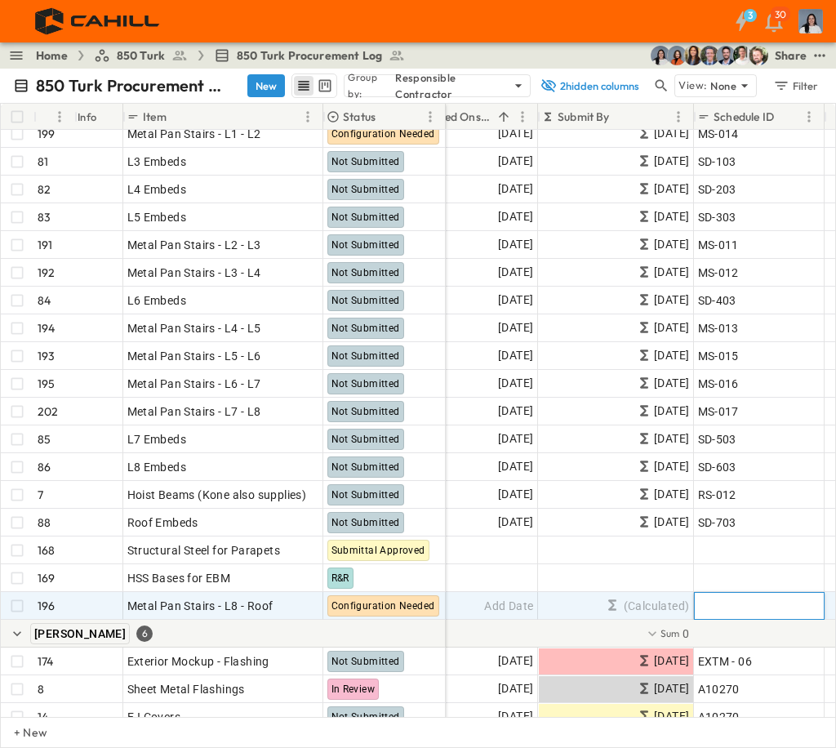
paste input "******"
type input "******"
click at [460, 601] on div "Add Date" at bounding box center [468, 606] width 138 height 26
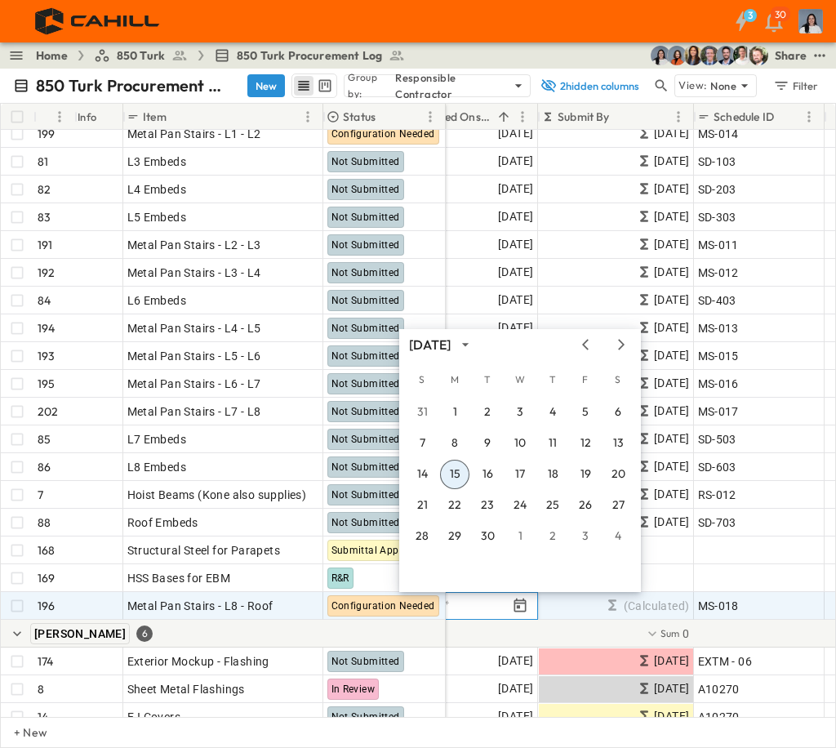
type input "**********"
click at [481, 604] on input "**********" at bounding box center [455, 606] width 105 height 16
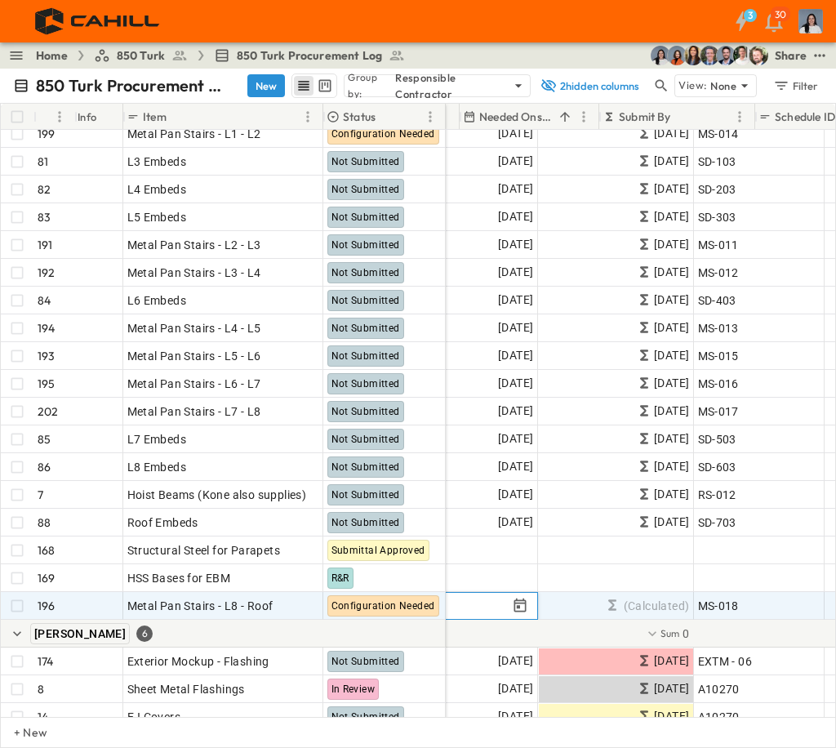
scroll to position [815, 232]
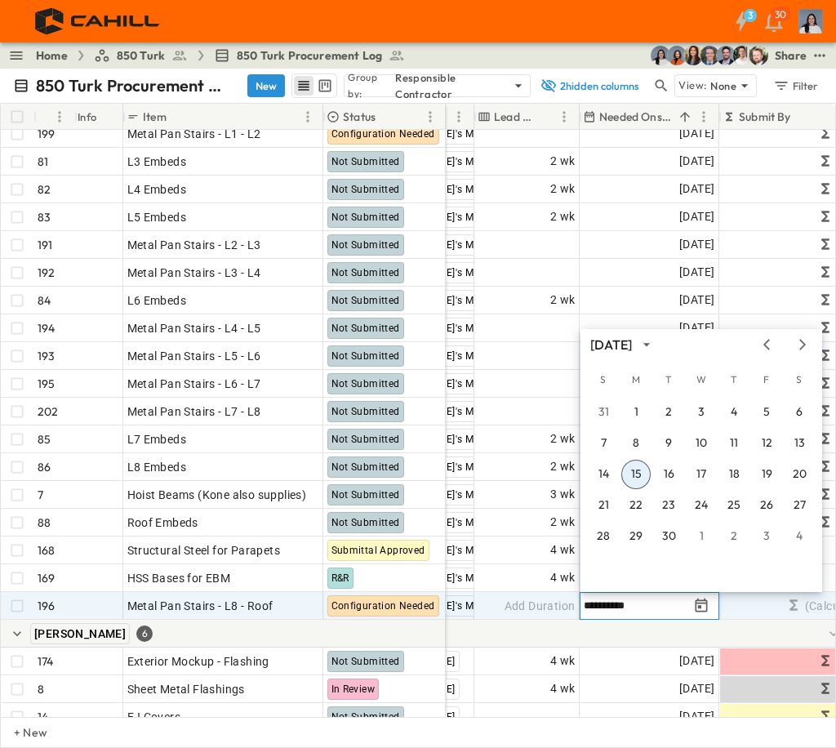
type input "**********"
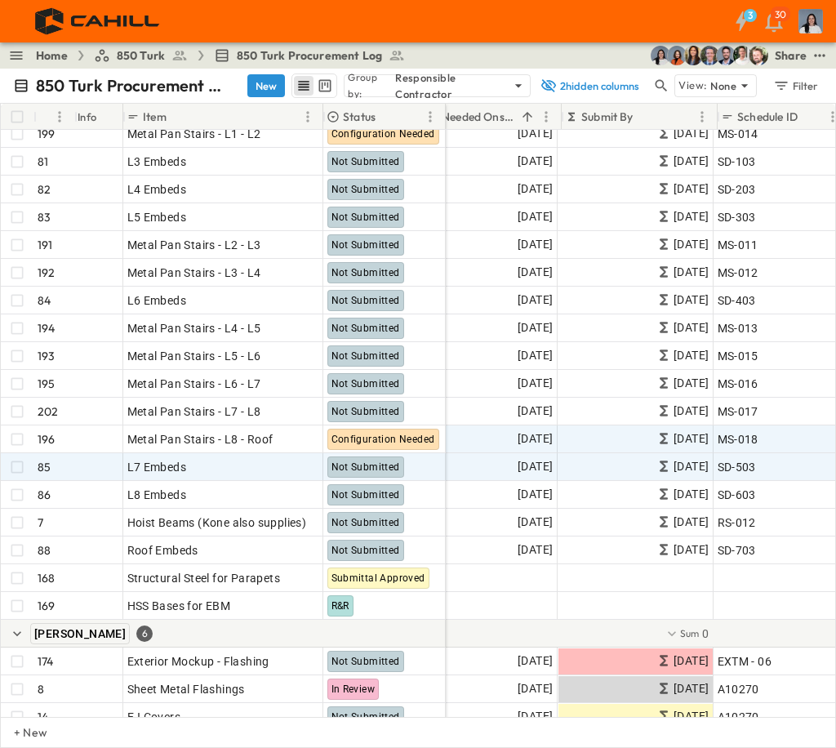
scroll to position [815, 389]
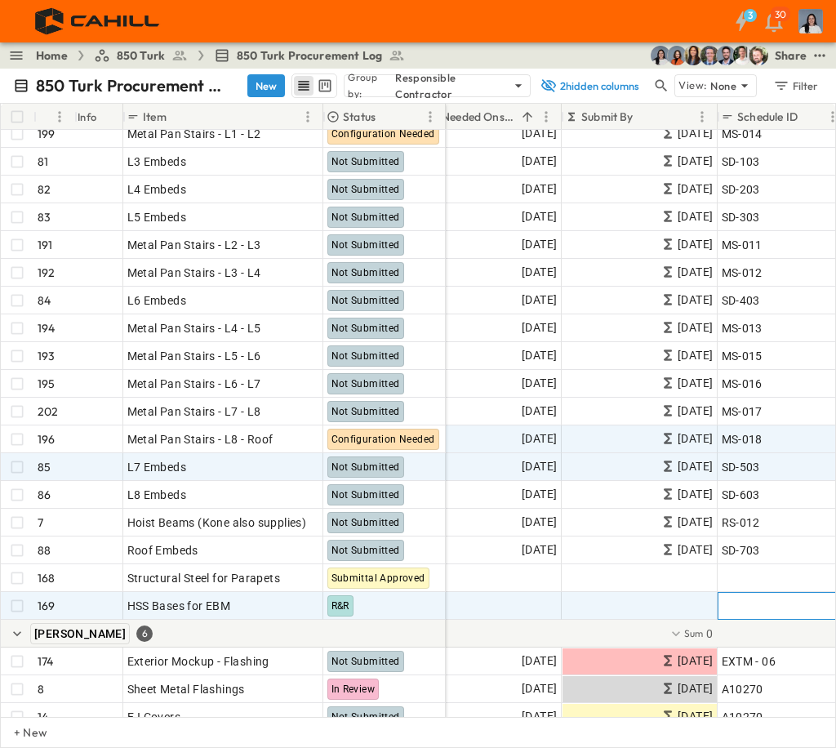
click at [737, 598] on span "Add ID" at bounding box center [739, 606] width 35 height 16
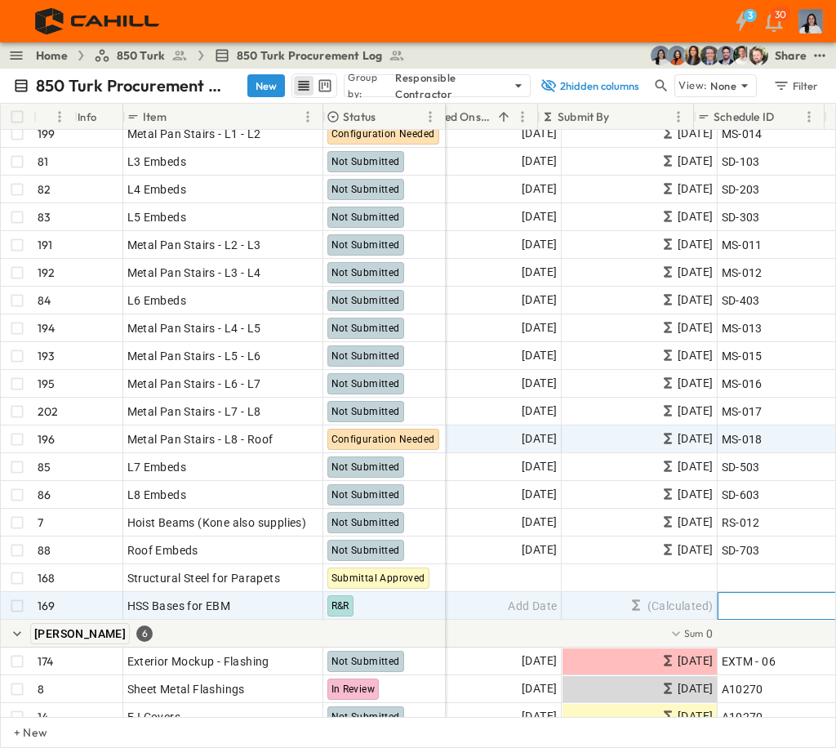
scroll to position [815, 413]
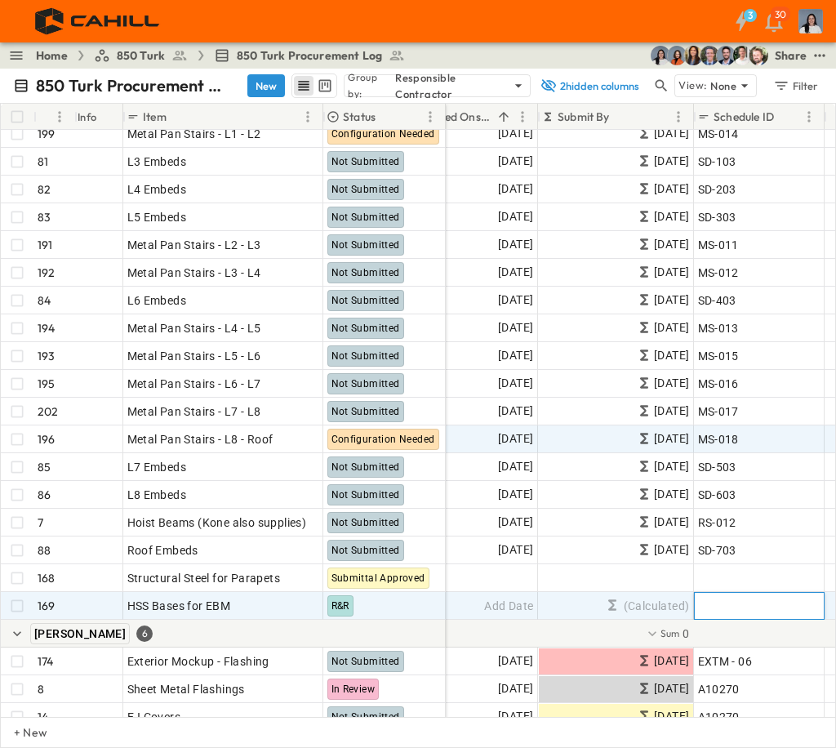
type input "*"
type input "*****"
click at [500, 608] on span "Add Date" at bounding box center [508, 606] width 49 height 16
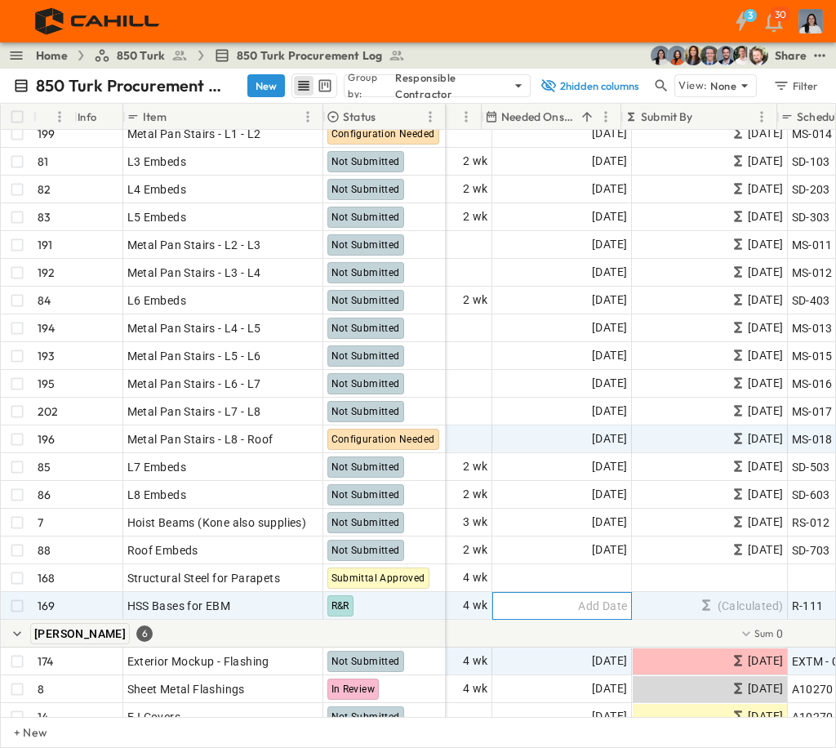
scroll to position [815, 321]
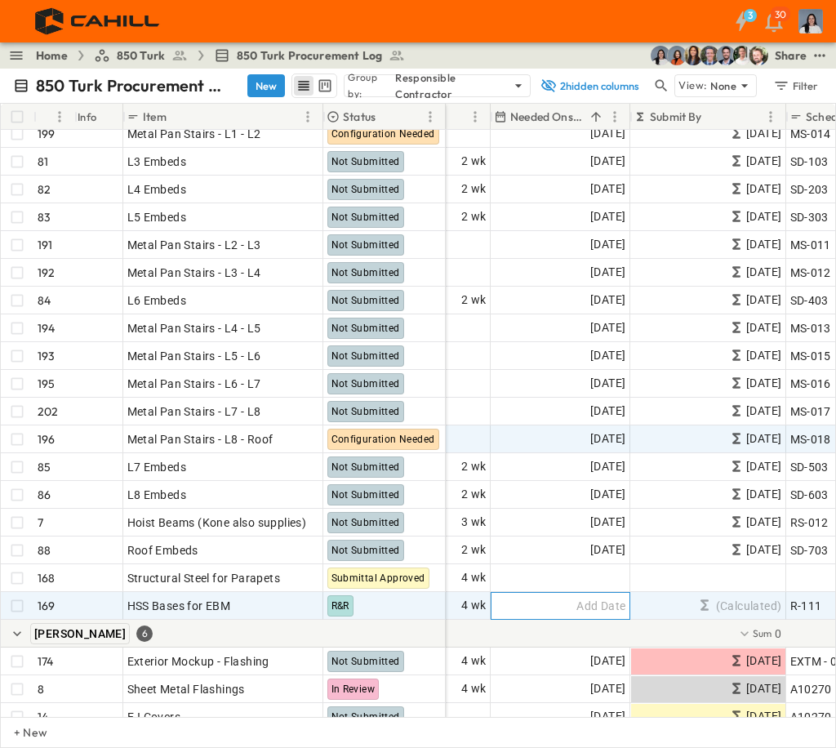
click at [580, 609] on span "Add Date" at bounding box center [600, 606] width 49 height 16
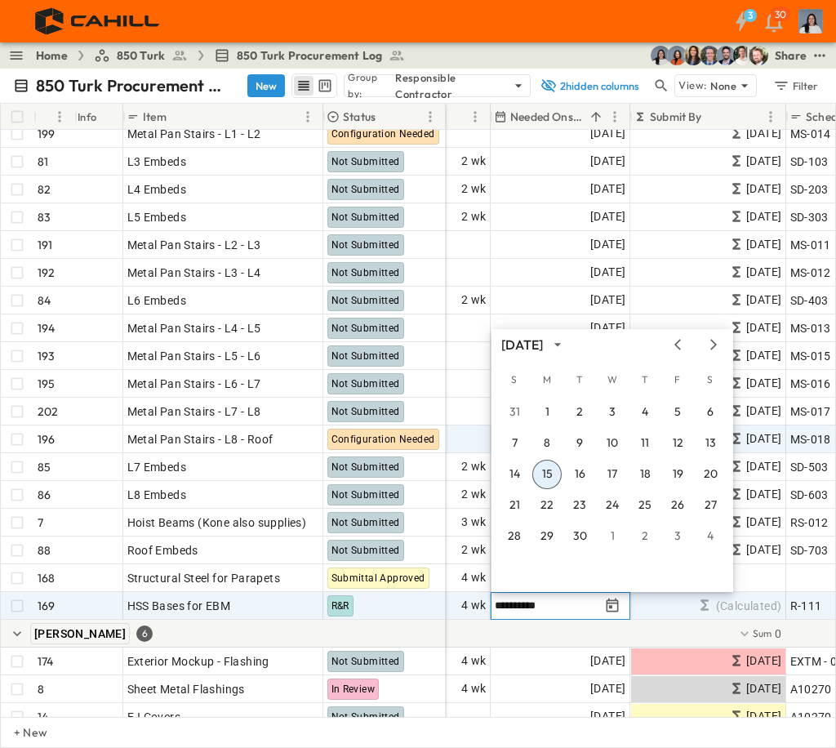
type input "**********"
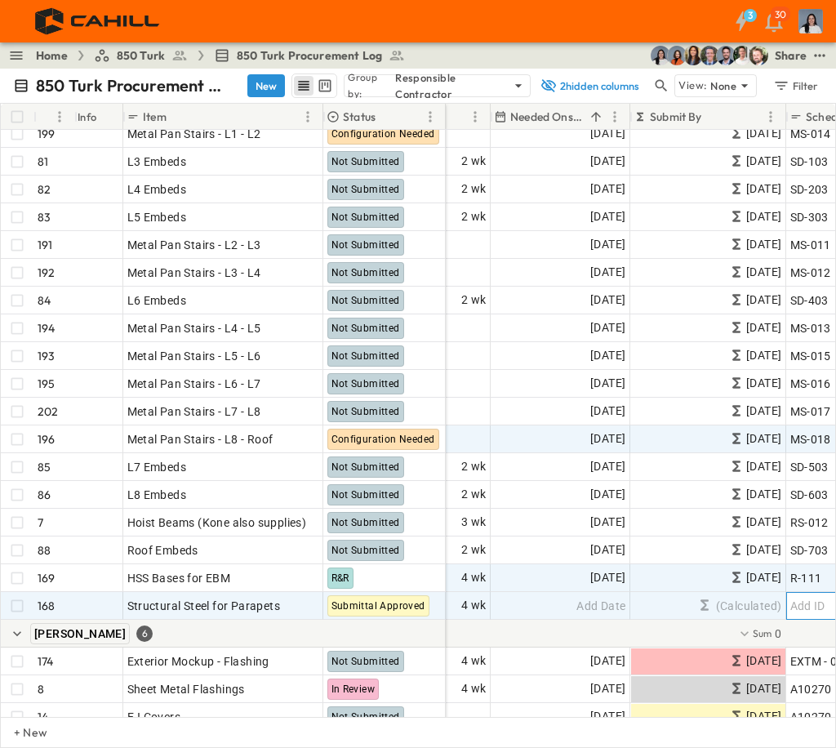
click at [816, 608] on span "Add ID" at bounding box center [807, 606] width 35 height 16
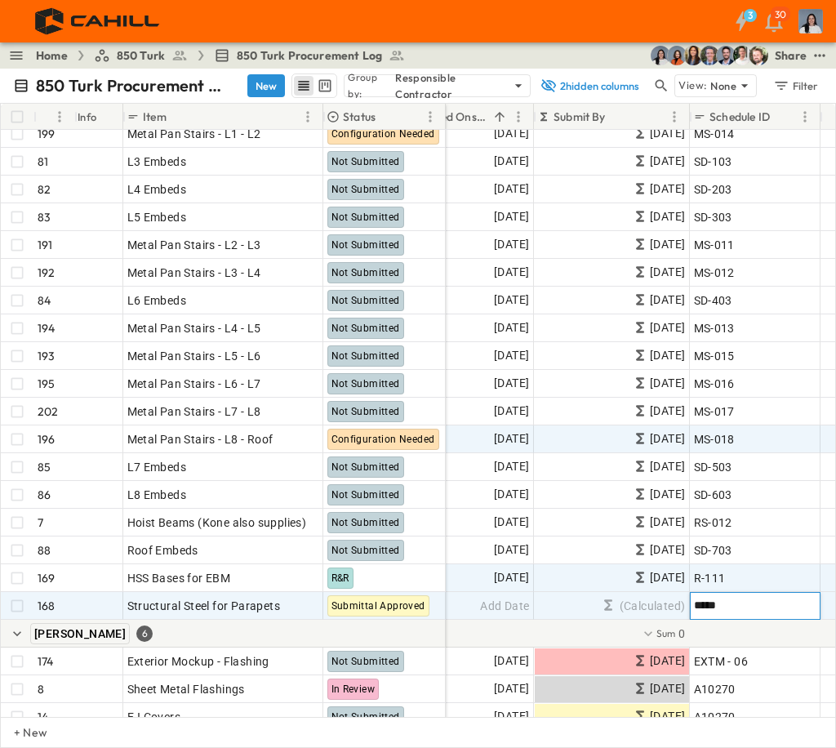
type input "*****"
click at [483, 607] on span "Add Date" at bounding box center [504, 606] width 49 height 16
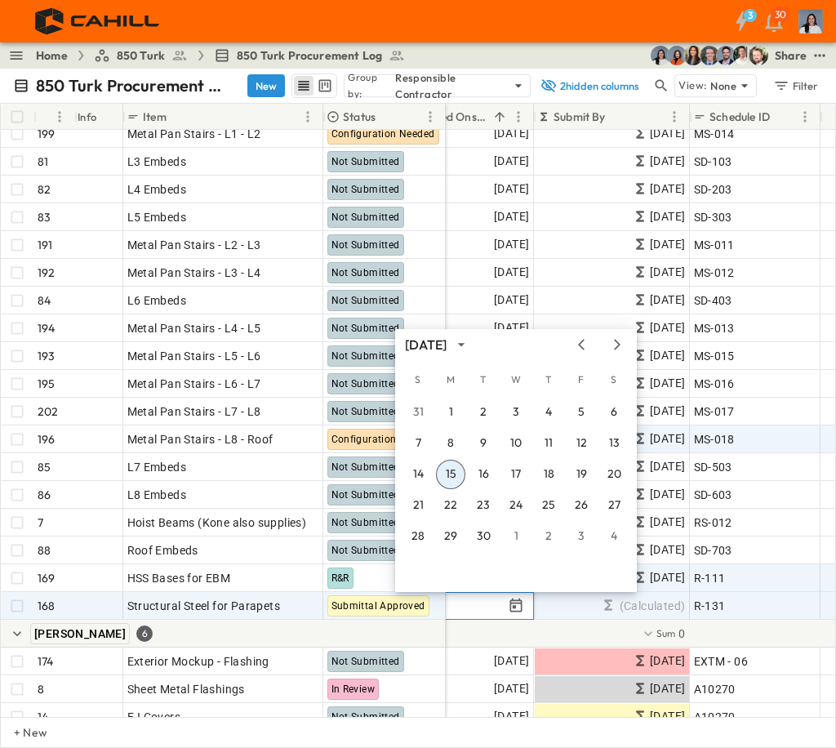
click at [486, 606] on input "text" at bounding box center [450, 606] width 105 height 16
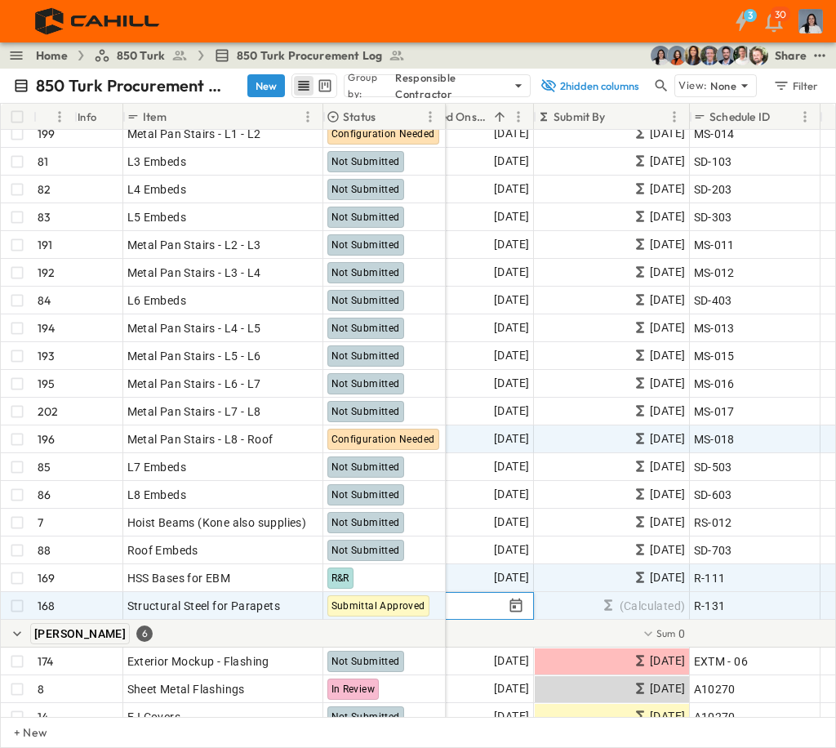
type input "**********"
click at [477, 603] on input "**********" at bounding box center [450, 606] width 105 height 16
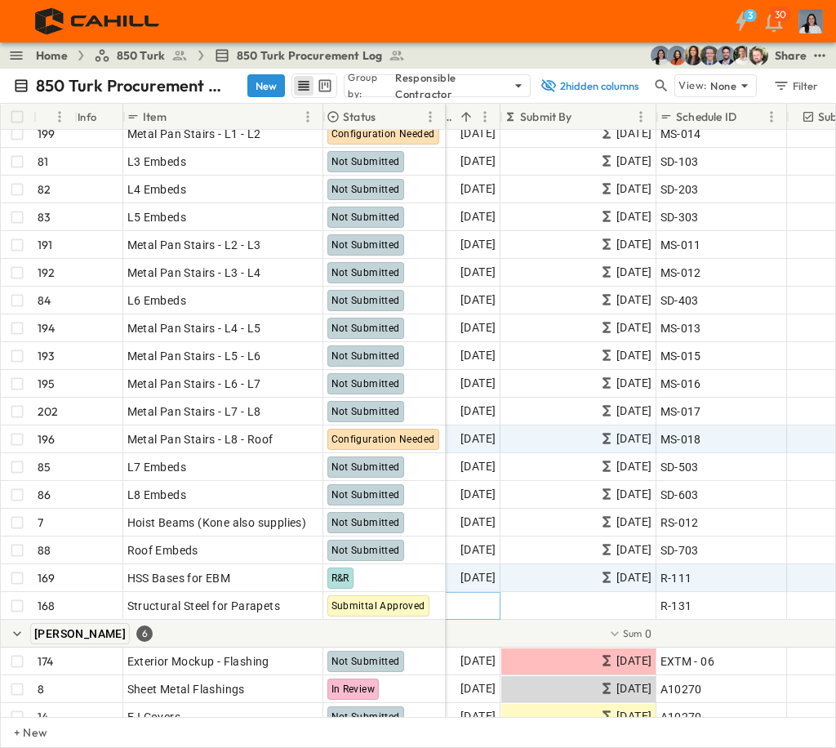
scroll to position [815, 396]
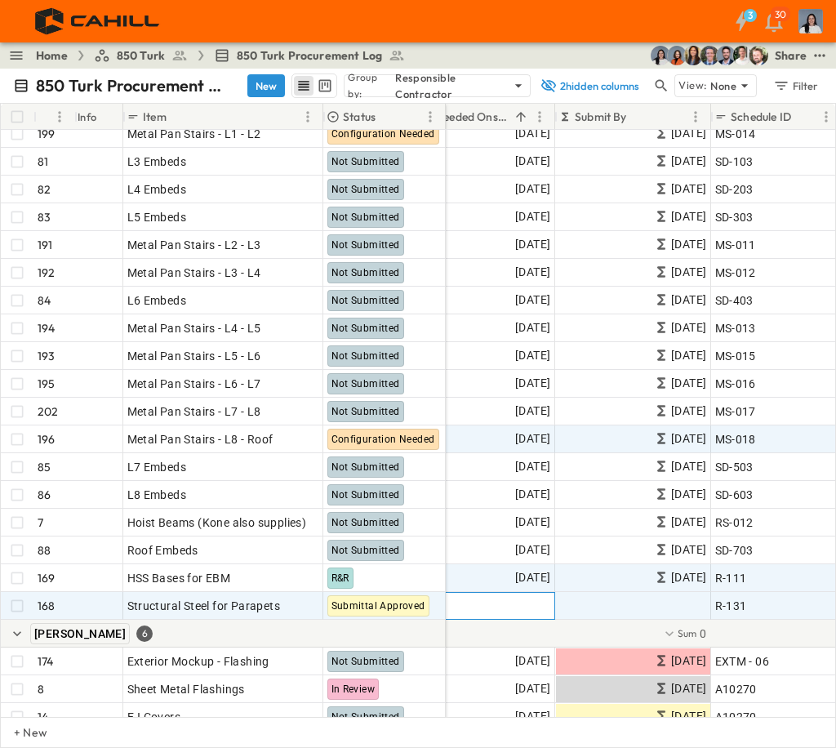
click at [502, 611] on span "Add Date" at bounding box center [525, 606] width 49 height 16
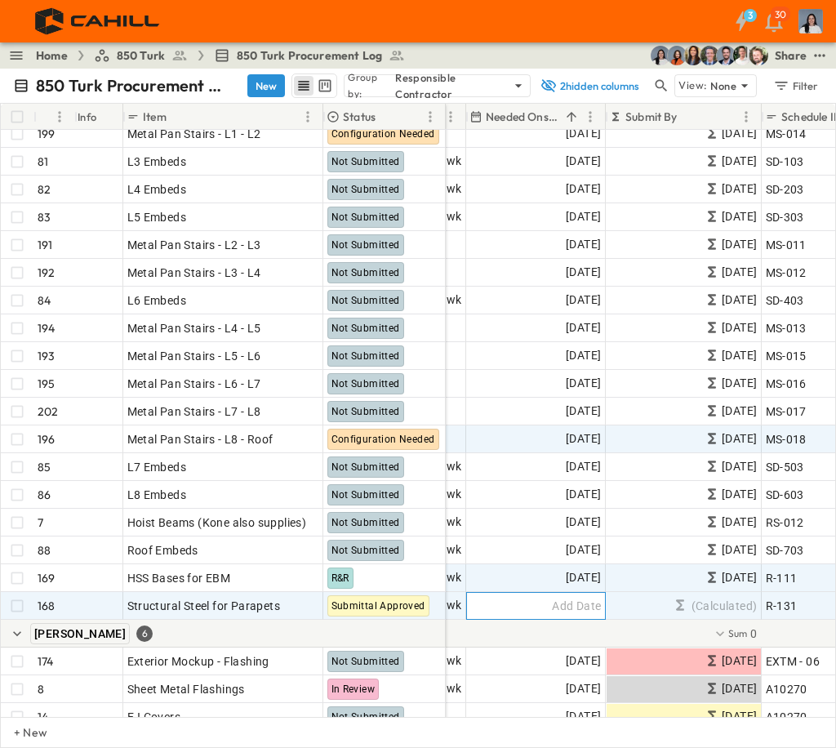
click at [523, 612] on div "Add Date" at bounding box center [536, 606] width 138 height 26
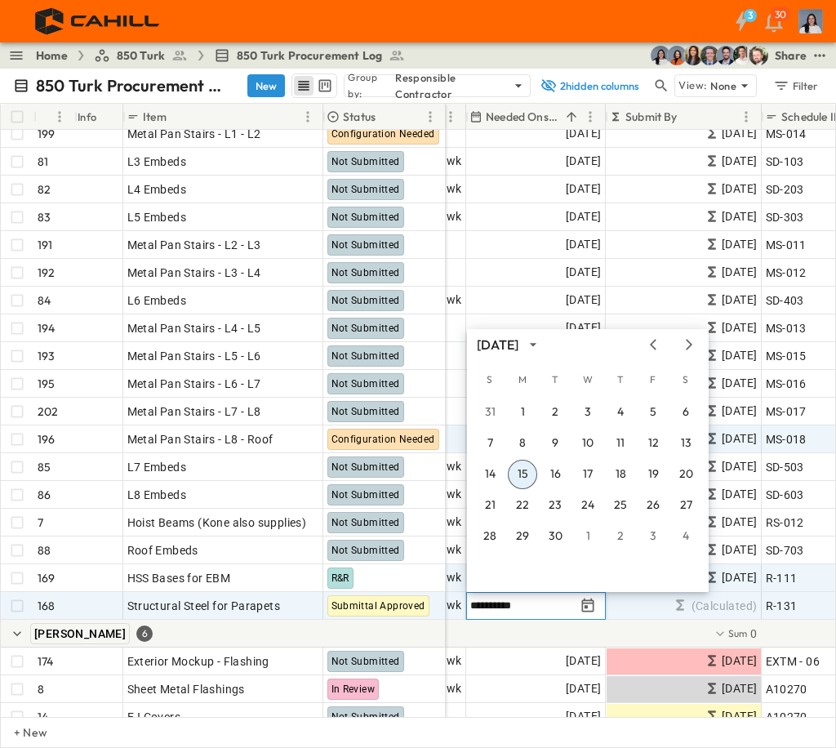
type input "**********"
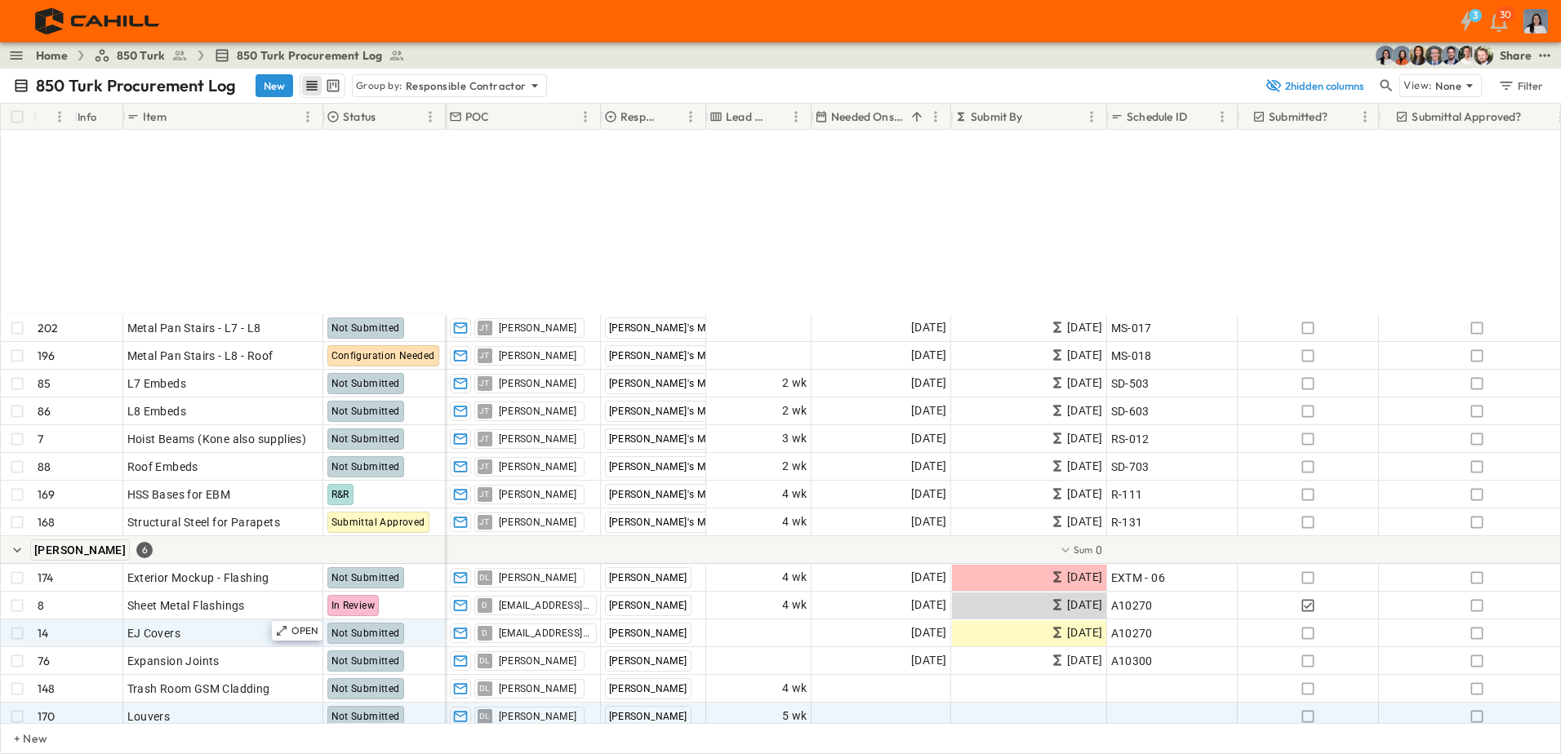
scroll to position [1143, 0]
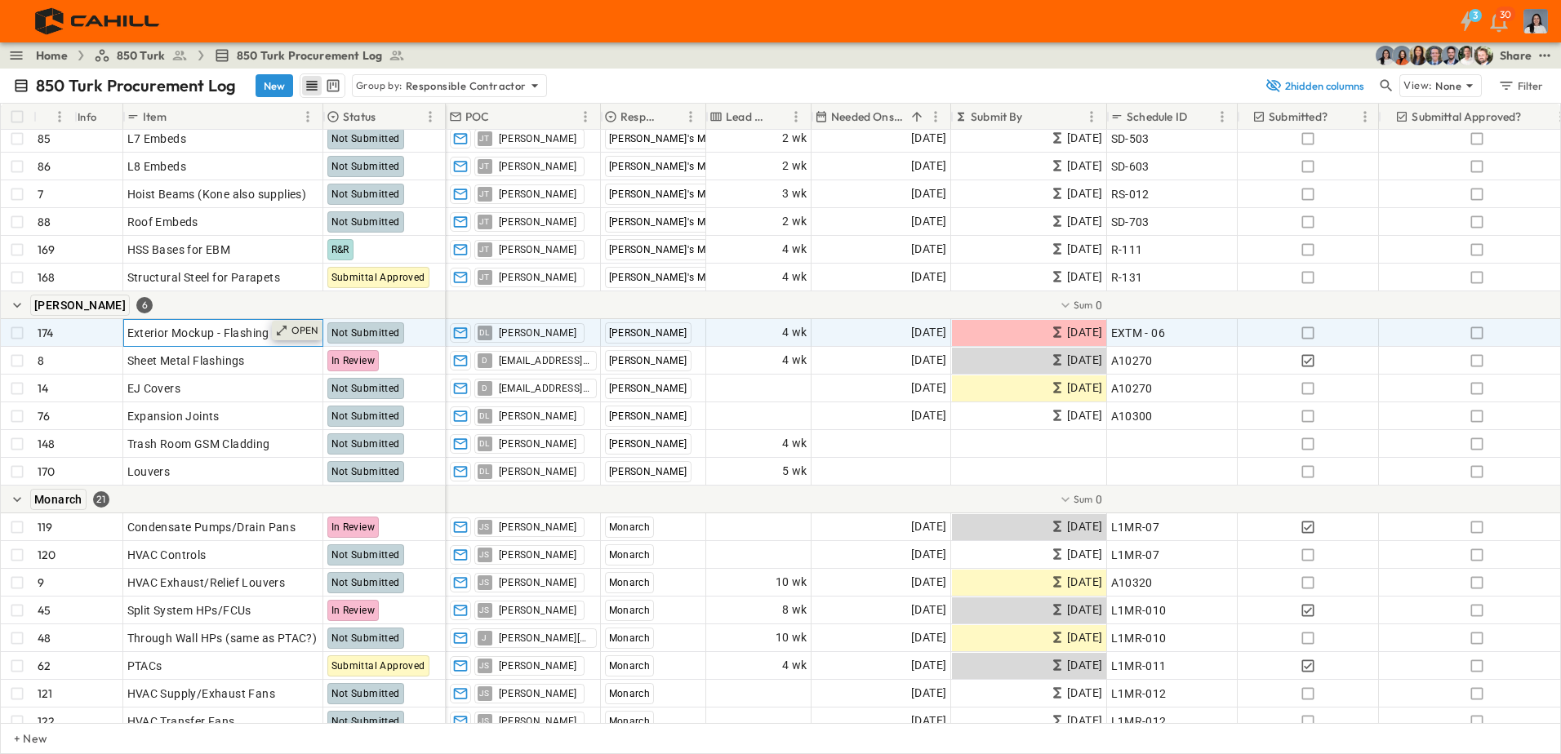
click at [306, 330] on p "OPEN" at bounding box center [305, 330] width 28 height 13
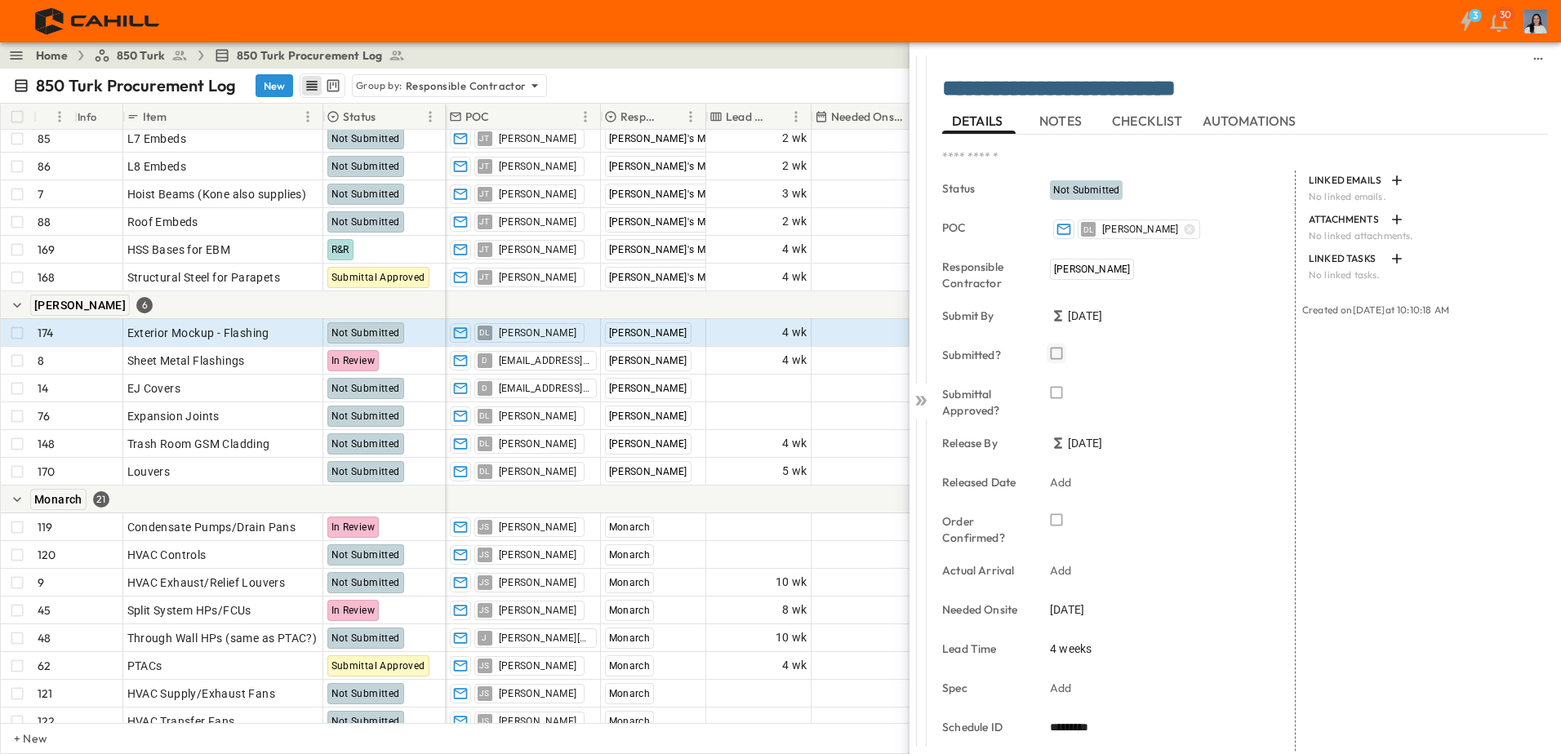
click at [1054, 358] on icon "button" at bounding box center [1057, 354] width 12 height 12
click at [1060, 354] on icon "button" at bounding box center [1056, 353] width 16 height 16
click at [926, 410] on div at bounding box center [921, 397] width 23 height 710
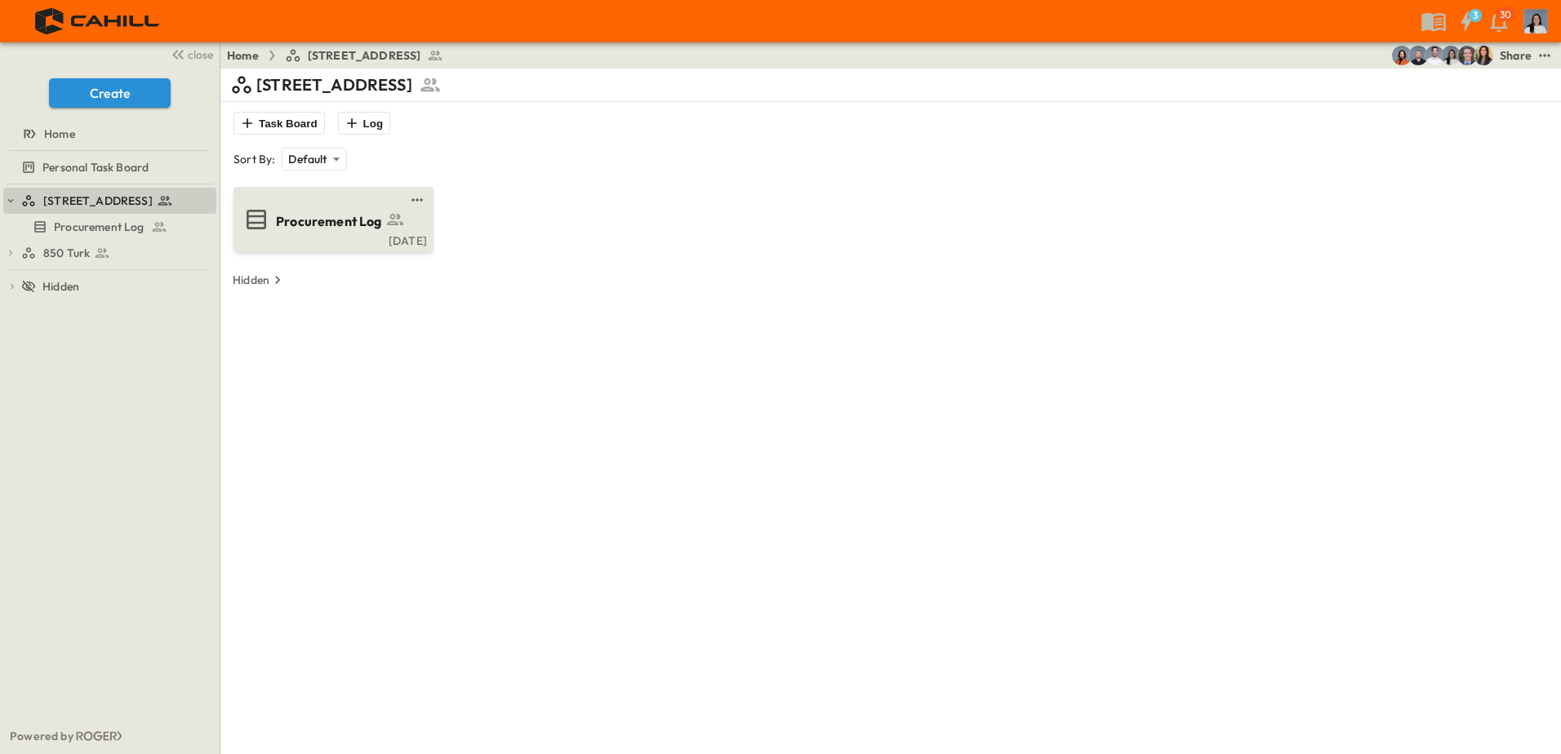
click at [292, 209] on div "Procurement Log" at bounding box center [348, 220] width 145 height 22
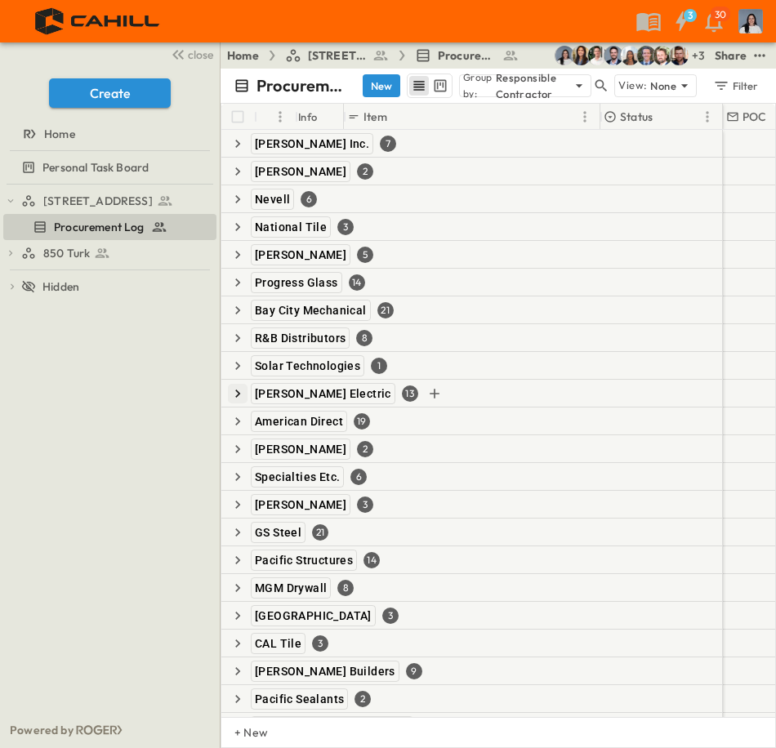
click at [237, 390] on icon "button" at bounding box center [237, 393] width 5 height 8
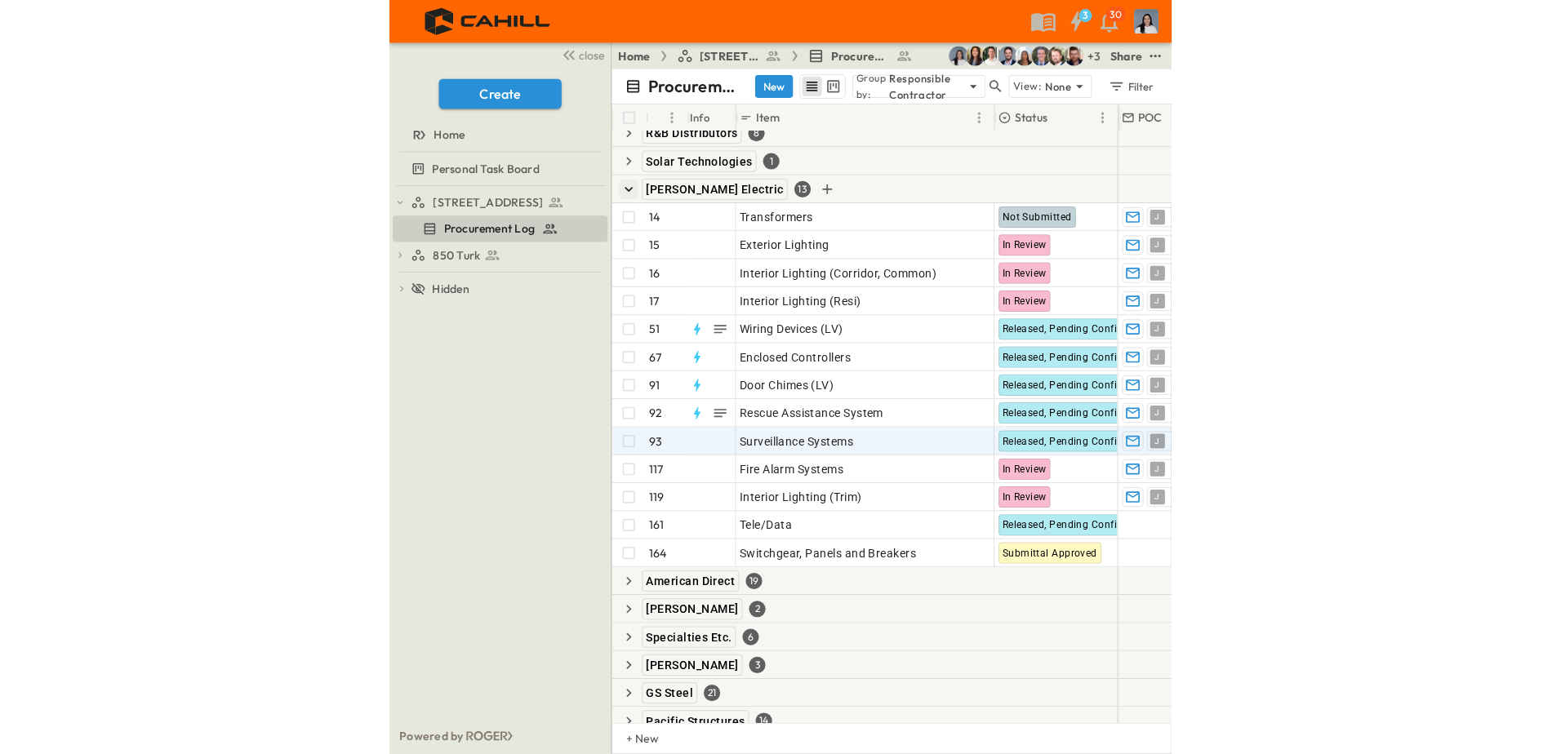
scroll to position [163, 0]
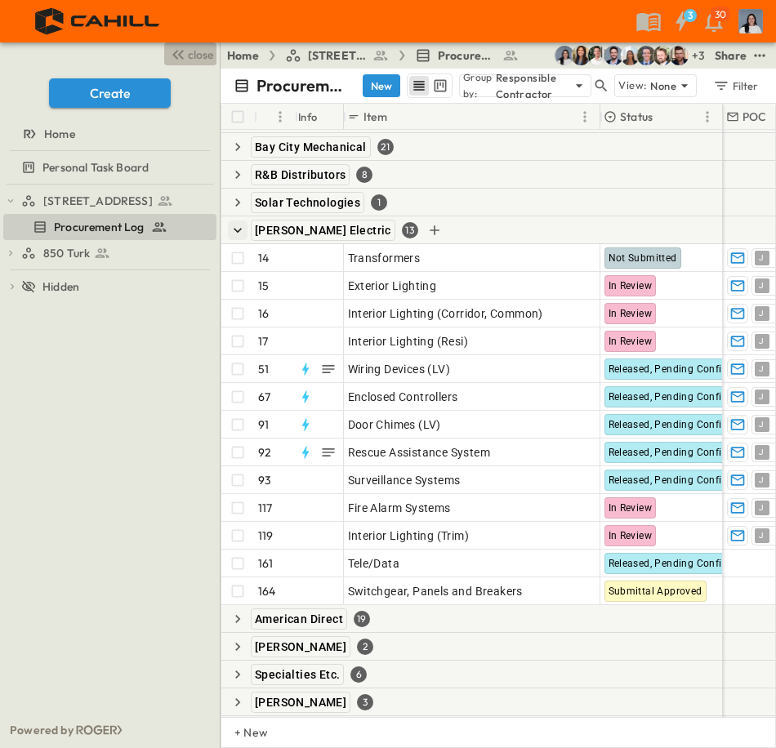
click at [209, 55] on span "close" at bounding box center [200, 55] width 25 height 16
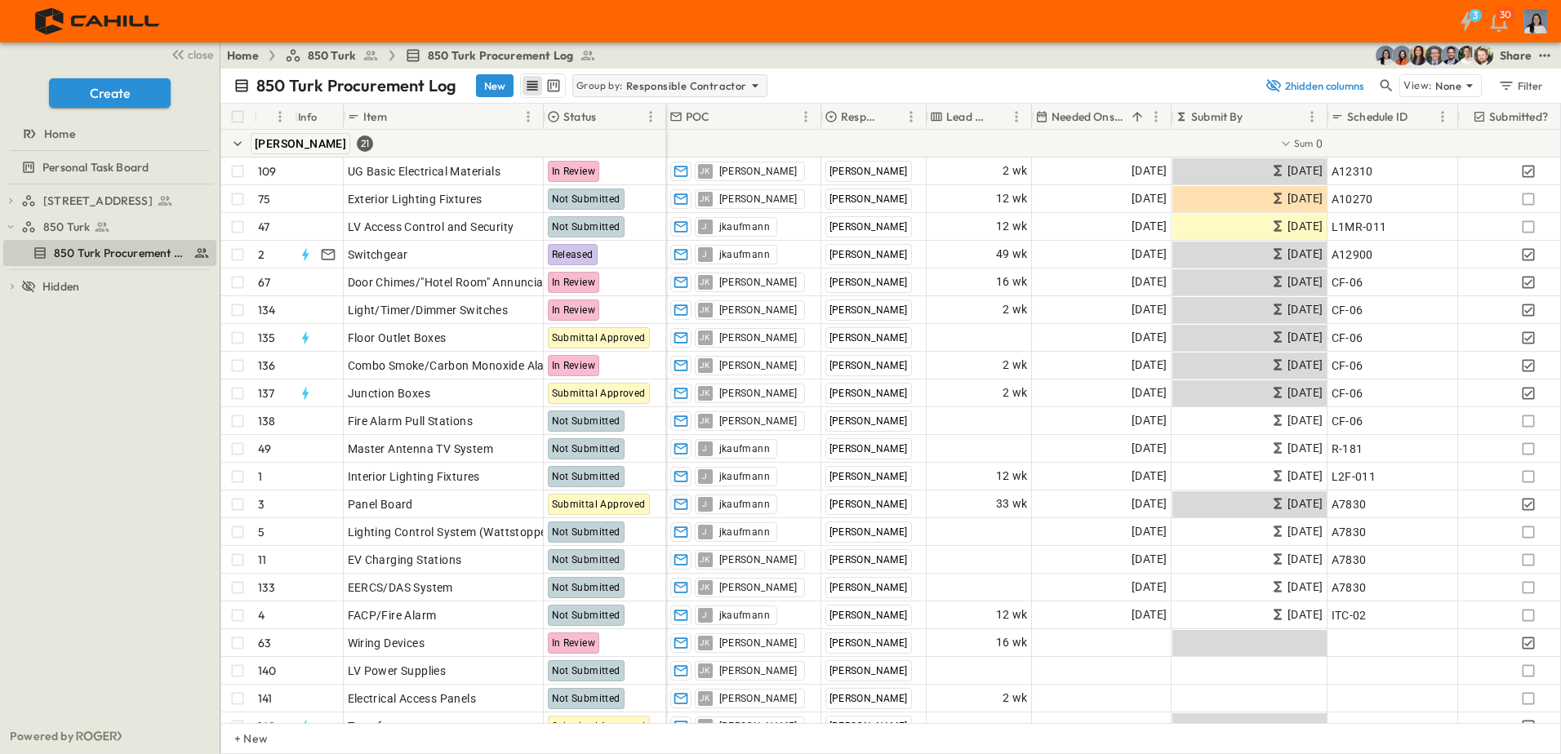
click at [703, 82] on p "Responsible Contractor" at bounding box center [686, 86] width 121 height 16
click at [653, 127] on div "Status" at bounding box center [667, 132] width 190 height 23
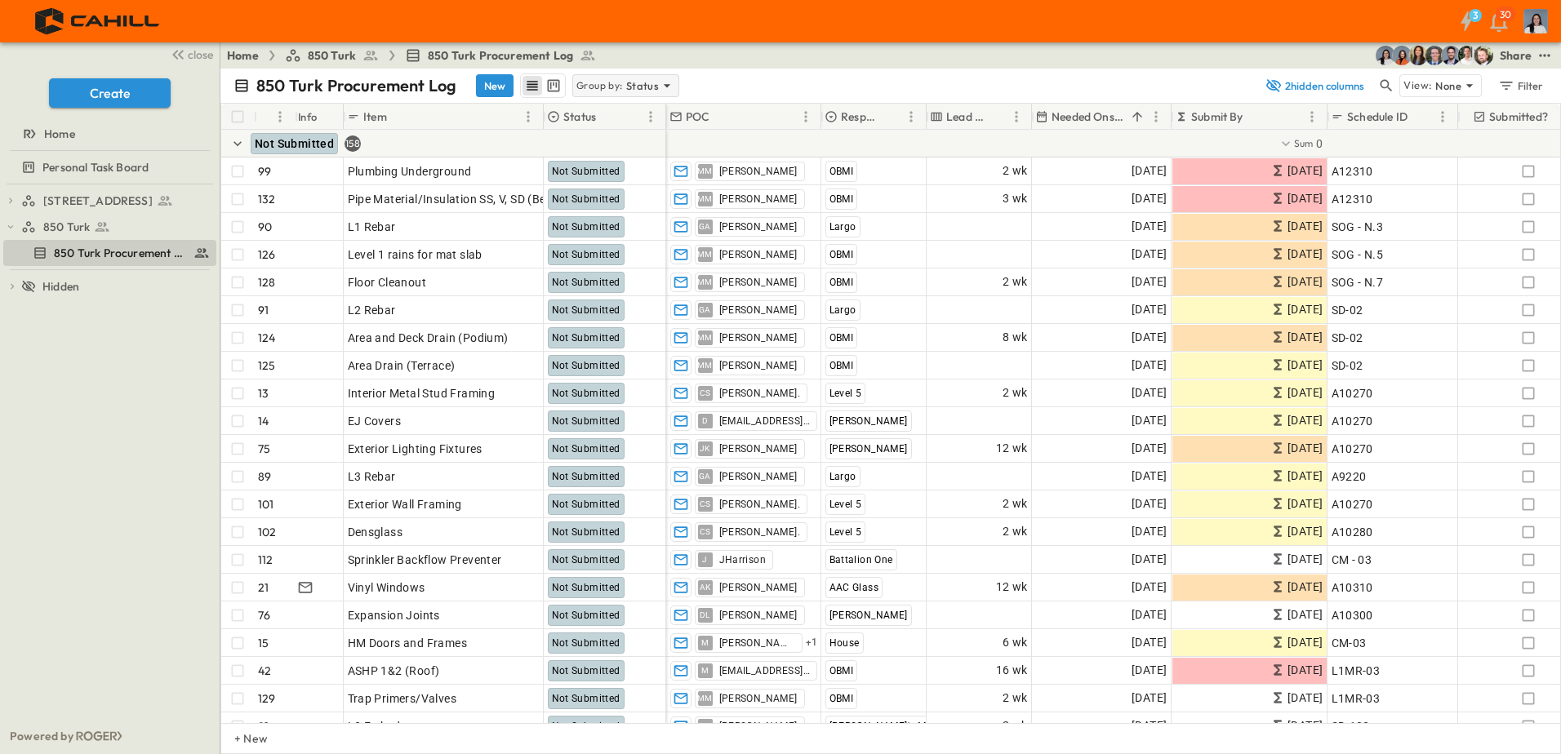
click at [654, 90] on p "Status" at bounding box center [642, 86] width 33 height 16
click at [649, 100] on div "None" at bounding box center [624, 108] width 105 height 23
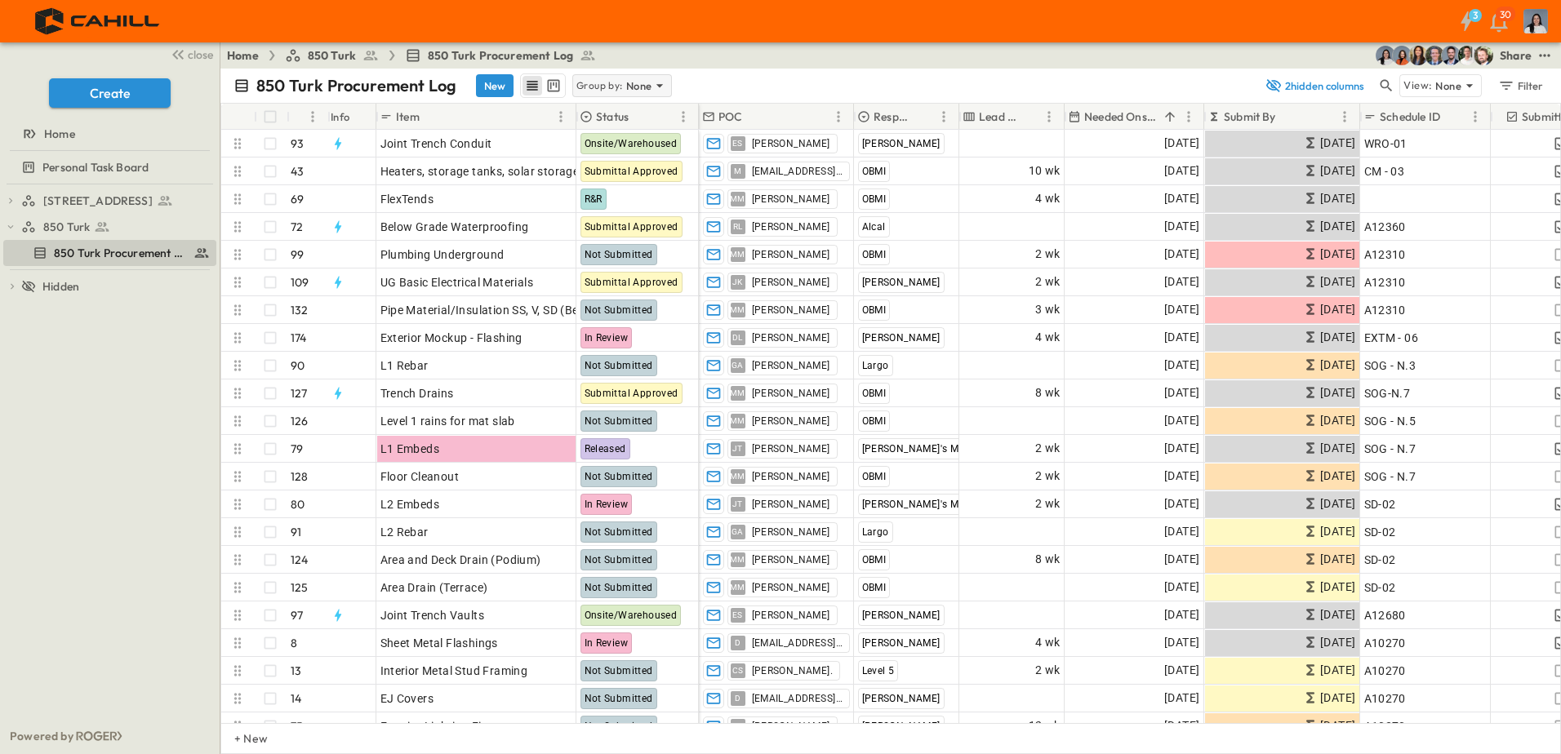
click at [598, 91] on p "Group by:" at bounding box center [599, 86] width 47 height 16
click at [632, 163] on p "Responsible Contractor" at bounding box center [621, 164] width 92 height 33
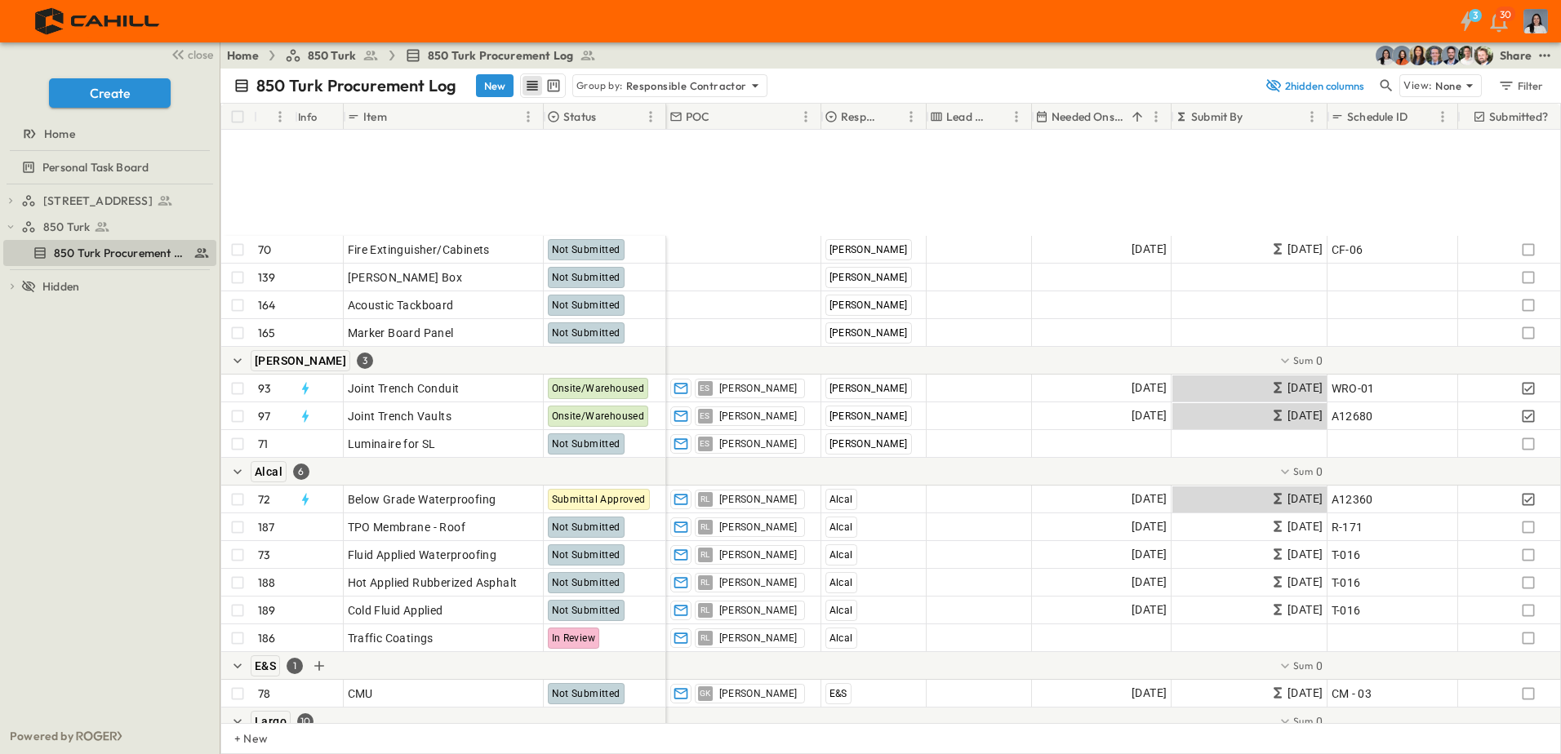
scroll to position [5470, 0]
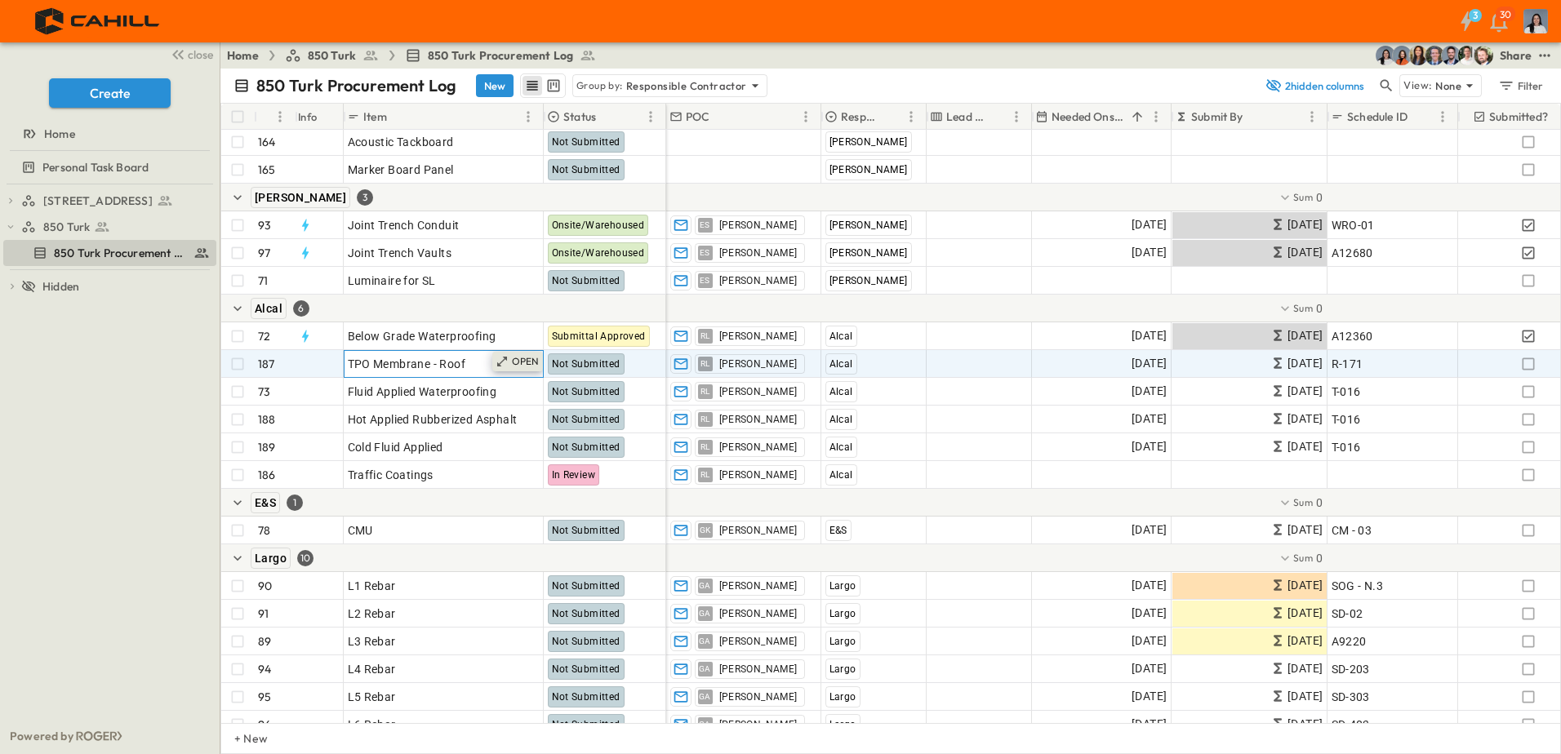
click at [507, 365] on icon at bounding box center [502, 361] width 13 height 13
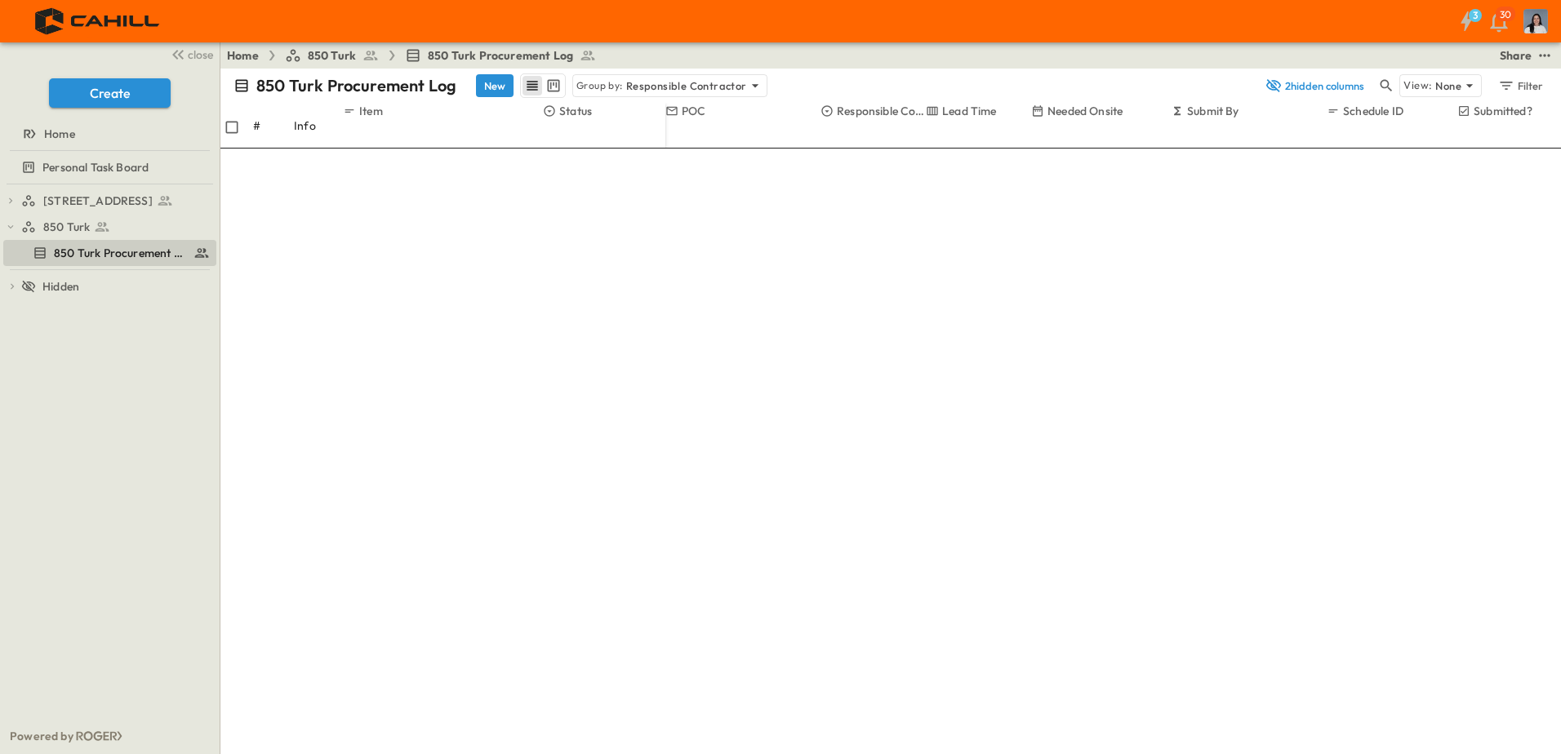
click at [150, 450] on div "750 Golden Gate Procurement Log 850 Turk 850 Turk Procurement Log To pick up a …" at bounding box center [110, 452] width 220 height 534
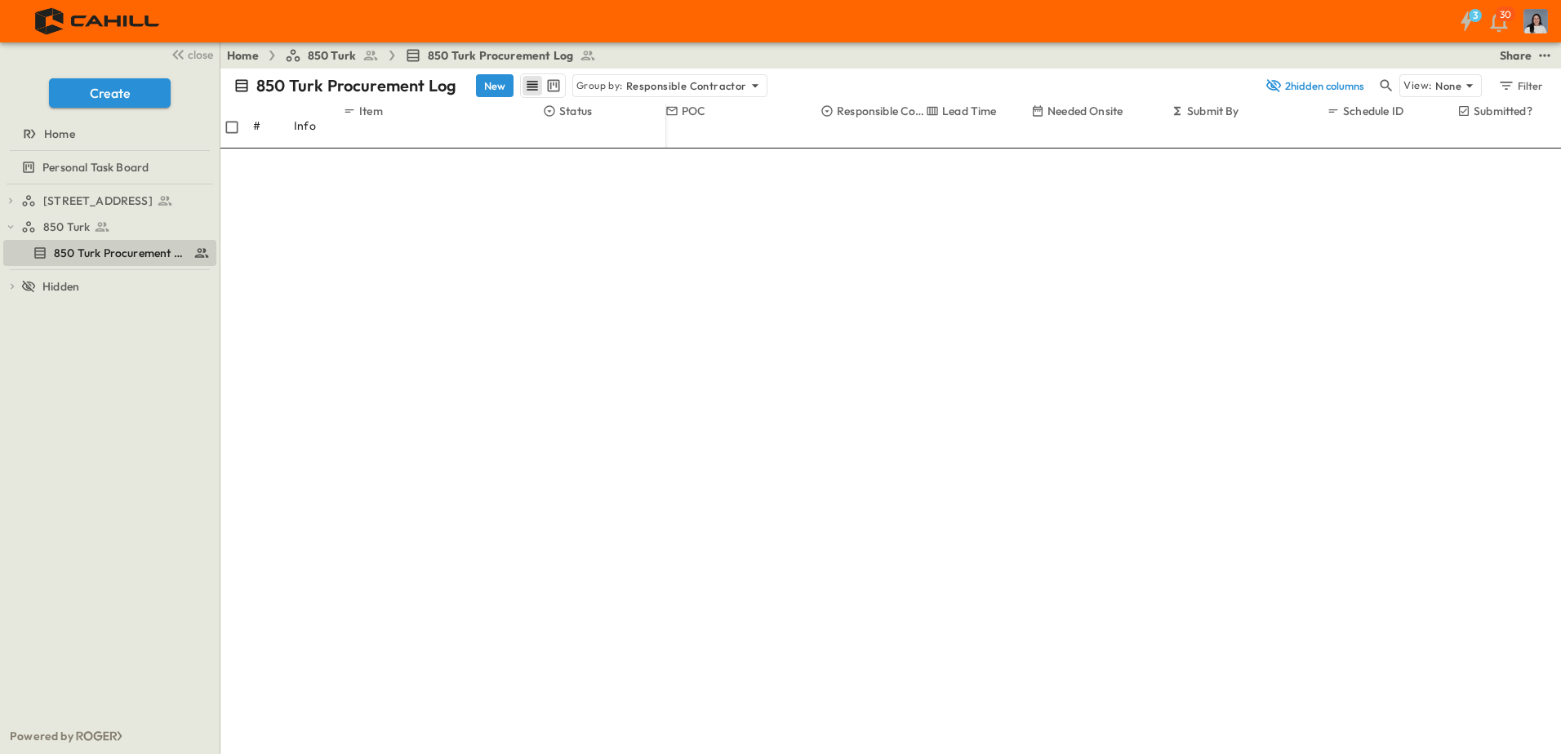
click at [123, 445] on div "750 Golden Gate Procurement Log 850 Turk 850 Turk Procurement Log To pick up a …" at bounding box center [110, 452] width 220 height 534
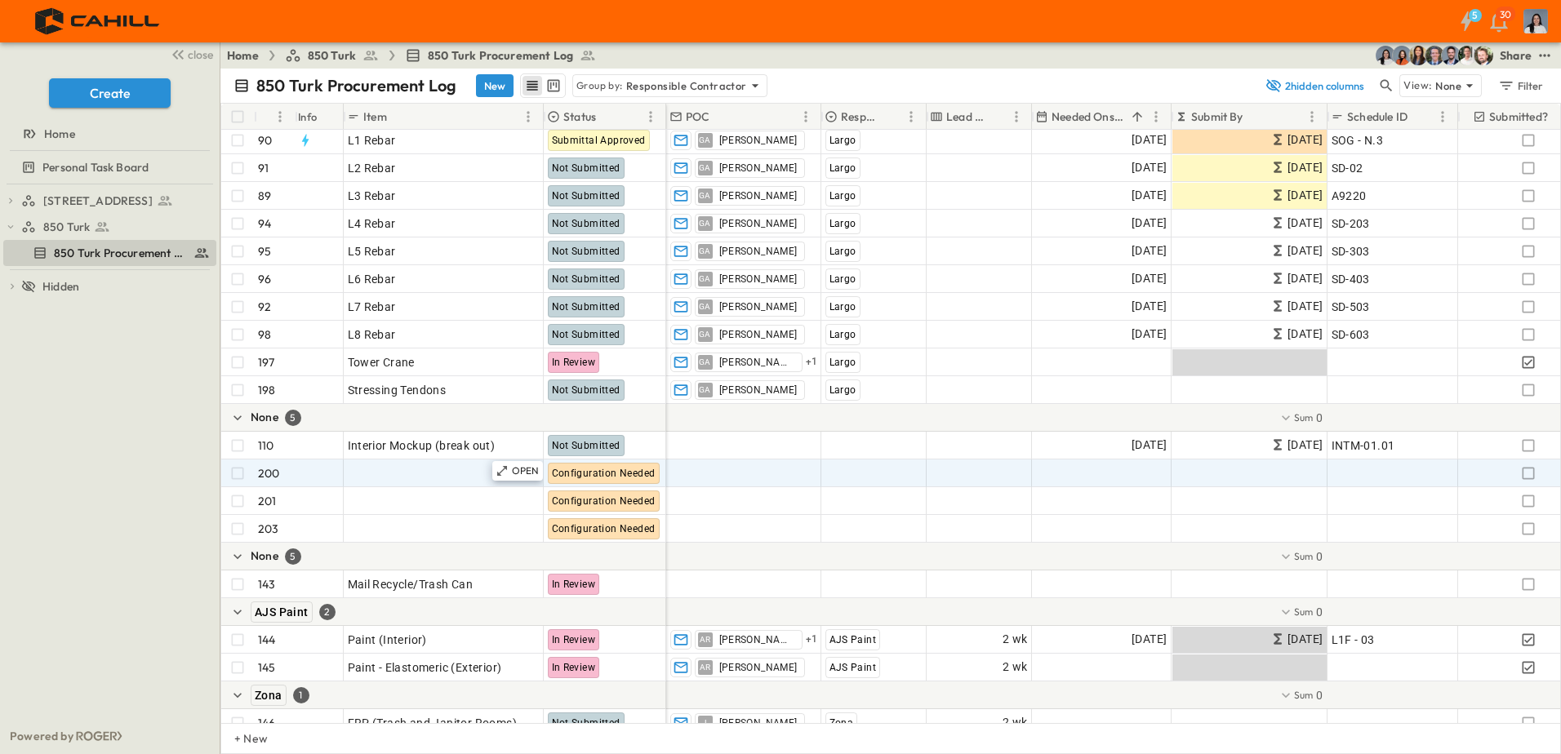
scroll to position [5863, 0]
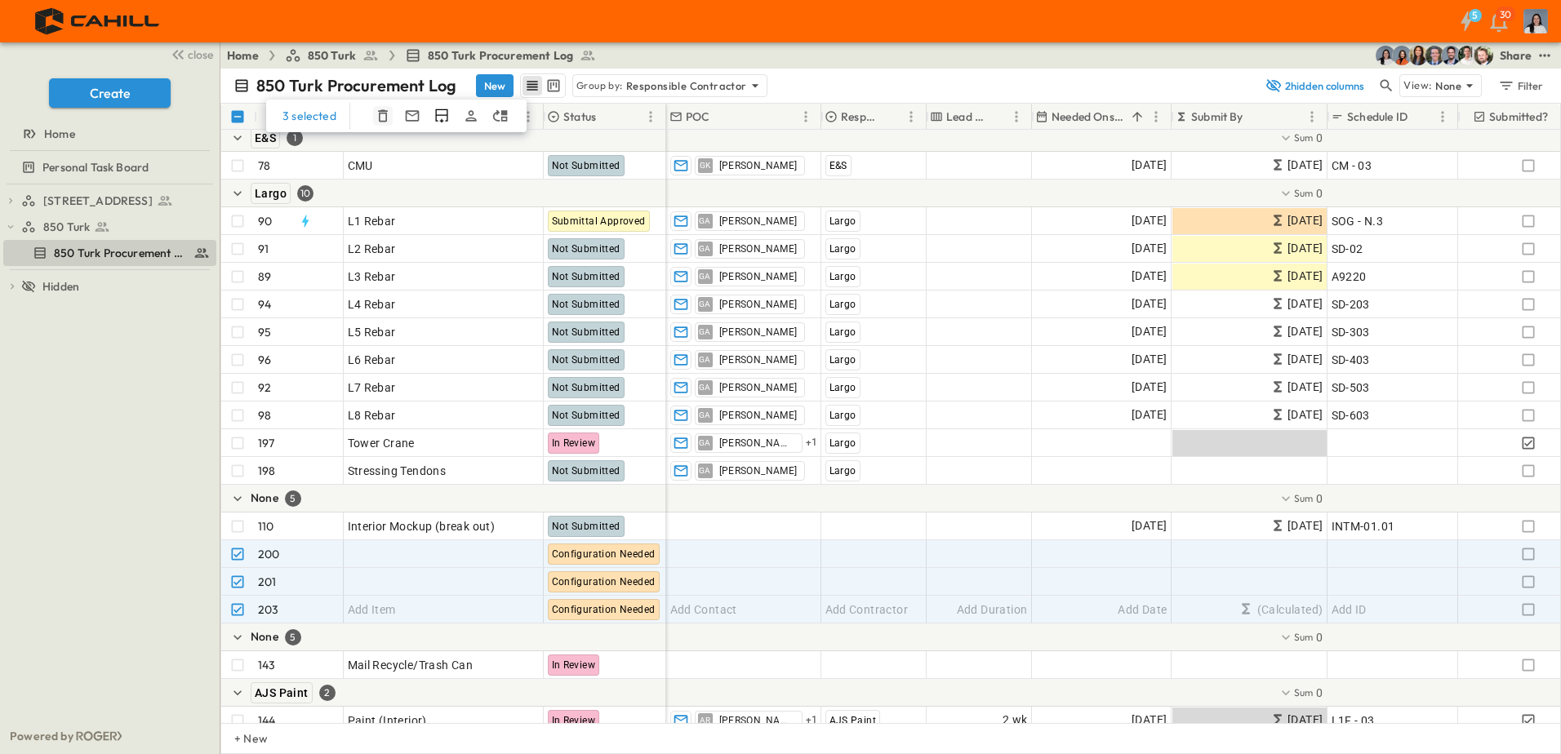
click at [375, 119] on icon "button" at bounding box center [383, 116] width 16 height 16
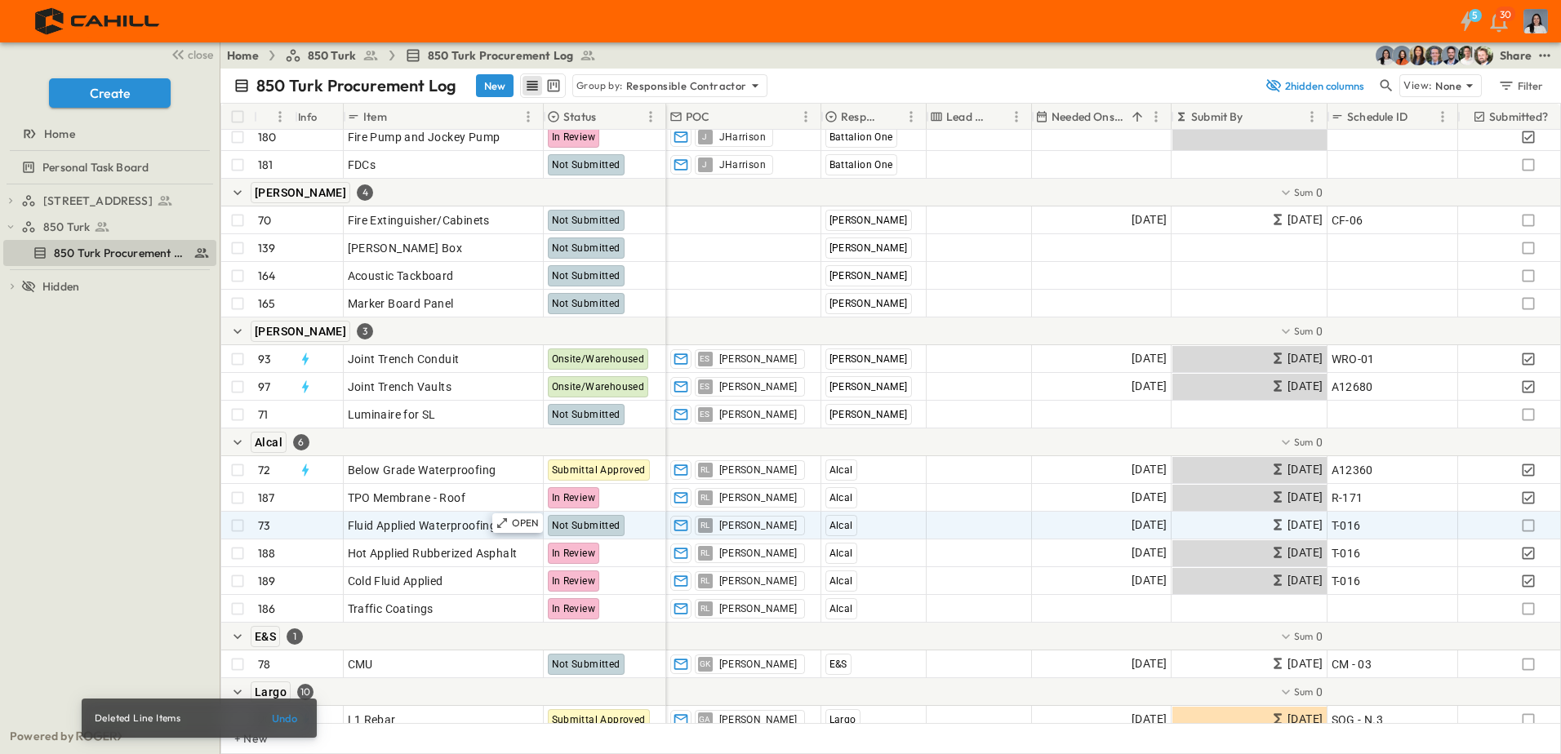
scroll to position [5291, 0]
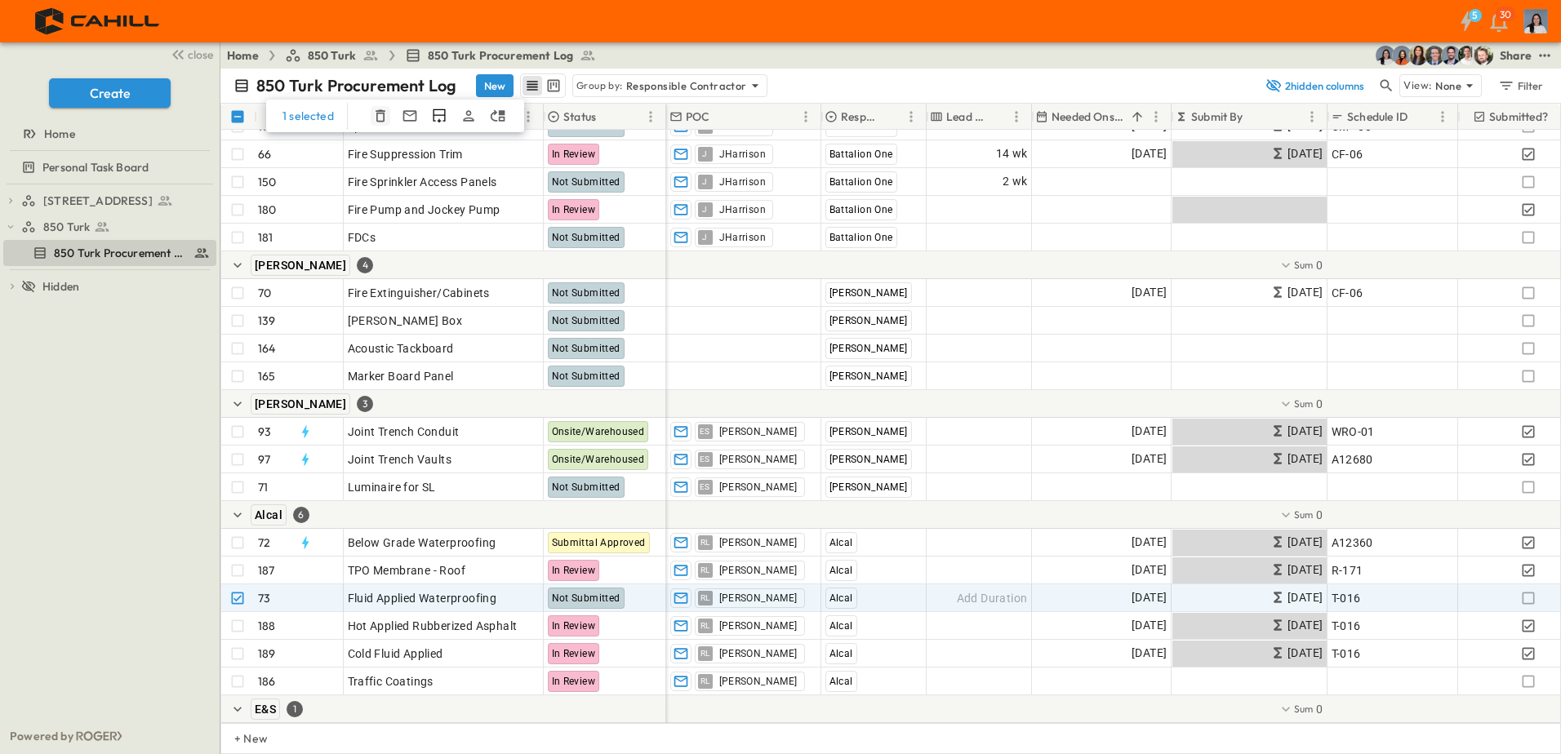
click at [372, 119] on icon "button" at bounding box center [380, 116] width 16 height 16
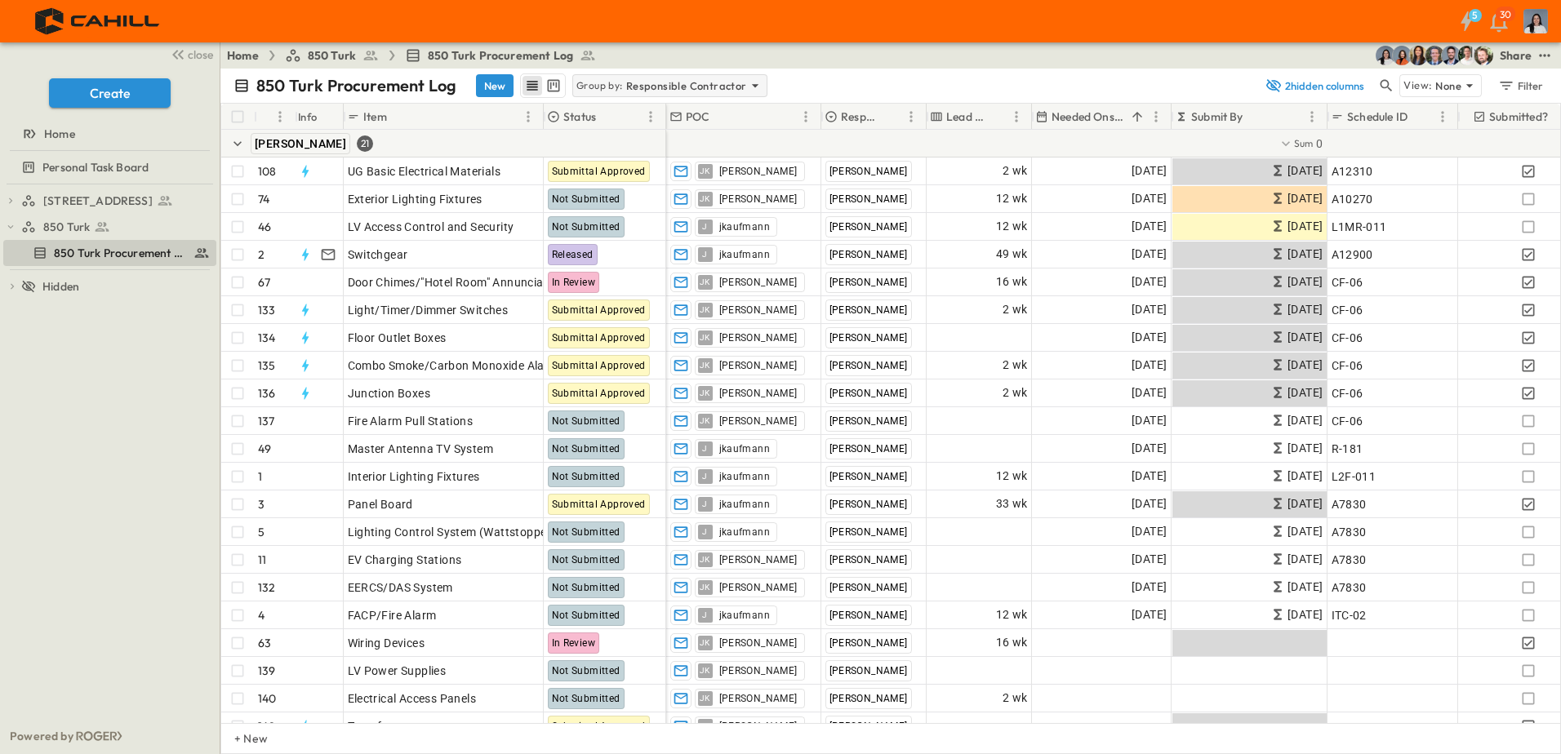
click at [747, 87] on icon at bounding box center [755, 86] width 16 height 16
click at [641, 118] on div "None" at bounding box center [667, 108] width 190 height 23
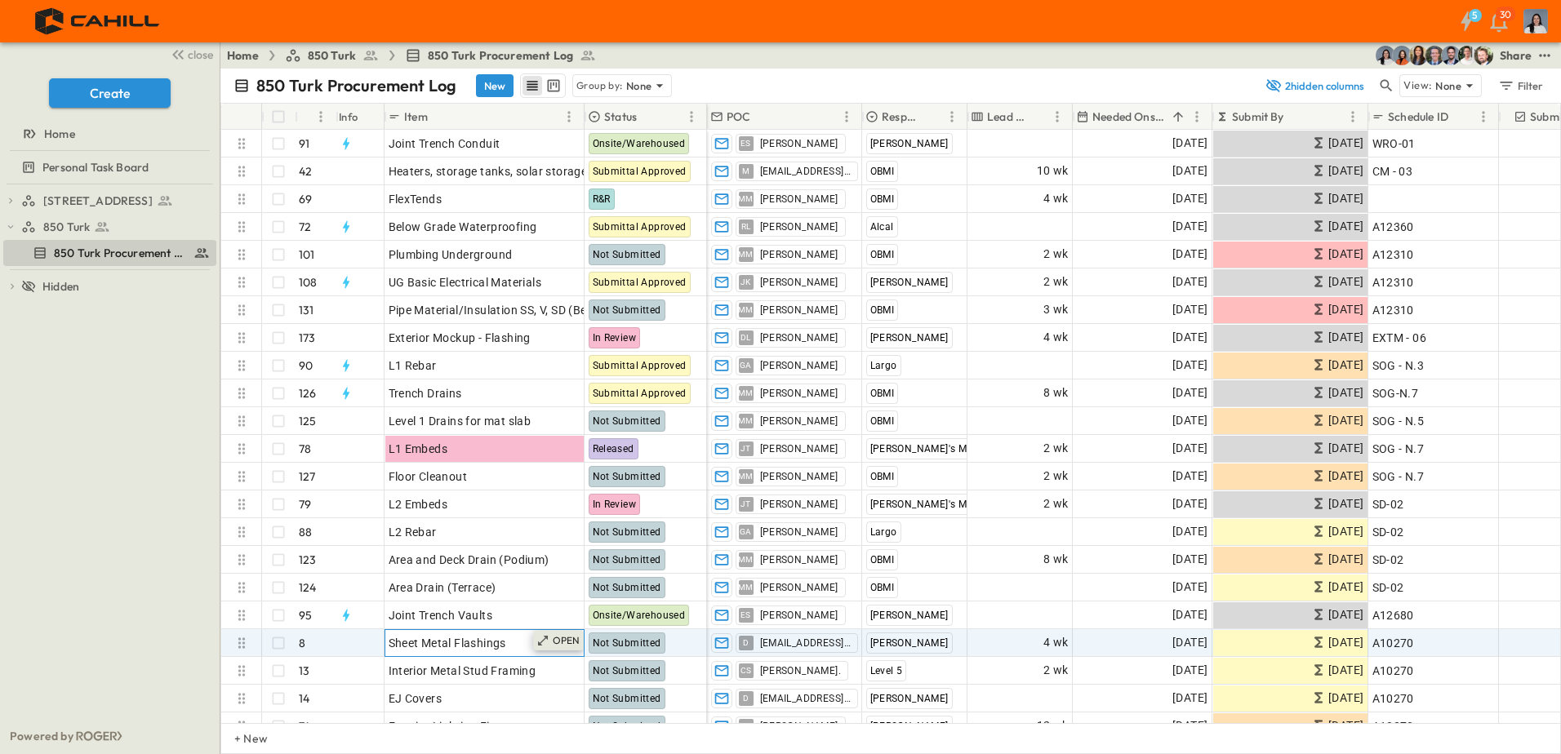
click at [567, 639] on p "OPEN" at bounding box center [567, 640] width 28 height 13
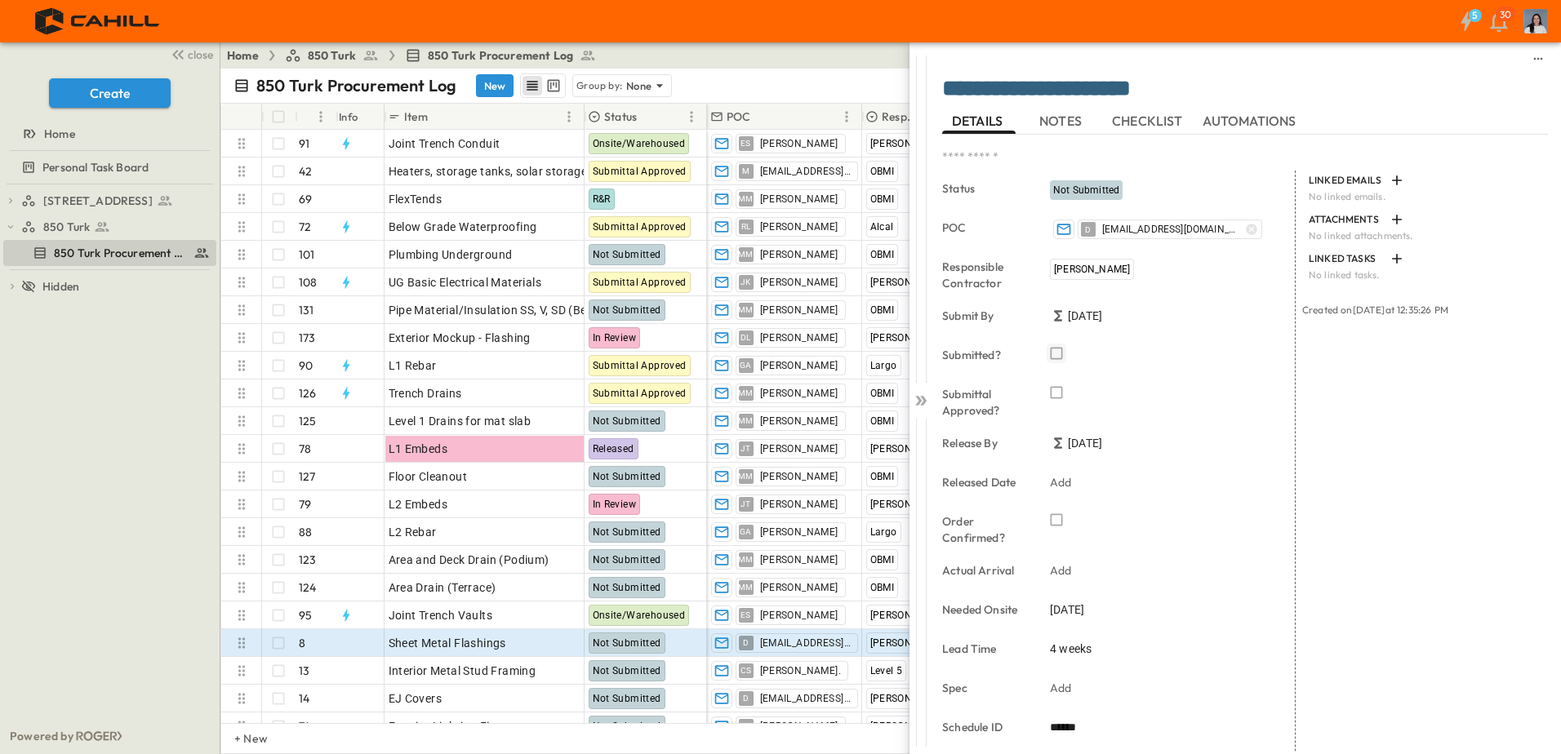
click at [1052, 352] on icon "button" at bounding box center [1056, 353] width 16 height 16
click at [920, 407] on icon at bounding box center [921, 401] width 16 height 16
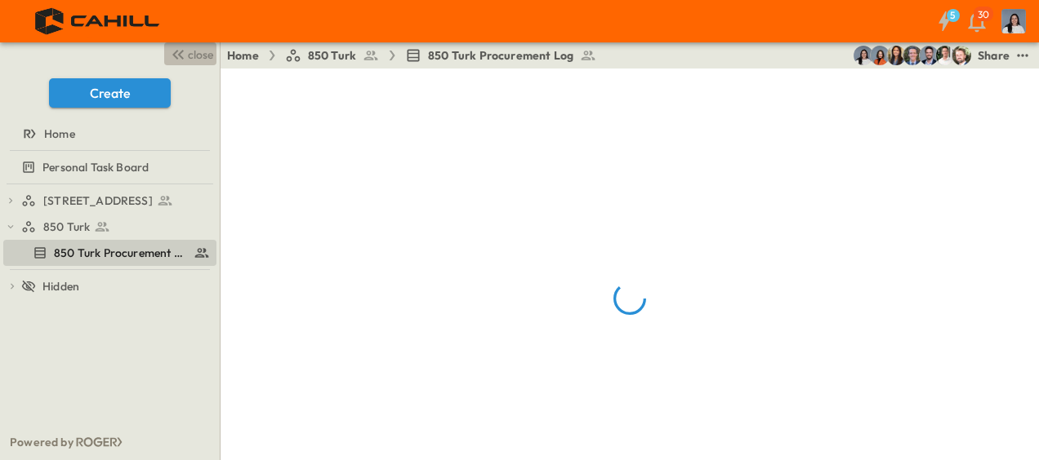
click at [204, 58] on span "close" at bounding box center [200, 55] width 25 height 16
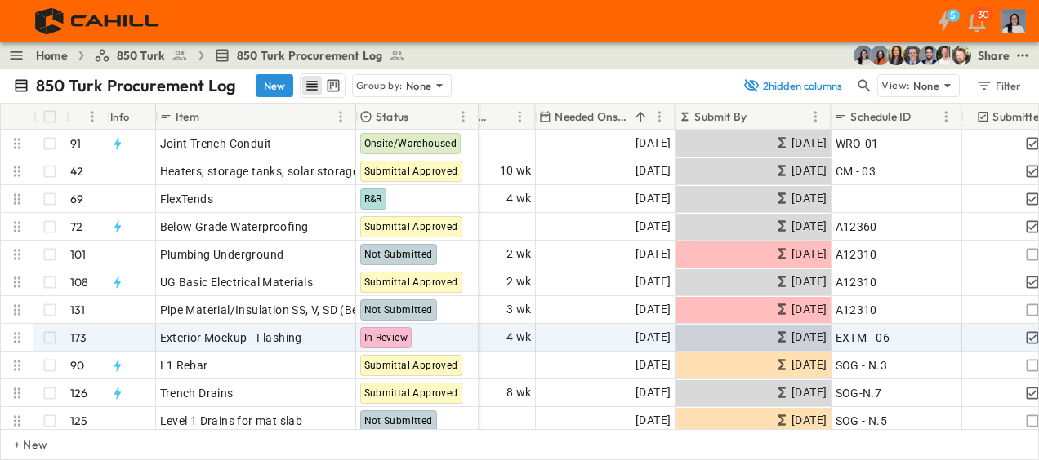
scroll to position [82, 309]
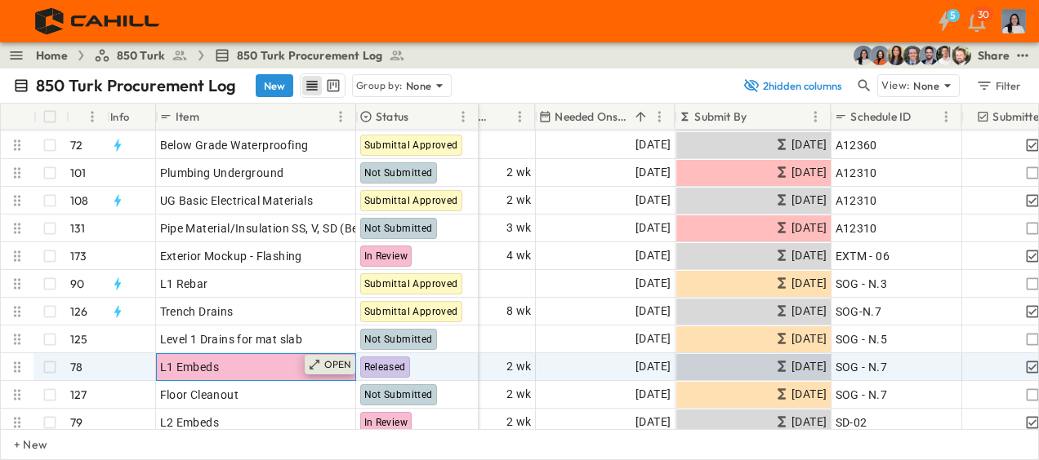
click at [322, 366] on div "OPEN" at bounding box center [330, 365] width 51 height 20
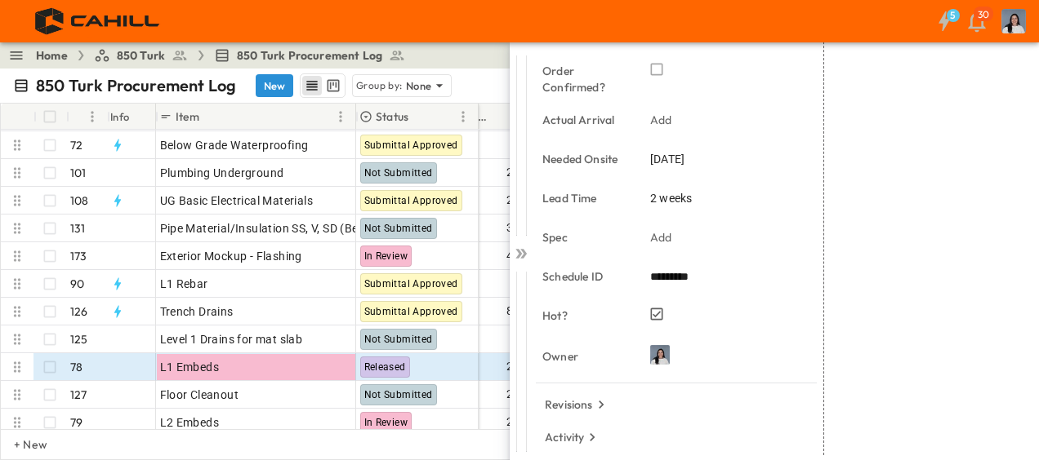
scroll to position [464, 0]
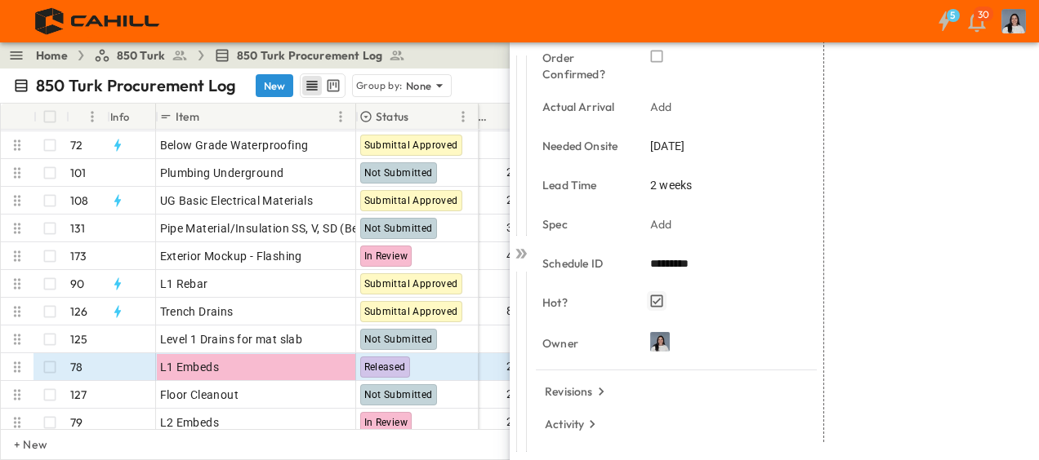
click at [657, 303] on icon "button" at bounding box center [656, 301] width 16 height 16
click at [525, 253] on icon at bounding box center [523, 254] width 7 height 10
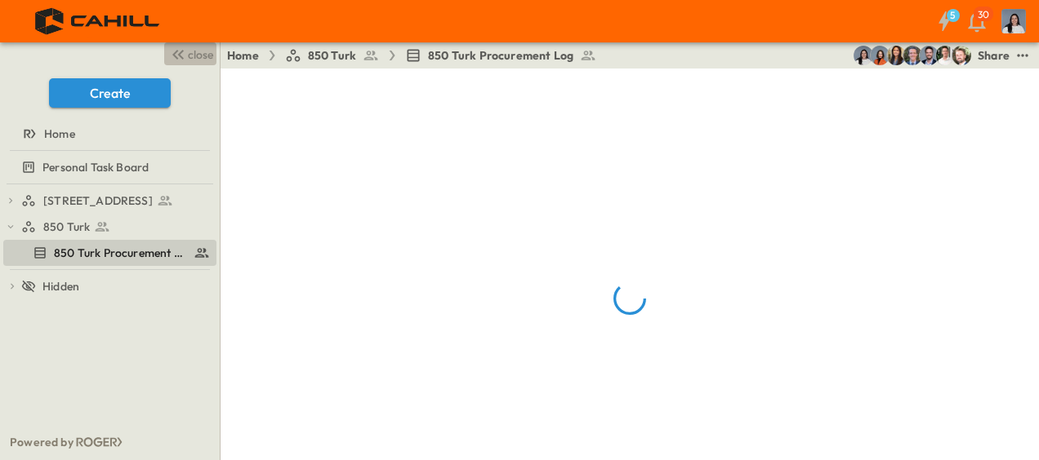
click at [213, 55] on button "close" at bounding box center [190, 53] width 52 height 23
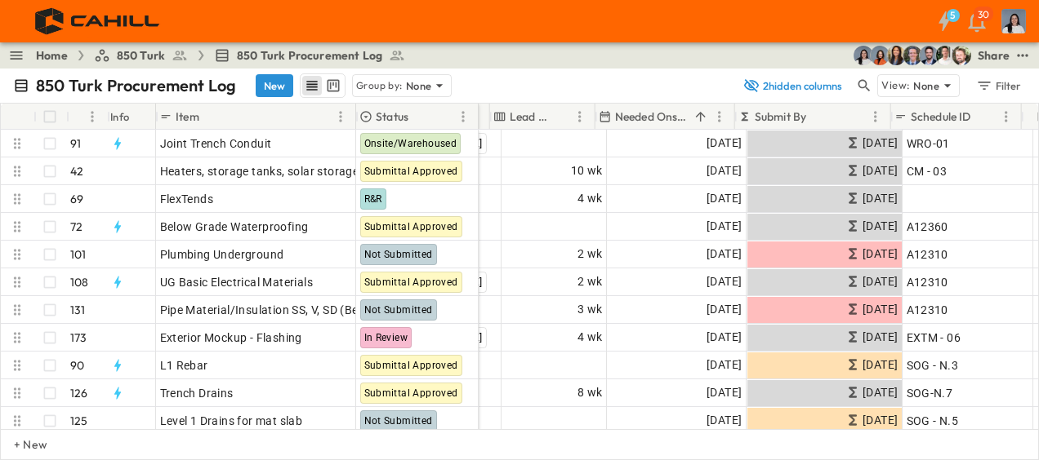
scroll to position [0, 249]
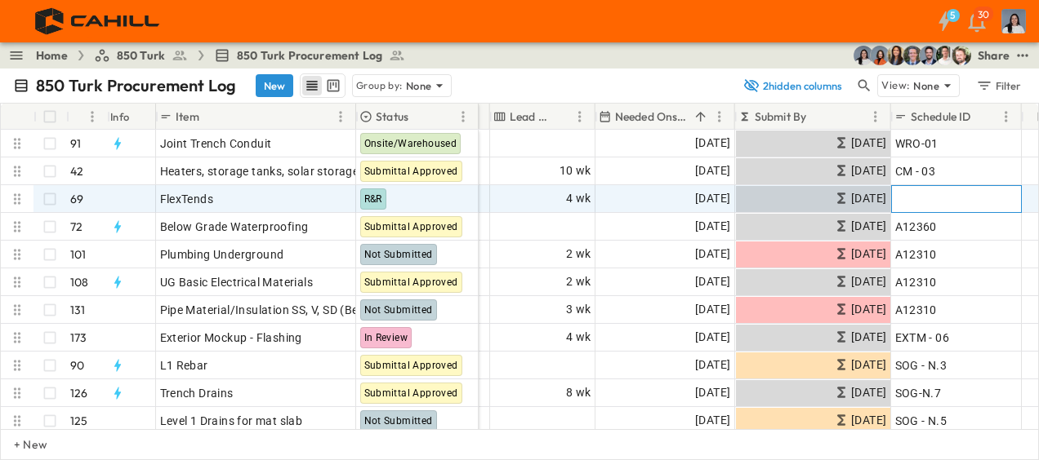
click at [914, 191] on span "Add ID" at bounding box center [912, 199] width 35 height 16
type input "*****"
click at [695, 202] on span "08/28/2025" at bounding box center [712, 198] width 35 height 19
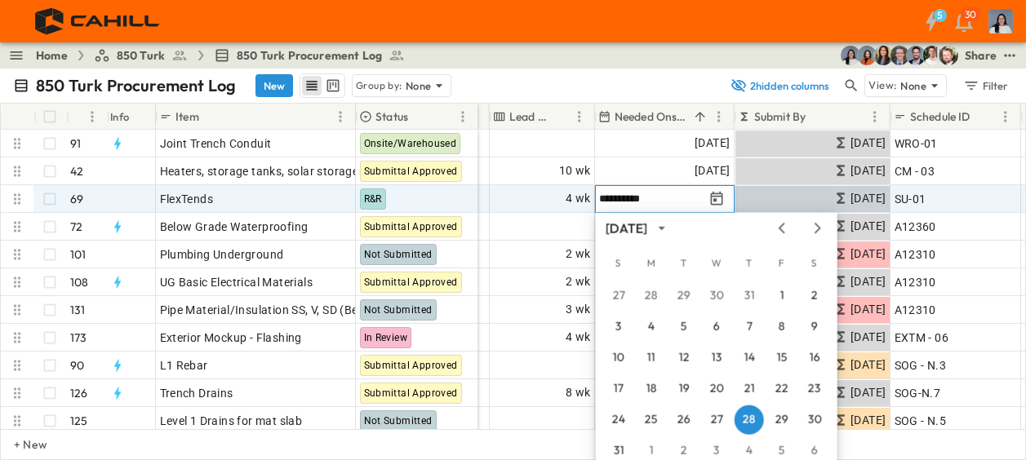
click at [812, 222] on icon "Next month" at bounding box center [818, 228] width 20 height 13
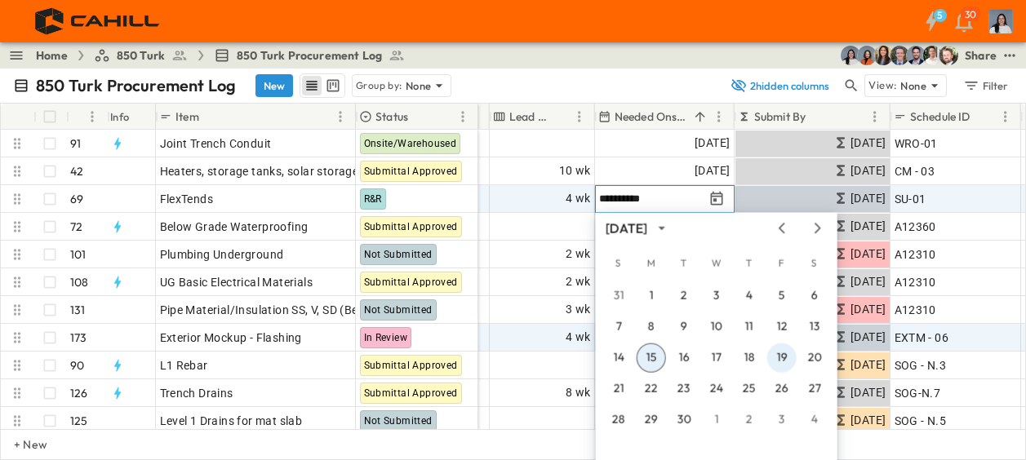
click at [773, 353] on button "19" at bounding box center [781, 358] width 29 height 29
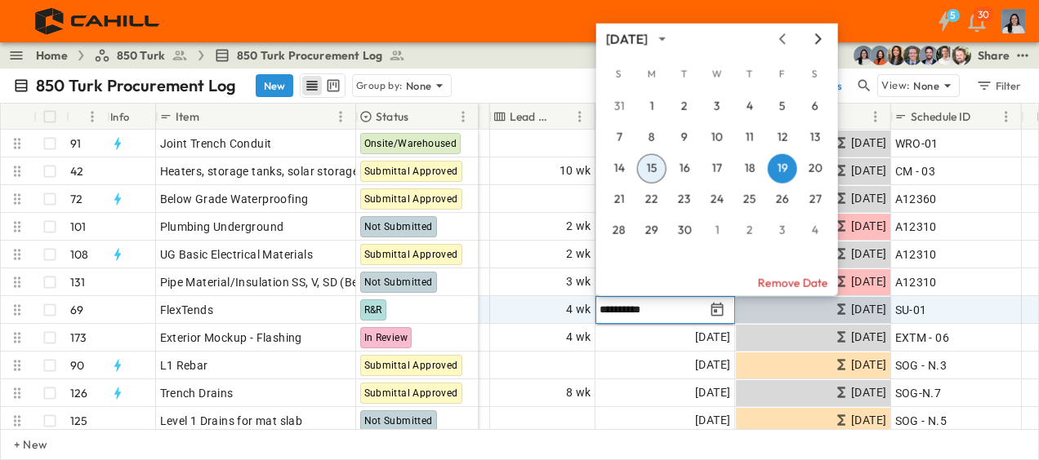
click at [817, 36] on icon "Next month" at bounding box center [818, 38] width 7 height 11
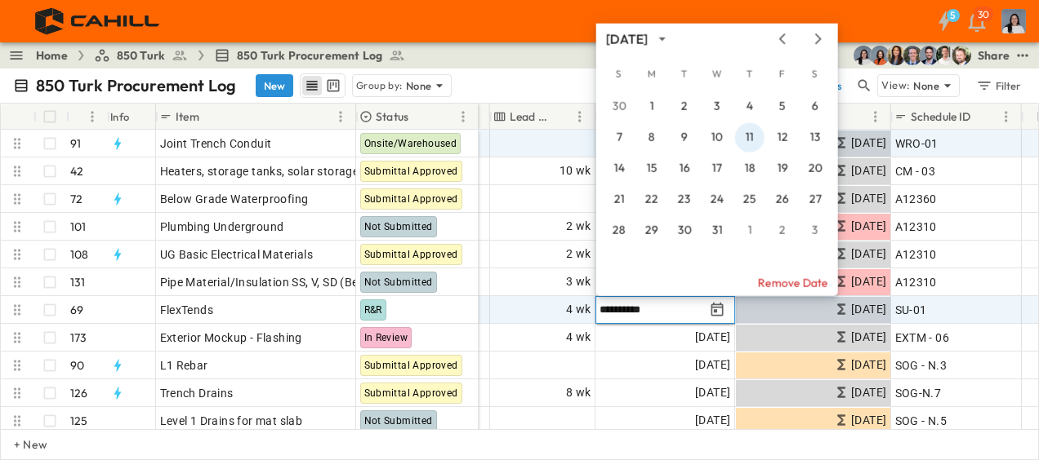
click at [751, 140] on button "11" at bounding box center [749, 137] width 29 height 29
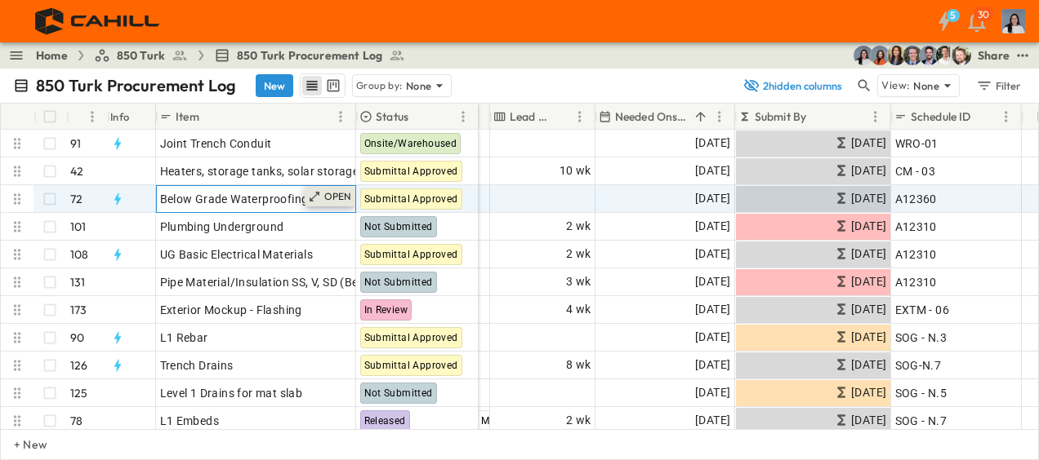
click at [331, 199] on p "OPEN" at bounding box center [338, 196] width 28 height 13
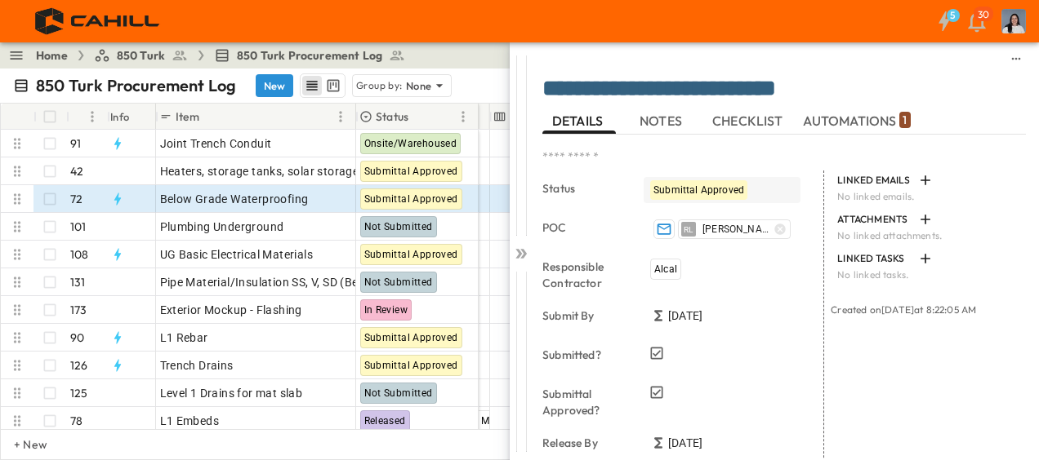
click at [693, 196] on div "Submittal Approved" at bounding box center [698, 190] width 97 height 20
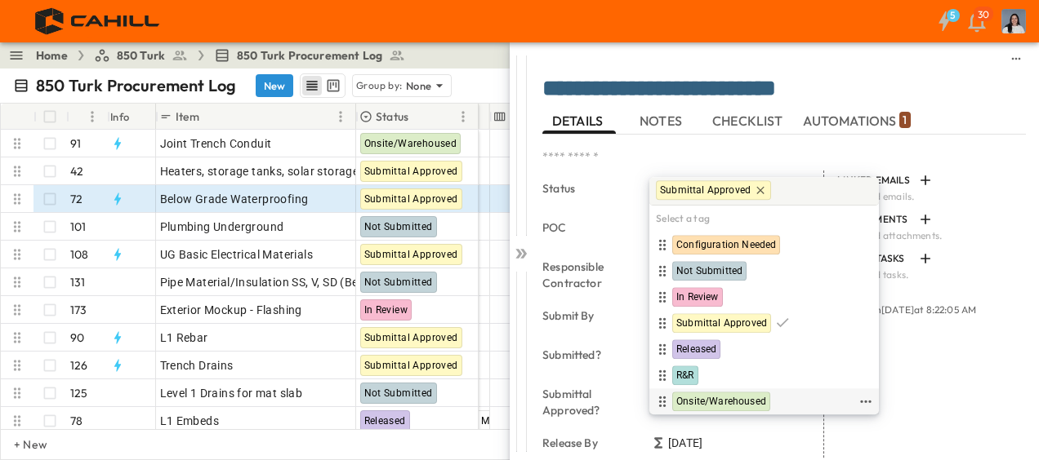
click at [727, 400] on span "Onsite/Warehoused" at bounding box center [721, 402] width 90 height 13
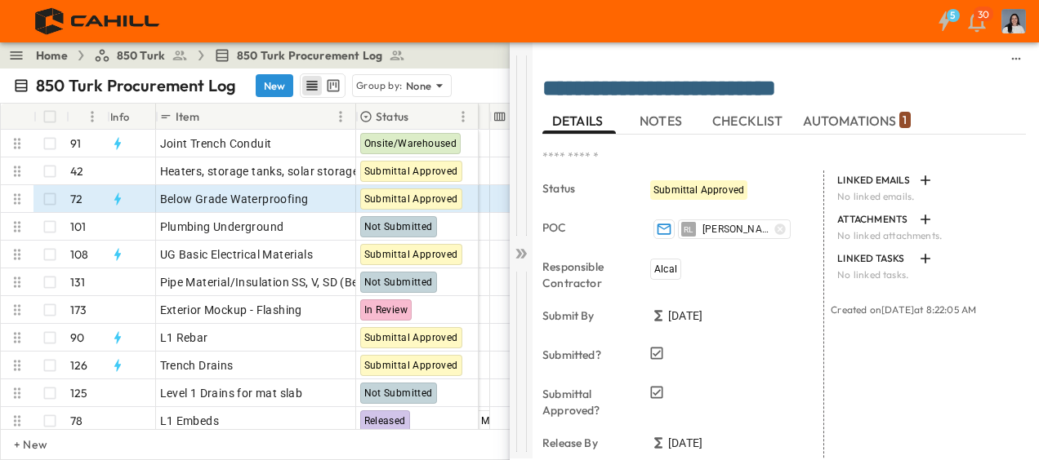
click at [518, 269] on div at bounding box center [520, 250] width 23 height 416
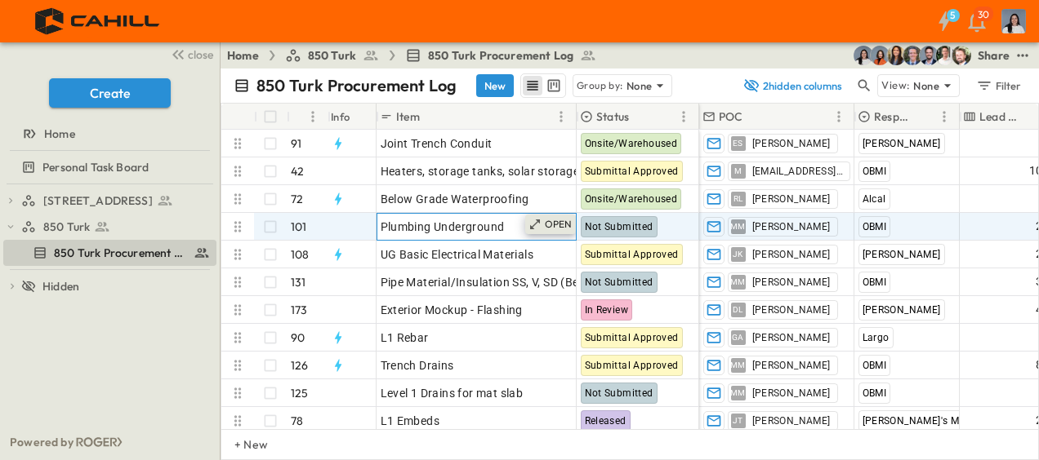
click at [554, 215] on div "OPEN" at bounding box center [550, 225] width 51 height 20
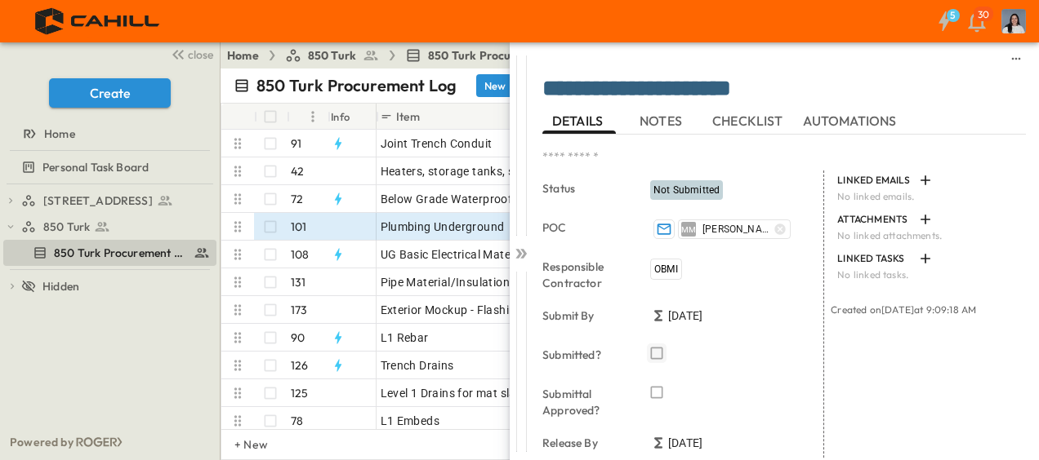
click at [654, 347] on icon "button" at bounding box center [656, 353] width 16 height 16
click at [663, 399] on icon "button" at bounding box center [656, 393] width 16 height 16
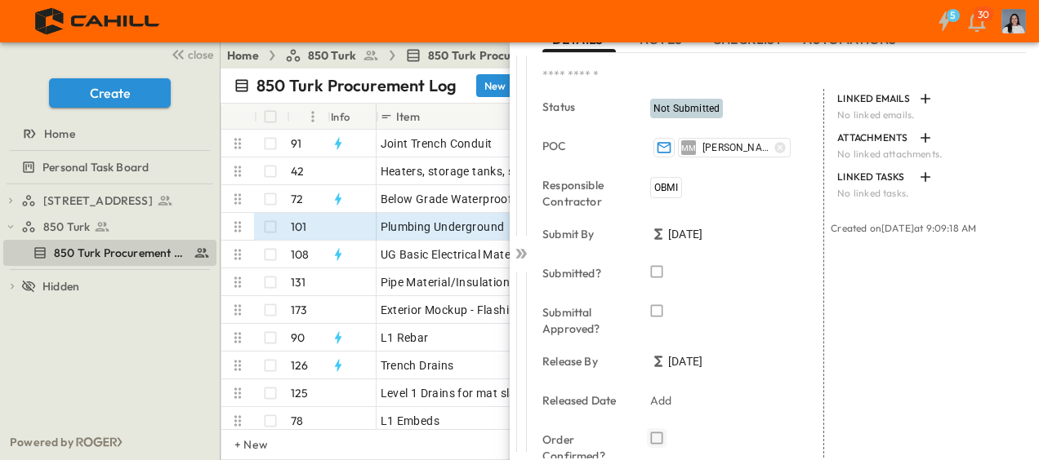
click at [651, 436] on icon "button" at bounding box center [657, 439] width 12 height 12
click at [527, 257] on icon at bounding box center [521, 254] width 16 height 16
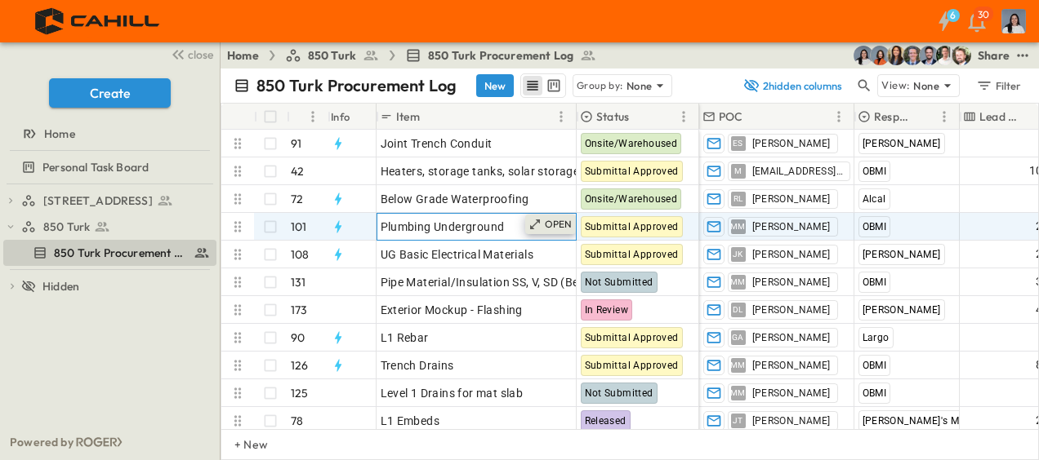
click at [560, 226] on p "OPEN" at bounding box center [559, 224] width 28 height 13
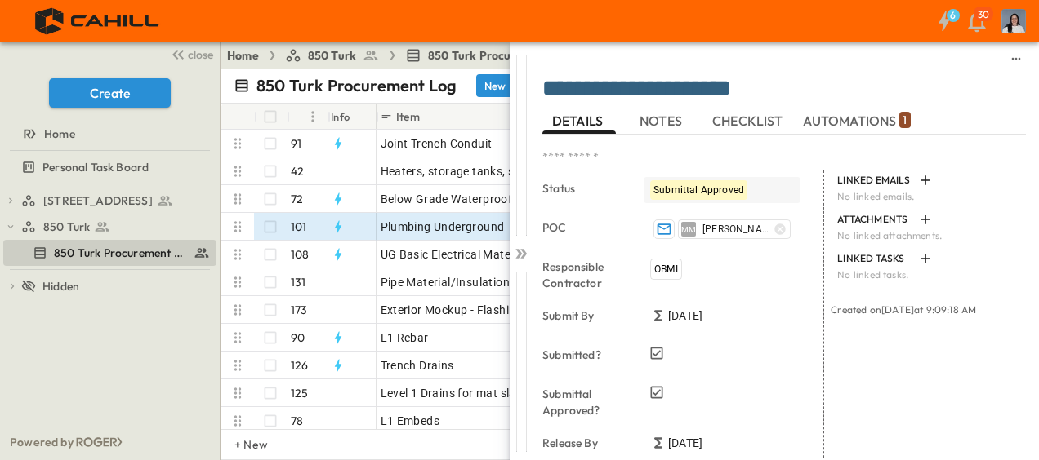
click at [730, 185] on span "Submittal Approved" at bounding box center [698, 190] width 91 height 11
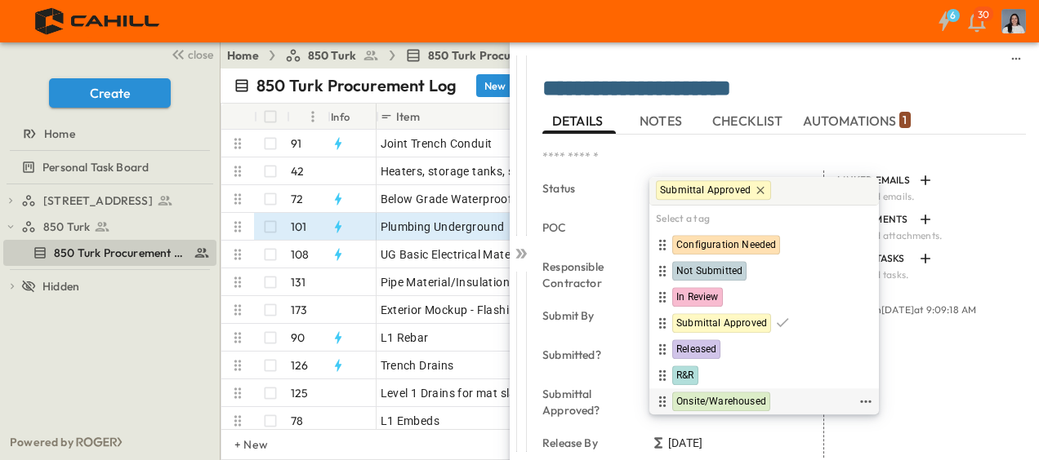
click at [706, 407] on span "Onsite/Warehoused" at bounding box center [721, 402] width 90 height 13
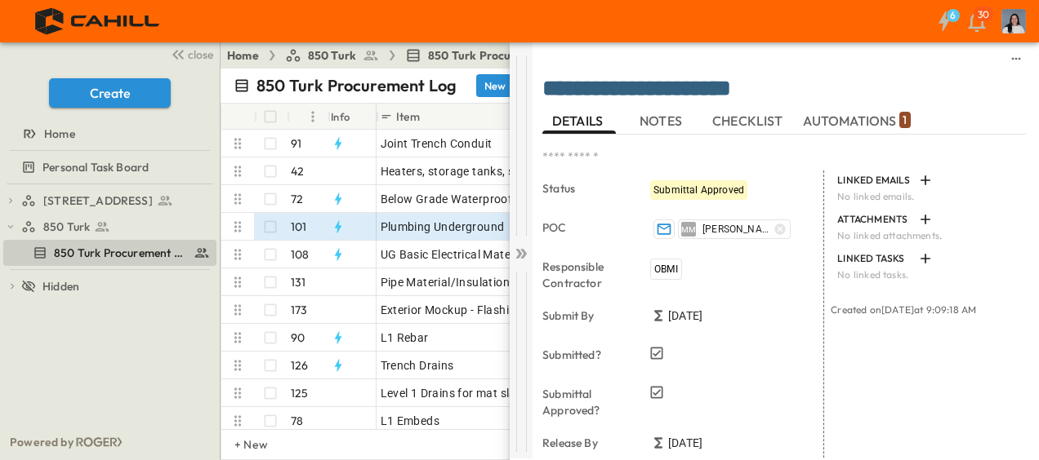
click at [511, 247] on div at bounding box center [520, 250] width 23 height 416
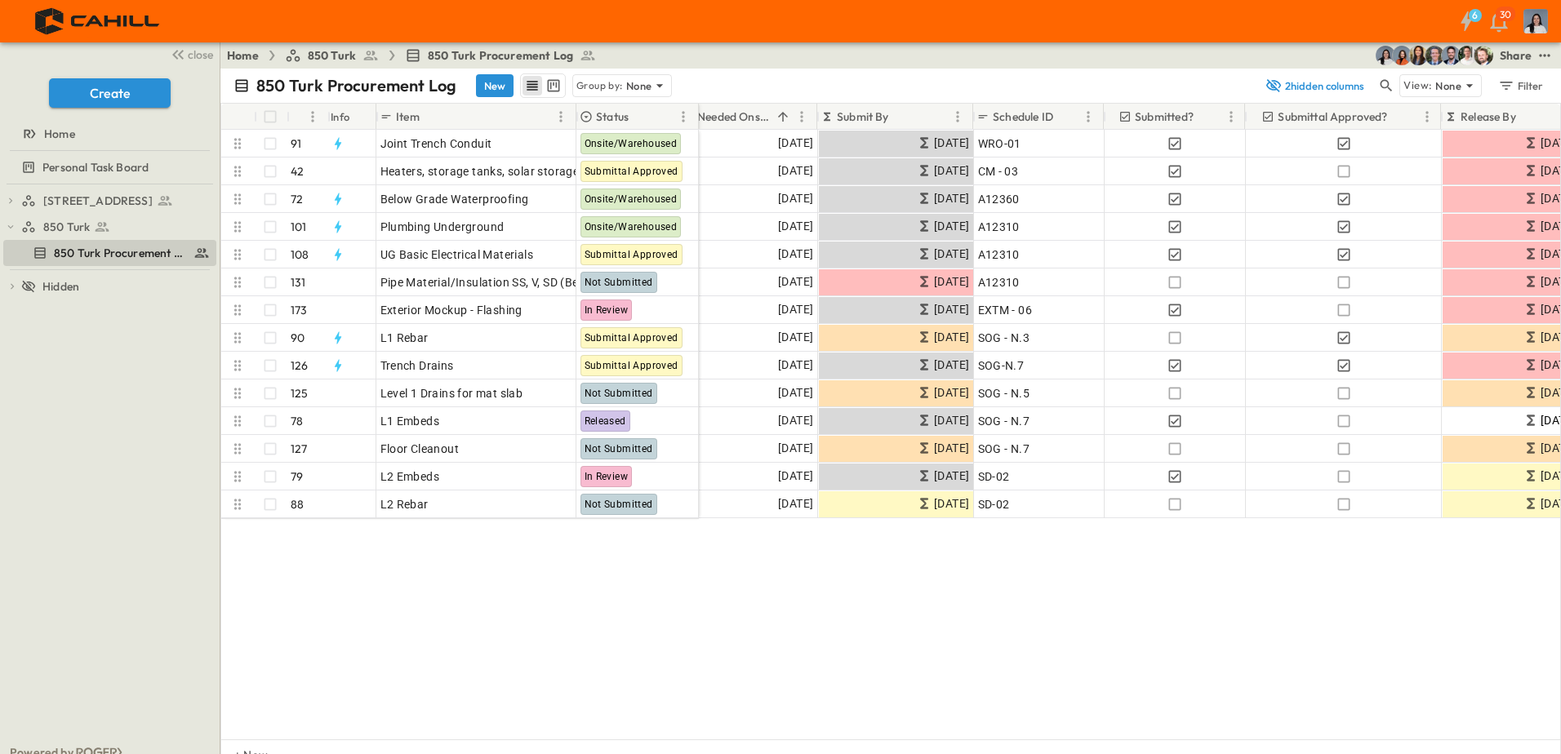
scroll to position [0, 387]
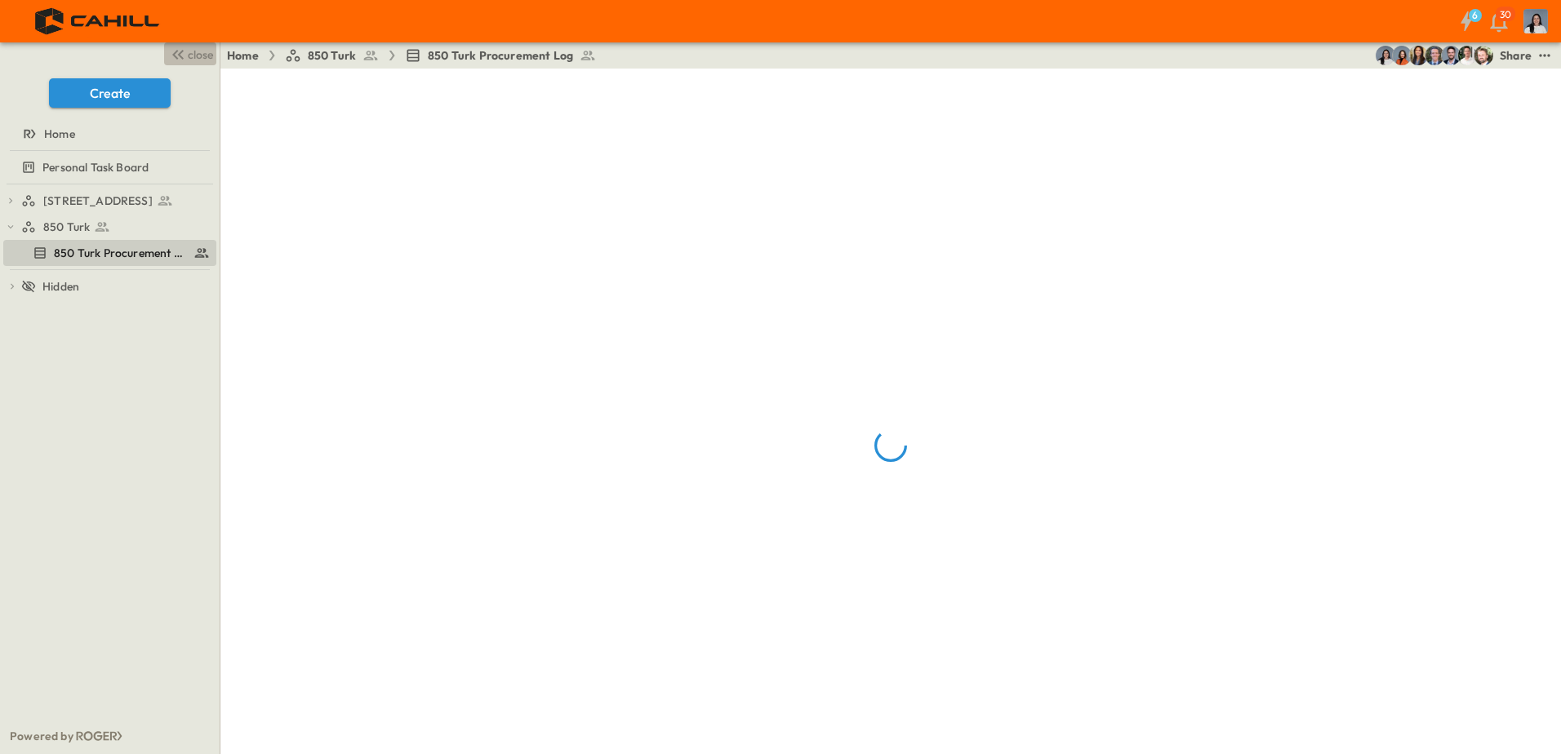
click at [201, 62] on span "close" at bounding box center [200, 55] width 25 height 16
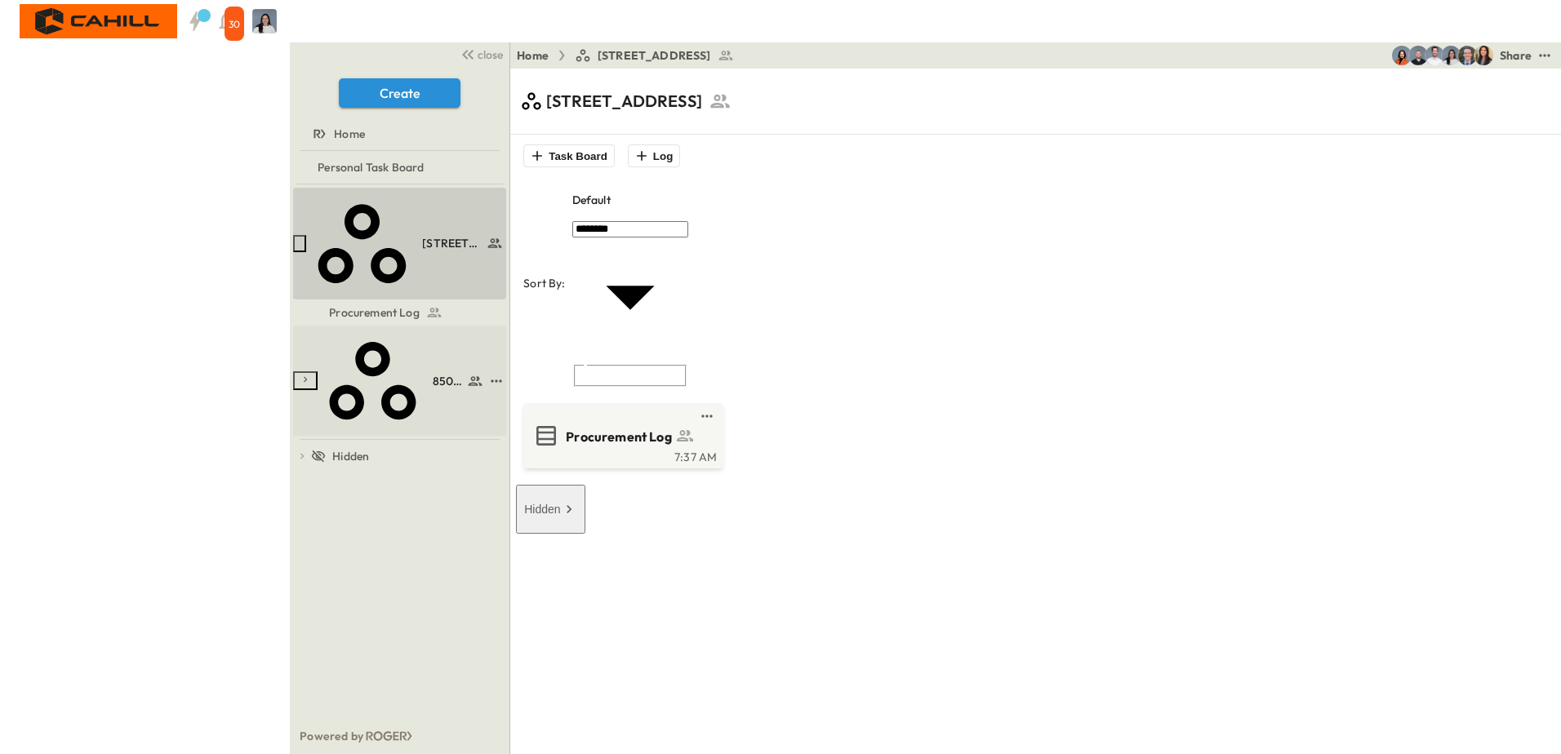
click at [467, 373] on icon at bounding box center [475, 381] width 16 height 16
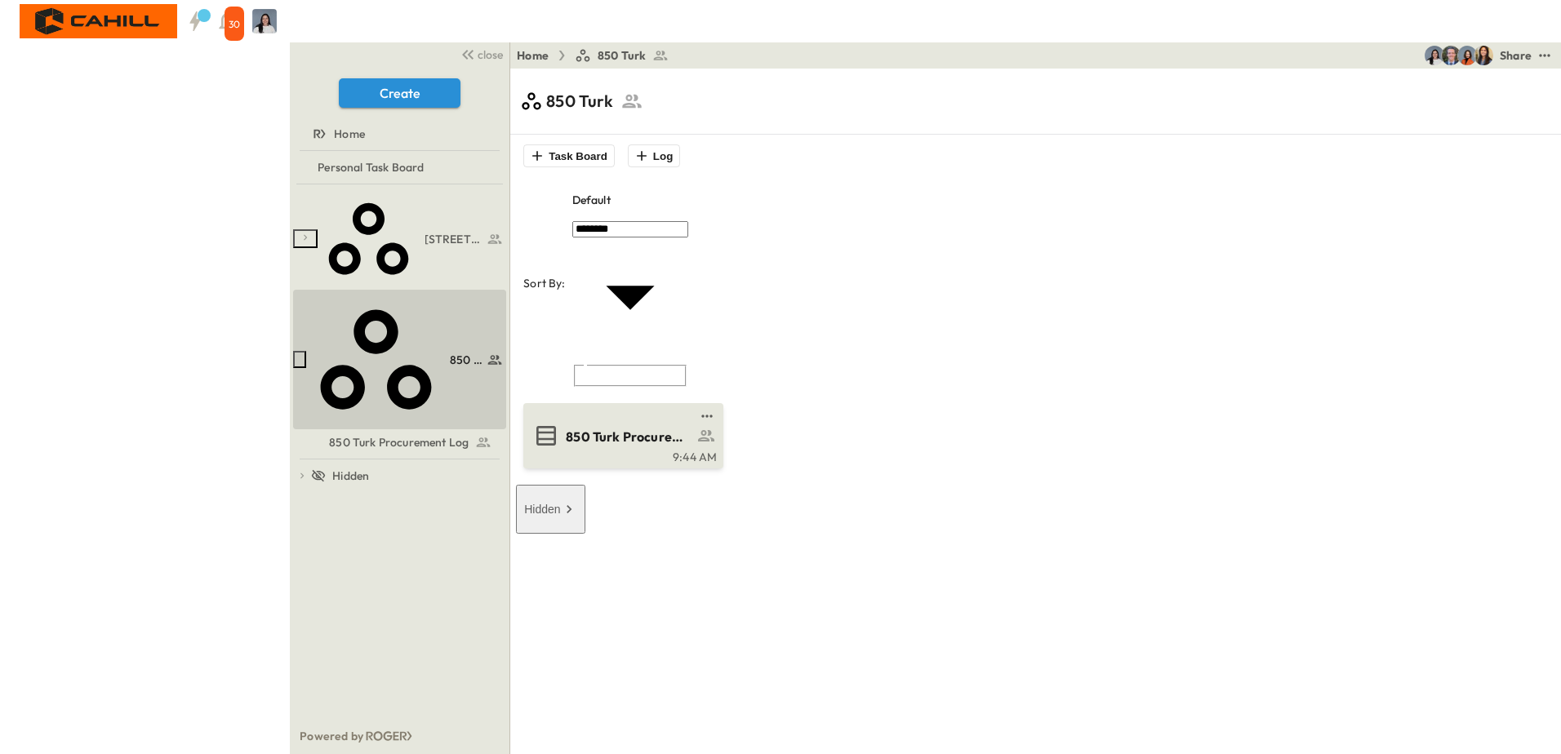
click at [527, 449] on div "9:44 AM" at bounding box center [622, 455] width 190 height 13
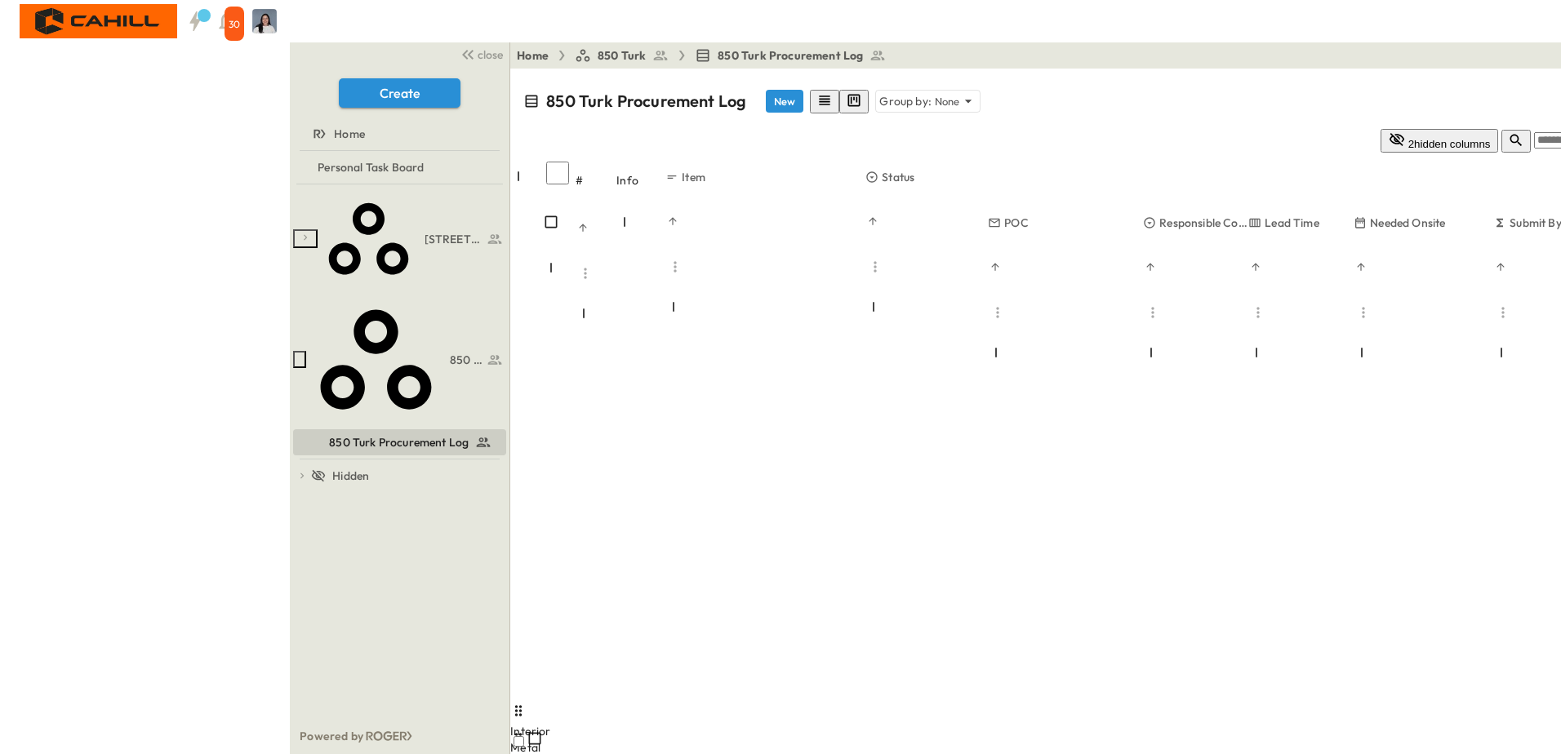
scroll to position [572, 0]
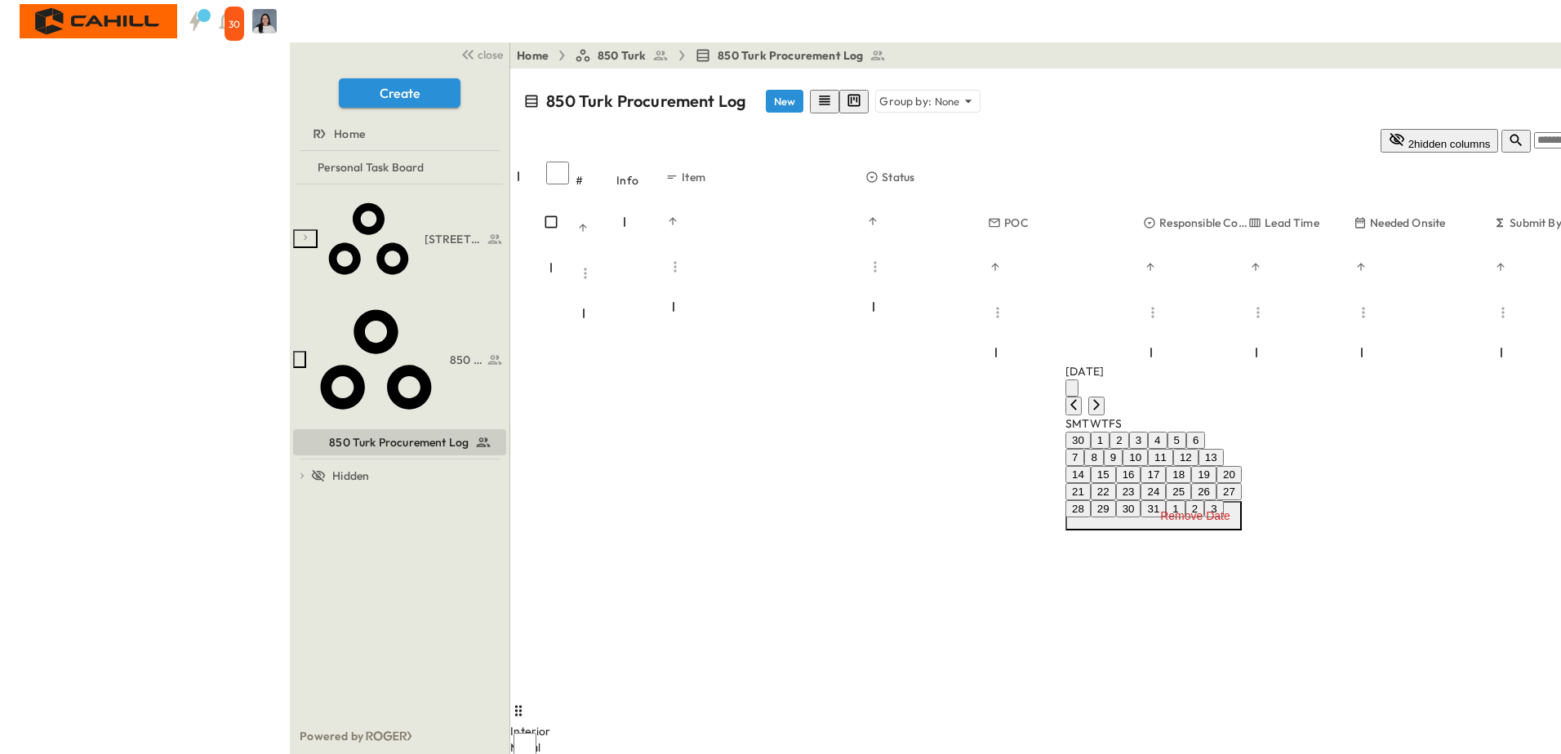
drag, startPoint x: 1156, startPoint y: 547, endPoint x: 1194, endPoint y: 529, distance: 42.4
click at [1141, 500] on button "23" at bounding box center [1128, 491] width 25 height 17
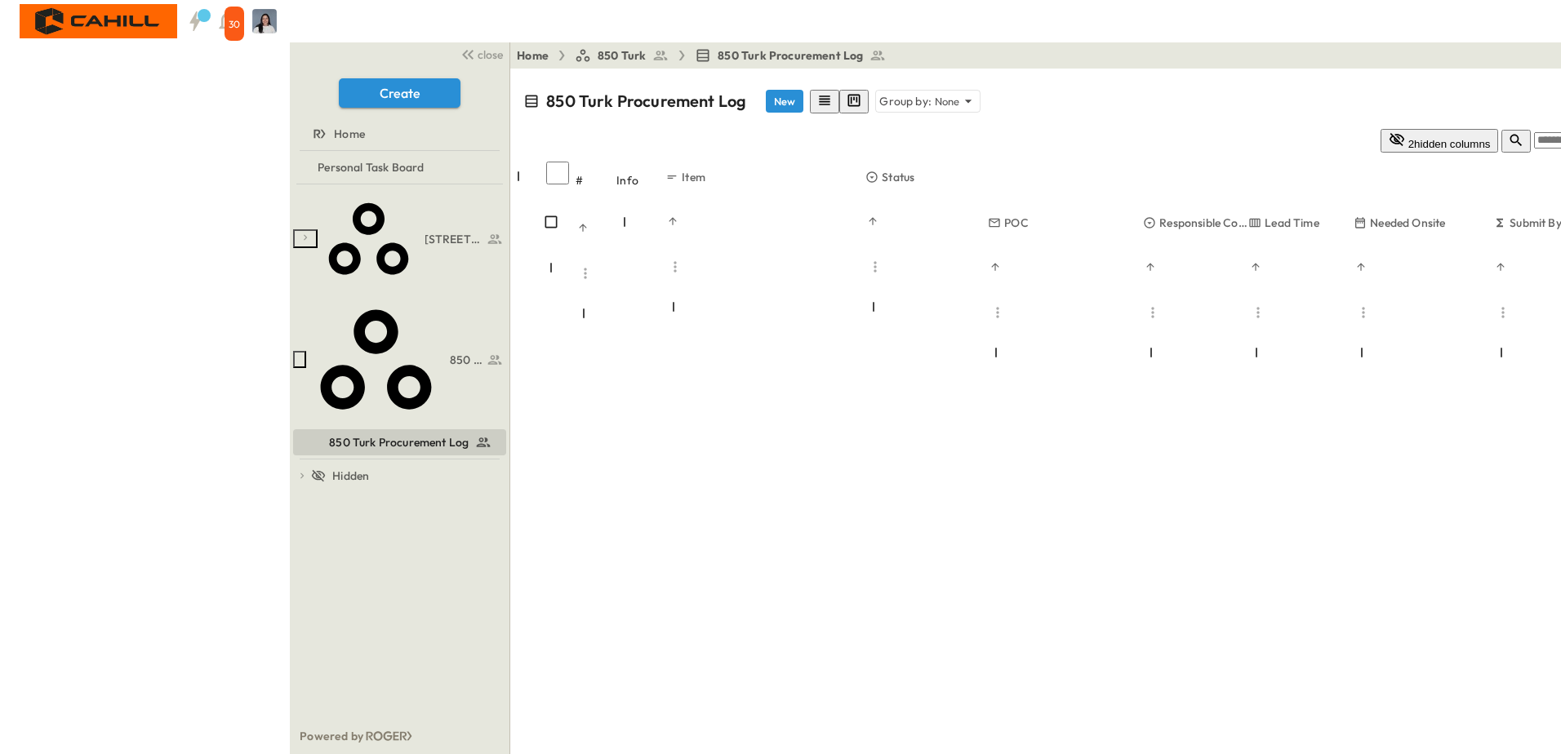
scroll to position [1061, 0]
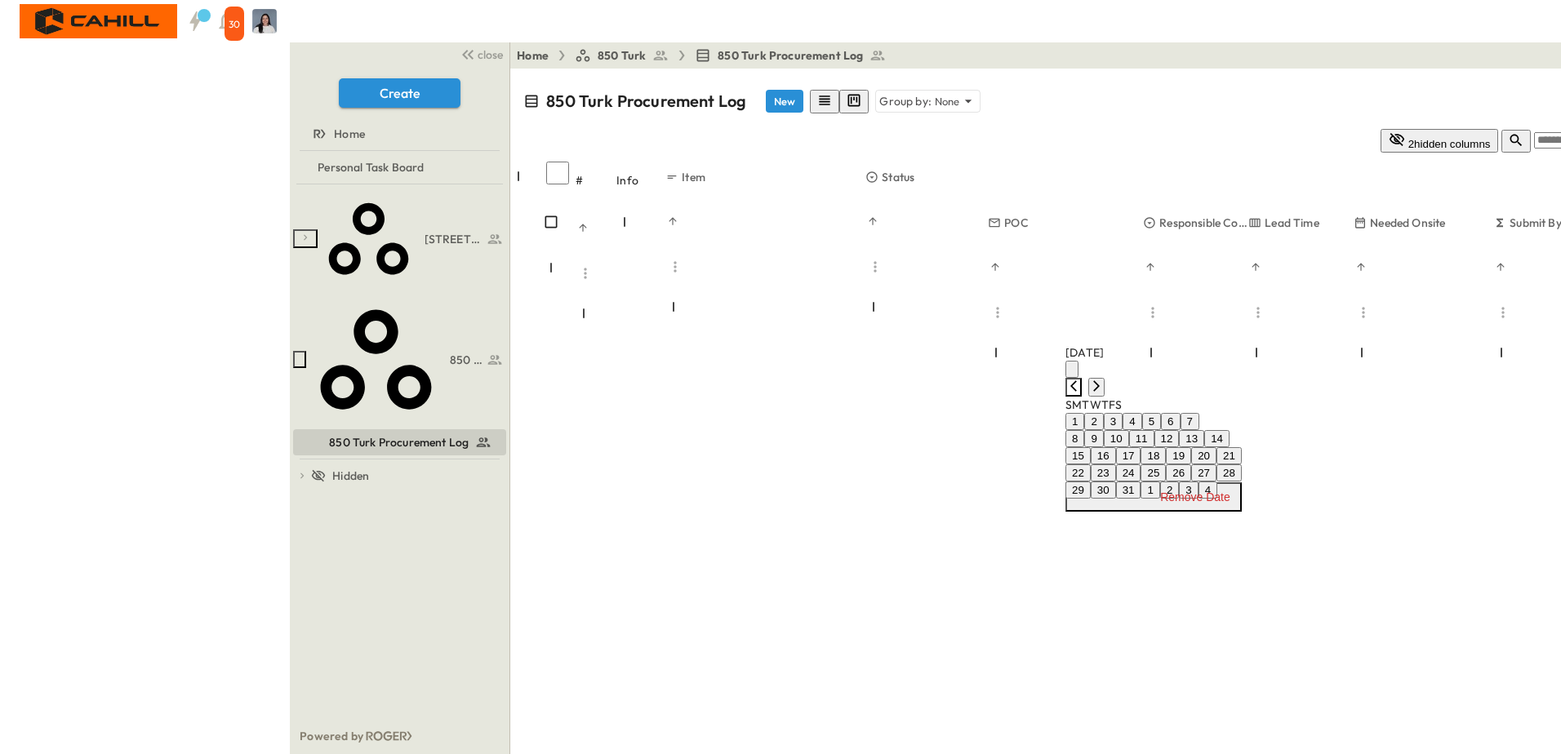
click at [1242, 345] on div "March 2026" at bounding box center [1153, 371] width 176 height 52
click at [1080, 380] on icon "Previous month" at bounding box center [1073, 386] width 13 height 13
click at [1080, 311] on icon "Previous month" at bounding box center [1073, 317] width 13 height 13
click at [1216, 447] on button "16" at bounding box center [1203, 455] width 25 height 17
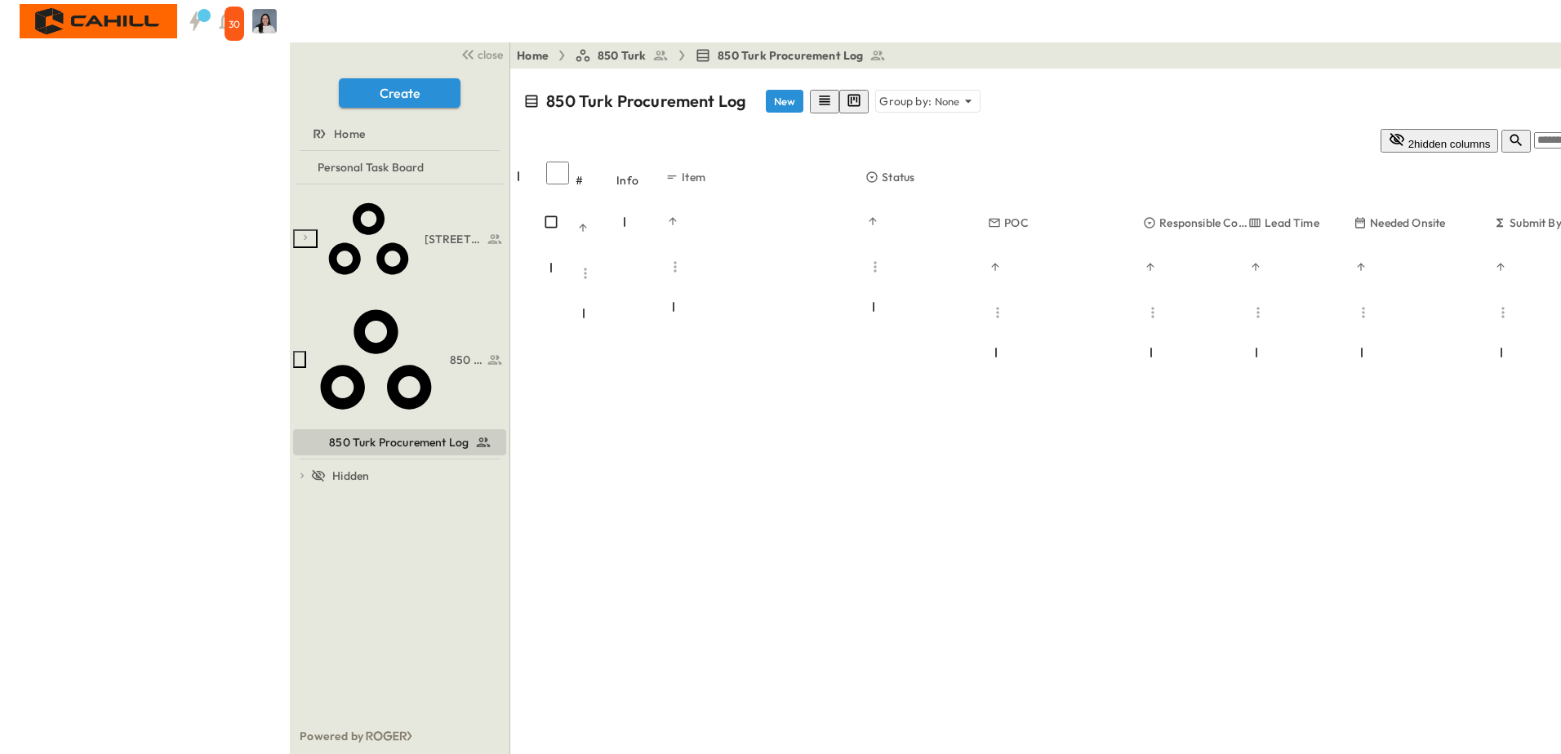
scroll to position [1216, 0]
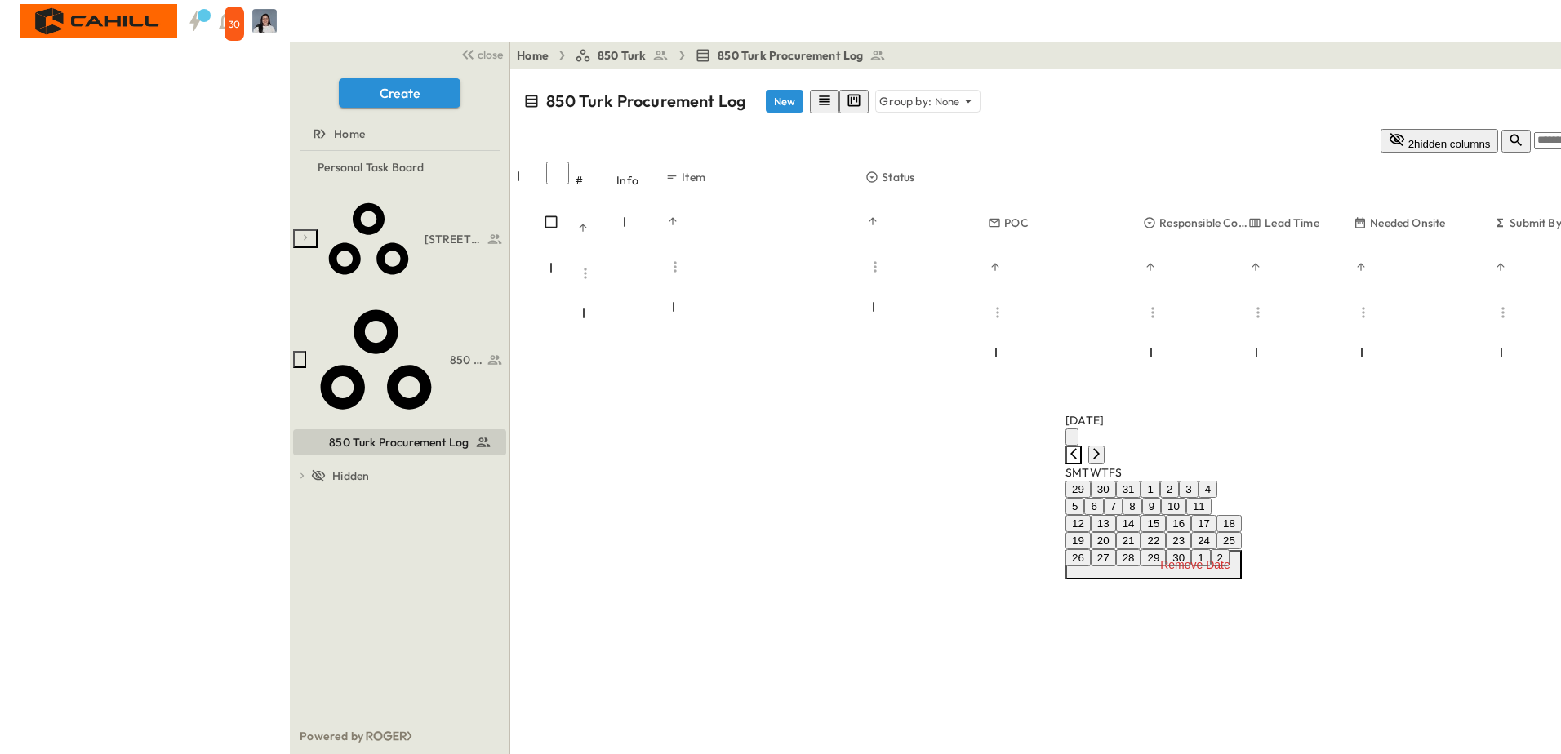
click at [1080, 447] on icon "Previous month" at bounding box center [1073, 453] width 13 height 13
click at [1103, 447] on icon "Next month" at bounding box center [1096, 453] width 13 height 13
click at [1180, 515] on button "12" at bounding box center [1166, 506] width 25 height 17
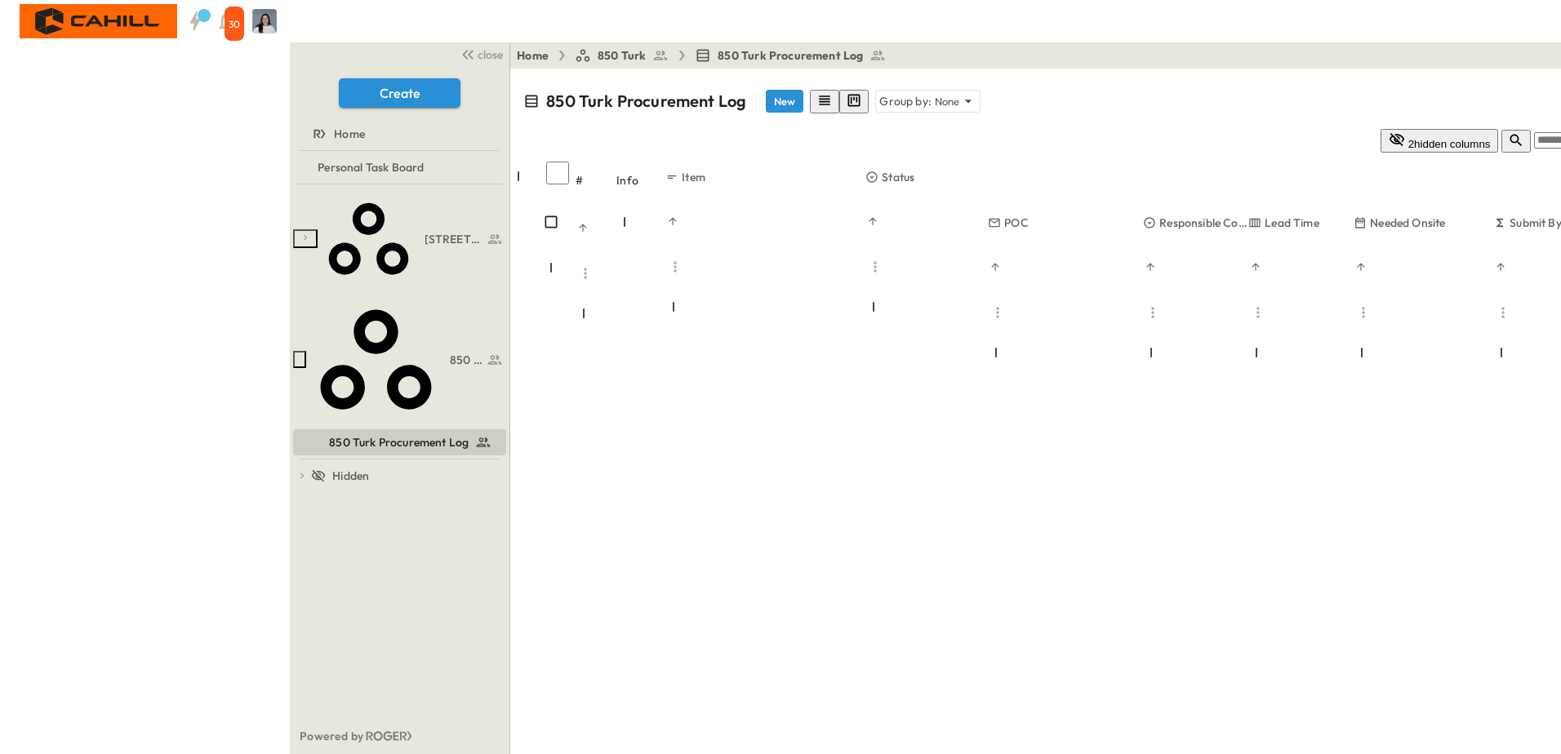
scroll to position [1298, 0]
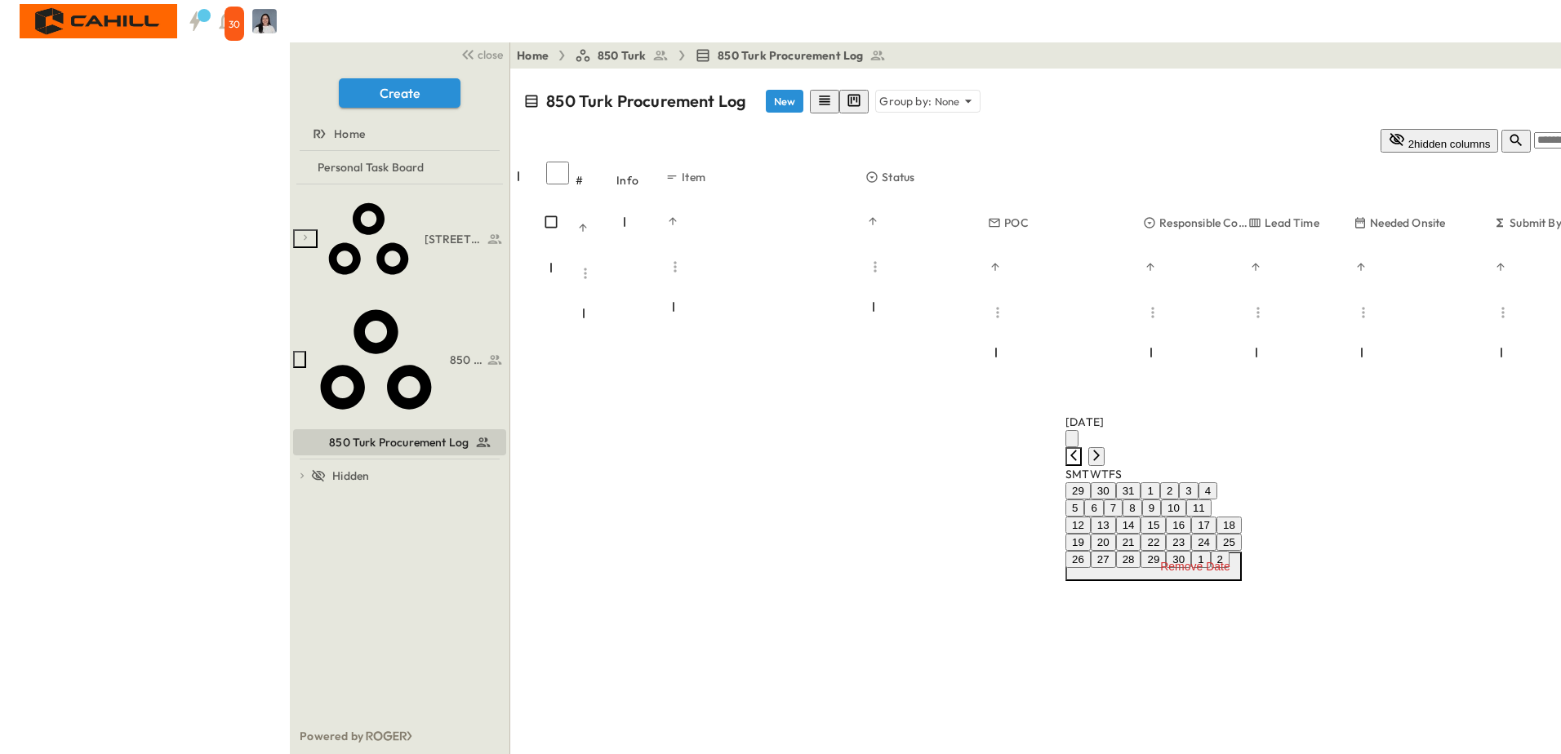
click at [1080, 449] on icon "Previous month" at bounding box center [1073, 455] width 13 height 13
click at [1154, 517] on button "11" at bounding box center [1141, 508] width 25 height 17
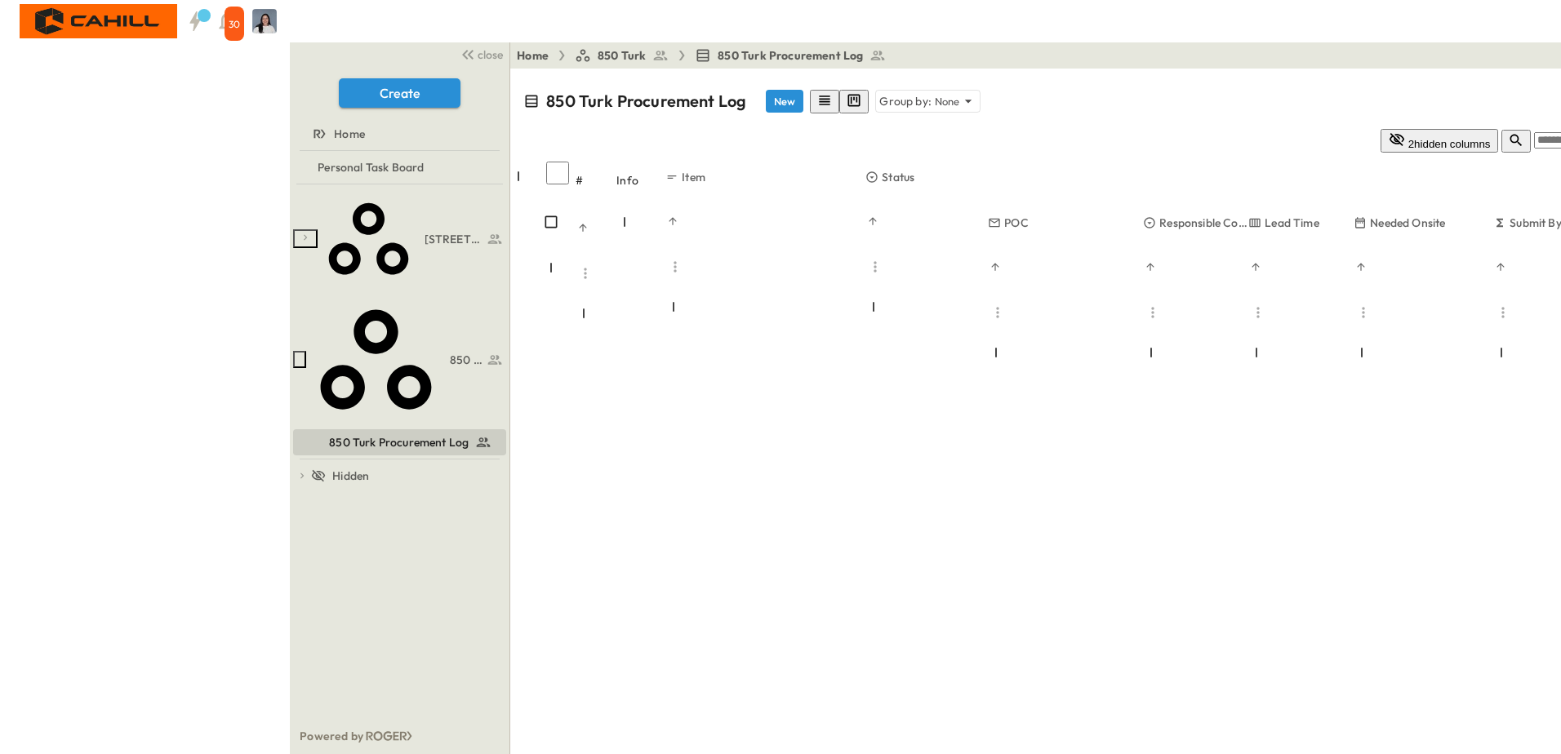
drag, startPoint x: 45, startPoint y: 443, endPoint x: 72, endPoint y: 438, distance: 27.2
click at [290, 443] on div "750 Golden Gate Procurement Log 850 Turk 850 Turk Procurement Log To pick up a …" at bounding box center [400, 452] width 220 height 534
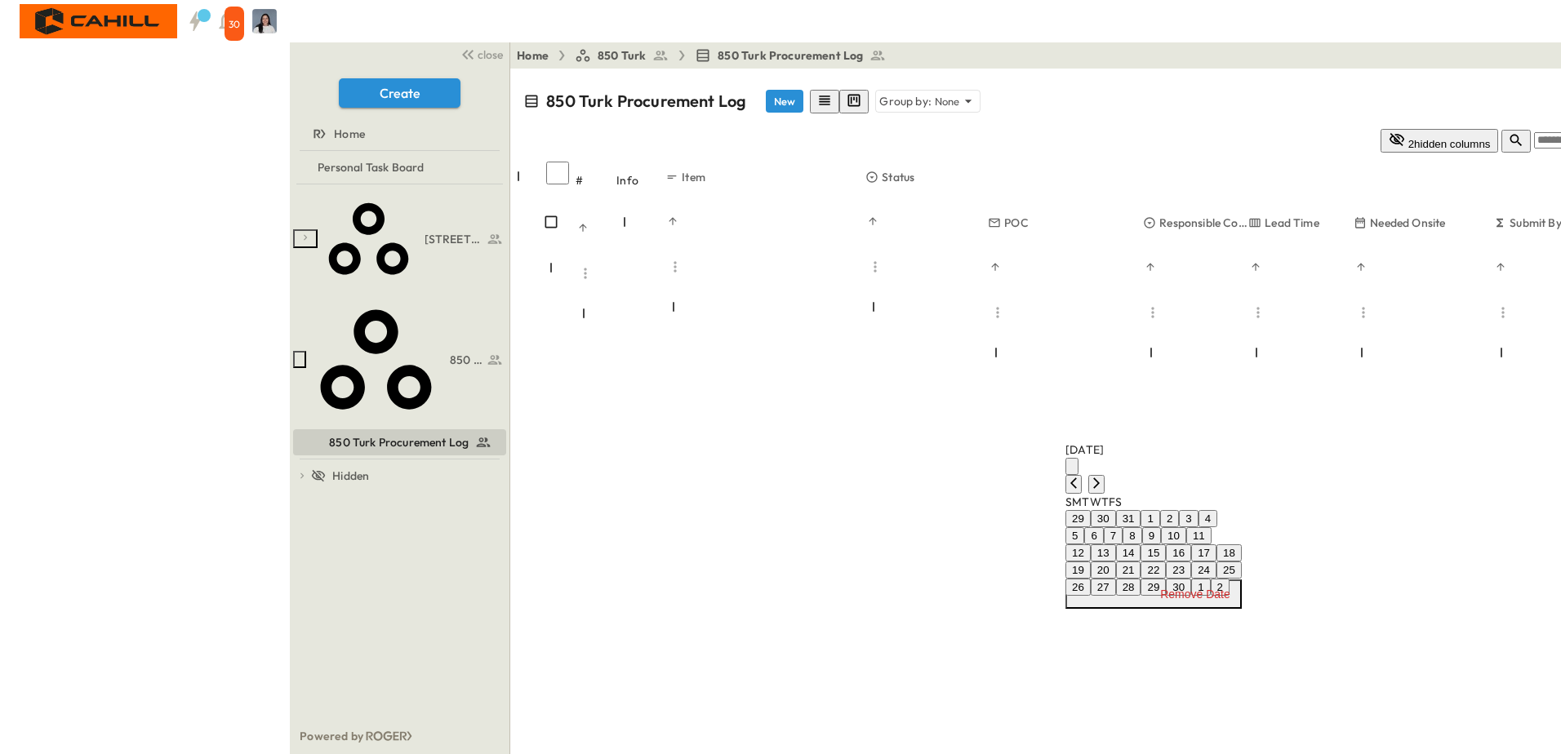
click at [1103, 545] on button "6" at bounding box center [1093, 535] width 19 height 17
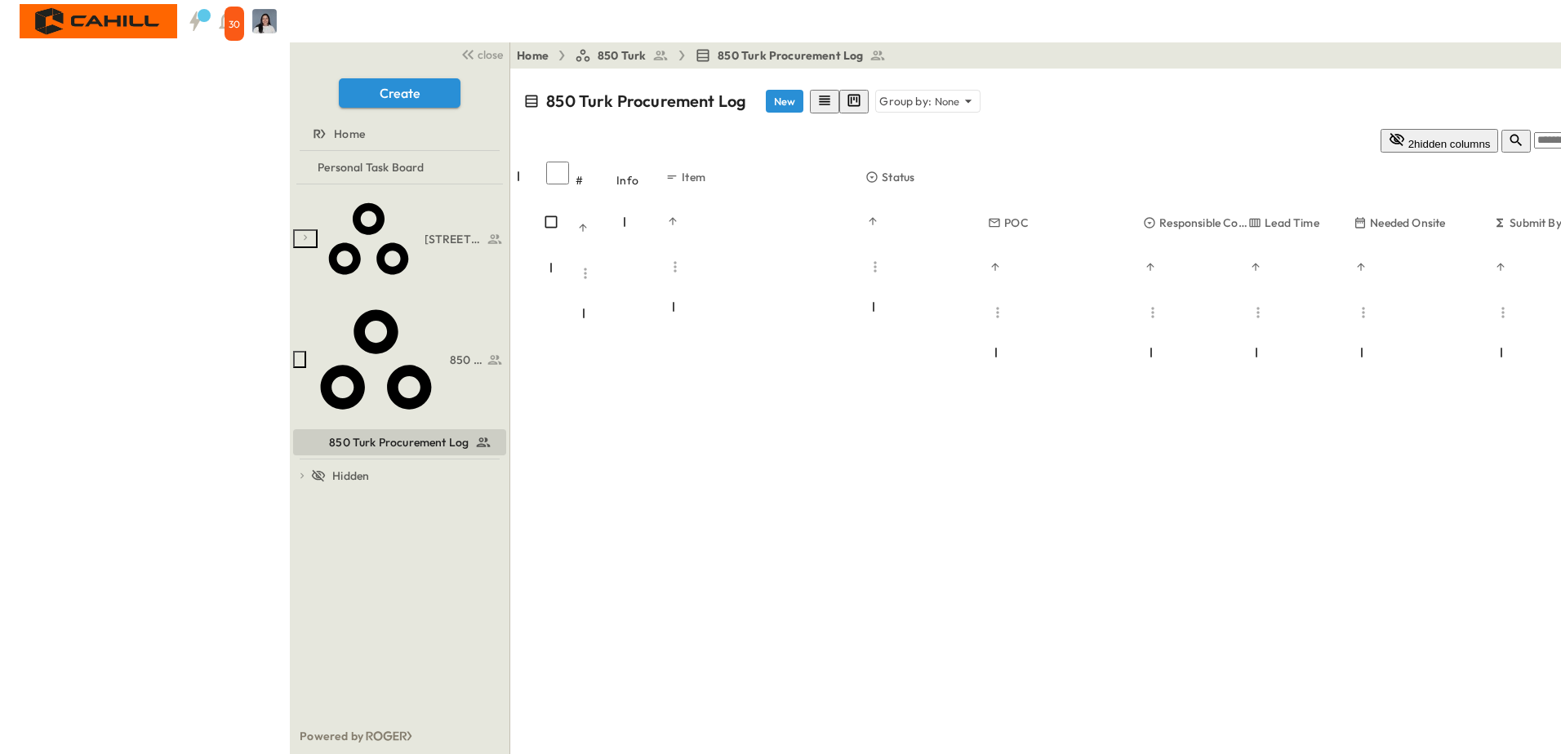
drag, startPoint x: 1161, startPoint y: 455, endPoint x: 1183, endPoint y: 455, distance: 22.0
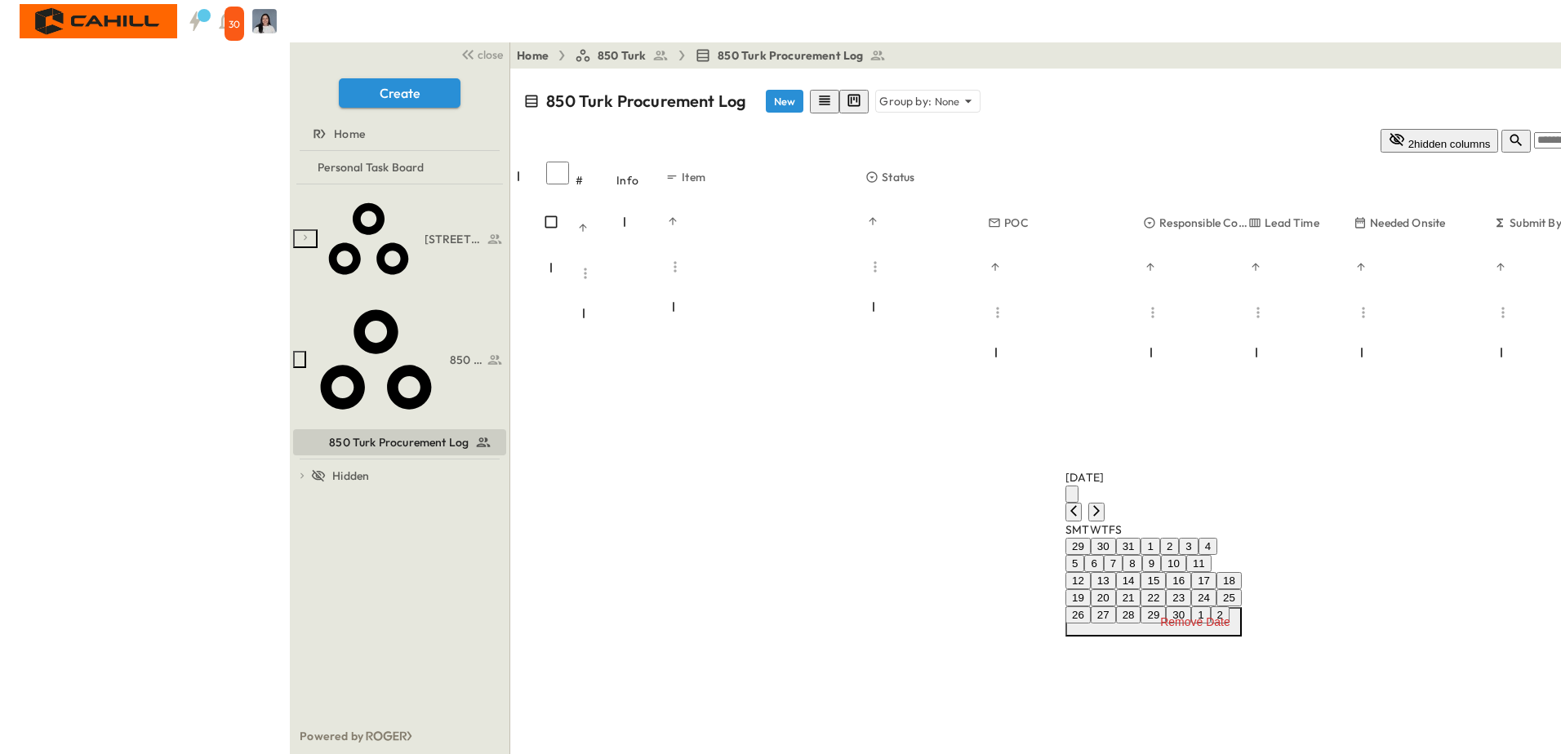
click at [1191, 624] on button "30" at bounding box center [1178, 615] width 25 height 17
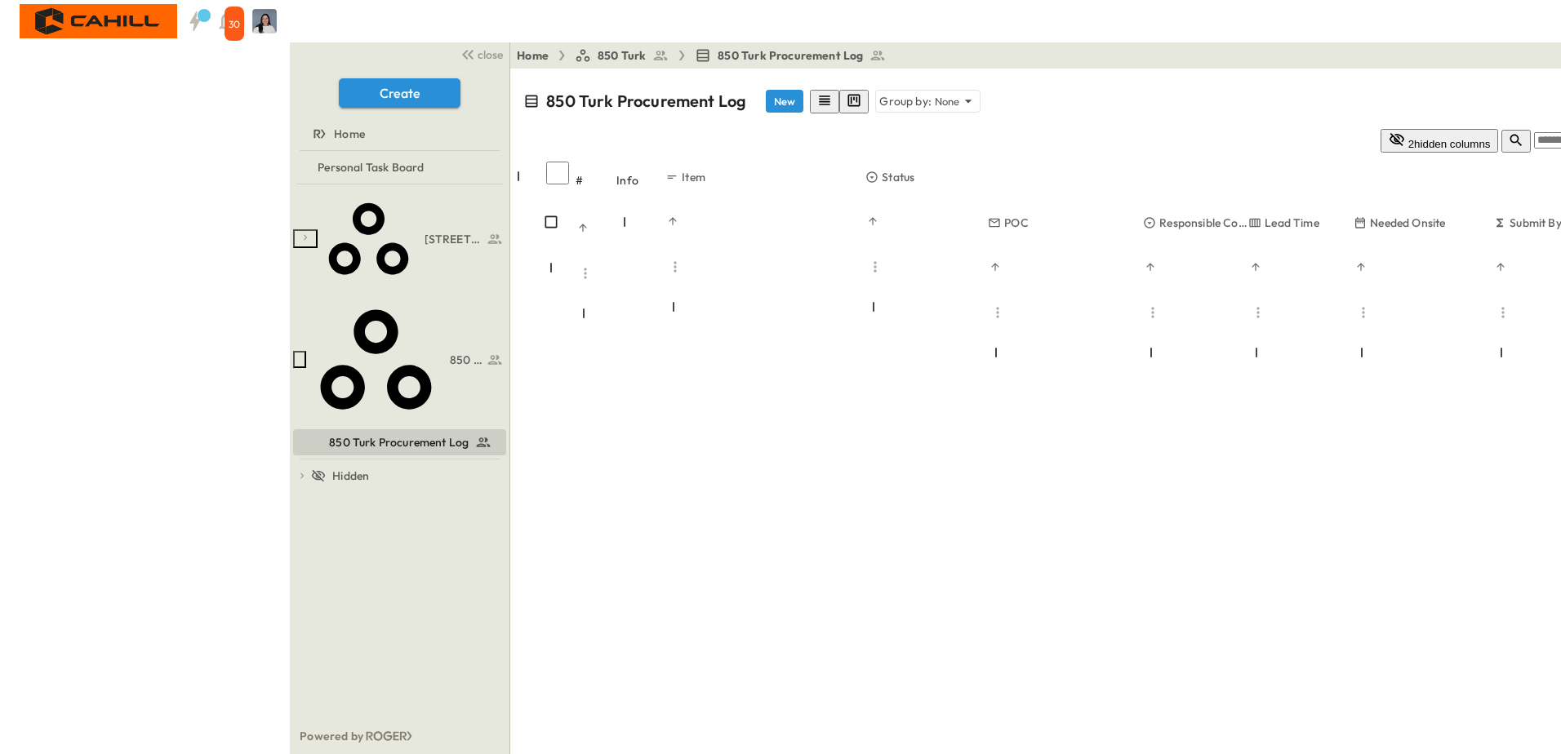
click at [290, 545] on div "750 Golden Gate Procurement Log 850 Turk 850 Turk Procurement Log To pick up a …" at bounding box center [400, 452] width 220 height 534
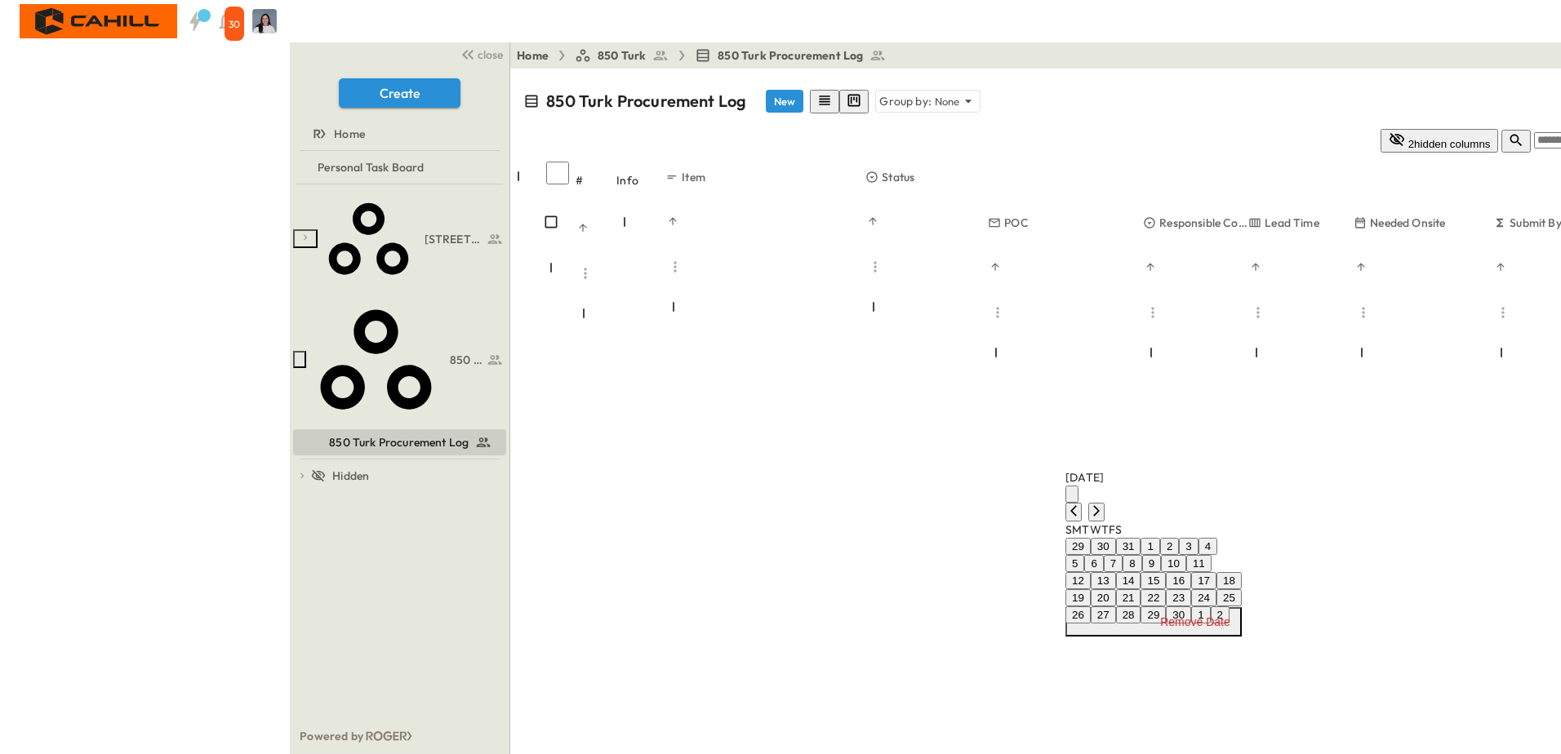
click at [1242, 495] on div "April 2026" at bounding box center [1153, 495] width 176 height 52
click at [1242, 491] on div "April 2026" at bounding box center [1153, 495] width 176 height 52
click at [1100, 505] on icon "Next month" at bounding box center [1096, 510] width 7 height 11
click at [1166, 589] on button "17" at bounding box center [1153, 580] width 25 height 17
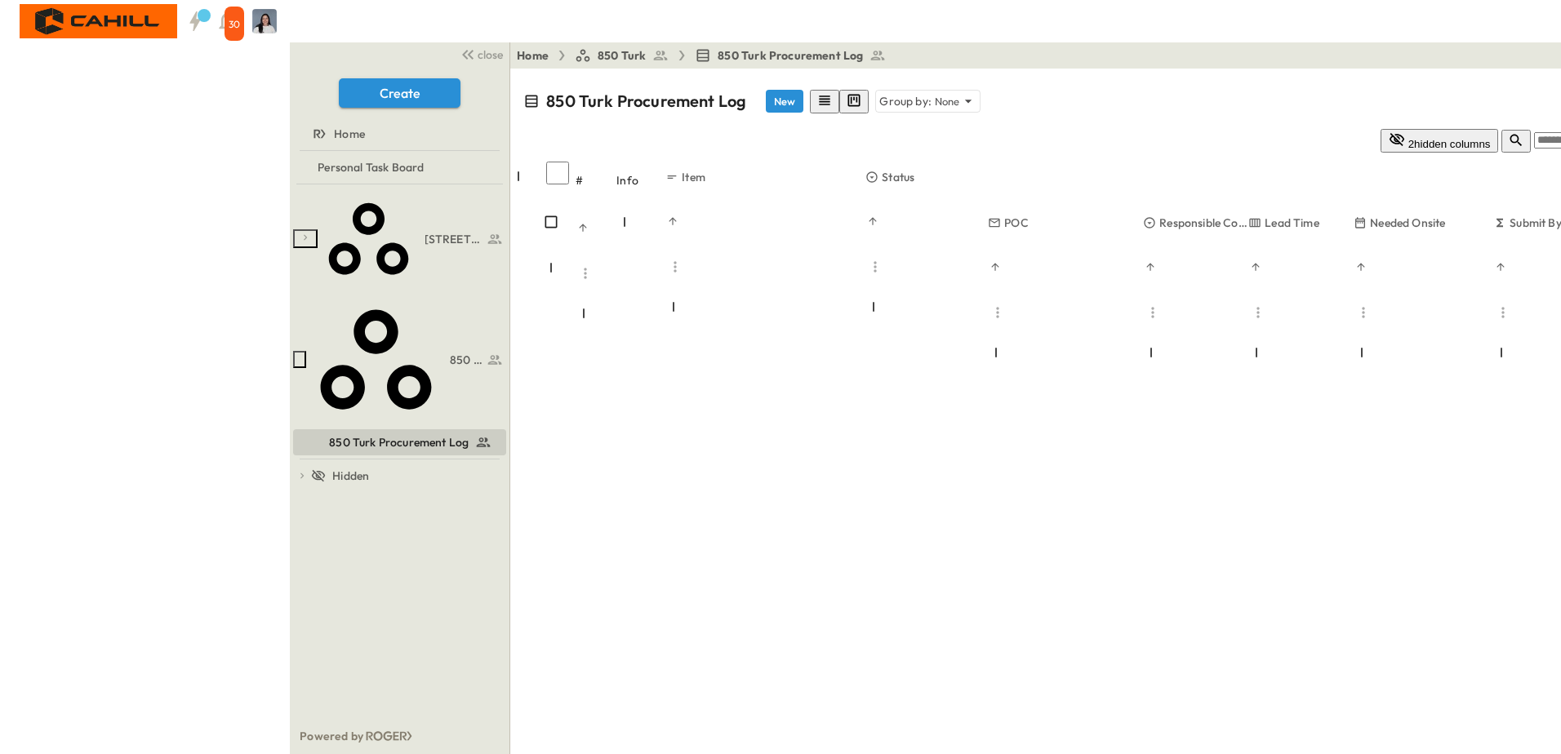
scroll to position [1625, 0]
click at [290, 547] on div "750 Golden Gate Procurement Log 850 Turk 850 Turk Procurement Log To pick up a …" at bounding box center [400, 452] width 220 height 534
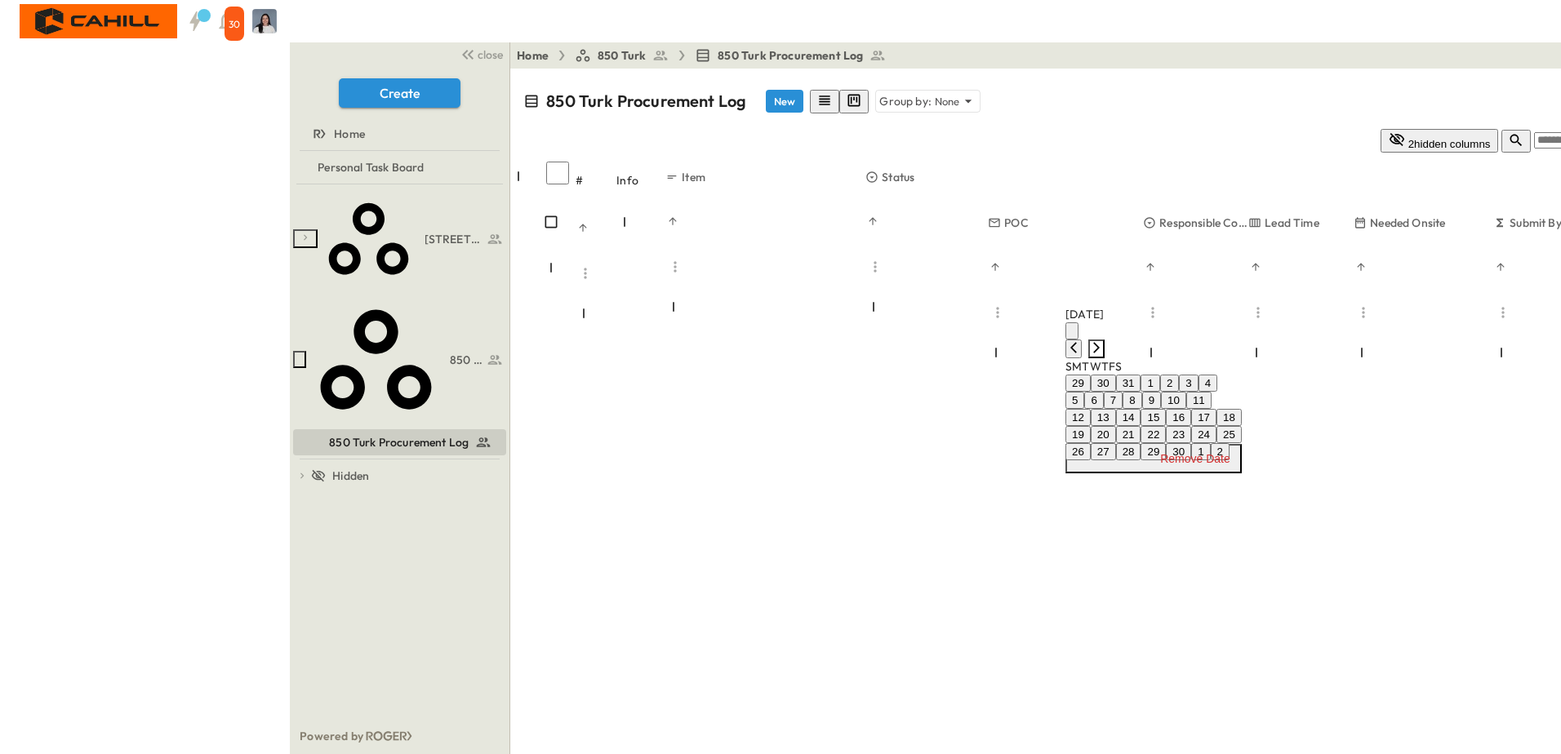
click at [1103, 341] on icon "Next month" at bounding box center [1096, 347] width 13 height 13
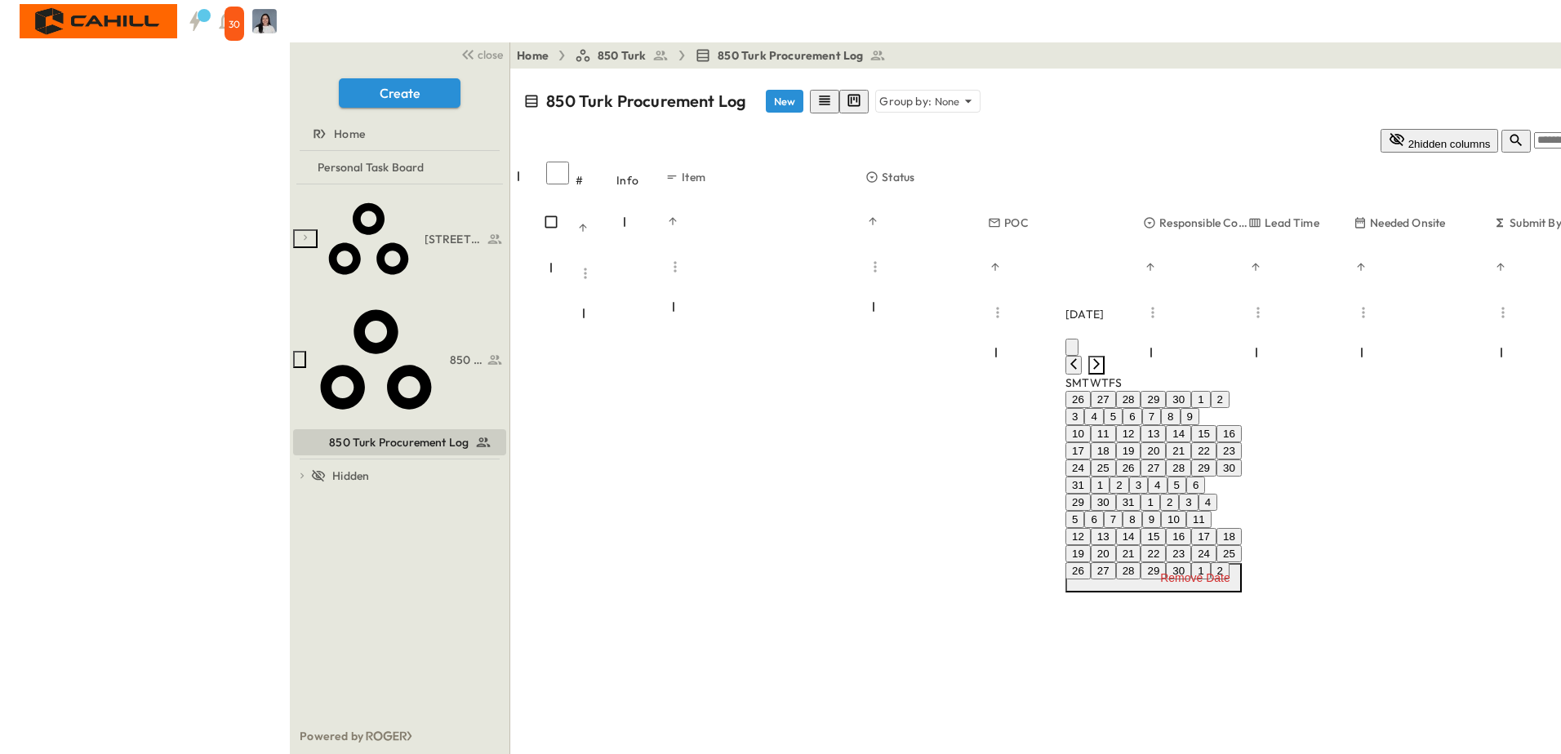
click at [1103, 358] on icon "Next month" at bounding box center [1096, 364] width 13 height 13
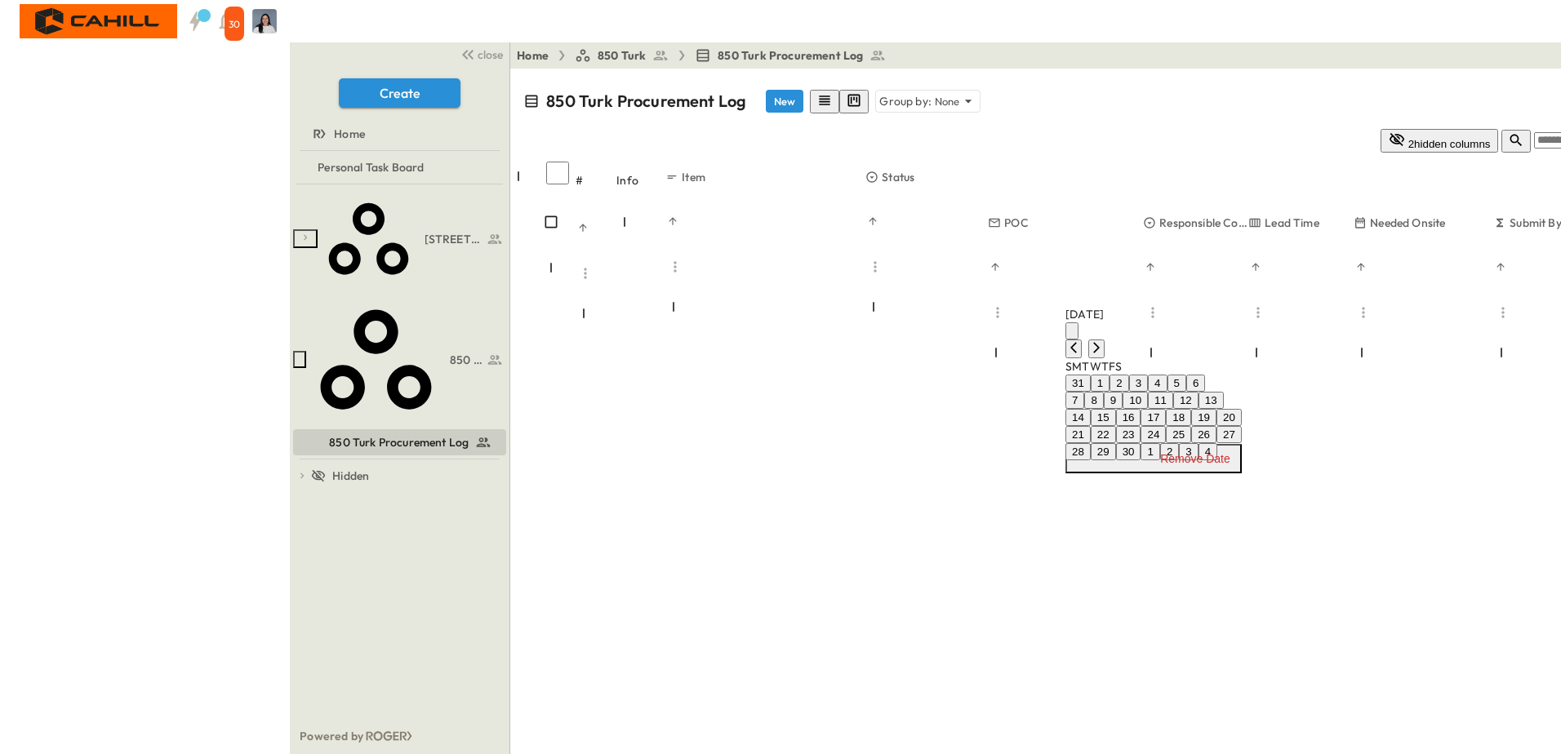
click at [1141, 443] on button "23" at bounding box center [1128, 434] width 25 height 17
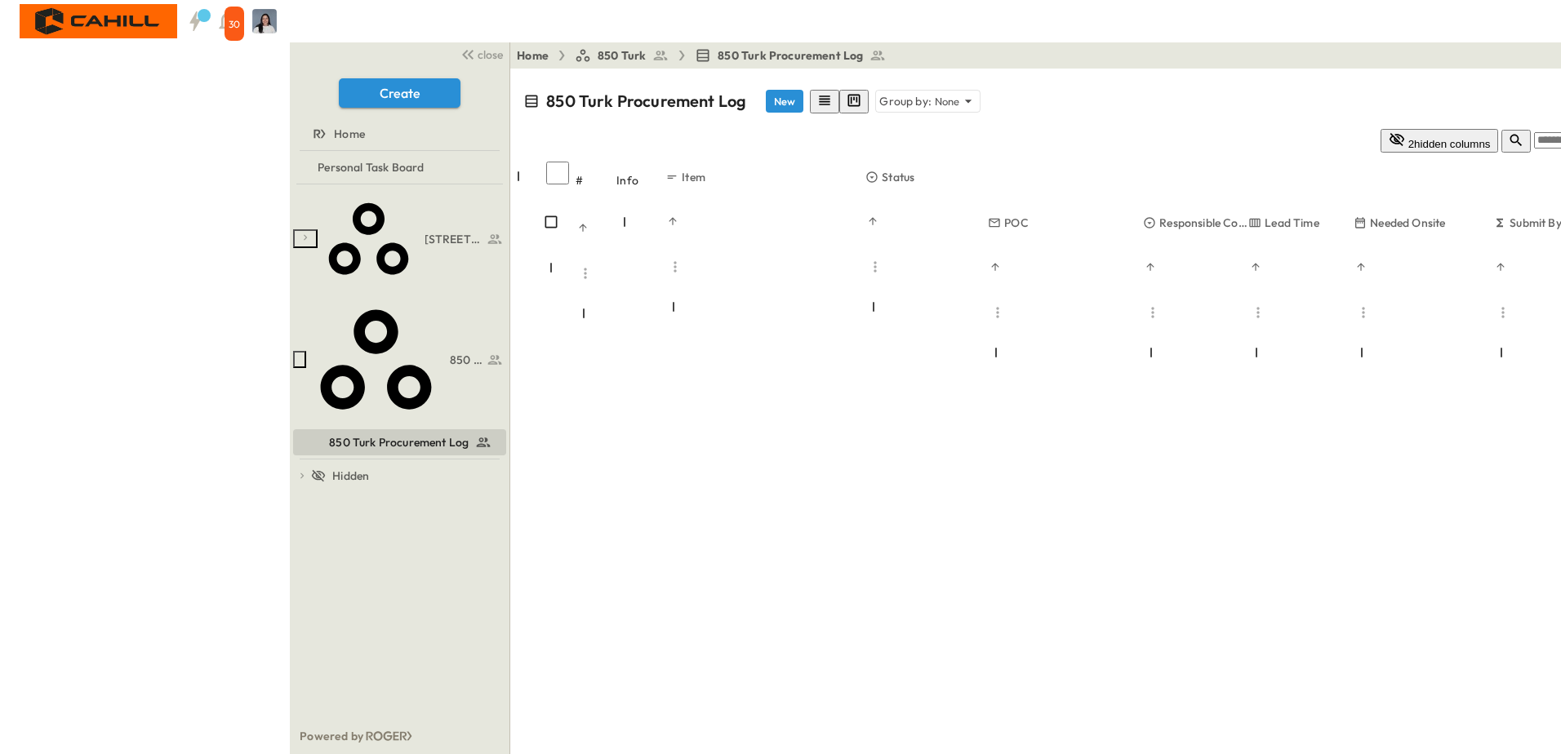
type input "*"
type input "******"
click at [290, 630] on div "750 Golden Gate Procurement Log 850 Turk 850 Turk Procurement Log To pick up a …" at bounding box center [400, 452] width 220 height 534
click at [290, 551] on div "750 Golden Gate Procurement Log 850 Turk 850 Turk Procurement Log To pick up a …" at bounding box center [400, 452] width 220 height 534
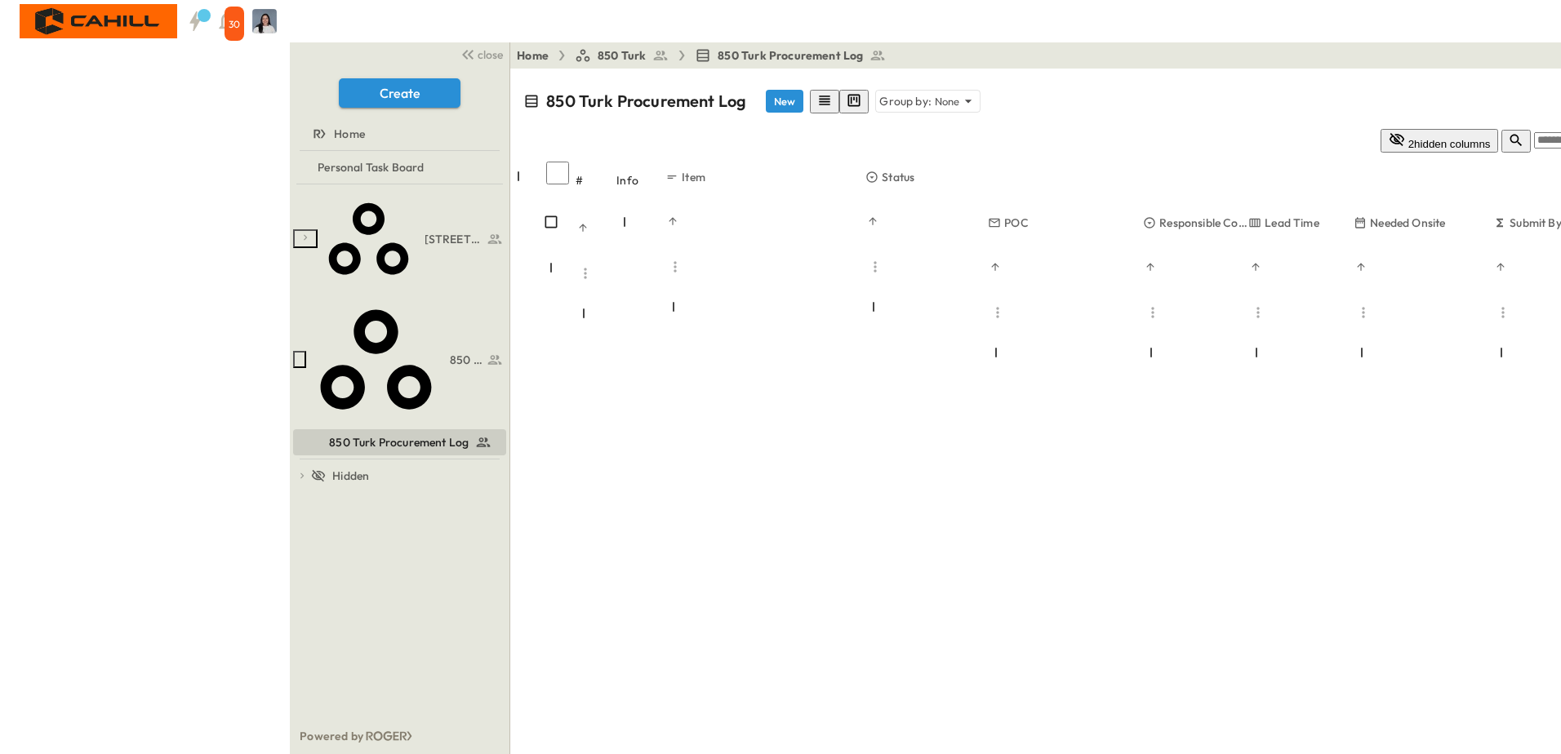
click at [290, 494] on div "750 Golden Gate Procurement Log 850 Turk 850 Turk Procurement Log To pick up a …" at bounding box center [400, 452] width 220 height 534
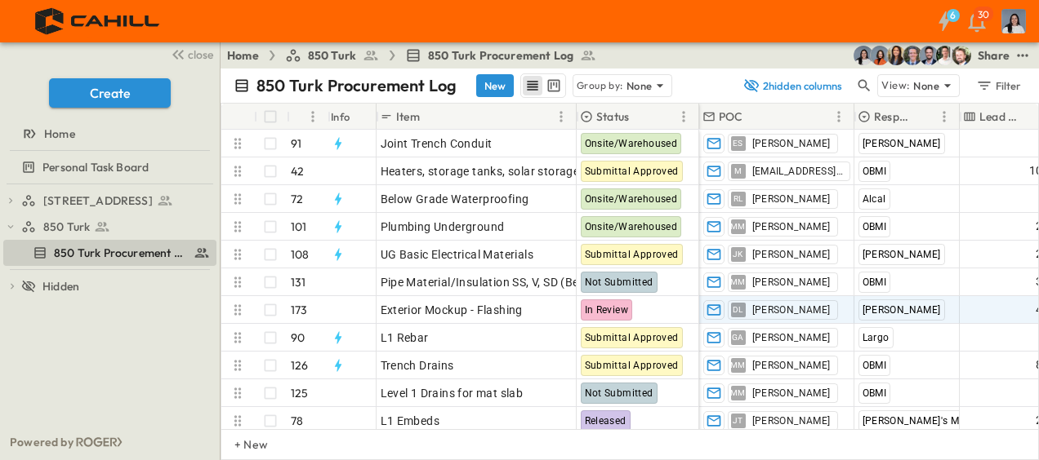
click at [619, 11] on div "6 30" at bounding box center [517, 21] width 1035 height 42
